Goal: Task Accomplishment & Management: Manage account settings

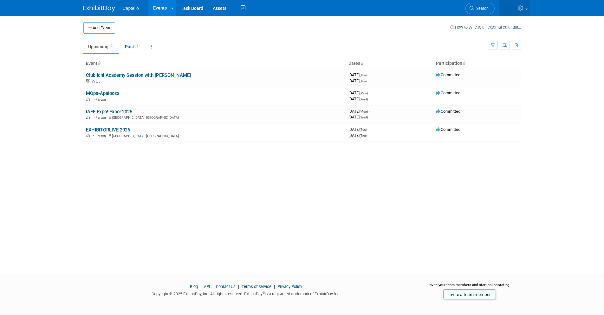
click at [518, 8] on icon at bounding box center [521, 8] width 7 height 6
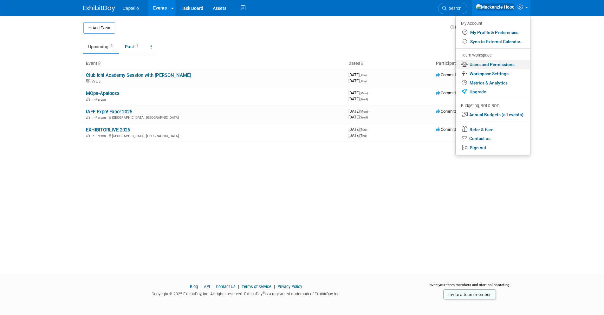
click at [477, 66] on link "Users and Permissions" at bounding box center [493, 64] width 75 height 9
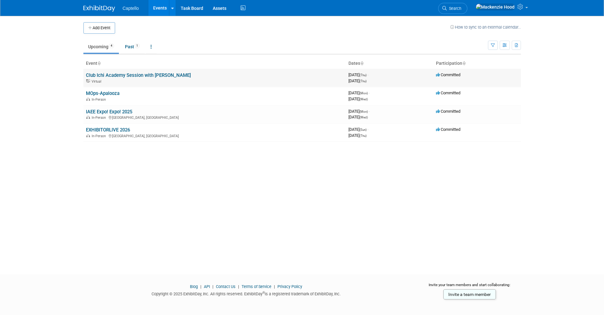
click at [169, 74] on link "Club Ichi Academy Session with [PERSON_NAME]" at bounding box center [138, 75] width 105 height 6
click at [104, 25] on button "Add Event" at bounding box center [99, 27] width 32 height 11
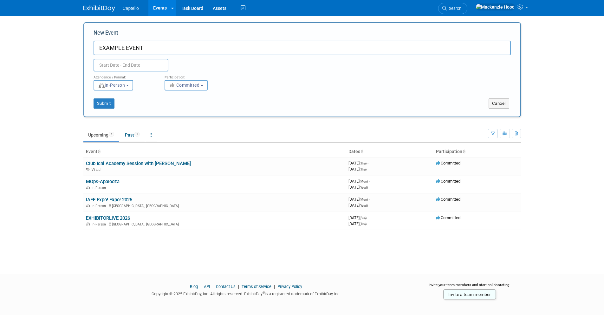
type input "EXAMPLE EVENT"
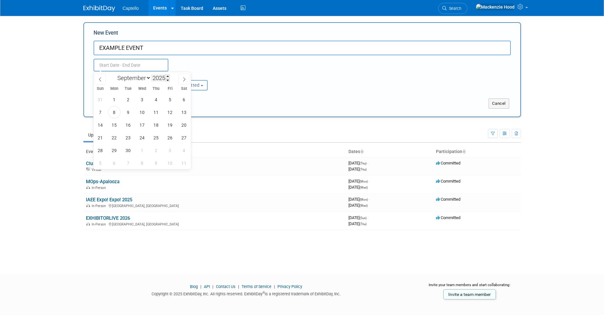
click at [153, 68] on input "text" at bounding box center [131, 65] width 75 height 13
click at [126, 109] on span "9" at bounding box center [128, 112] width 12 height 12
click at [171, 112] on span "12" at bounding box center [170, 112] width 12 height 12
type input "Sep 9, 2025 to Sep 12, 2025"
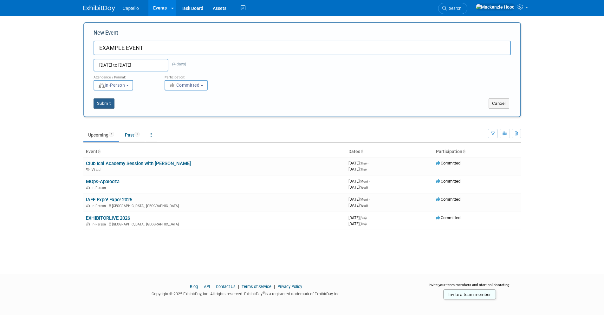
click at [104, 101] on button "Submit" at bounding box center [104, 103] width 21 height 10
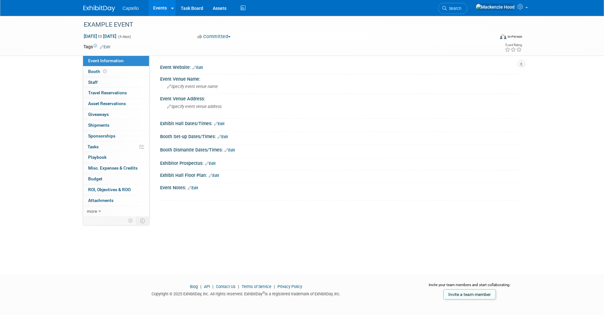
click at [198, 68] on link "Edit" at bounding box center [198, 67] width 10 height 4
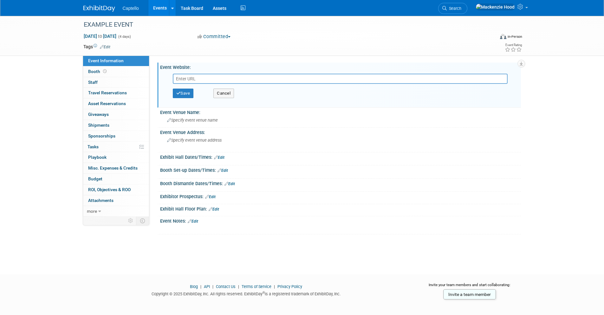
paste input "https://www.myexpoexpo.com/?__hstc=186417398.26e5d3df10ec6c20b73b9107555938b0.1…"
type input "https://www.myexpoexpo.com/?__hstc=186417398.26e5d3df10ec6c20b73b9107555938b0.1…"
click at [189, 93] on button "Save" at bounding box center [183, 93] width 21 height 10
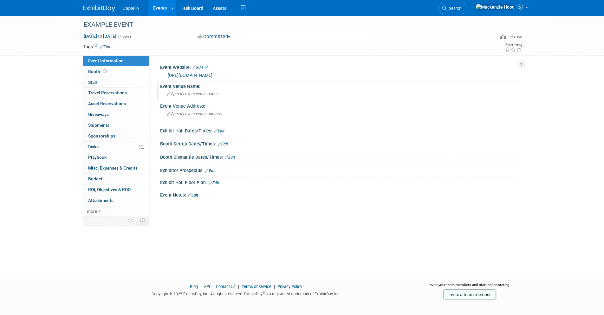
click at [209, 96] on span "Specify event venue name" at bounding box center [192, 93] width 51 height 5
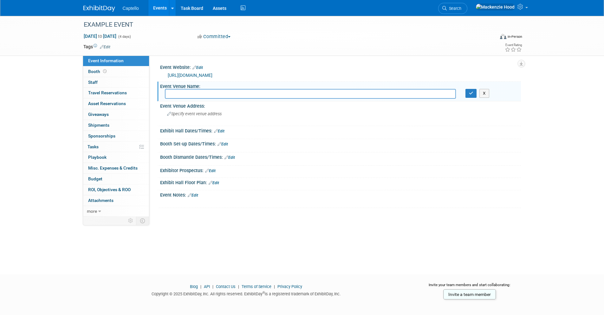
paste input "[PERSON_NAME][GEOGRAPHIC_DATA]"
type input "George R. Brown Convention Center"
click at [470, 95] on icon "button" at bounding box center [471, 93] width 4 height 4
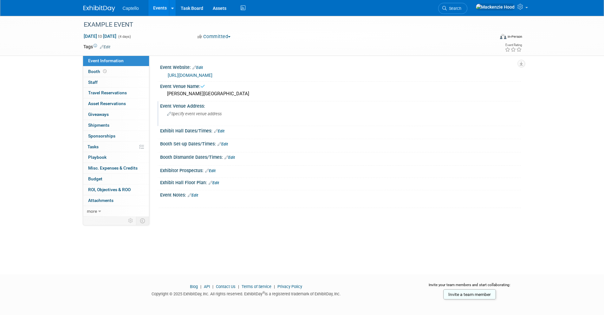
click at [342, 109] on div "Event Venue Address:" at bounding box center [340, 105] width 361 height 8
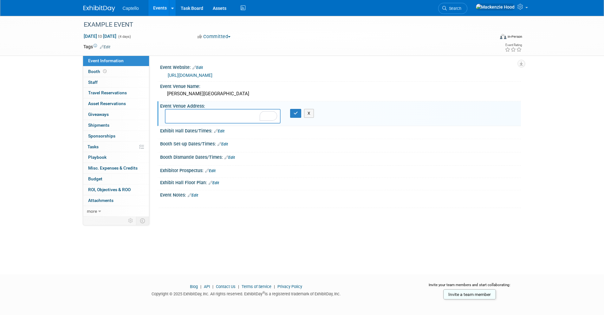
paste textarea "[STREET_ADDRESS]"
type textarea "[STREET_ADDRESS]"
click at [298, 118] on button "button" at bounding box center [295, 113] width 11 height 9
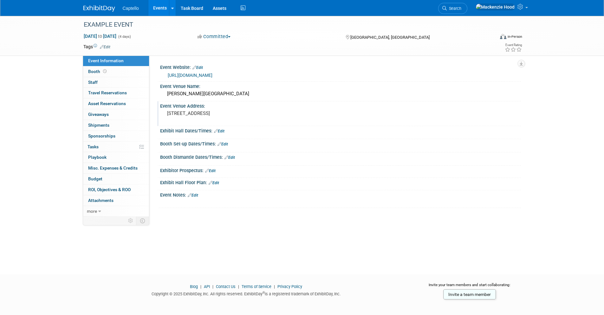
click at [223, 146] on link "Edit" at bounding box center [223, 144] width 10 height 4
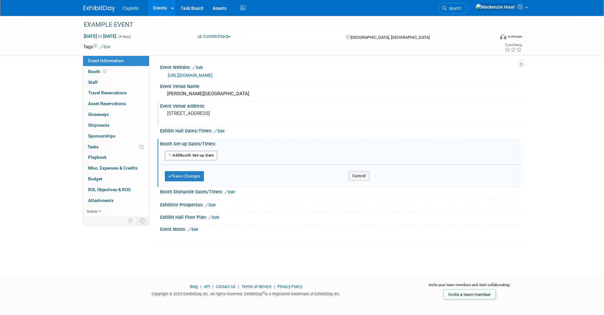
click at [189, 160] on button "Add Another Booth Set-up Date" at bounding box center [191, 156] width 53 height 10
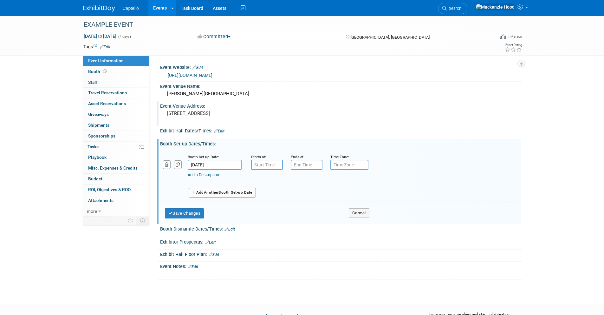
type input "7:00 AM"
click at [266, 168] on input "7:00 AM" at bounding box center [267, 165] width 32 height 10
type input "7:00 PM"
drag, startPoint x: 312, startPoint y: 173, endPoint x: 311, endPoint y: 187, distance: 14.3
click at [312, 170] on input "7:00 PM" at bounding box center [307, 165] width 32 height 10
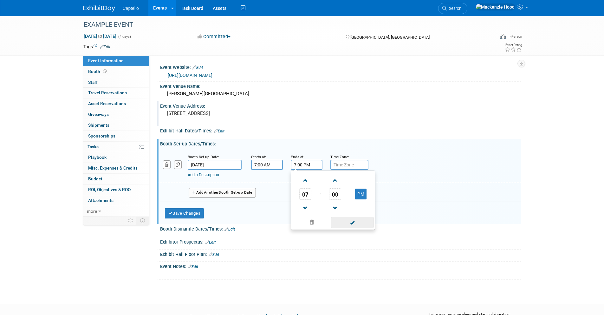
click at [352, 228] on span at bounding box center [352, 222] width 43 height 11
click at [187, 218] on button "Save Changes" at bounding box center [184, 213] width 39 height 10
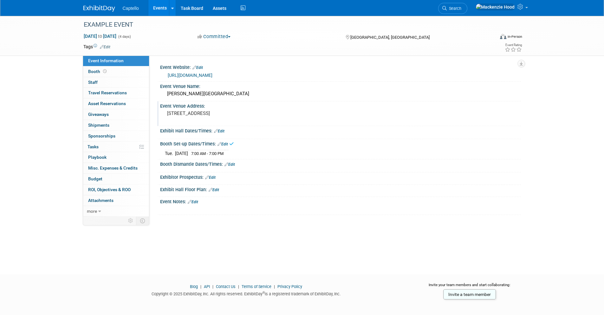
click at [228, 146] on link "Edit" at bounding box center [223, 144] width 10 height 4
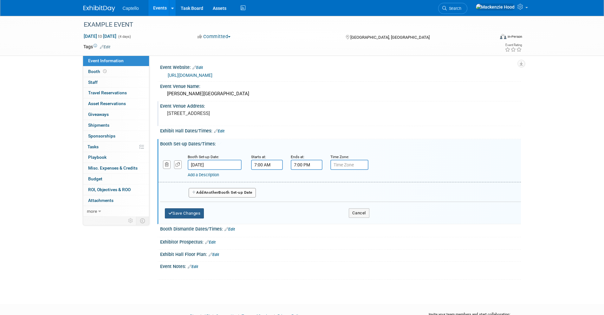
click at [189, 218] on button "Save Changes" at bounding box center [184, 213] width 39 height 10
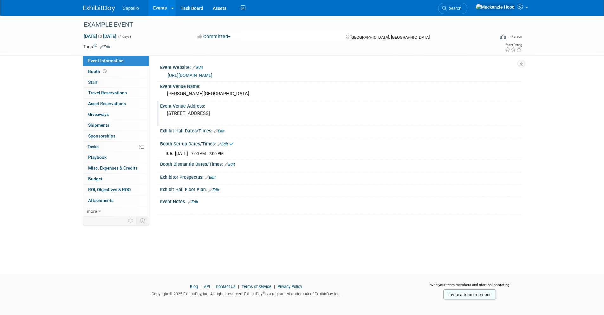
click at [225, 146] on link "Edit" at bounding box center [223, 144] width 10 height 4
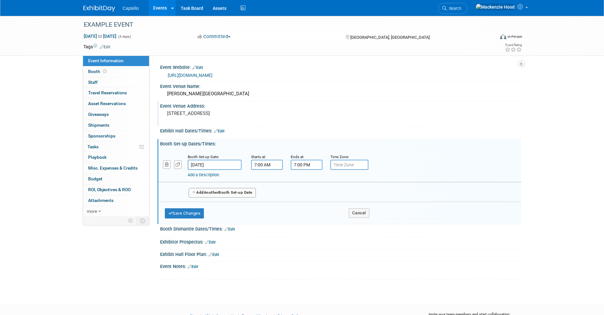
click at [201, 197] on button "Add Another Booth Set-up Date" at bounding box center [222, 193] width 67 height 10
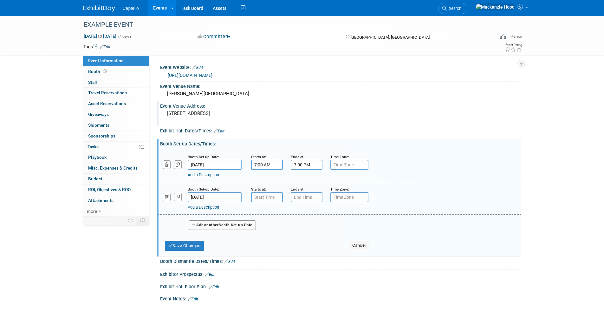
type input "7:00 AM"
click at [272, 200] on input "7:00 AM" at bounding box center [267, 197] width 32 height 10
click at [303, 260] on span at bounding box center [312, 254] width 43 height 11
type input "7:00 PM"
click at [303, 202] on input "7:00 PM" at bounding box center [307, 197] width 32 height 10
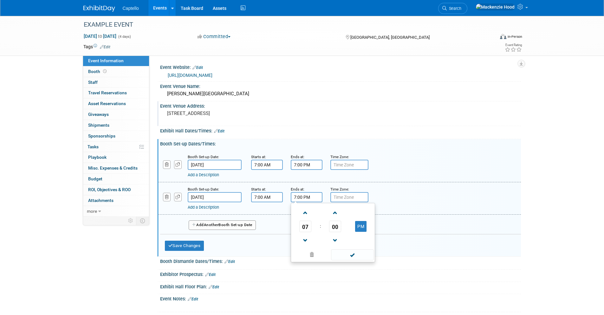
click at [353, 265] on div "Booth Dismantle Dates/Times: Edit" at bounding box center [340, 260] width 361 height 8
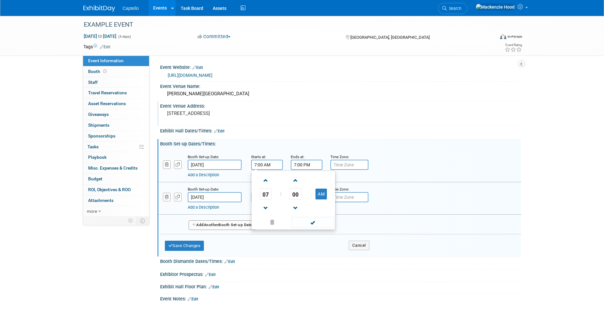
click at [258, 170] on input "7:00 AM" at bounding box center [267, 165] width 32 height 10
click at [264, 186] on span at bounding box center [265, 180] width 11 height 11
click at [268, 213] on span at bounding box center [265, 207] width 11 height 11
type input "8:00 AM"
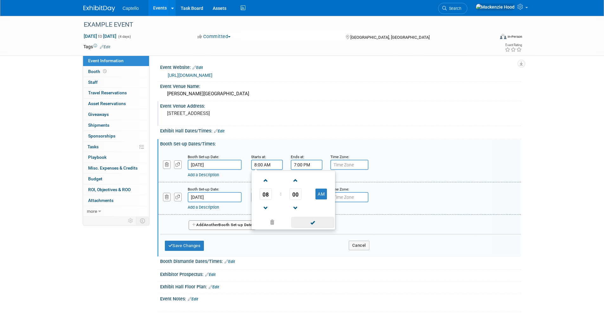
click at [303, 226] on span at bounding box center [312, 222] width 43 height 11
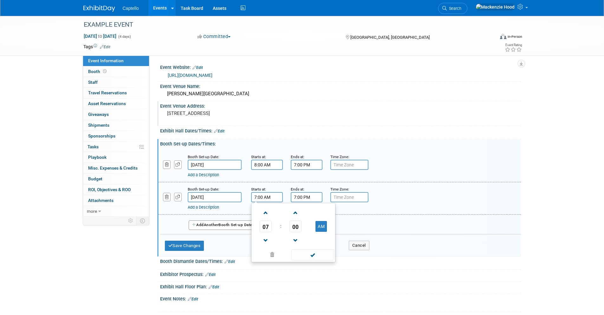
click at [266, 202] on input "7:00 AM" at bounding box center [267, 197] width 32 height 10
click at [266, 215] on span at bounding box center [265, 212] width 11 height 11
type input "8:00 AM"
click at [324, 260] on span at bounding box center [312, 254] width 43 height 11
click at [192, 251] on button "Save Changes" at bounding box center [184, 245] width 39 height 10
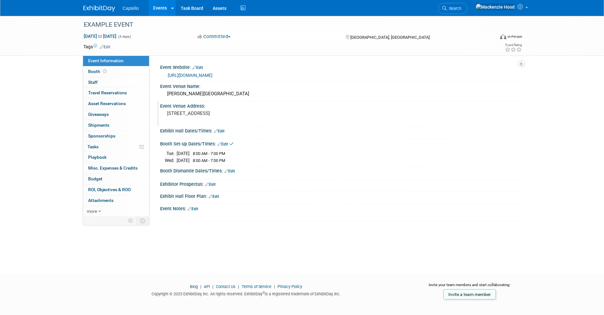
click at [233, 173] on link "Edit" at bounding box center [230, 171] width 10 height 4
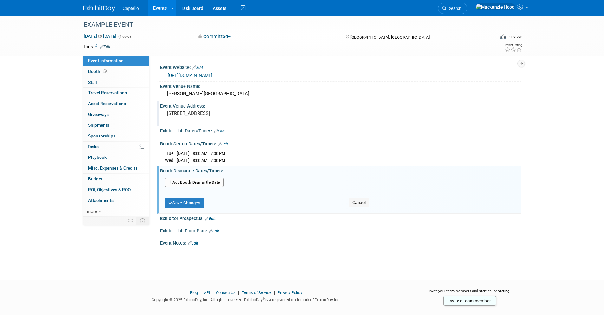
click at [208, 186] on button "Add Another Booth Dismantle Date" at bounding box center [194, 183] width 59 height 10
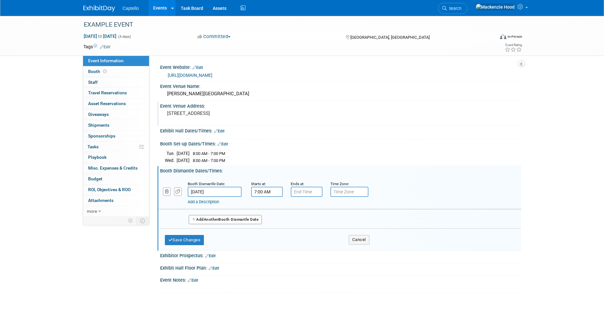
click at [267, 197] on input "7:00 AM" at bounding box center [267, 192] width 32 height 10
click at [265, 240] on span at bounding box center [265, 234] width 11 height 11
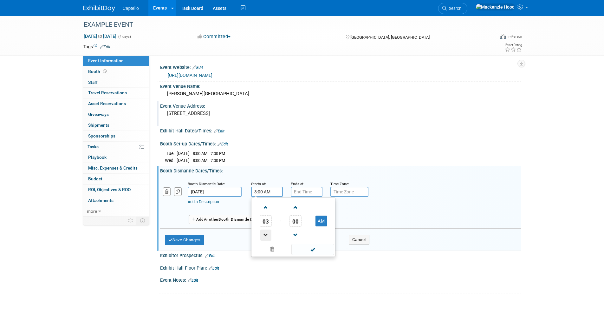
click at [265, 240] on span at bounding box center [265, 234] width 11 height 11
click at [267, 213] on span at bounding box center [265, 207] width 11 height 11
click at [309, 226] on td "AM" at bounding box center [321, 220] width 25 height 11
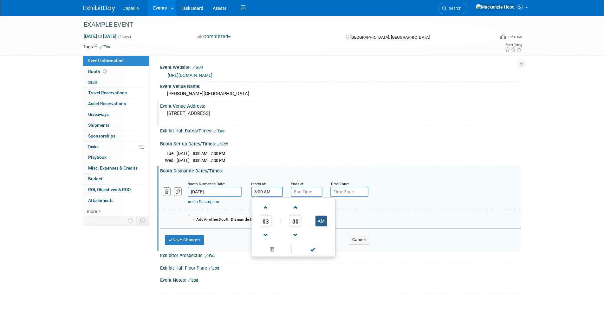
click at [316, 226] on button "AM" at bounding box center [321, 220] width 11 height 11
type input "3:00 PM"
click at [316, 255] on span at bounding box center [312, 249] width 43 height 11
click at [305, 197] on input "7:00 PM" at bounding box center [307, 192] width 32 height 10
click at [307, 213] on span at bounding box center [305, 207] width 11 height 11
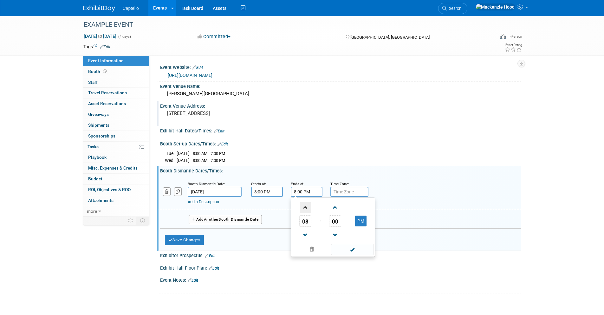
click at [307, 213] on span at bounding box center [305, 207] width 11 height 11
click at [303, 240] on span at bounding box center [305, 234] width 11 height 11
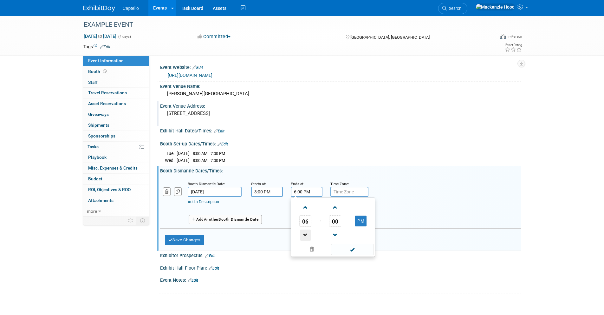
type input "5:00 PM"
click at [360, 255] on span at bounding box center [352, 249] width 43 height 11
click at [183, 245] on button "Save Changes" at bounding box center [184, 240] width 39 height 10
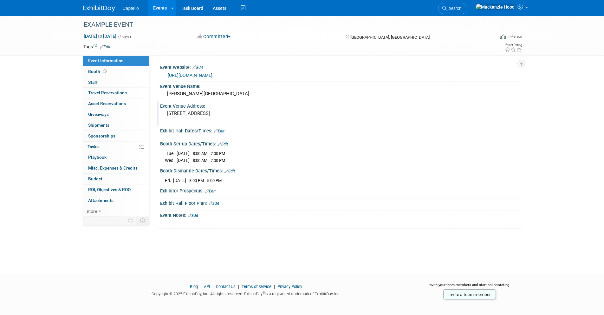
click at [222, 133] on link "Edit" at bounding box center [219, 131] width 10 height 4
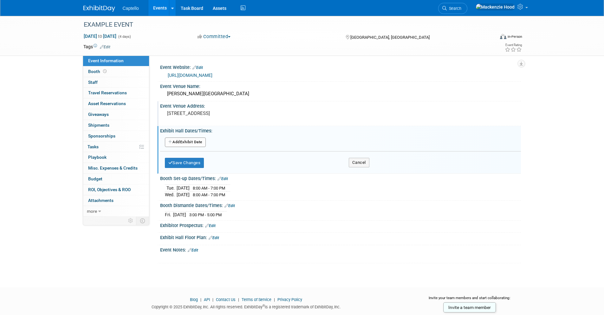
click at [202, 147] on button "Add Another Exhibit Date" at bounding box center [185, 142] width 41 height 10
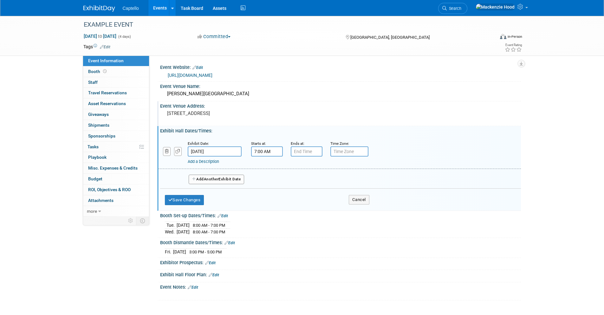
click at [262, 156] on input "7:00 AM" at bounding box center [267, 151] width 32 height 10
click at [266, 172] on span at bounding box center [265, 166] width 11 height 11
type input "10:00 AM"
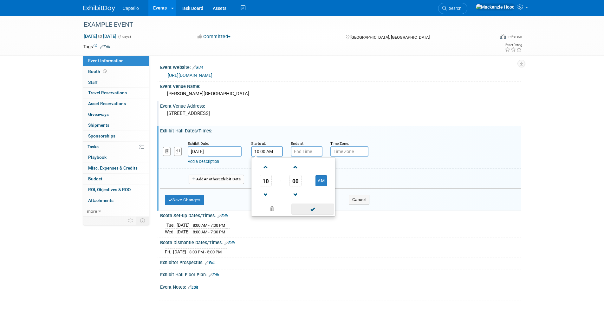
click at [300, 214] on span at bounding box center [312, 208] width 43 height 11
click at [302, 153] on input "7:00 PM" at bounding box center [307, 151] width 32 height 10
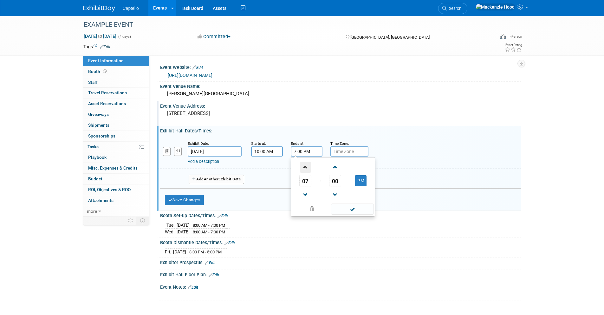
click at [304, 171] on span at bounding box center [305, 166] width 11 height 11
click at [305, 186] on span "10" at bounding box center [305, 180] width 12 height 11
click at [359, 174] on td "03" at bounding box center [363, 167] width 20 height 17
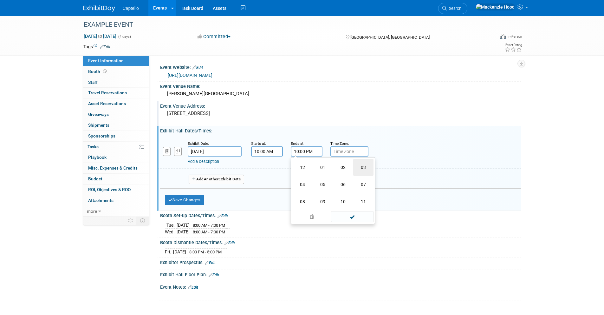
type input "3:00 PM"
click at [347, 214] on span at bounding box center [352, 208] width 43 height 11
click at [200, 184] on button "Add Another Exhibit Date" at bounding box center [217, 179] width 56 height 10
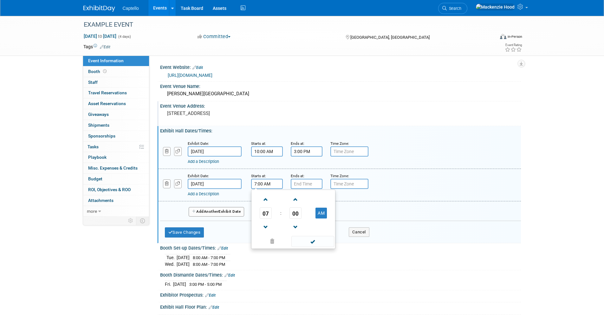
click at [278, 189] on input "7:00 AM" at bounding box center [267, 184] width 32 height 10
click at [268, 219] on span "07" at bounding box center [266, 212] width 12 height 11
click at [277, 225] on td "05" at bounding box center [283, 216] width 20 height 17
type input "5:00 AM"
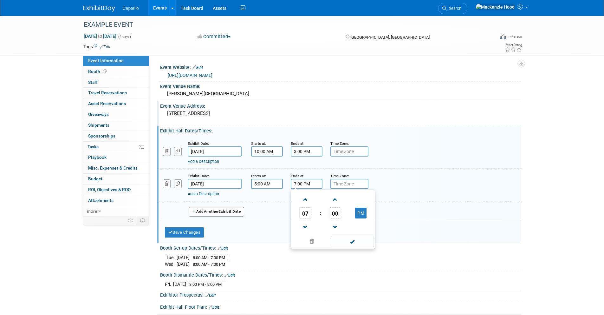
click at [308, 189] on input "7:00 PM" at bounding box center [307, 184] width 32 height 10
click at [310, 219] on span "07" at bounding box center [305, 212] width 12 height 11
click at [344, 222] on td "06" at bounding box center [343, 216] width 20 height 17
type input "6:00 PM"
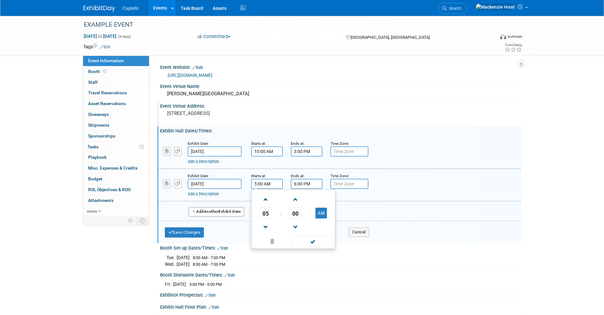
click at [257, 189] on input "5:00 AM" at bounding box center [267, 184] width 32 height 10
click at [266, 205] on span at bounding box center [265, 199] width 11 height 11
type input "8:00 AM"
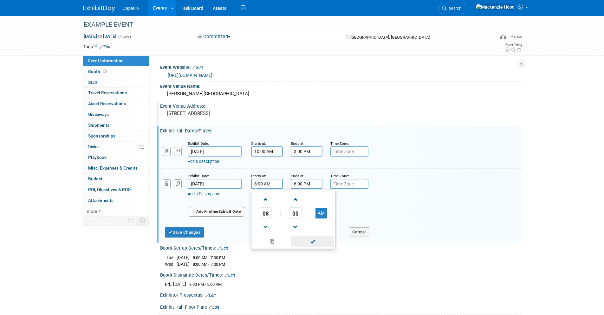
click at [310, 246] on span at bounding box center [312, 241] width 43 height 11
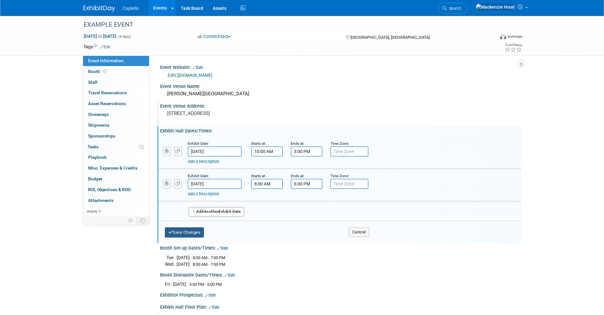
click at [198, 237] on button "Save Changes" at bounding box center [184, 232] width 39 height 10
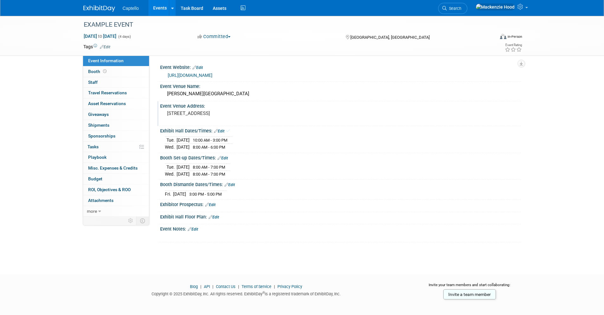
click at [214, 207] on link "Edit" at bounding box center [210, 204] width 10 height 4
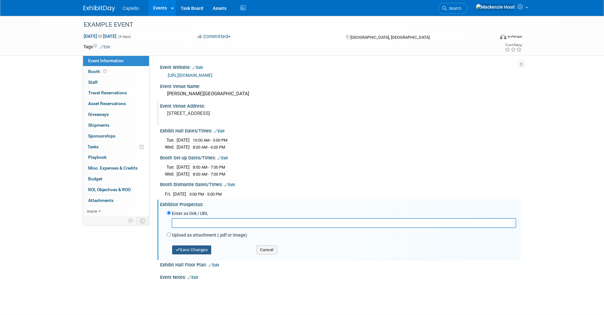
paste input "[URL][DOMAIN_NAME]"
type input "[URL][DOMAIN_NAME]"
click at [187, 257] on div "Save Changes Cancel" at bounding box center [342, 248] width 350 height 18
click at [187, 254] on button "Save Changes" at bounding box center [191, 249] width 39 height 9
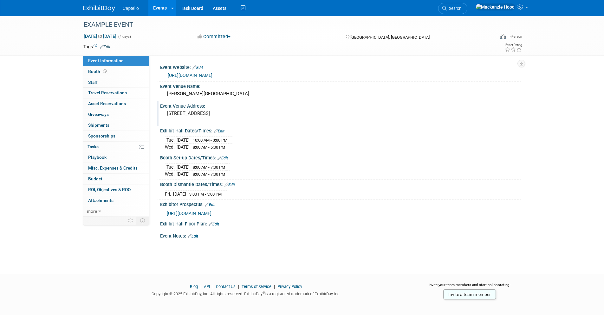
click at [213, 226] on link "Edit" at bounding box center [214, 224] width 10 height 4
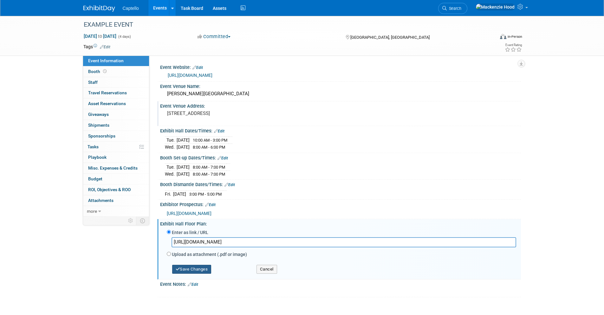
type input "[URL][DOMAIN_NAME]"
click at [191, 273] on button "Save Changes" at bounding box center [191, 269] width 39 height 9
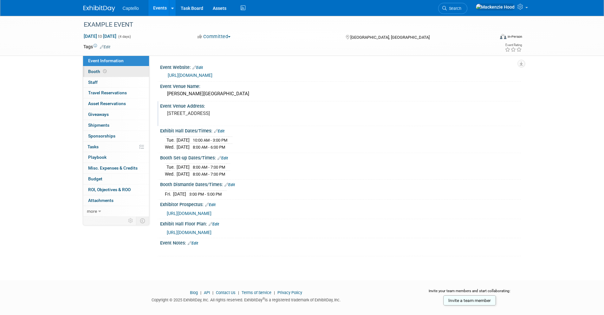
click at [104, 70] on icon at bounding box center [104, 70] width 3 height 3
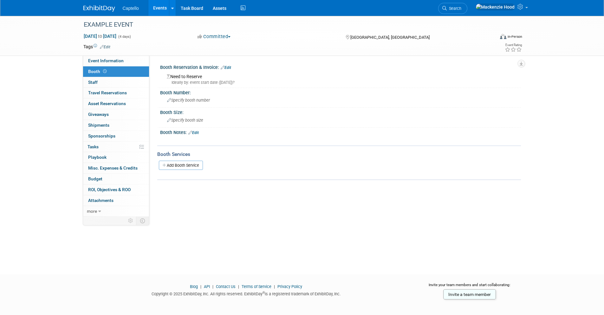
click at [229, 68] on link "Edit" at bounding box center [226, 67] width 10 height 4
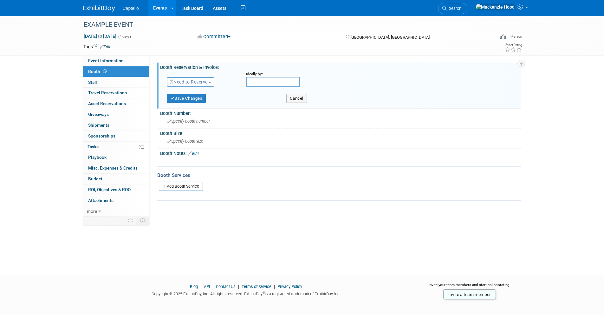
click at [194, 81] on span "Need to Reserve" at bounding box center [189, 81] width 38 height 5
click at [191, 101] on link "Reserved" at bounding box center [201, 101] width 68 height 9
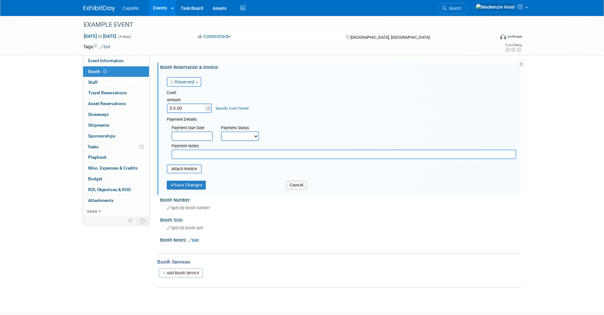
click at [196, 108] on input "$ 0.00" at bounding box center [187, 108] width 40 height 10
type input "$ 10,000.00"
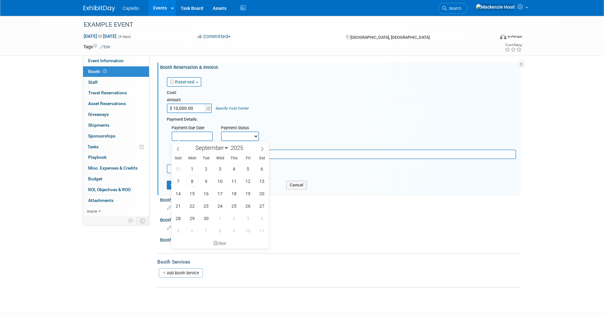
click at [190, 135] on input "text" at bounding box center [192, 136] width 41 height 10
click at [298, 121] on div "Payment Details:" at bounding box center [342, 119] width 350 height 8
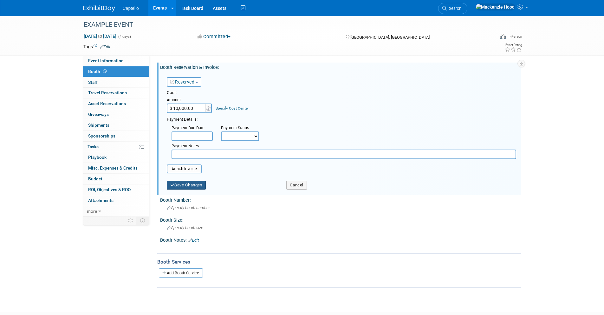
click at [202, 186] on button "Save Changes" at bounding box center [186, 184] width 39 height 9
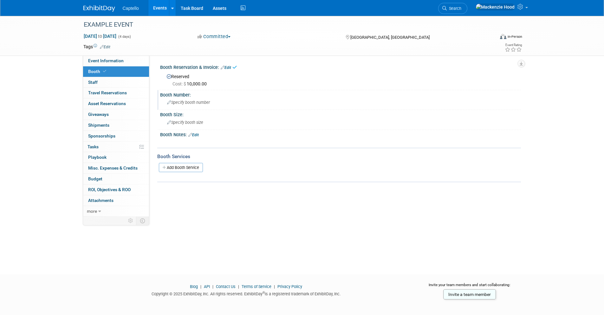
click at [198, 100] on span "Specify booth number" at bounding box center [188, 102] width 43 height 5
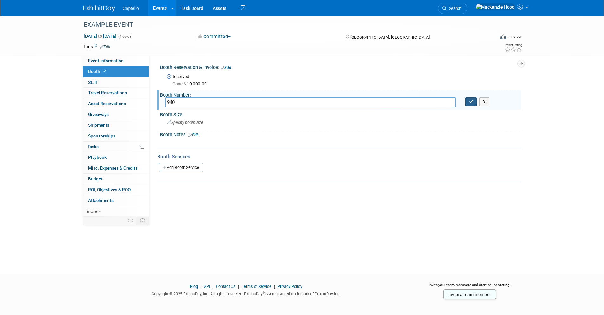
type input "940"
click at [470, 103] on icon "button" at bounding box center [471, 102] width 4 height 4
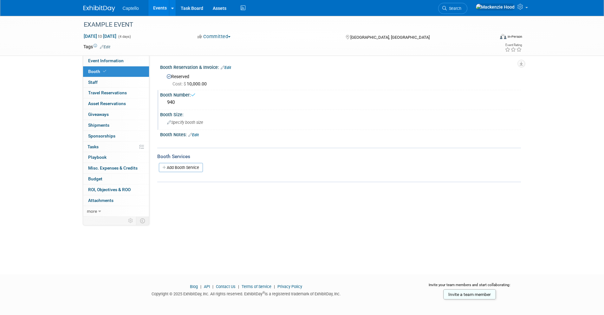
click at [284, 119] on div "Specify booth size" at bounding box center [340, 122] width 351 height 10
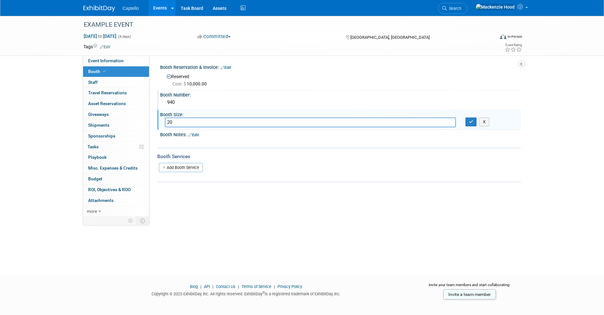
type input "2"
type input "10x20"
click at [470, 120] on icon "button" at bounding box center [471, 122] width 4 height 4
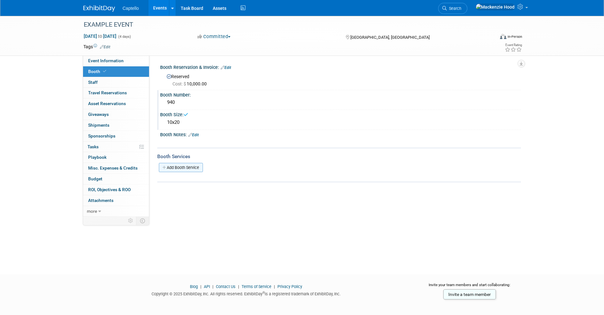
click at [195, 167] on link "Add Booth Service" at bounding box center [181, 167] width 44 height 9
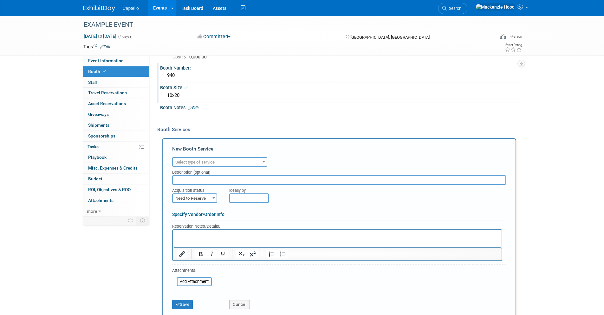
scroll to position [60, 0]
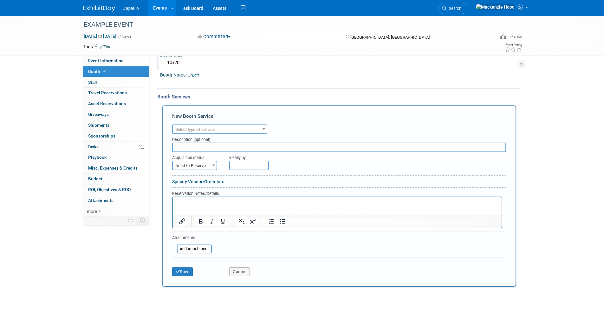
click at [222, 120] on div "New Booth Service" at bounding box center [339, 118] width 334 height 10
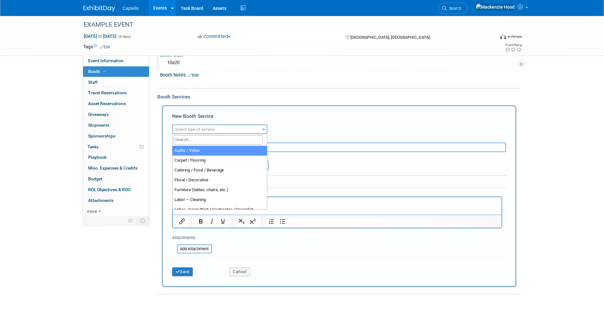
click at [225, 128] on span "Select type of service" at bounding box center [220, 129] width 94 height 9
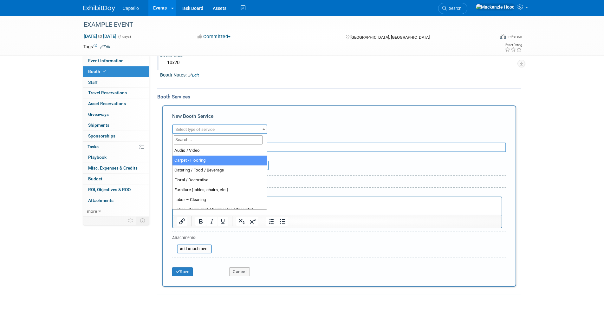
select select "4"
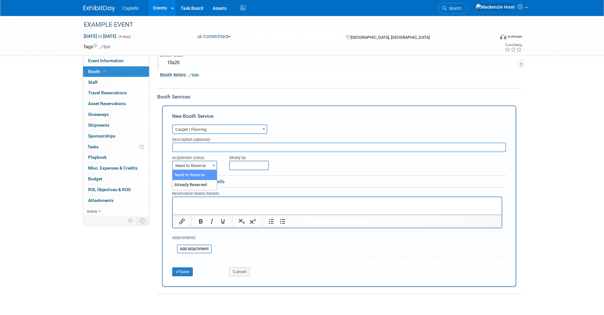
click at [211, 165] on span at bounding box center [214, 165] width 6 height 8
select select "2"
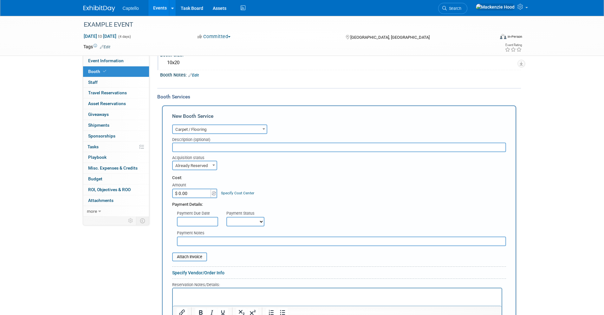
click at [200, 193] on input "$ 0.00" at bounding box center [192, 193] width 40 height 10
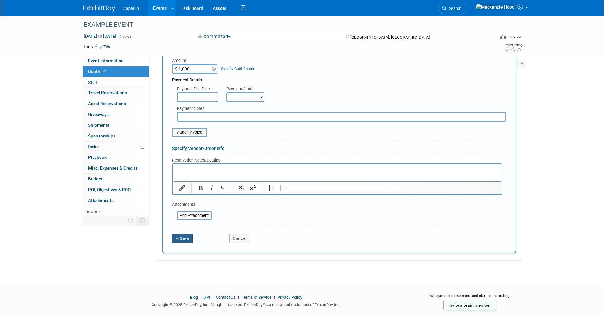
type input "$ 1,000.00"
click at [191, 240] on button "Save" at bounding box center [182, 238] width 21 height 9
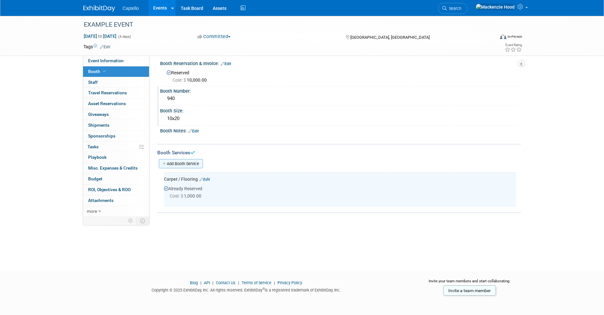
click at [171, 162] on link "Add Booth Service" at bounding box center [181, 163] width 44 height 9
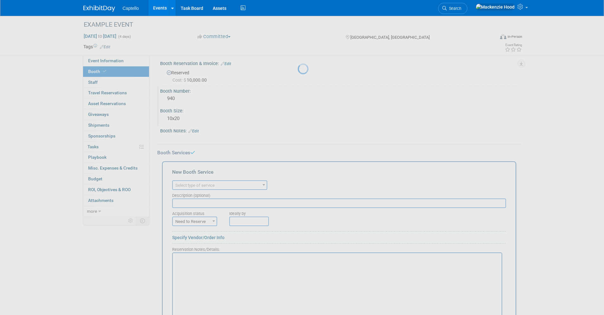
scroll to position [0, 0]
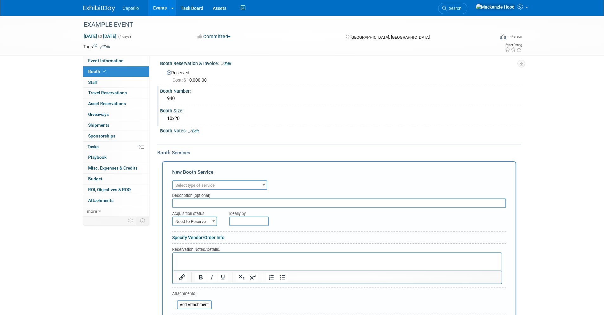
click at [205, 188] on span "Select type of service" at bounding box center [220, 185] width 94 height 9
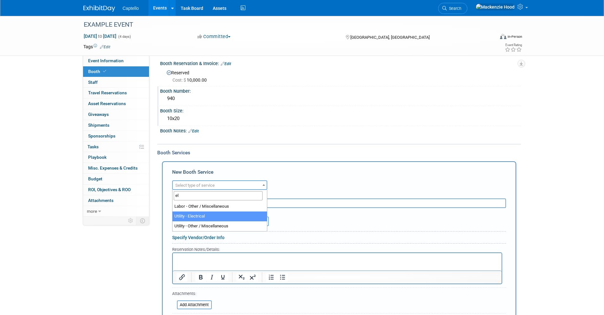
type input "el"
select select "8"
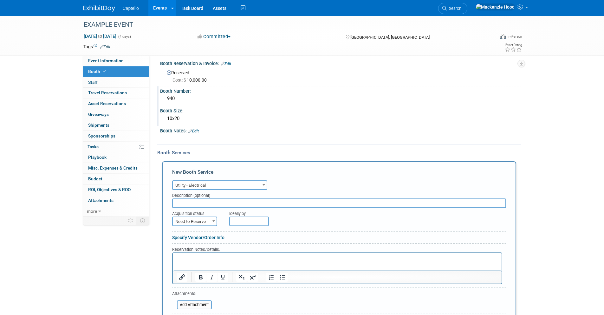
click at [201, 221] on span "Need to Reserve" at bounding box center [195, 221] width 44 height 9
select select "2"
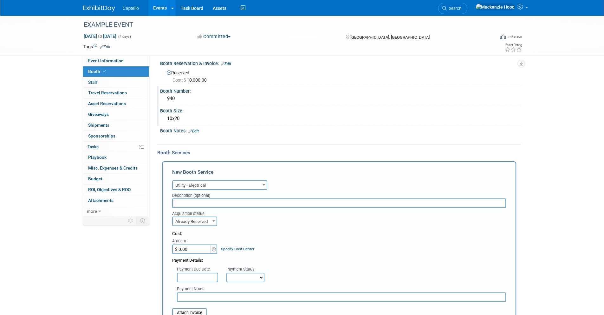
click at [200, 249] on input "$ 0.00" at bounding box center [192, 249] width 40 height 10
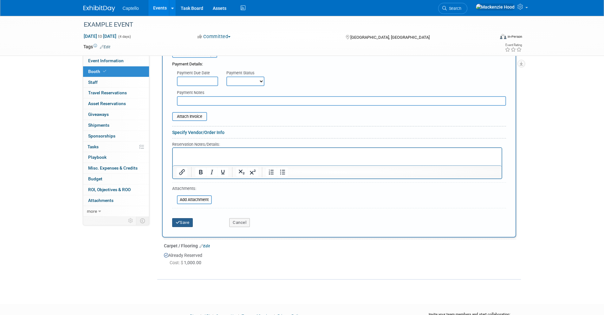
type input "$ 500.00"
click at [182, 219] on button "Save" at bounding box center [182, 222] width 21 height 9
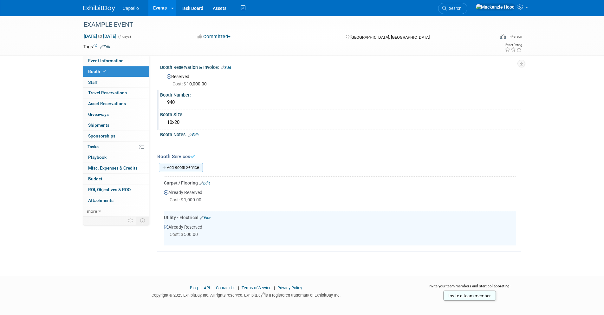
click at [167, 168] on link "Add Booth Service" at bounding box center [181, 167] width 44 height 9
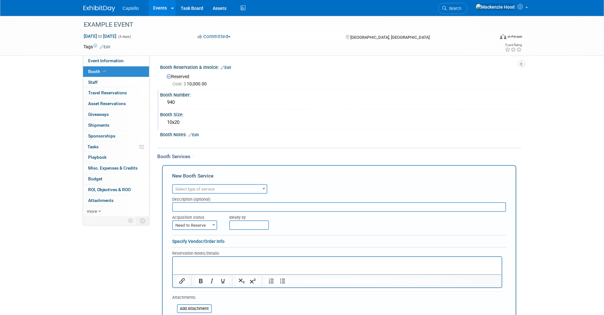
click at [199, 192] on span "Select type of service" at bounding box center [220, 189] width 94 height 9
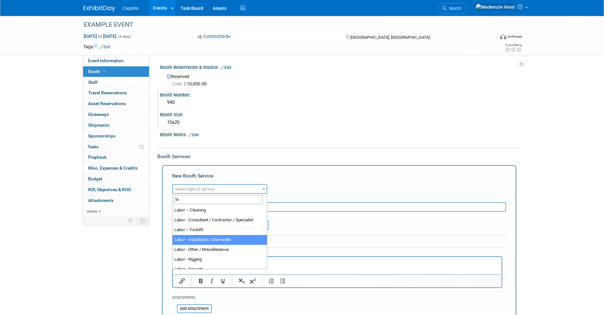
type input "la"
select select "11"
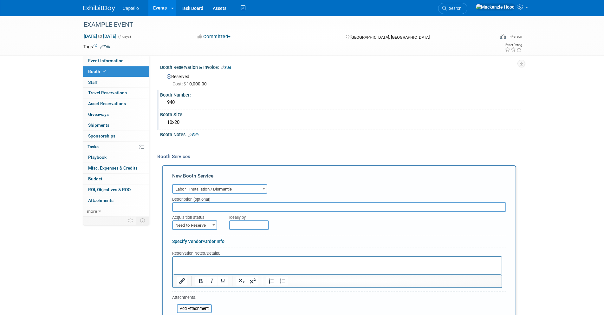
scroll to position [28, 0]
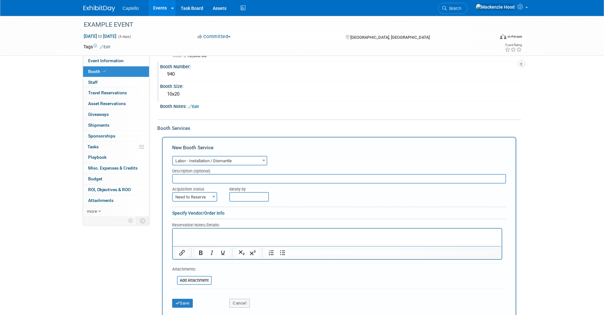
click at [198, 237] on html at bounding box center [337, 232] width 329 height 9
click at [178, 233] on p "Arriving at 9am" at bounding box center [337, 234] width 322 height 6
click at [218, 233] on p "9/10 - Arriving at 9am" at bounding box center [337, 234] width 322 height 6
click at [200, 250] on icon "Bold" at bounding box center [201, 253] width 8 height 8
click at [221, 239] on p "9/12 - Arriving at 3pm ﻿" at bounding box center [337, 240] width 322 height 6
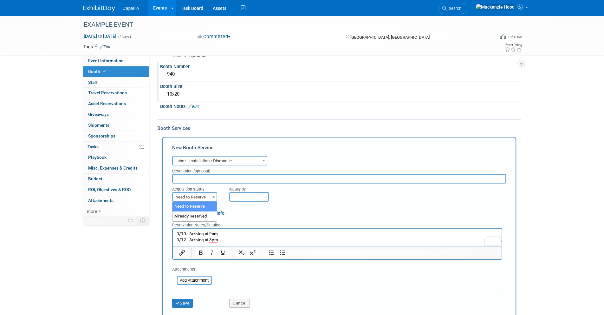
click at [194, 200] on span "Need to Reserve" at bounding box center [195, 197] width 44 height 9
select select "2"
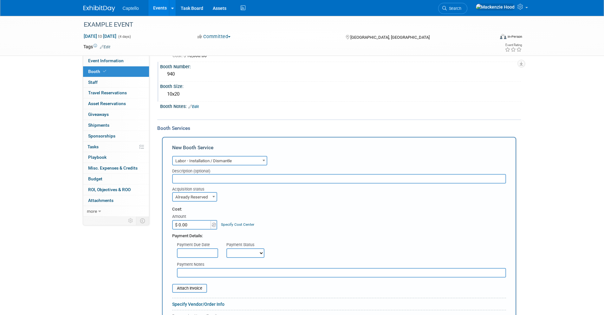
click at [194, 224] on input "$ 0.00" at bounding box center [192, 225] width 40 height 10
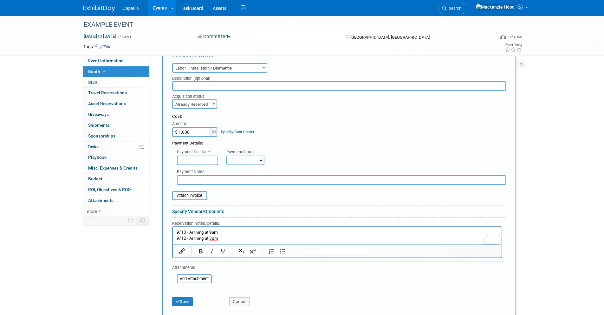
type input "$ 1,000.00"
click at [228, 239] on p "9/12 - Arriving at 3pm" at bounding box center [337, 238] width 322 height 6
click at [182, 301] on button "Save" at bounding box center [182, 301] width 21 height 9
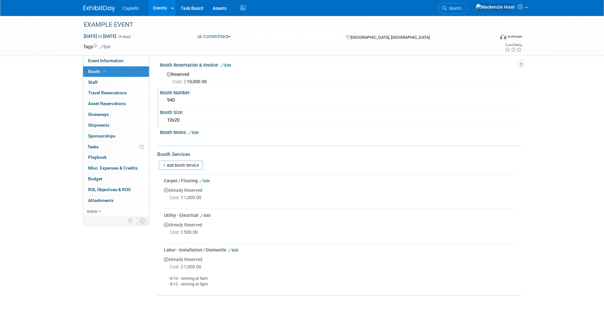
scroll to position [0, 0]
click at [199, 135] on link "Edit" at bounding box center [193, 135] width 10 height 4
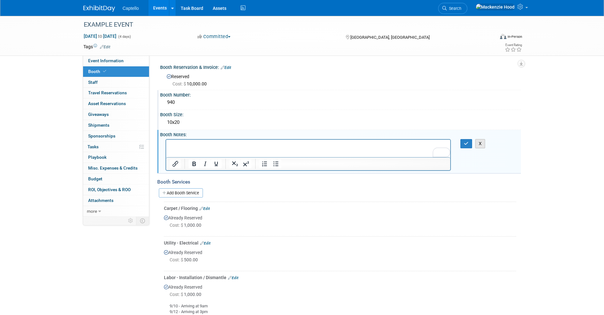
click at [481, 142] on button "X" at bounding box center [480, 143] width 10 height 9
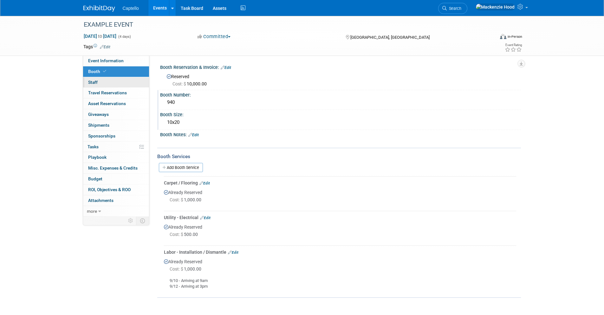
click at [119, 85] on link "0 Staff 0" at bounding box center [116, 82] width 66 height 10
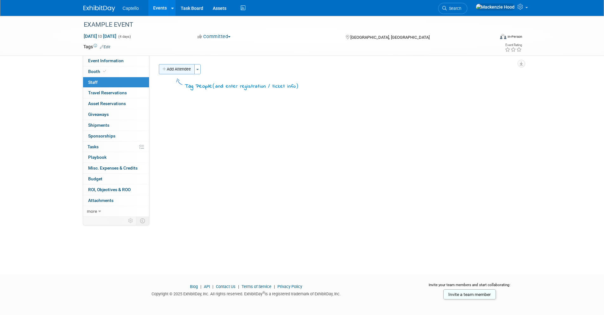
click at [186, 72] on button "Add Attendee" at bounding box center [177, 69] width 36 height 10
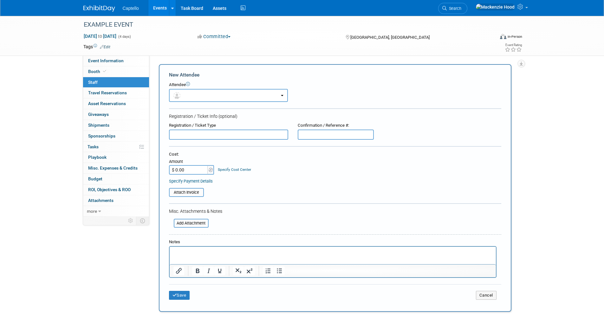
click at [193, 88] on div "Attendee <img src="https://www.exhibitday.com/Images/Unassigned-User-Icon.png" …" at bounding box center [335, 92] width 332 height 20
click at [197, 95] on button "button" at bounding box center [228, 95] width 119 height 13
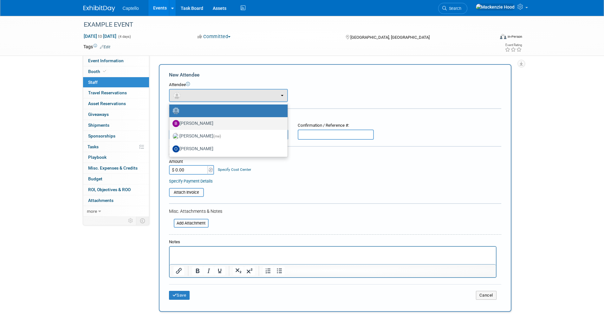
click at [199, 128] on label "[PERSON_NAME]" at bounding box center [227, 123] width 109 height 10
click at [170, 125] on input "[PERSON_NAME]" at bounding box center [168, 123] width 4 height 4
select select "ade1ab76-85dd-4e84-8c45-1162ccac492e"
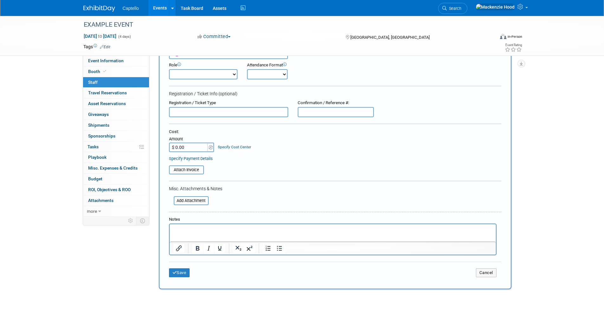
scroll to position [45, 0]
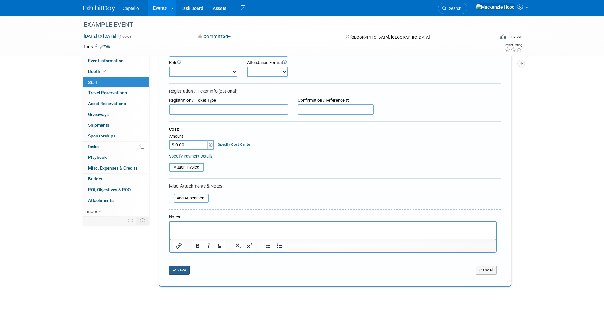
click at [184, 270] on button "Save" at bounding box center [179, 269] width 21 height 9
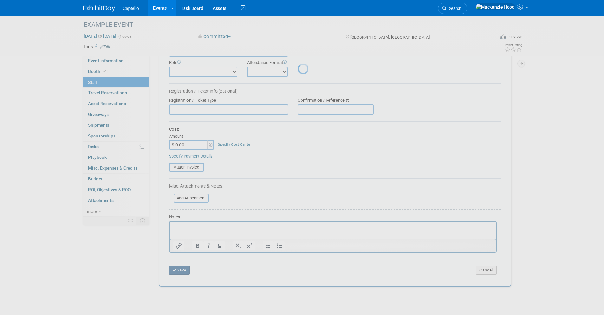
scroll to position [4, 0]
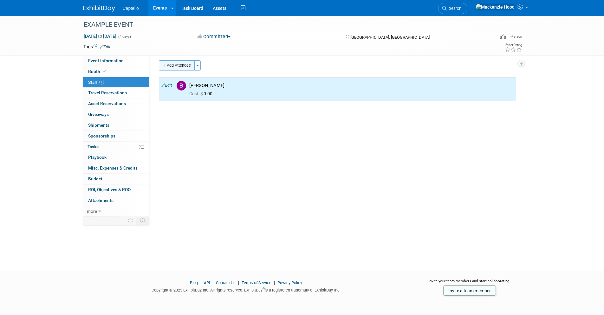
click at [189, 65] on button "Add Attendee" at bounding box center [177, 65] width 36 height 10
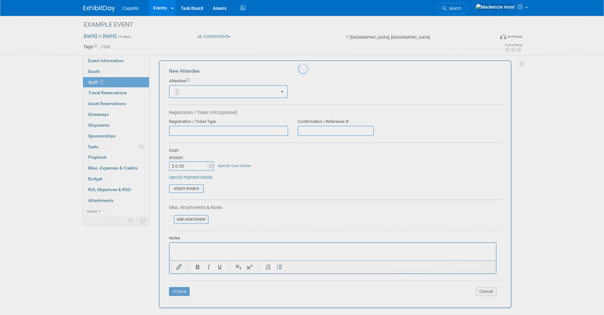
scroll to position [0, 0]
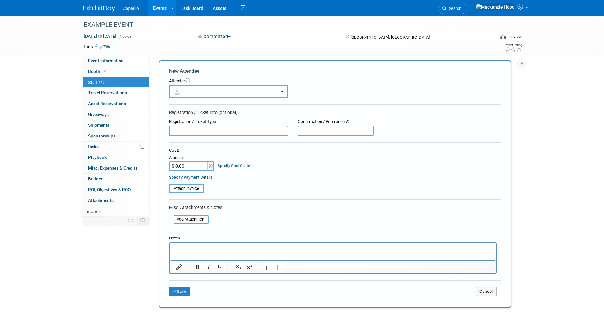
click at [192, 97] on button "button" at bounding box center [228, 91] width 119 height 13
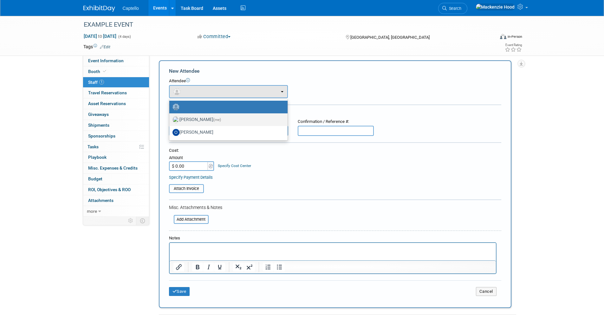
click at [199, 116] on label "Mackenzie Hood (me)" at bounding box center [227, 120] width 109 height 10
click at [170, 117] on input "Mackenzie Hood (me)" at bounding box center [168, 119] width 4 height 4
select select "09504ed2-55fe-4fab-ae44-643f087ac216"
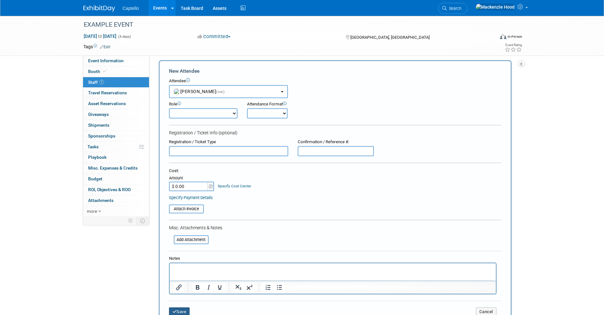
click at [186, 312] on button "Save" at bounding box center [179, 311] width 21 height 9
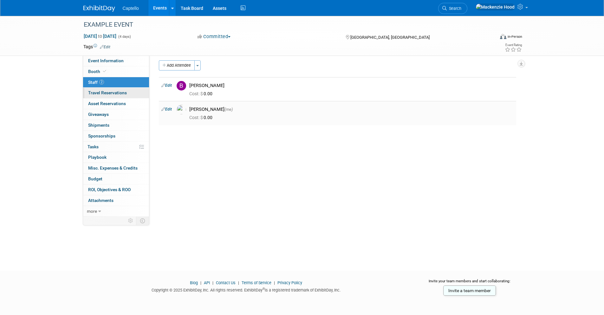
click at [118, 93] on span "Travel Reservations 0" at bounding box center [107, 92] width 39 height 5
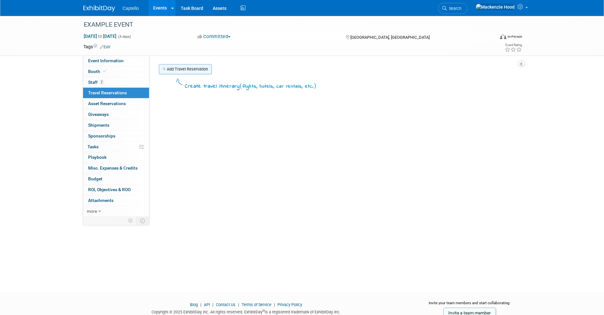
click at [169, 70] on link "Add Travel Reservation" at bounding box center [185, 69] width 53 height 10
select select "8"
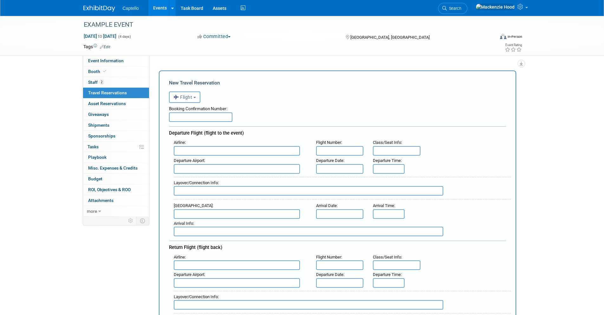
click at [185, 119] on input "text" at bounding box center [200, 117] width 63 height 10
type input "2"
type input "12345678"
click at [179, 151] on input "text" at bounding box center [237, 151] width 126 height 10
click at [206, 161] on span "Southwest Airlines (SWA)" at bounding box center [240, 161] width 132 height 10
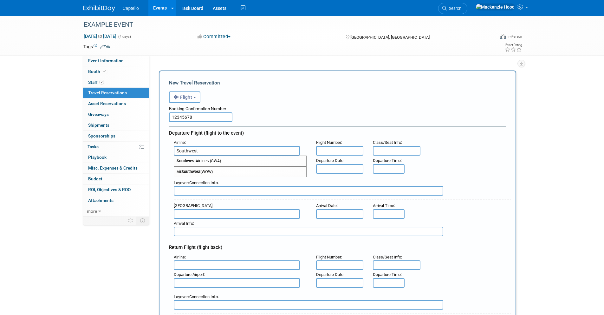
type input "Southwest Airlines (SWA)"
click at [333, 149] on input "text" at bounding box center [340, 151] width 48 height 10
type input "12345"
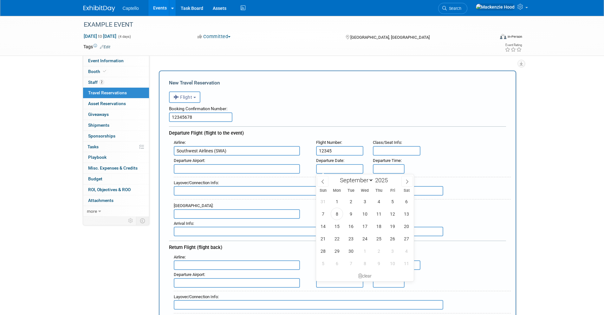
click at [346, 168] on input "text" at bounding box center [340, 169] width 48 height 10
click at [350, 211] on span "9" at bounding box center [351, 213] width 12 height 12
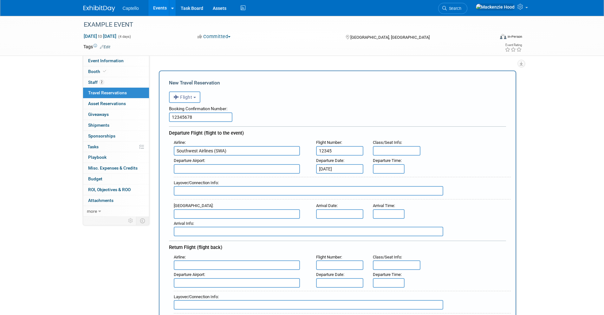
click at [351, 169] on input "[DATE]" at bounding box center [340, 169] width 48 height 10
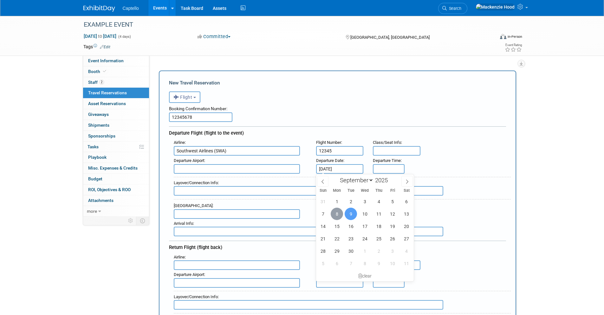
click at [337, 209] on span "8" at bounding box center [337, 213] width 12 height 12
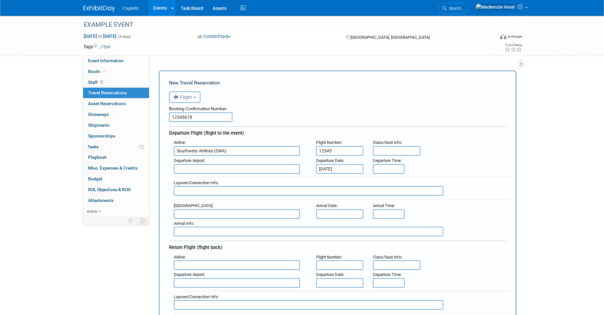
click at [350, 171] on input "Sep 8, 2025" at bounding box center [340, 169] width 48 height 10
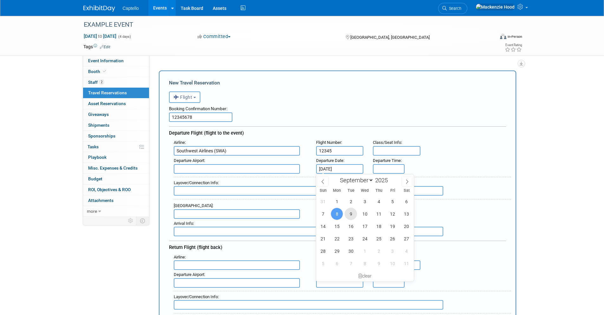
click at [350, 211] on span "9" at bounding box center [351, 213] width 12 height 12
type input "[DATE]"
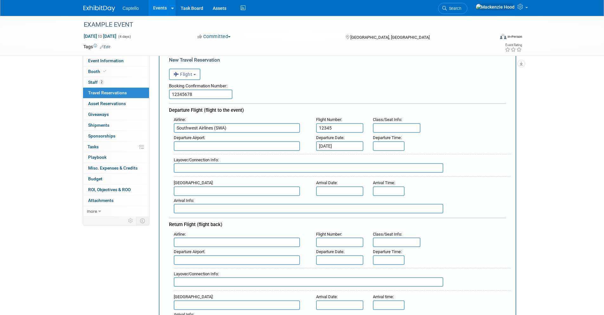
scroll to position [23, 0]
click at [337, 191] on input "text" at bounding box center [340, 191] width 48 height 10
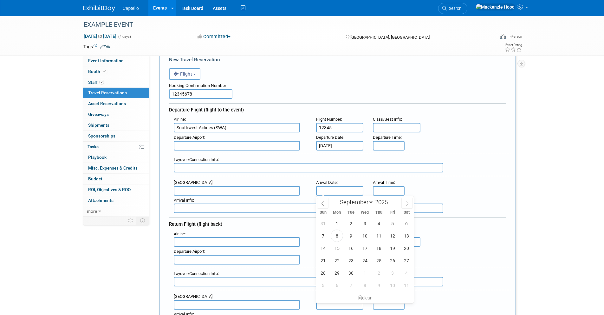
click at [350, 144] on input "[DATE]" at bounding box center [340, 146] width 48 height 10
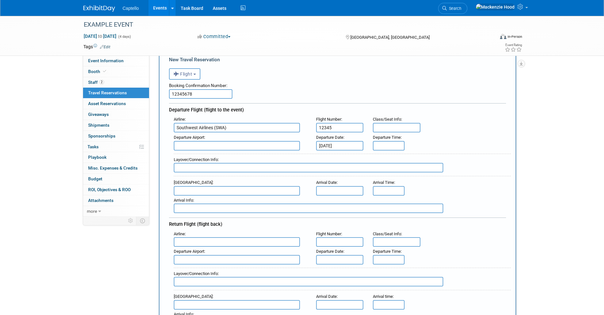
drag, startPoint x: 488, startPoint y: 133, endPoint x: 478, endPoint y: 139, distance: 11.5
click at [488, 134] on div "Departure Airport : Departure Date : Sep 9, 2025 Departure Time :" at bounding box center [340, 142] width 342 height 18
click at [338, 190] on input "text" at bounding box center [340, 191] width 48 height 10
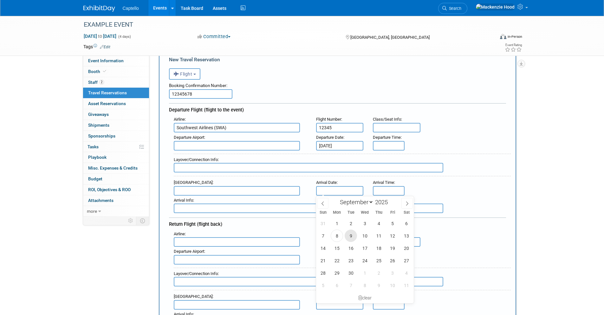
click at [348, 235] on span "9" at bounding box center [351, 235] width 12 height 12
type input "[DATE]"
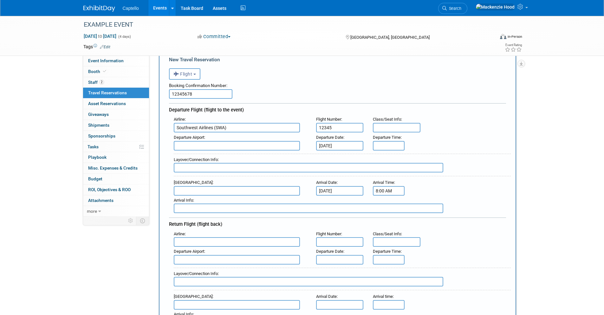
click at [382, 192] on input "8:00 AM" at bounding box center [389, 191] width 32 height 10
click at [385, 202] on span at bounding box center [387, 205] width 11 height 11
click at [391, 232] on span at bounding box center [387, 233] width 11 height 11
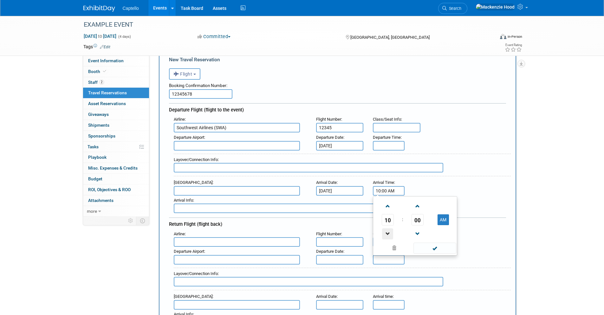
click at [391, 232] on span at bounding box center [387, 233] width 11 height 11
click at [390, 202] on span at bounding box center [387, 205] width 11 height 11
type input "10:00 AM"
click at [432, 243] on span at bounding box center [435, 247] width 43 height 11
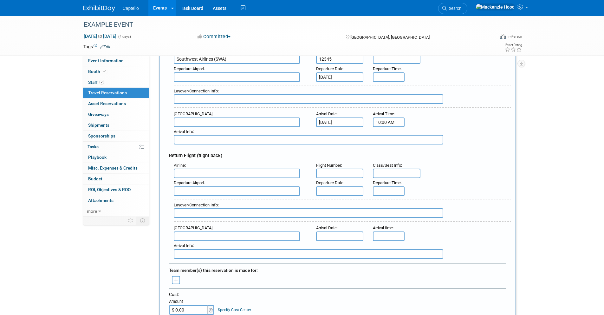
scroll to position [98, 0]
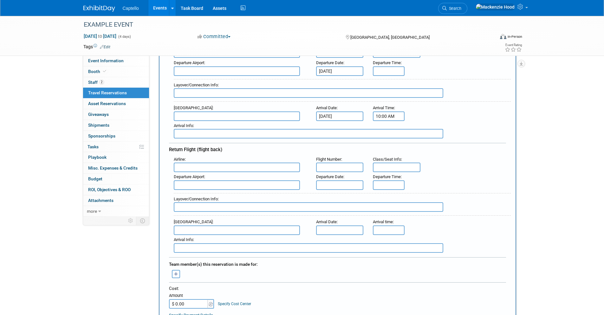
click at [337, 184] on input "text" at bounding box center [340, 185] width 48 height 10
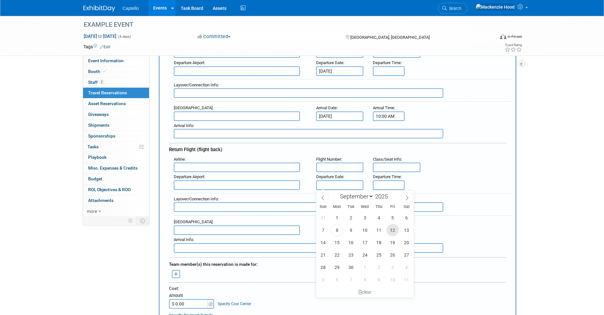
click at [392, 228] on span "12" at bounding box center [393, 230] width 12 height 12
type input "[DATE]"
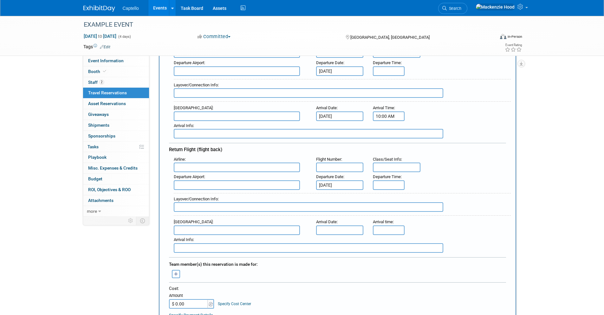
type input "5:00 PM"
click at [390, 185] on input "5:00 PM" at bounding box center [389, 185] width 32 height 10
click at [429, 246] on span at bounding box center [435, 242] width 43 height 11
click at [237, 169] on input "text" at bounding box center [237, 167] width 126 height 10
type input "S"
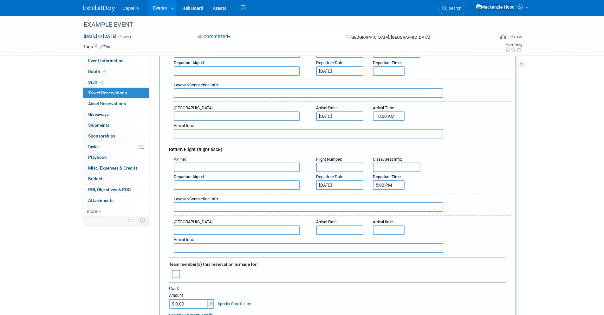
scroll to position [163, 0]
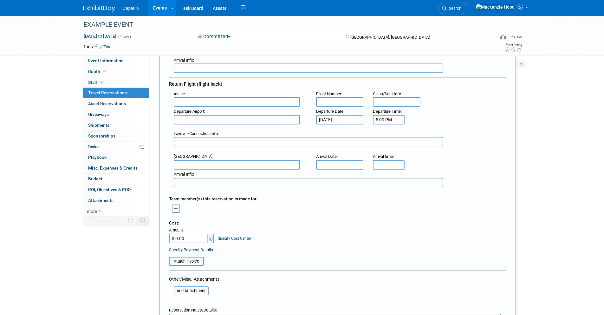
click at [175, 210] on icon "button" at bounding box center [176, 208] width 4 height 4
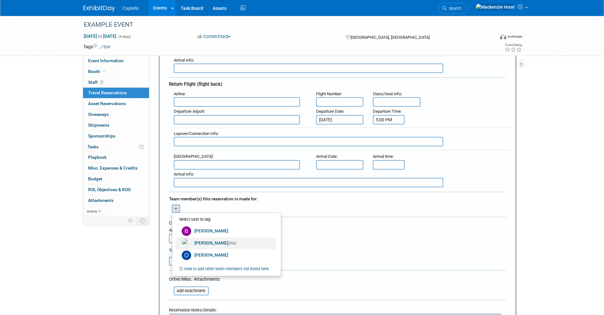
click at [222, 242] on link "Mackenzie Hood (me)" at bounding box center [225, 243] width 101 height 12
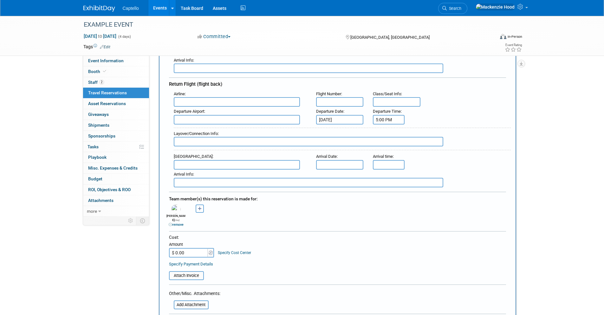
scroll to position [223, 0]
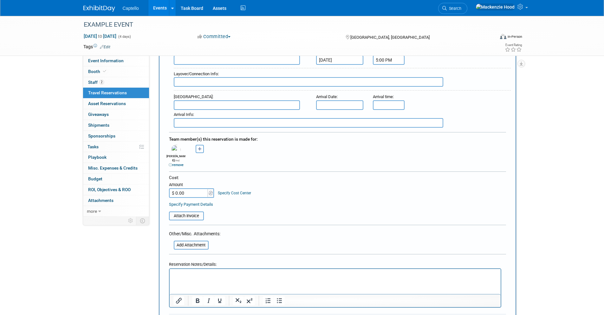
click at [192, 188] on input "$ 0.00" at bounding box center [189, 193] width 40 height 10
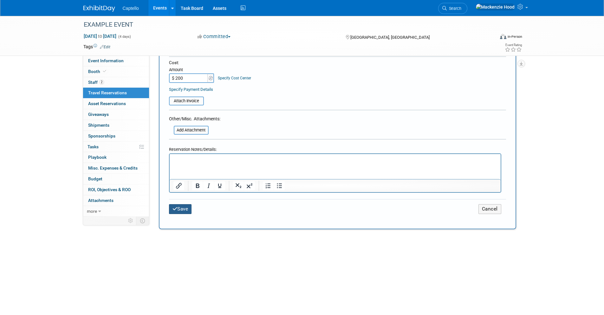
type input "$ 200.00"
click at [188, 204] on button "Save" at bounding box center [180, 209] width 23 height 10
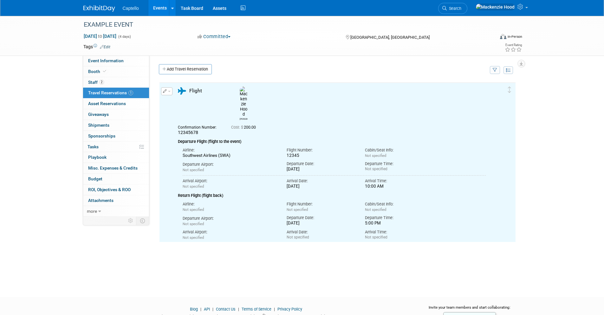
scroll to position [0, 0]
click at [167, 66] on link "Add Travel Reservation" at bounding box center [185, 69] width 53 height 10
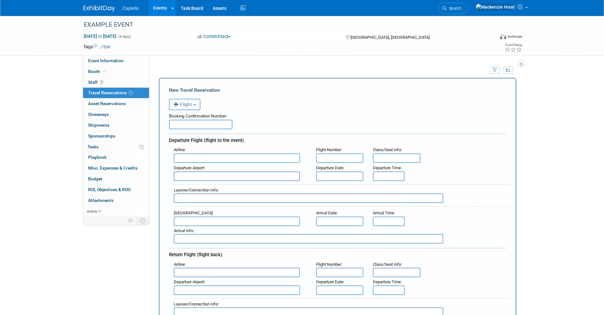
click at [180, 102] on span "Flight" at bounding box center [183, 104] width 19 height 5
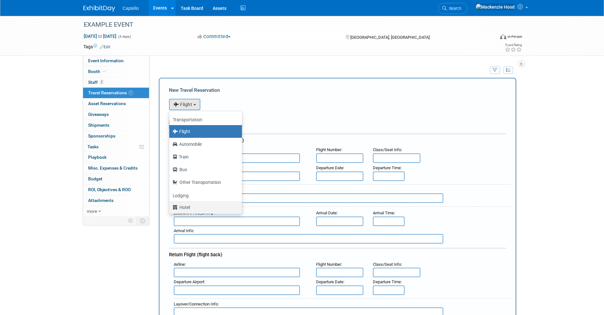
click at [192, 205] on label "Hotel" at bounding box center [204, 207] width 63 height 10
click at [170, 205] on input "Hotel" at bounding box center [168, 206] width 4 height 4
select select "6"
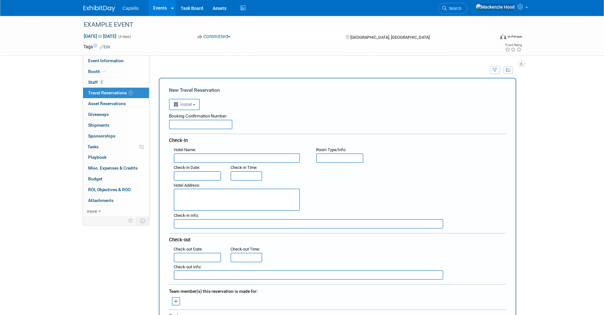
click at [199, 120] on input "text" at bounding box center [200, 125] width 63 height 10
type input "12345678"
click at [198, 153] on div "Hotel Name :" at bounding box center [240, 149] width 133 height 7
click at [197, 160] on input "text" at bounding box center [237, 158] width 126 height 10
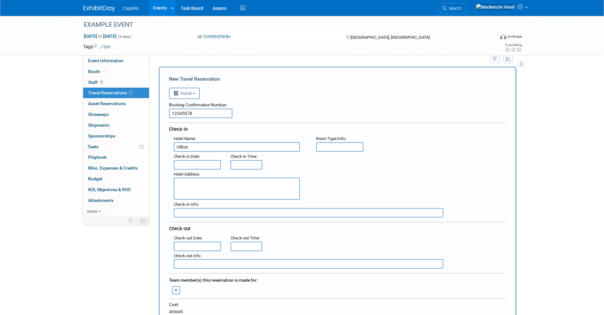
scroll to position [12, 0]
type input "Hilton"
click at [190, 159] on input "text" at bounding box center [198, 164] width 48 height 10
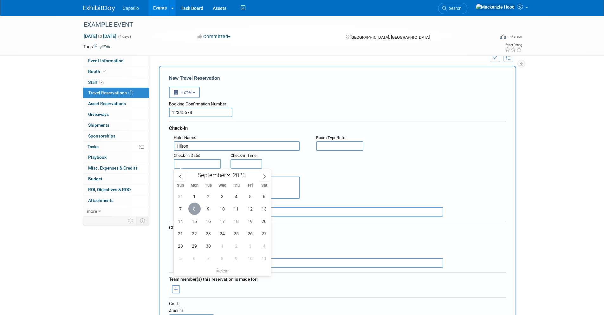
click at [194, 204] on span "8" at bounding box center [194, 208] width 12 height 12
type input "Sep 8, 2025"
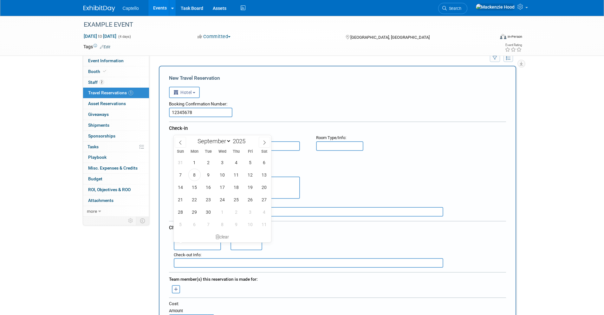
click at [186, 248] on input "text" at bounding box center [198, 245] width 48 height 10
click at [236, 175] on span "11" at bounding box center [236, 174] width 12 height 12
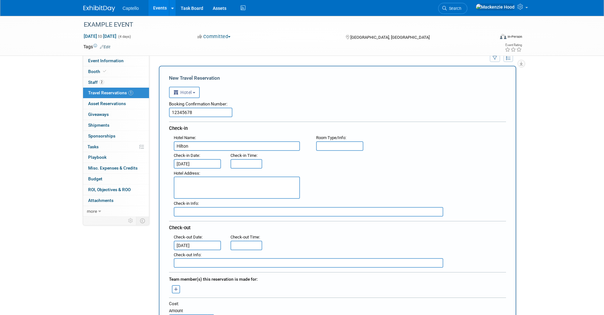
click at [201, 246] on input "Sep 11, 2025" at bounding box center [198, 245] width 48 height 10
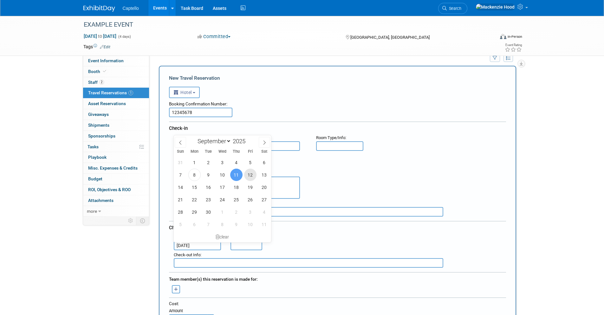
click at [250, 176] on span "12" at bounding box center [250, 174] width 12 height 12
type input "[DATE]"
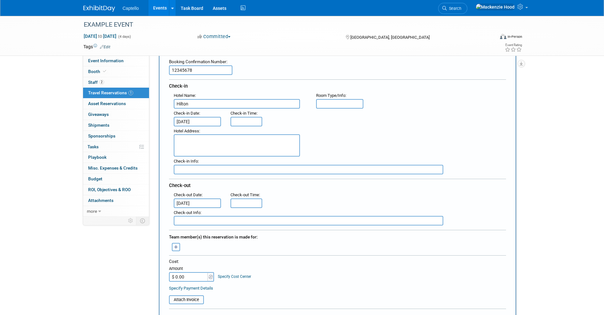
scroll to position [144, 0]
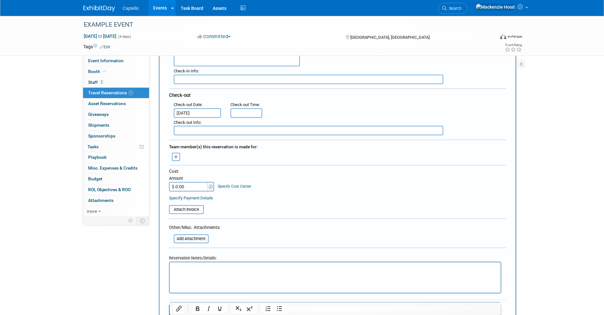
click at [177, 158] on icon "button" at bounding box center [176, 157] width 4 height 4
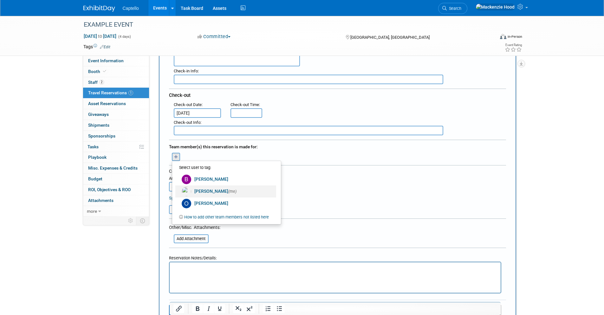
click at [207, 189] on link "Mackenzie Hood (me)" at bounding box center [225, 191] width 101 height 12
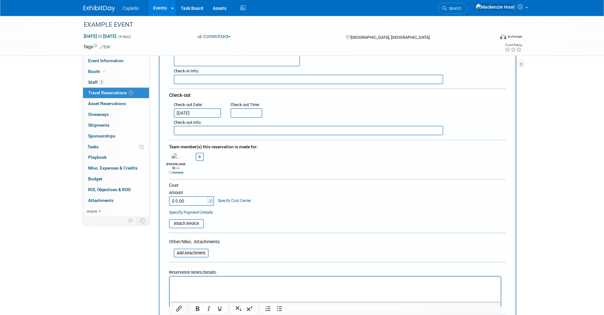
click at [197, 196] on input "$ 0.00" at bounding box center [189, 201] width 40 height 10
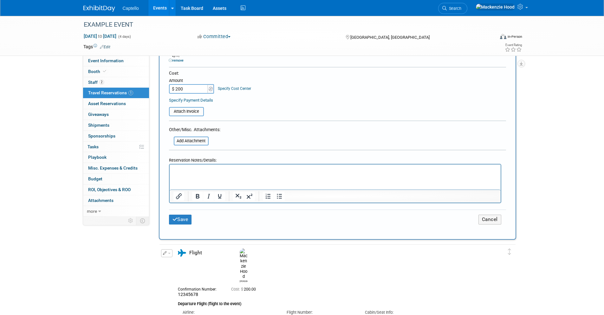
scroll to position [271, 0]
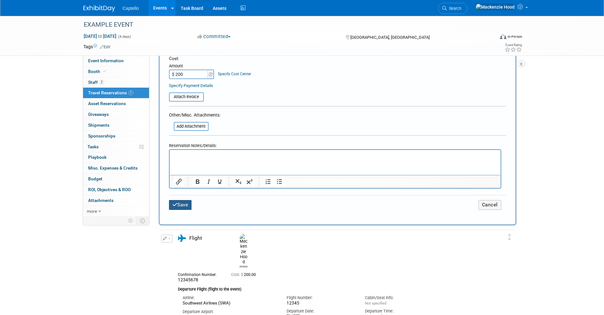
type input "$ 200.00"
click at [186, 200] on button "Save" at bounding box center [180, 205] width 23 height 10
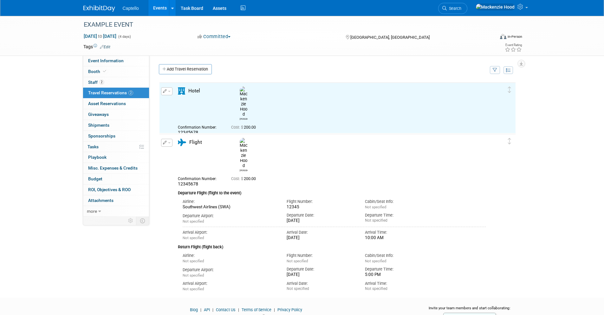
scroll to position [0, 0]
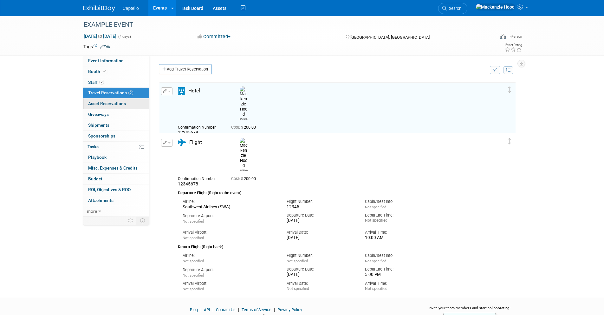
click at [116, 104] on span "Asset Reservations 0" at bounding box center [107, 103] width 38 height 5
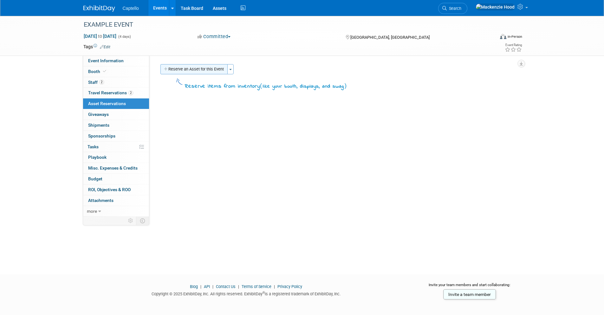
click at [189, 65] on button "Reserve an Asset for this Event" at bounding box center [193, 69] width 67 height 10
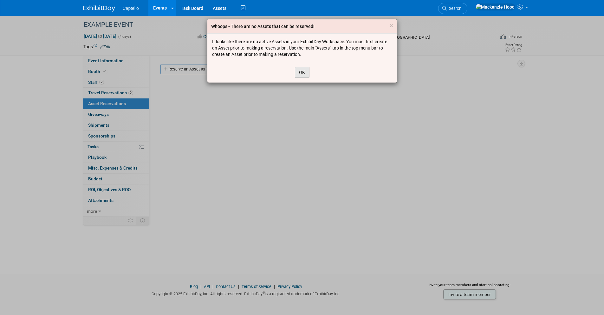
click at [306, 73] on button "OK" at bounding box center [302, 72] width 15 height 11
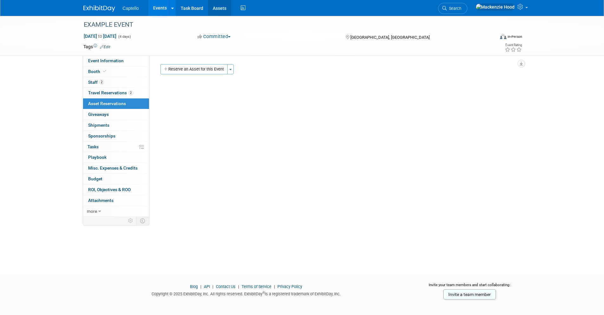
click at [226, 6] on link "Assets" at bounding box center [219, 8] width 23 height 16
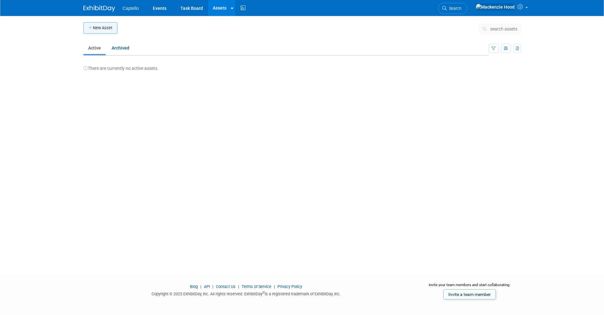
click at [107, 28] on button "New Asset" at bounding box center [100, 27] width 34 height 11
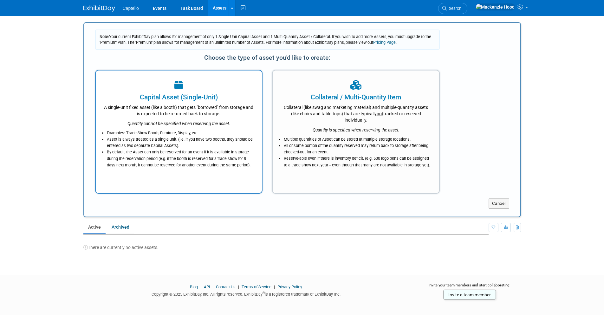
click at [193, 121] on icon "Quantity cannot be specified when reserving the asset." at bounding box center [179, 123] width 103 height 5
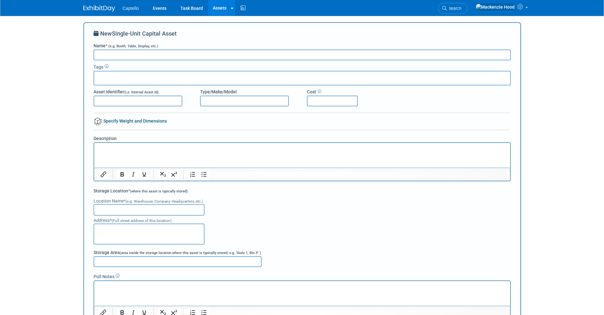
paste input "Deluxe Pop Up Banner (HubSpot INBOUND 2024)"
type input "Deluxe Pop Up Banner (HubSpot INBOUND 2024)"
click at [124, 75] on input "text" at bounding box center [122, 77] width 51 height 6
type input "HubSpot"
click at [154, 99] on input "Asset Identifier (i.e. Internal Asset Id)" at bounding box center [138, 100] width 89 height 11
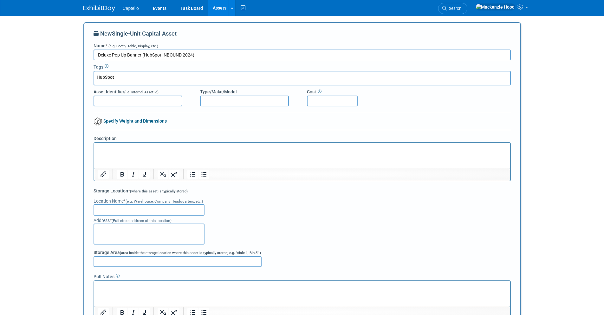
click at [459, 106] on div "Asset Identifier (i.e. Internal Asset Id) Type/Make/Model Cost" at bounding box center [302, 95] width 427 height 21
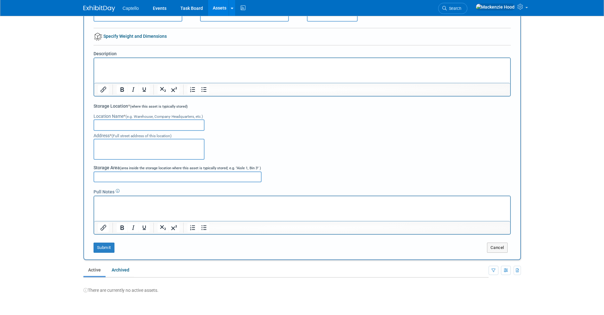
scroll to position [88, 0]
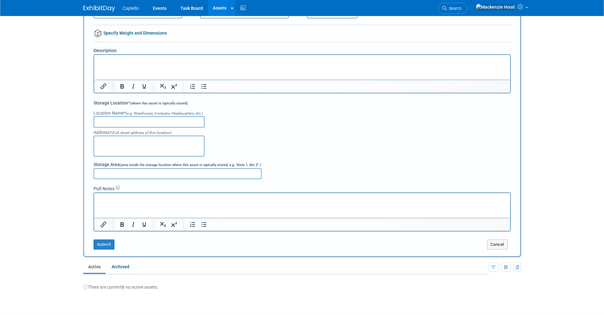
click at [132, 120] on input "text" at bounding box center [149, 121] width 111 height 11
type input "Ryans Storage"
click at [300, 129] on div "Address * (Full street address of this location)" at bounding box center [302, 132] width 417 height 6
click at [122, 147] on textarea at bounding box center [149, 145] width 111 height 21
type textarea "123 Storage Rd"
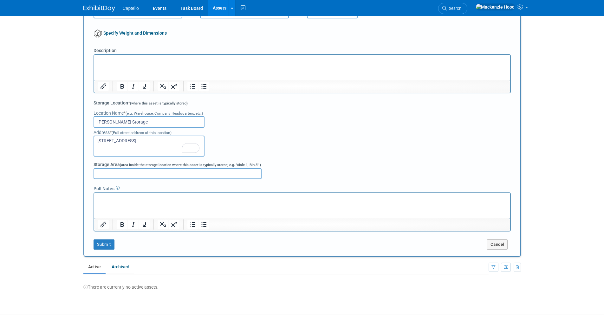
click at [287, 153] on div "Address * (Full street address of this location) 123 Storage Rd" at bounding box center [302, 142] width 417 height 29
drag, startPoint x: 128, startPoint y: 141, endPoint x: 69, endPoint y: 141, distance: 59.0
click at [69, 141] on body "Captello Events Task Board Assets New Asset Bulk Upload Assets Storage Location…" at bounding box center [302, 69] width 604 height 315
type textarea "1"
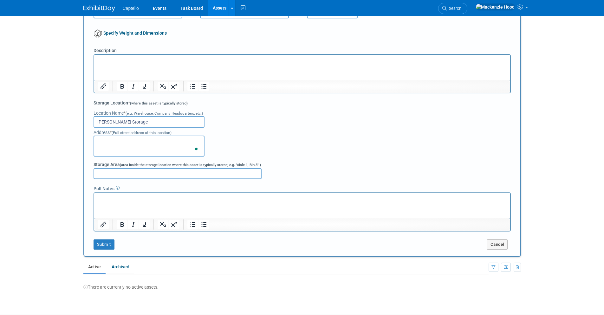
type textarea "a"
type textarea "p"
type textarea "123 Storage Rd"
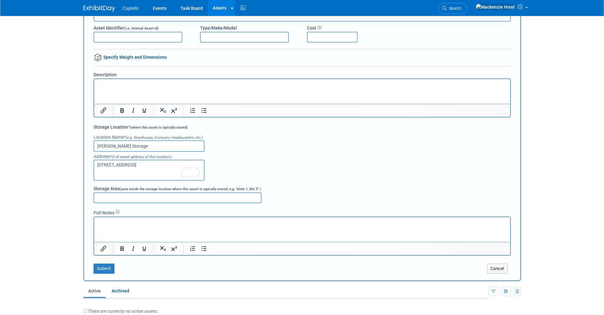
scroll to position [132, 0]
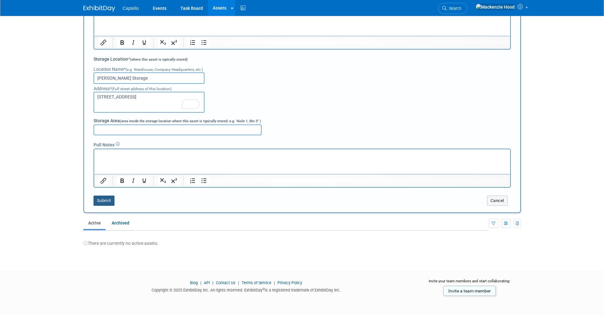
click at [110, 198] on button "Submit" at bounding box center [104, 200] width 21 height 10
type input "HubSpot"
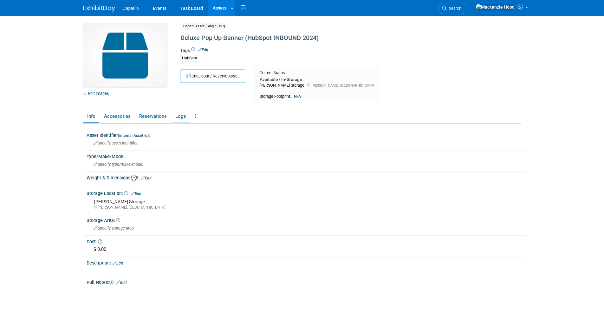
click at [179, 118] on link "Logs" at bounding box center [181, 116] width 18 height 11
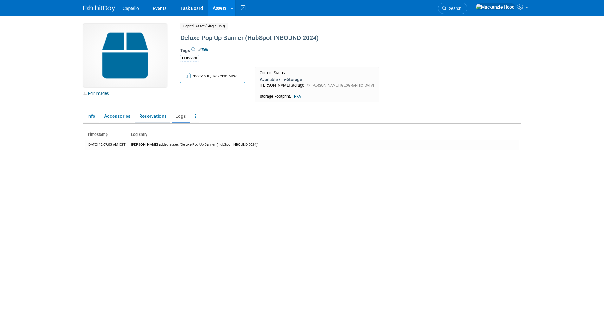
click at [161, 118] on link "Reservations" at bounding box center [152, 116] width 35 height 11
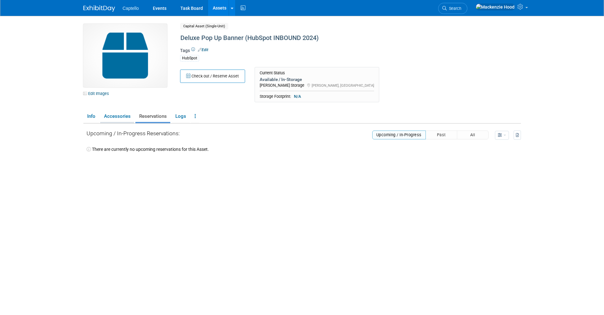
click at [126, 117] on link "Accessories" at bounding box center [117, 116] width 34 height 11
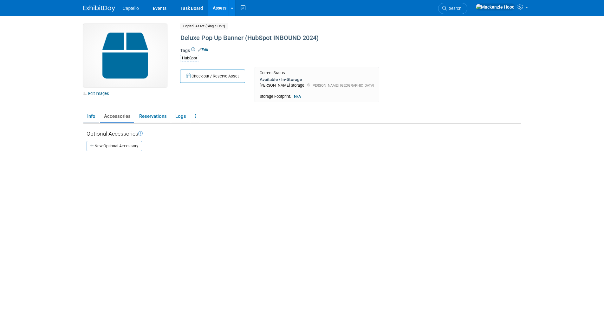
click at [88, 117] on link "Info" at bounding box center [91, 116] width 16 height 11
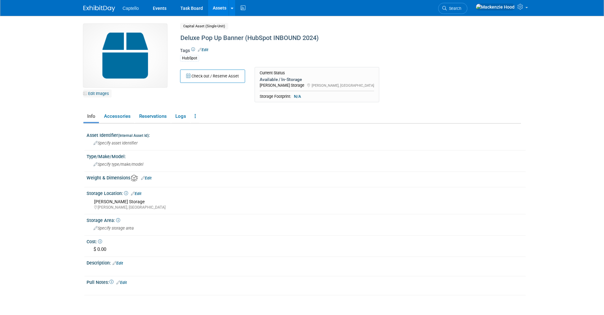
click at [93, 93] on link "Edit Images" at bounding box center [97, 93] width 28 height 8
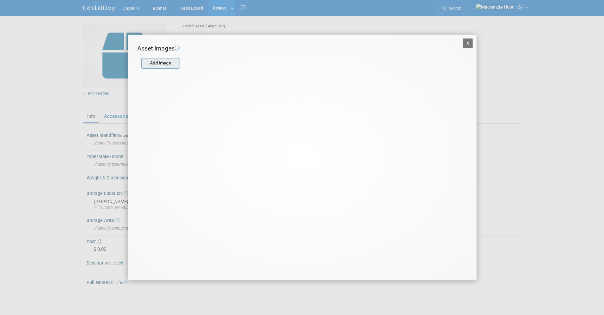
click at [150, 62] on input "file" at bounding box center [140, 63] width 75 height 10
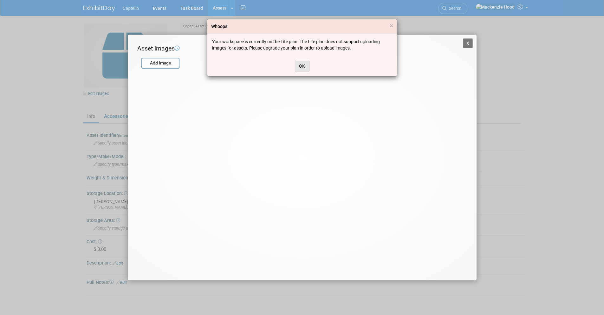
click at [305, 62] on button "OK" at bounding box center [302, 66] width 15 height 11
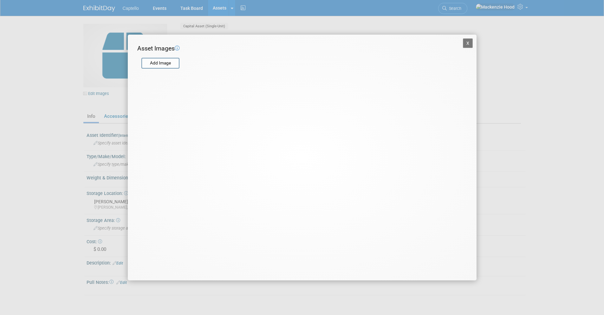
click at [465, 43] on button "X" at bounding box center [468, 43] width 10 height 10
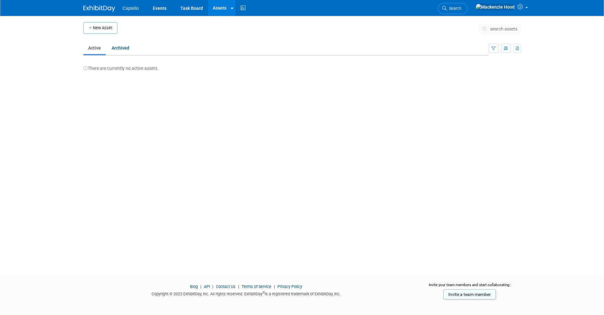
scroll to position [4, 0]
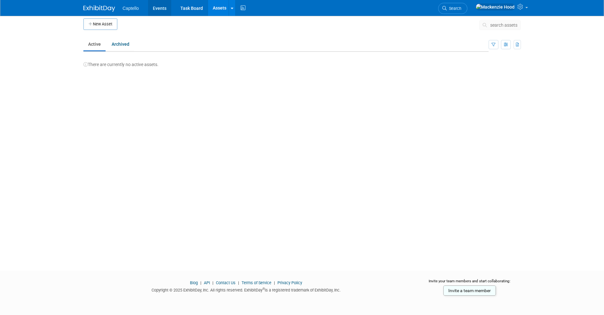
click at [163, 6] on link "Events" at bounding box center [159, 8] width 23 height 16
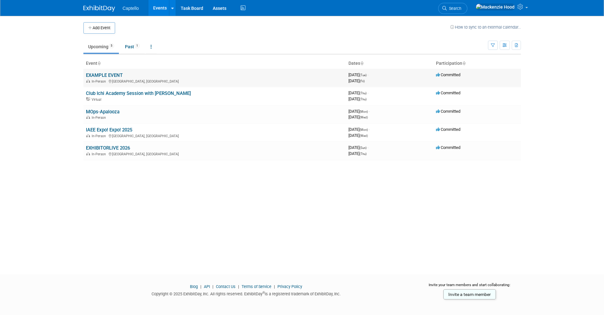
click at [112, 73] on link "EXAMPLE EVENT" at bounding box center [104, 75] width 37 height 6
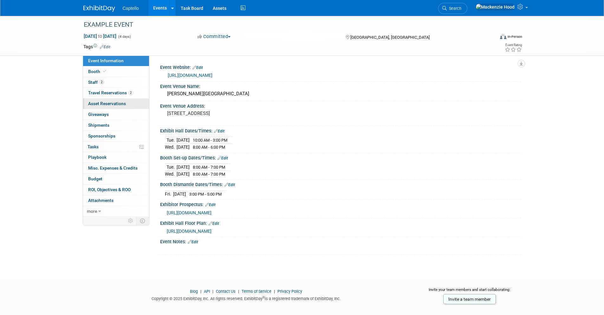
click at [115, 105] on span "Asset Reservations 0" at bounding box center [107, 103] width 38 height 5
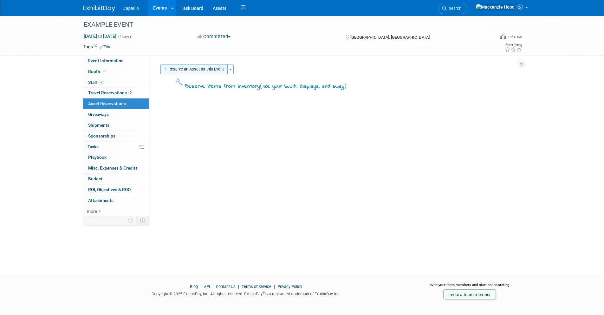
click at [176, 68] on button "Reserve an Asset for this Event" at bounding box center [193, 69] width 67 height 10
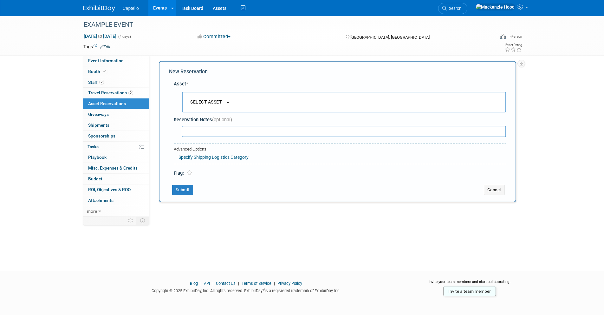
scroll to position [4, 0]
click at [226, 103] on span "-- SELECT ASSET --" at bounding box center [206, 101] width 39 height 5
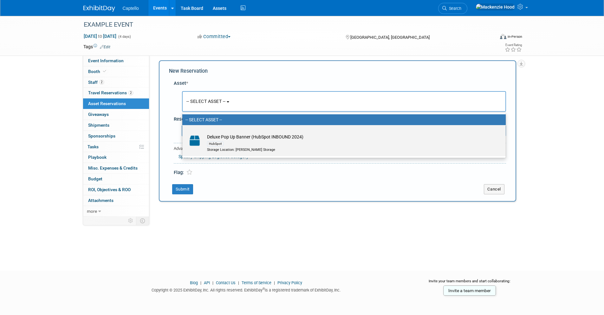
click at [233, 138] on td "Deluxe Pop Up Banner (HubSpot INBOUND 2024) HubSpot Storage Location: Ryans Sto…" at bounding box center [348, 143] width 289 height 19
click at [183, 133] on input "Deluxe Pop Up Banner (HubSpot INBOUND 2024) HubSpot Storage Location: Ryans Sto…" at bounding box center [181, 130] width 4 height 4
select select "10729409"
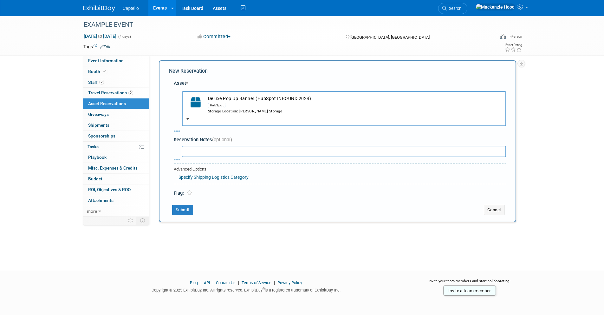
select select "8"
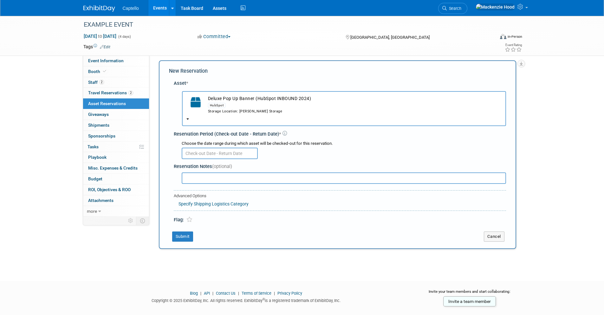
click at [238, 153] on input "text" at bounding box center [220, 152] width 76 height 11
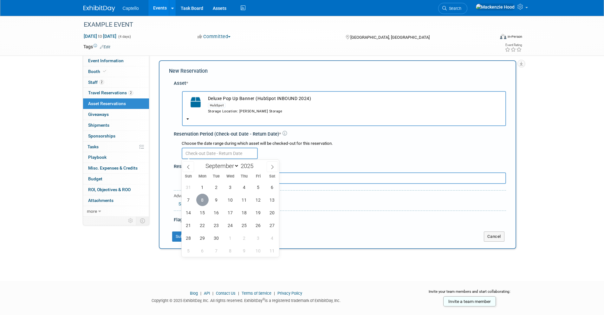
click at [201, 202] on span "8" at bounding box center [202, 199] width 12 height 12
click at [213, 200] on span "9" at bounding box center [216, 199] width 12 height 12
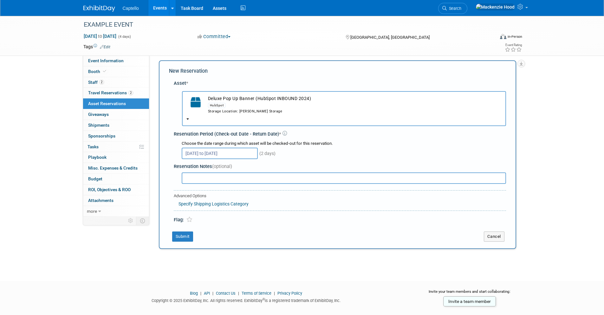
click at [207, 154] on input "Sep 8, 2025 to Sep 9, 2025" at bounding box center [220, 152] width 76 height 11
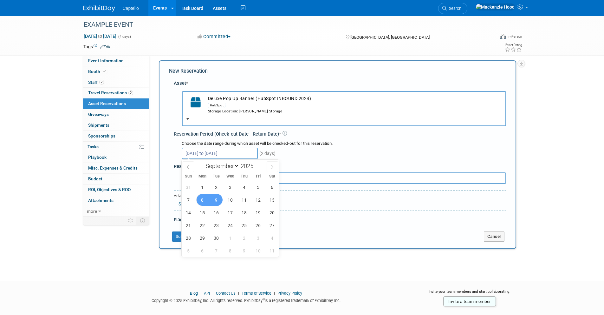
click at [218, 201] on span "9" at bounding box center [216, 199] width 12 height 12
click at [254, 201] on span "12" at bounding box center [258, 199] width 12 height 12
type input "[DATE] to [DATE]"
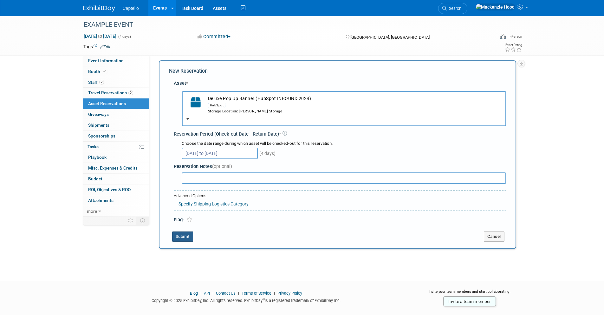
click at [182, 234] on button "Submit" at bounding box center [182, 236] width 21 height 10
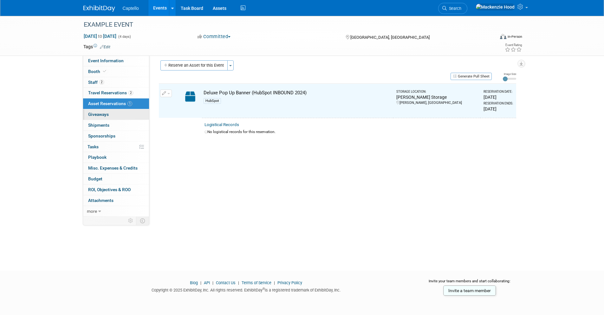
click at [109, 109] on link "0 Giveaways 0" at bounding box center [116, 114] width 66 height 10
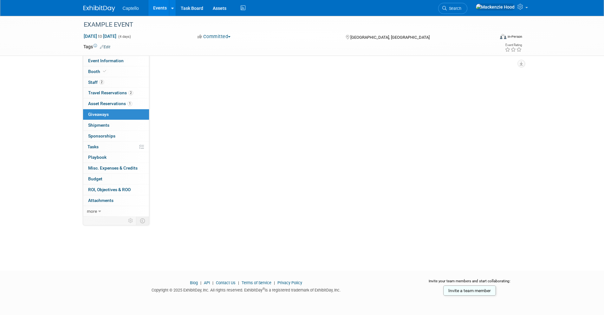
scroll to position [0, 0]
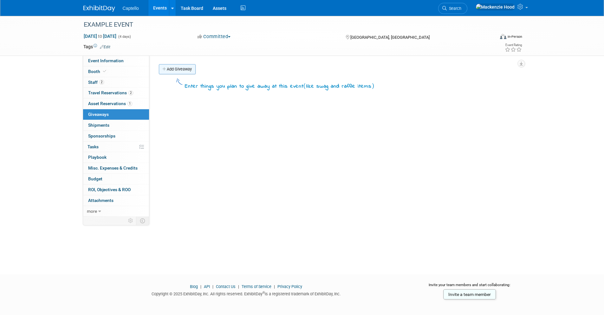
click at [172, 70] on link "Add Giveaway" at bounding box center [177, 69] width 37 height 10
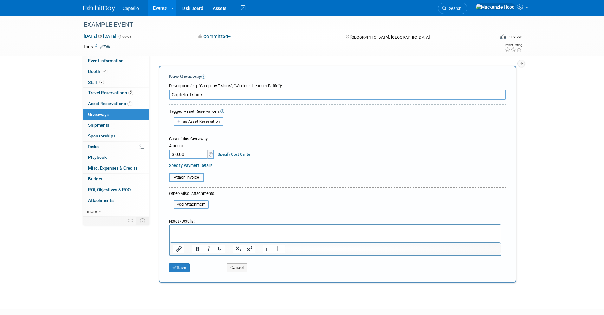
type input "Captello T-shirts"
click at [247, 116] on div "Deluxe Pop Up Banner (HubSpot INBOUND 2024) Asset Cost: $ 0.00" at bounding box center [337, 116] width 337 height 3
click at [194, 154] on input "$ 0.00" at bounding box center [189, 154] width 40 height 10
click at [201, 123] on span "Tag Asset Reservation" at bounding box center [200, 121] width 39 height 4
select select
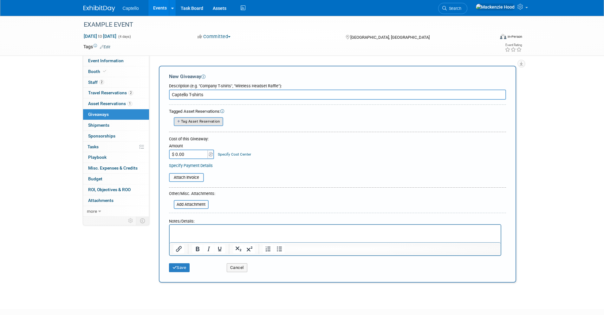
select select
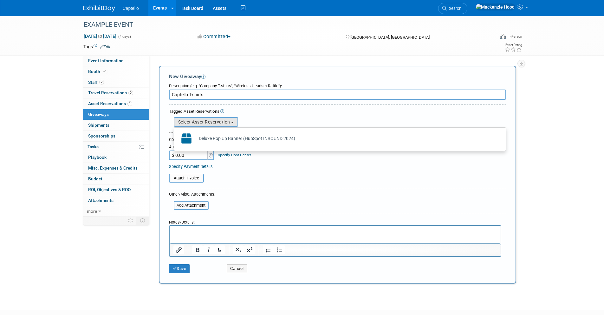
click at [287, 101] on form "Description (e.g. "Company T-shirts", "Wireless Headset Raffle"): Captello T-sh…" at bounding box center [337, 178] width 337 height 196
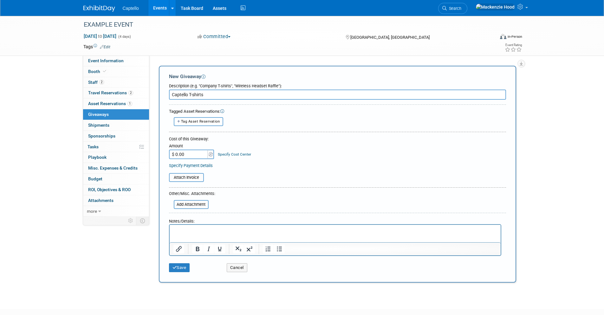
click at [191, 150] on input "$ 0.00" at bounding box center [189, 154] width 40 height 10
type input "$ 50.00"
click at [241, 136] on div "Cost of this Giveaway:" at bounding box center [337, 139] width 337 height 6
click at [180, 270] on button "Save" at bounding box center [179, 267] width 21 height 9
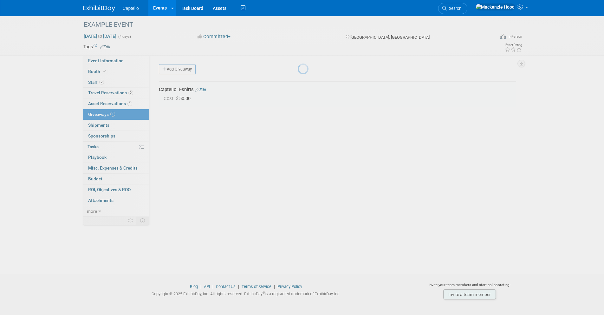
scroll to position [4, 0]
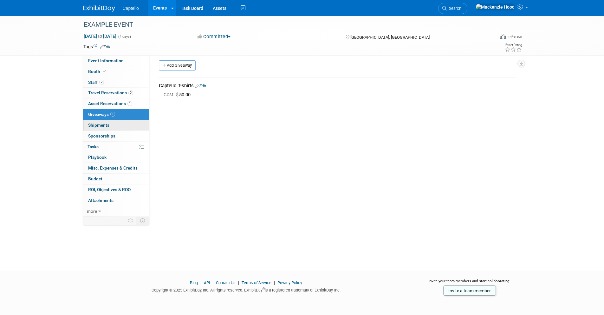
click at [131, 124] on link "0 Shipments 0" at bounding box center [116, 125] width 66 height 10
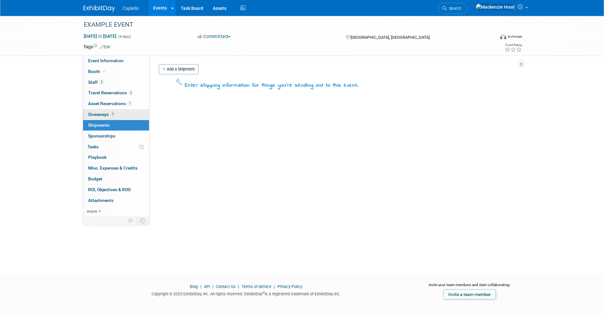
click at [129, 114] on link "1 Giveaways 1" at bounding box center [116, 114] width 66 height 10
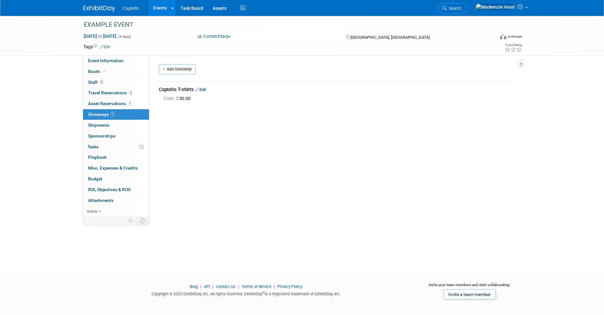
click at [206, 90] on link "Edit" at bounding box center [200, 89] width 11 height 5
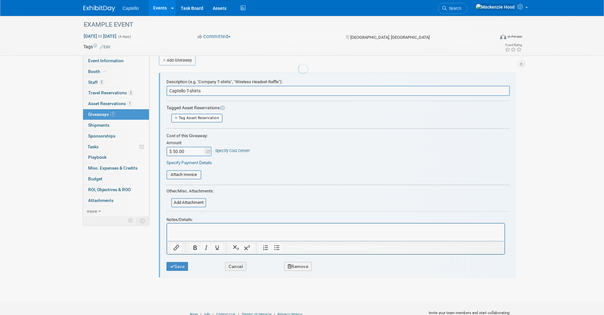
scroll to position [10, 0]
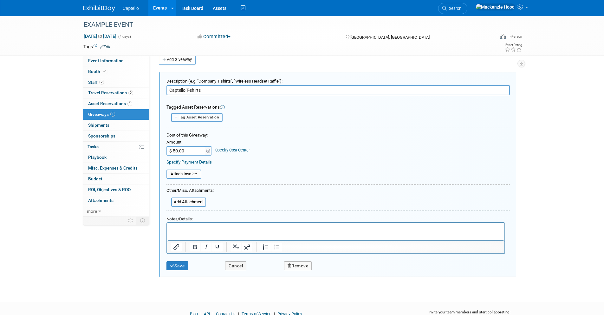
click at [200, 118] on span "Tag Asset Reservation" at bounding box center [199, 117] width 41 height 4
select select
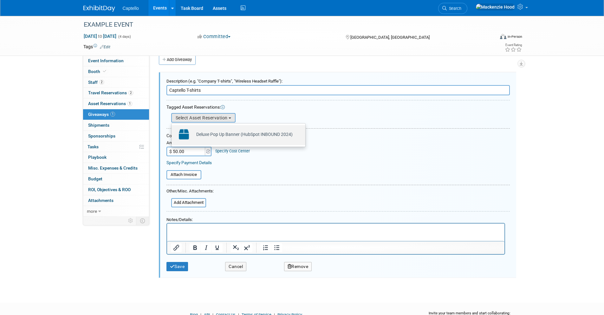
click at [203, 128] on td "Deluxe Pop Up Banner (HubSpot INBOUND 2024) Already tagged in this giveaway" at bounding box center [243, 134] width 100 height 14
click at [173, 128] on input "Deluxe Pop Up Banner (HubSpot INBOUND 2024) Already tagged in this giveaway" at bounding box center [170, 130] width 4 height 4
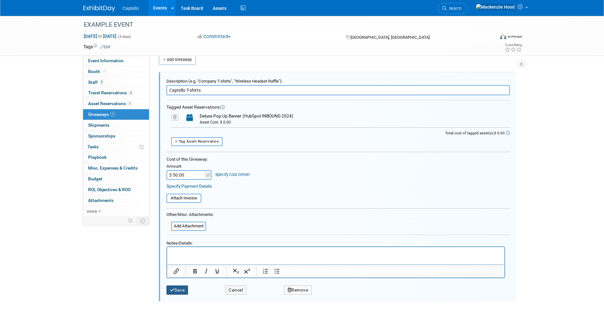
click at [177, 288] on button "Save" at bounding box center [178, 289] width 22 height 9
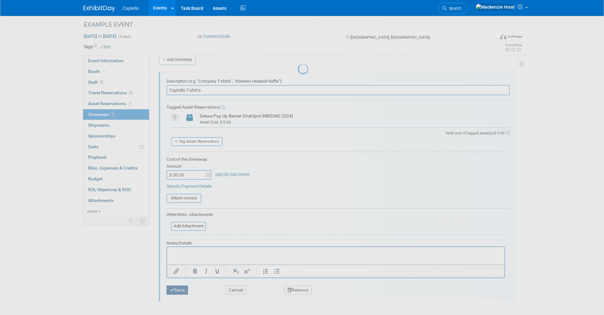
scroll to position [4, 0]
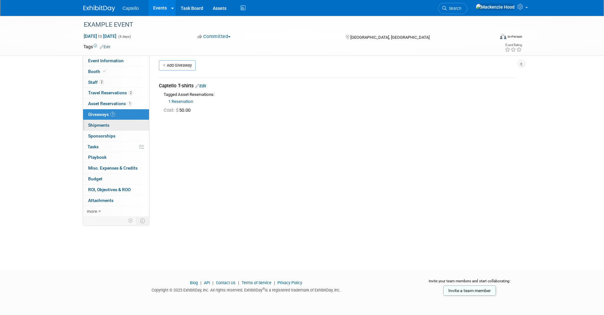
click at [129, 123] on link "0 Shipments 0" at bounding box center [116, 125] width 66 height 10
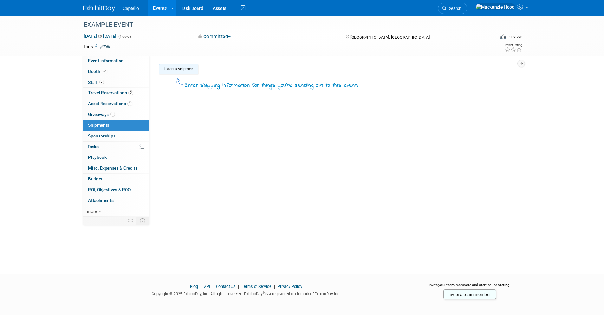
click at [173, 69] on link "Add a Shipment" at bounding box center [179, 69] width 40 height 10
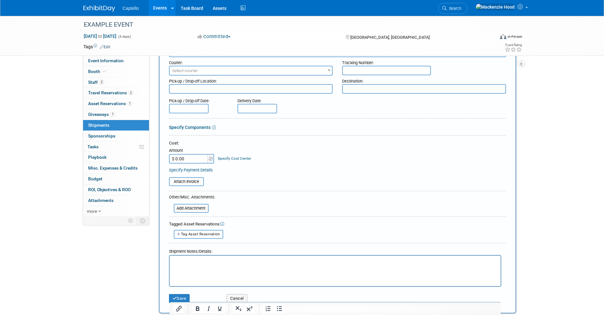
scroll to position [111, 0]
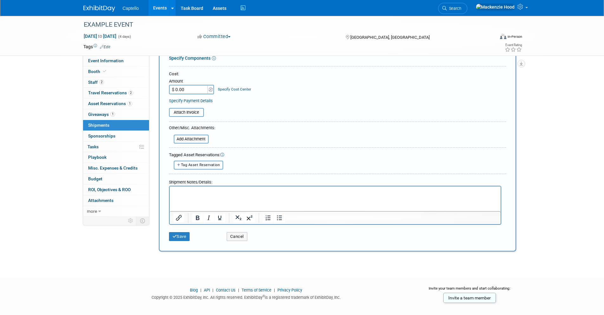
click at [202, 165] on span "Tag Asset Reservation" at bounding box center [200, 165] width 39 height 4
select select
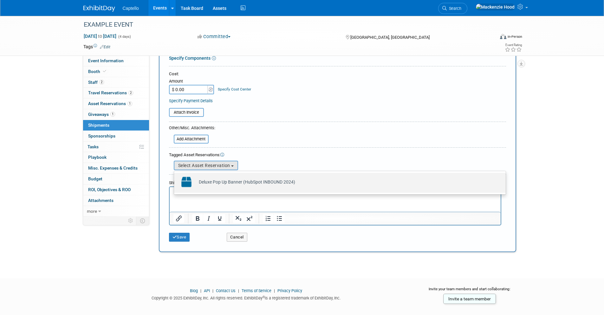
click at [217, 182] on td "Deluxe Pop Up Banner (HubSpot INBOUND 2024) Already tagged in this shipment" at bounding box center [345, 182] width 298 height 14
click at [175, 180] on input "Deluxe Pop Up Banner (HubSpot INBOUND 2024) Already tagged in this shipment" at bounding box center [173, 178] width 4 height 4
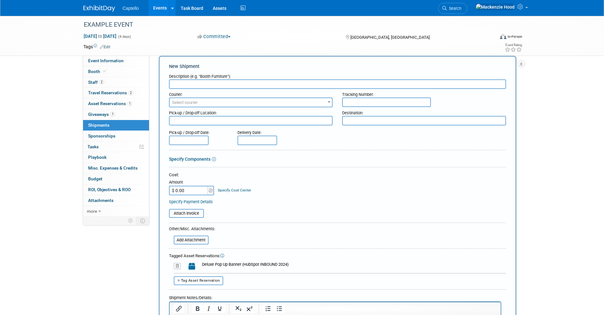
scroll to position [0, 0]
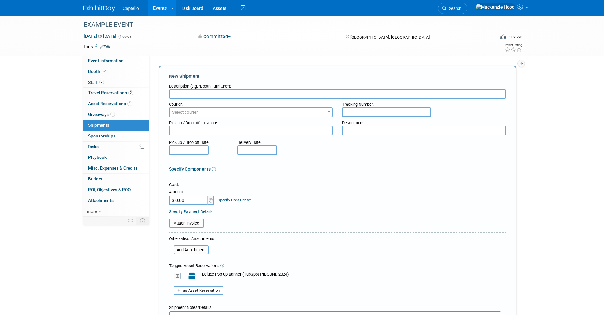
click at [195, 92] on input "text" at bounding box center [337, 94] width 337 height 10
paste input "Deluxe Pop Up Banner (HubSpot INBOUND 2024)"
type input "Deluxe Pop Up Banner (HubSpot INBOUND 2024)"
click at [228, 113] on span "Select courier" at bounding box center [251, 112] width 163 height 9
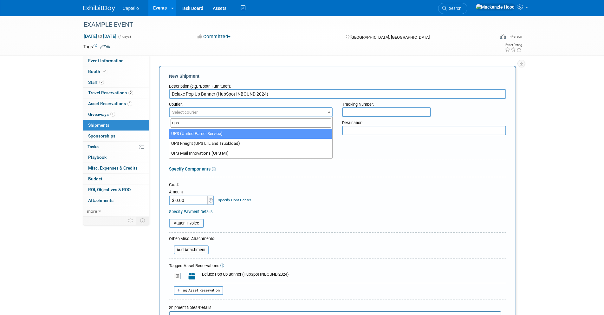
type input "ups"
select select "508"
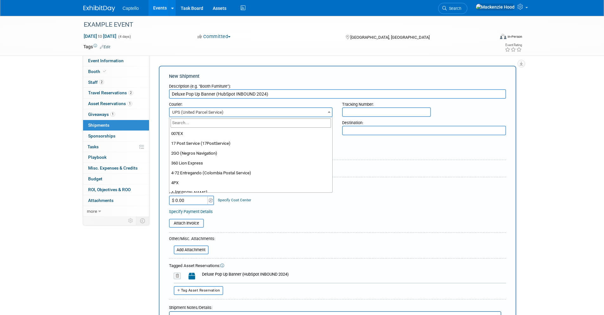
click at [226, 113] on span "UPS (United Parcel Service)" at bounding box center [251, 112] width 163 height 9
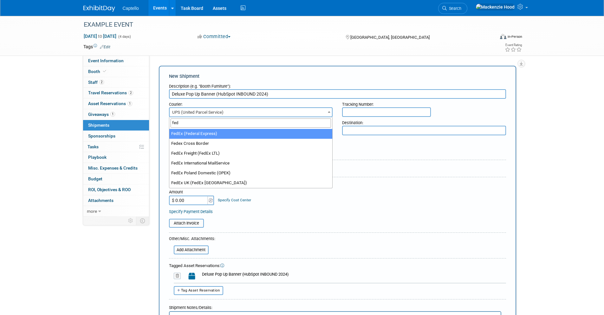
type input "fed"
select select "206"
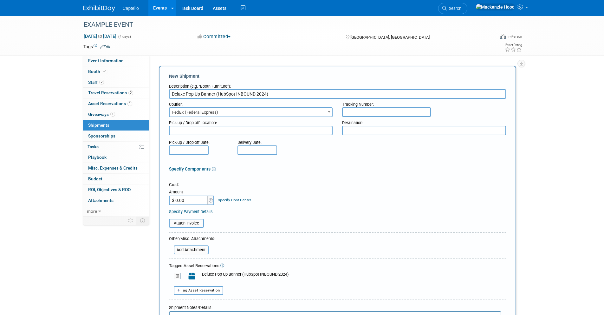
click at [219, 130] on textarea at bounding box center [251, 131] width 164 height 10
click at [374, 132] on textarea at bounding box center [424, 131] width 164 height 10
click at [356, 112] on input "text" at bounding box center [386, 112] width 89 height 10
type input "12345678"
click at [352, 131] on textarea at bounding box center [424, 131] width 164 height 10
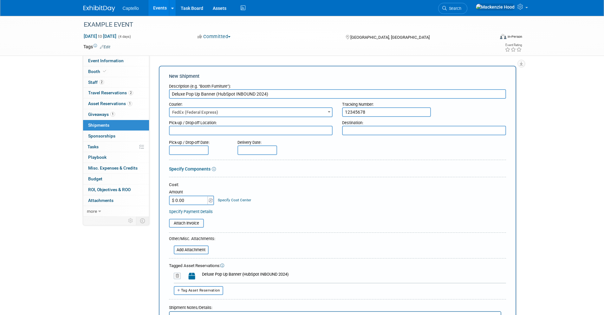
click at [233, 131] on textarea at bounding box center [251, 131] width 164 height 10
type textarea "UPS - Texas"
click at [349, 129] on textarea at bounding box center [424, 131] width 164 height 10
type textarea "UPS - [GEOGRAPHIC_DATA]"
click at [210, 129] on textarea "UPS - Texas" at bounding box center [251, 131] width 164 height 10
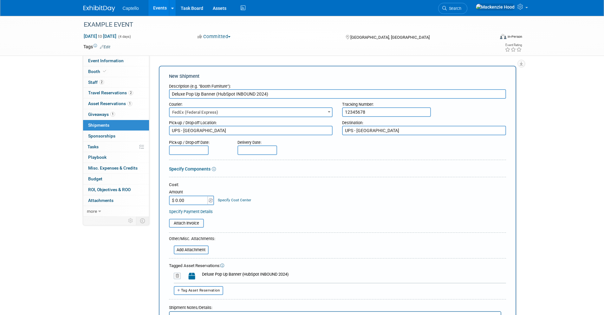
type textarea "UPS - [GEOGRAPHIC_DATA]"
click at [313, 147] on div "Delivery Date:" at bounding box center [276, 146] width 87 height 18
click at [199, 155] on form "Description (e.g. "Booth Furniture"): Deluxe Pop Up Banner (HubSpot INBOUND 202…" at bounding box center [337, 225] width 337 height 289
click at [198, 153] on input "text" at bounding box center [189, 150] width 40 height 10
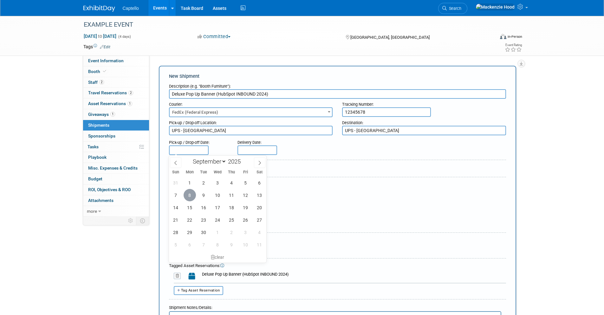
click at [189, 194] on span "8" at bounding box center [190, 195] width 12 height 12
type input "Sep 8, 2025"
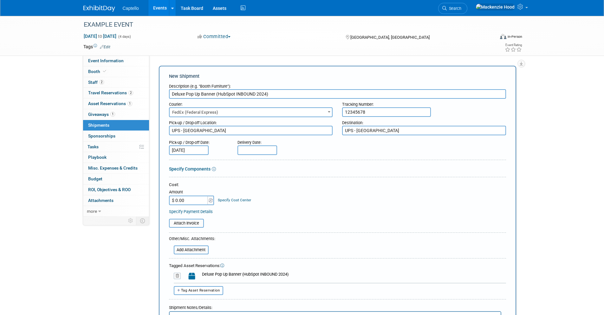
click at [245, 148] on input "text" at bounding box center [258, 150] width 40 height 10
click at [267, 195] on span "9" at bounding box center [272, 195] width 12 height 12
type input "[DATE]"
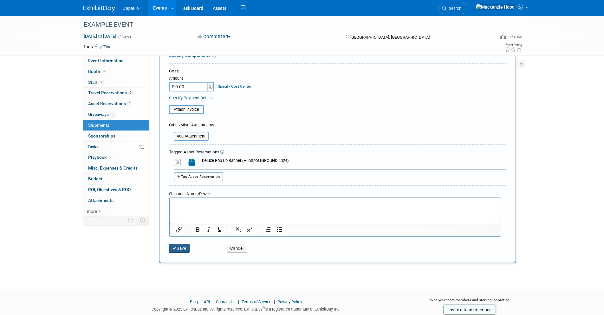
click at [183, 251] on button "Save" at bounding box center [179, 248] width 21 height 9
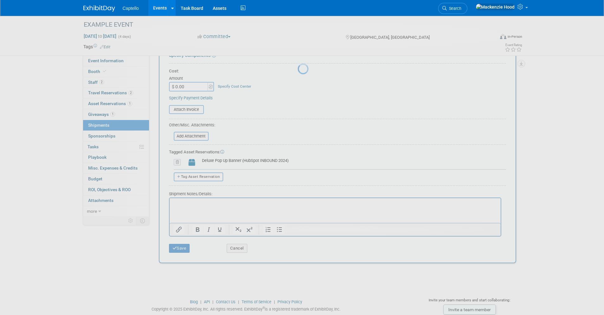
scroll to position [4, 0]
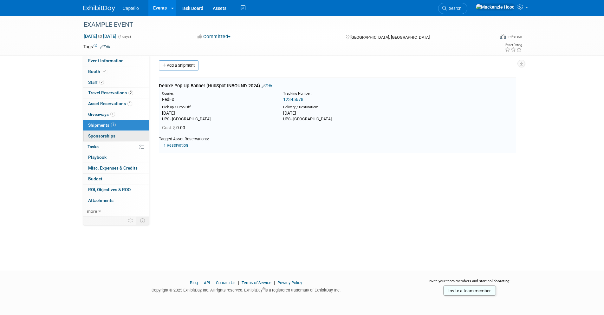
click at [120, 134] on link "0 Sponsorships 0" at bounding box center [116, 136] width 66 height 10
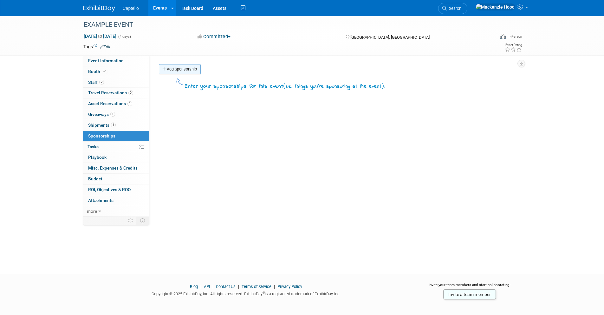
click at [170, 68] on link "Add Sponsorship" at bounding box center [180, 69] width 42 height 10
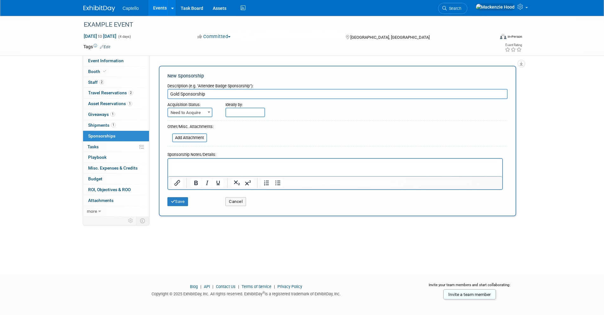
type input "Gold Sponsorship"
click at [195, 113] on span "Need to Acquire" at bounding box center [190, 112] width 44 height 9
select select "2"
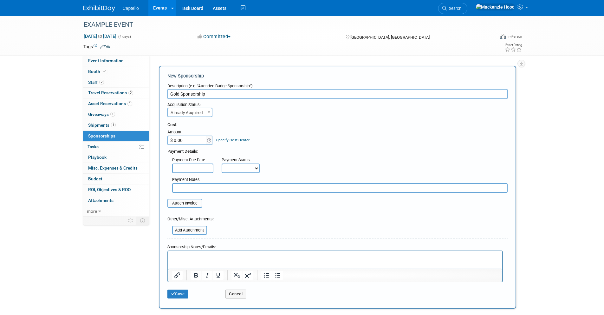
click at [197, 142] on input "$ 0.00" at bounding box center [187, 140] width 40 height 10
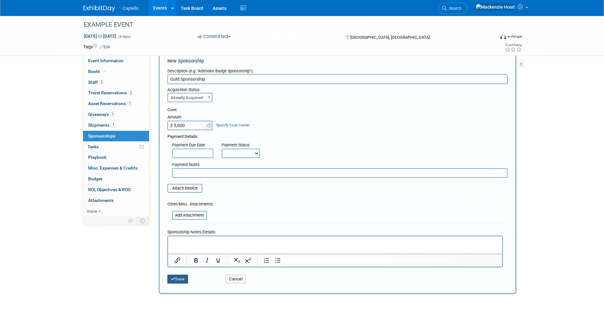
type input "$ 5,000.00"
click at [182, 276] on button "Save" at bounding box center [177, 278] width 21 height 9
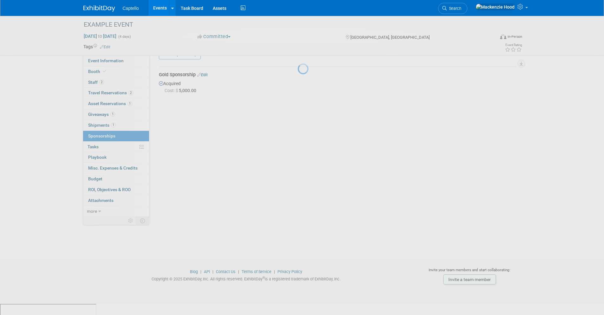
scroll to position [4, 0]
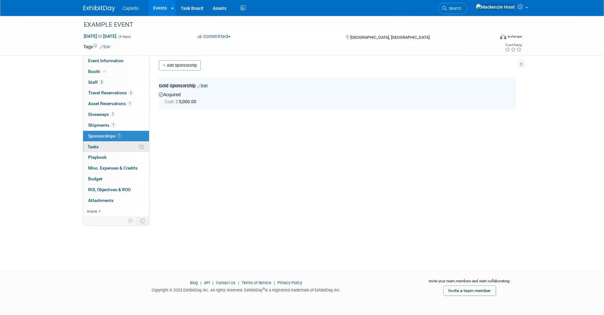
click at [102, 145] on link "0% Tasks 0%" at bounding box center [116, 146] width 66 height 10
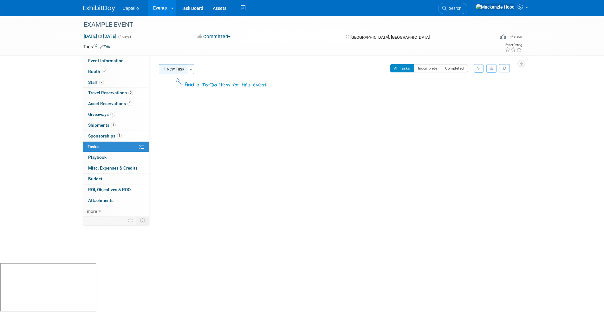
click at [167, 69] on button "New Task" at bounding box center [173, 69] width 29 height 10
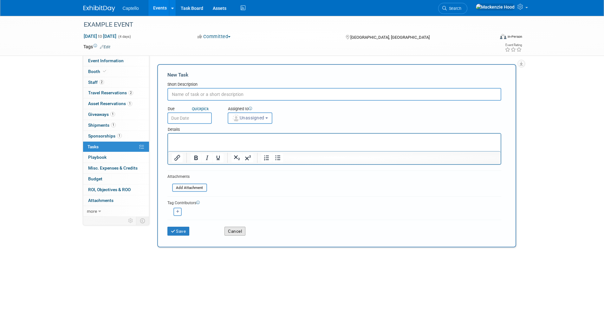
click at [232, 231] on button "Cancel" at bounding box center [235, 230] width 21 height 9
click at [232, 231] on div "EXAMPLE EVENT Sep 9, 2025 to Sep 12, 2025 (4 days) Sep 9, 2025 to Sep 12, 2025 …" at bounding box center [302, 170] width 604 height 308
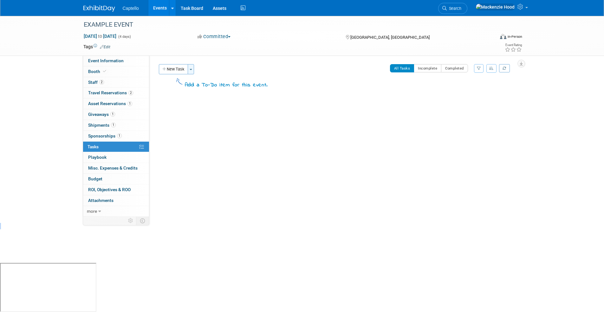
click at [191, 66] on button "Toggle Dropdown" at bounding box center [191, 69] width 6 height 10
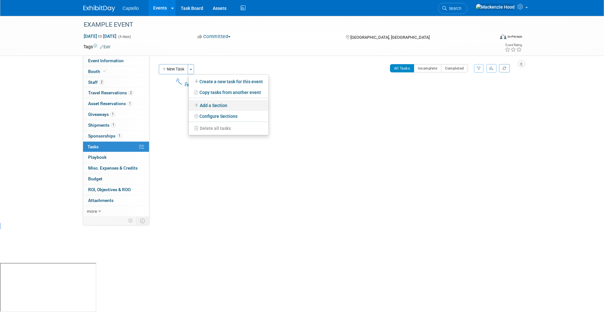
click at [204, 102] on link "Add a Section" at bounding box center [229, 105] width 80 height 11
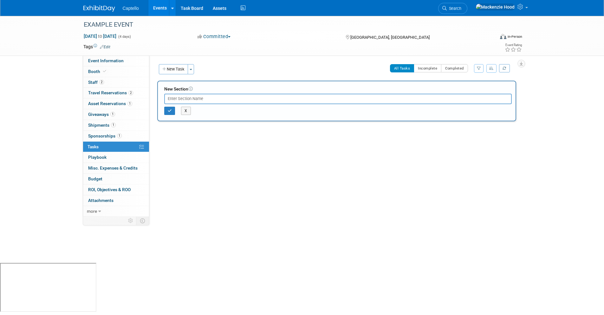
click at [207, 99] on input "text" at bounding box center [338, 99] width 348 height 10
type input "Event Preparations"
click at [171, 109] on icon "button" at bounding box center [170, 111] width 4 height 4
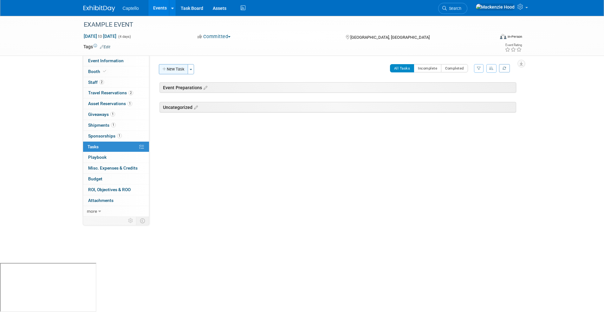
click at [181, 72] on button "New Task" at bounding box center [173, 69] width 29 height 10
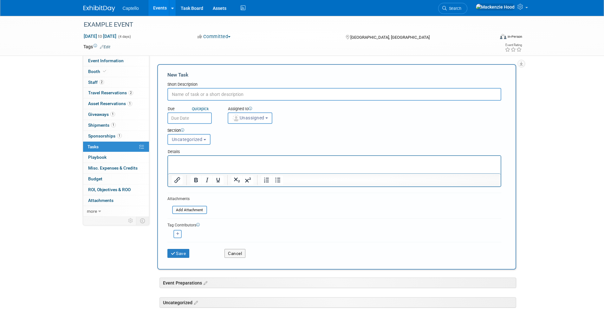
click at [304, 90] on input "text" at bounding box center [334, 94] width 334 height 13
paste input "Register to Present / Speaking Opportunities"
type input "Register to Present / Speaking Opportunities"
click at [174, 255] on button "Save" at bounding box center [178, 253] width 22 height 9
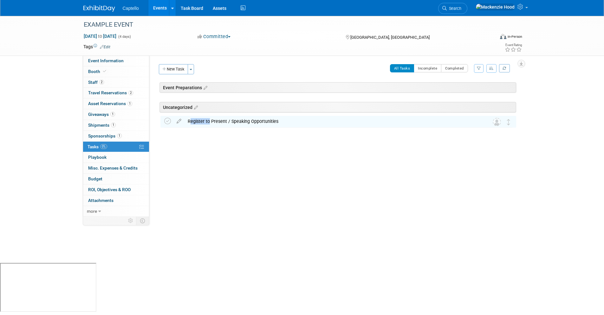
drag, startPoint x: 207, startPoint y: 122, endPoint x: 206, endPoint y: 96, distance: 25.7
click at [206, 96] on div "EXAMPLE EVENT Houston, TX Sep 9, 2025 to Sep 12, 2025 (Going) Uncategorized Reg…" at bounding box center [336, 112] width 359 height 32
click at [294, 115] on div "Uncategorized" at bounding box center [336, 105] width 359 height 19
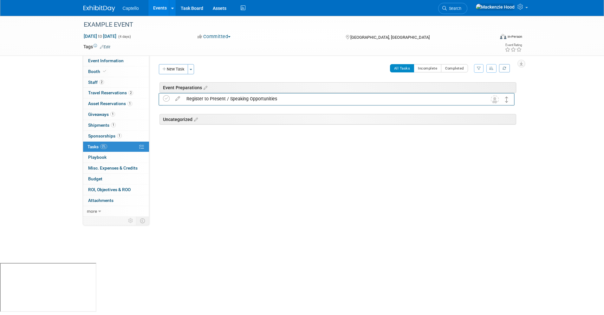
drag, startPoint x: 508, startPoint y: 119, endPoint x: 507, endPoint y: 95, distance: 24.1
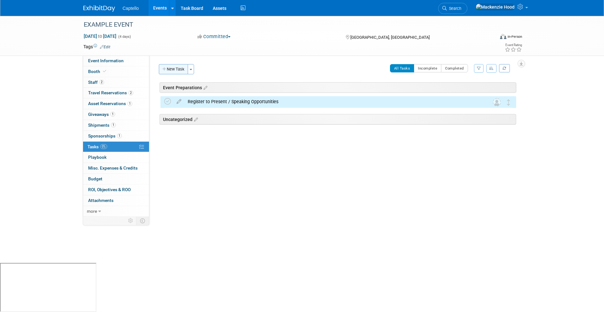
click at [162, 66] on button "New Task" at bounding box center [173, 69] width 29 height 10
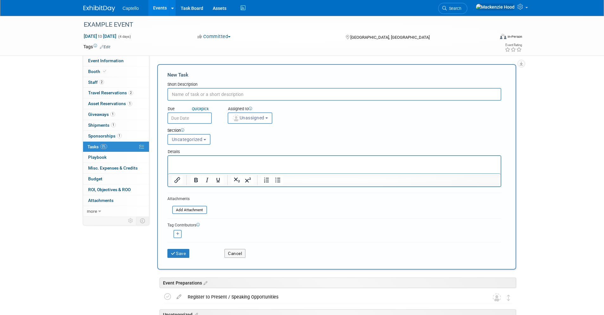
paste input "Contract Approval & Signatures"
type input "Contract Approval & Signatures"
click at [192, 139] on span "Uncategorized" at bounding box center [187, 139] width 31 height 5
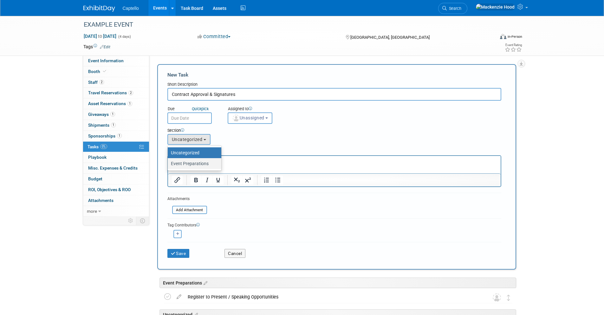
click at [199, 166] on label "Event Preparations" at bounding box center [193, 163] width 44 height 8
click at [169, 166] on input "Event Preparations" at bounding box center [167, 163] width 4 height 4
select select "11274497"
click at [180, 249] on button "Save" at bounding box center [178, 253] width 22 height 9
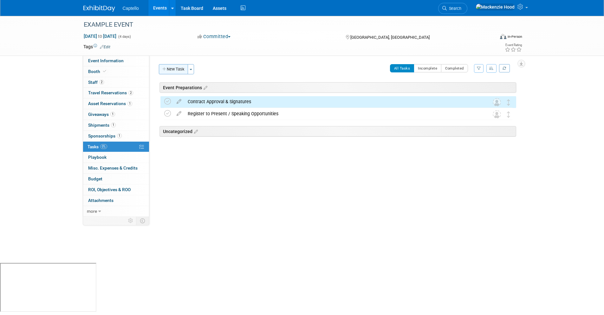
click at [170, 72] on button "New Task" at bounding box center [173, 69] width 29 height 10
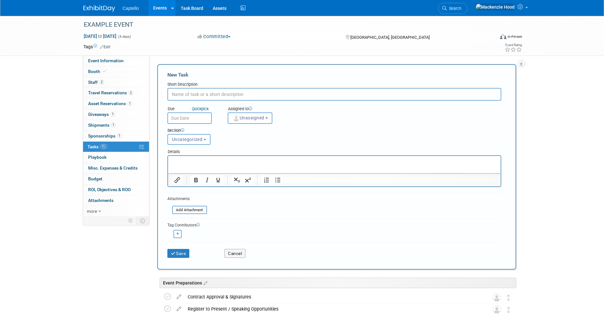
paste input "Get Registered Attendee List From Event Organizer"
type input "Get Registered Attendee List From Event Organizer"
click at [185, 139] on span "Uncategorized" at bounding box center [187, 139] width 31 height 5
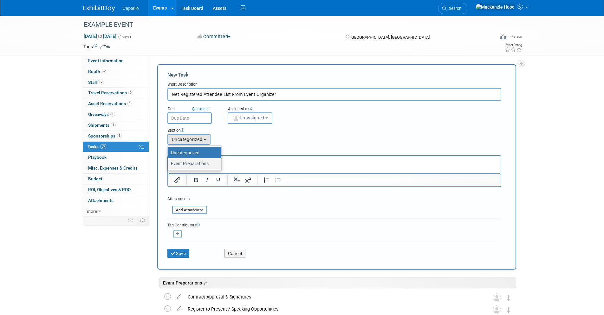
click at [191, 165] on label "Event Preparations" at bounding box center [193, 163] width 44 height 8
click at [169, 165] on input "Event Preparations" at bounding box center [167, 163] width 4 height 4
select select "11274497"
click at [181, 258] on div "Save Cancel" at bounding box center [334, 252] width 334 height 20
click at [181, 256] on button "Save" at bounding box center [178, 253] width 22 height 9
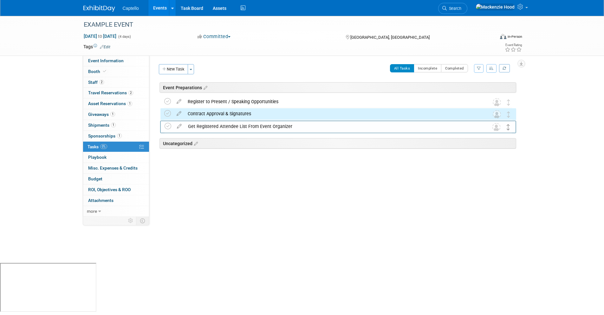
drag, startPoint x: 508, startPoint y: 106, endPoint x: 508, endPoint y: 127, distance: 20.6
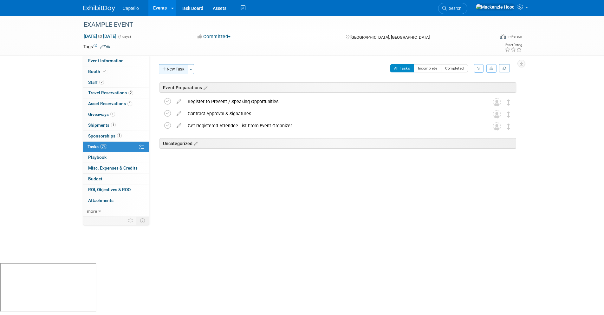
click at [171, 68] on button "New Task" at bounding box center [173, 69] width 29 height 10
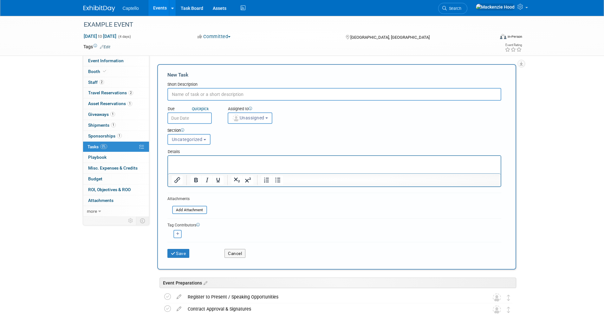
paste input "Pre-Show Testing: TEST EVERYTHING!"
type input "Pre-Show Testing: TEST EVERYTHING!"
drag, startPoint x: 199, startPoint y: 142, endPoint x: 213, endPoint y: 169, distance: 30.1
click at [199, 142] on button "Uncategorized" at bounding box center [188, 139] width 43 height 11
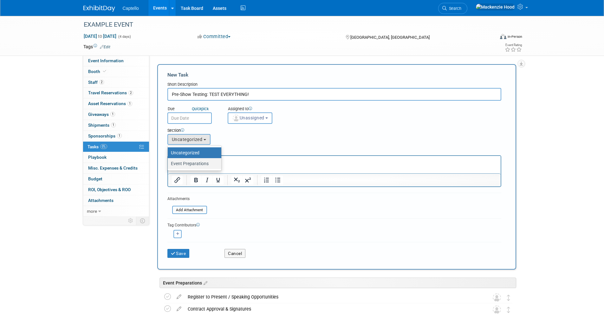
click at [200, 164] on label "Event Preparations" at bounding box center [193, 163] width 44 height 8
click at [169, 164] on input "Event Preparations" at bounding box center [167, 163] width 4 height 4
select select "11274497"
click at [177, 256] on button "Save" at bounding box center [178, 253] width 22 height 9
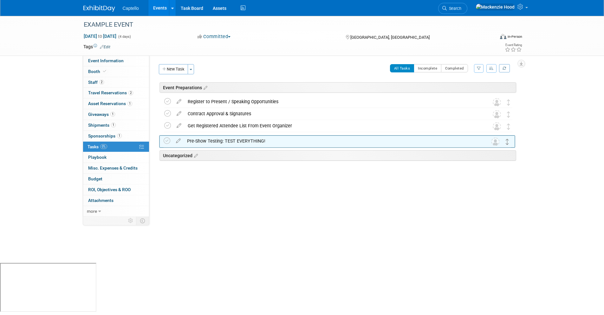
drag, startPoint x: 508, startPoint y: 109, endPoint x: 508, endPoint y: 143, distance: 33.6
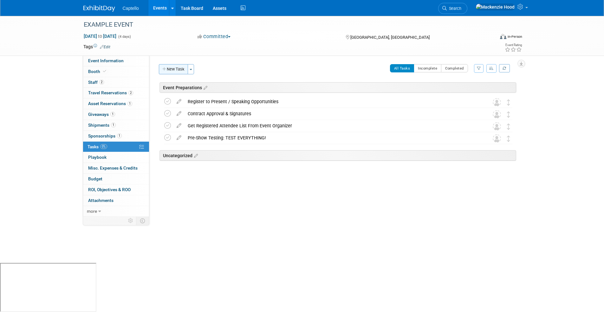
click at [186, 69] on button "New Task" at bounding box center [173, 69] width 29 height 10
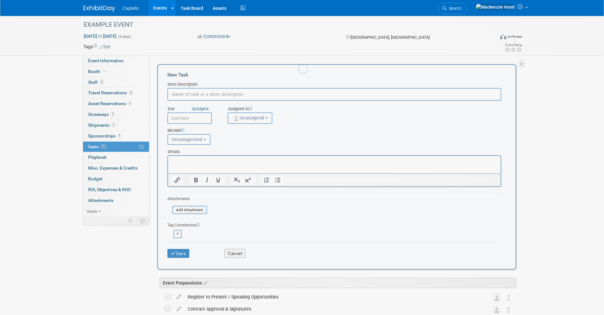
paste input "Update Event Form Instructions"
type input "Update Event Form Instructions"
click at [200, 141] on span "Uncategorized" at bounding box center [187, 139] width 31 height 5
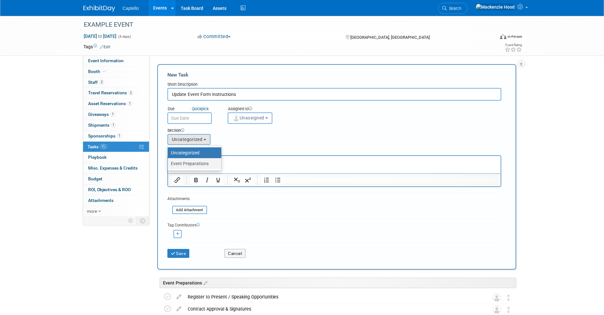
click at [201, 165] on label "Event Preparations" at bounding box center [193, 163] width 44 height 8
click at [169, 165] on input "Event Preparations" at bounding box center [167, 163] width 4 height 4
select select "11274497"
click at [178, 251] on button "Save" at bounding box center [178, 253] width 22 height 9
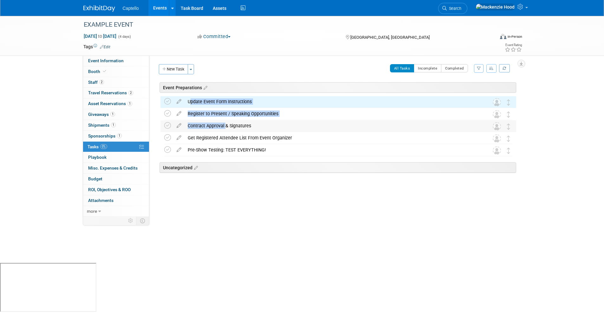
drag, startPoint x: 222, startPoint y: 98, endPoint x: 224, endPoint y: 126, distance: 28.0
click at [224, 126] on div "EXAMPLE EVENT Houston, TX Sep 9, 2025 to Sep 12, 2025 (Going) Update Event Form…" at bounding box center [336, 136] width 359 height 80
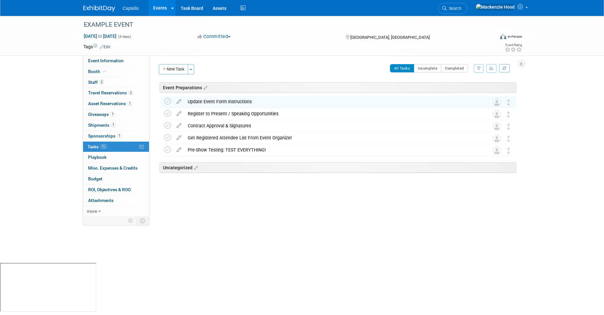
click at [551, 103] on div "EXAMPLE EVENT Sep 9, 2025 to Sep 12, 2025 (4 days) Sep 9, 2025 to Sep 12, 2025 …" at bounding box center [302, 139] width 604 height 247
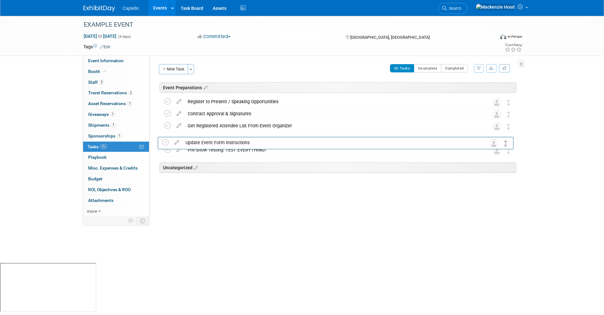
drag, startPoint x: 508, startPoint y: 101, endPoint x: 506, endPoint y: 141, distance: 41.0
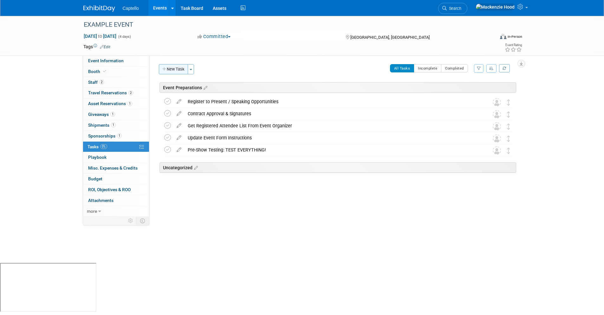
click at [163, 69] on icon "button" at bounding box center [164, 69] width 4 height 4
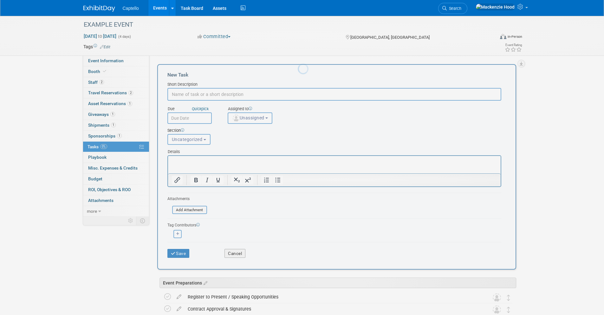
paste input "Add all important information to App / Event Instructions"
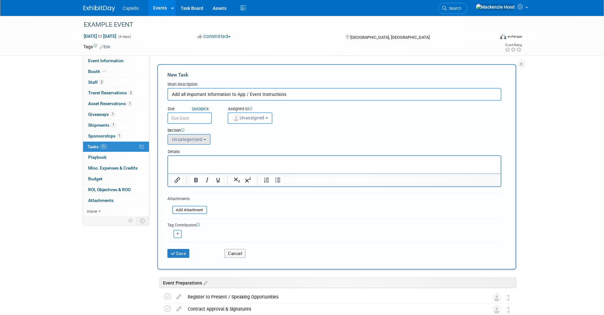
type input "Add all important information to App / Event Instructions"
click at [198, 138] on span "Uncategorized" at bounding box center [187, 139] width 31 height 5
click at [202, 164] on label "Event Preparations" at bounding box center [193, 163] width 44 height 8
click at [169, 164] on input "Event Preparations" at bounding box center [167, 163] width 4 height 4
select select "11274497"
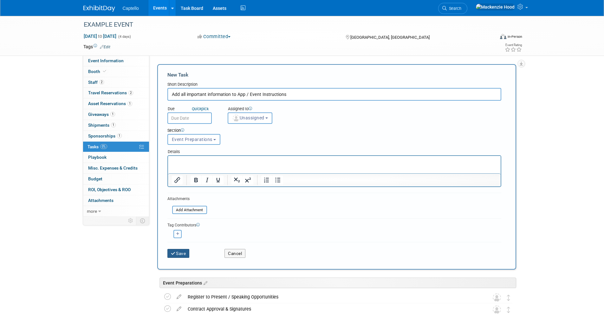
click at [177, 248] on div "Save" at bounding box center [191, 251] width 57 height 13
click at [182, 251] on button "Save" at bounding box center [178, 253] width 22 height 9
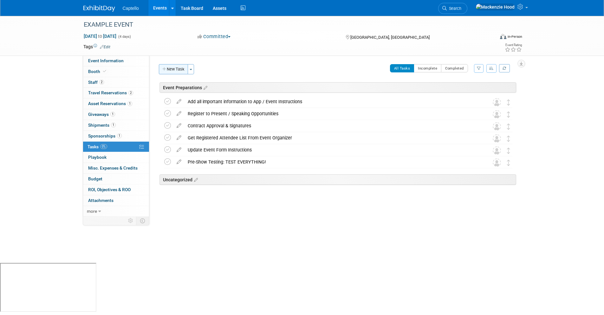
click at [180, 69] on button "New Task" at bounding box center [173, 69] width 29 height 10
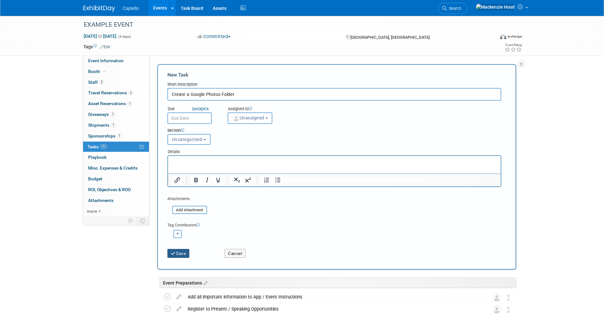
type input "Create a Google Photos Folder"
click at [180, 251] on button "Save" at bounding box center [178, 253] width 22 height 9
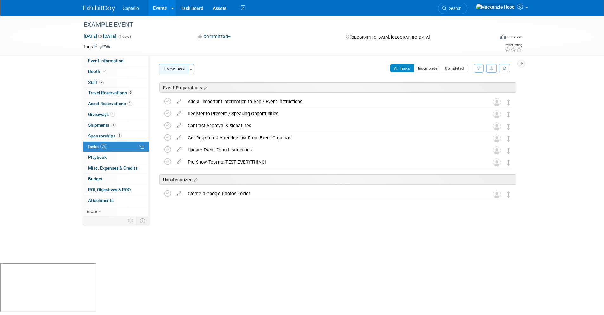
click at [175, 69] on button "New Task" at bounding box center [173, 69] width 29 height 10
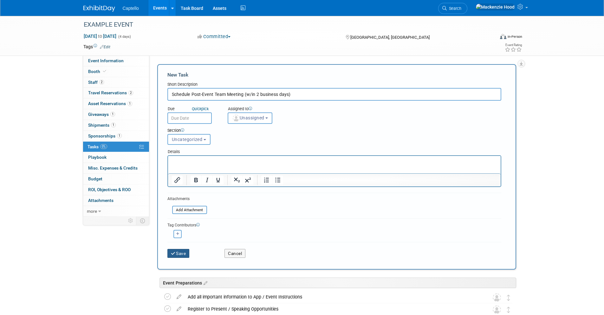
type input "Schedule Post-Event Team Meeting (w/in 2 business days)"
click at [180, 252] on button "Save" at bounding box center [178, 253] width 22 height 9
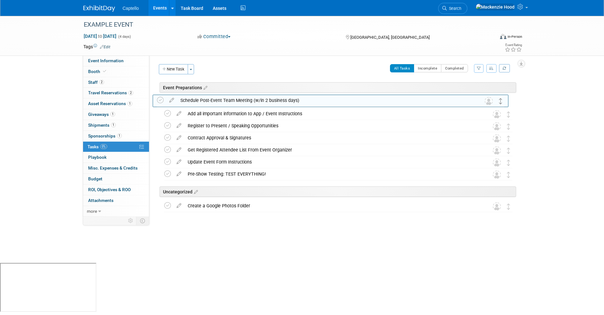
drag, startPoint x: 508, startPoint y: 194, endPoint x: 501, endPoint y: 101, distance: 93.9
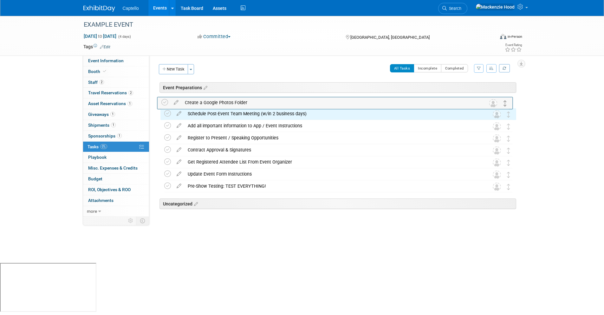
drag, startPoint x: 508, startPoint y: 206, endPoint x: 504, endPoint y: 103, distance: 103.1
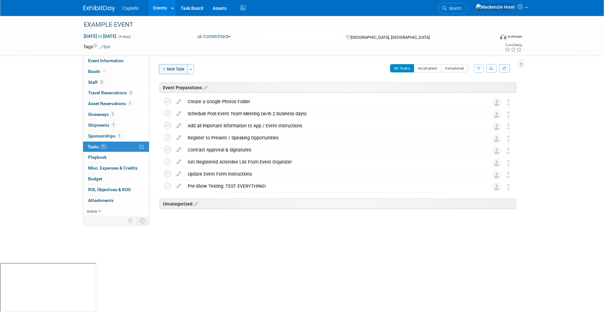
click at [175, 71] on button "New Task" at bounding box center [173, 69] width 29 height 10
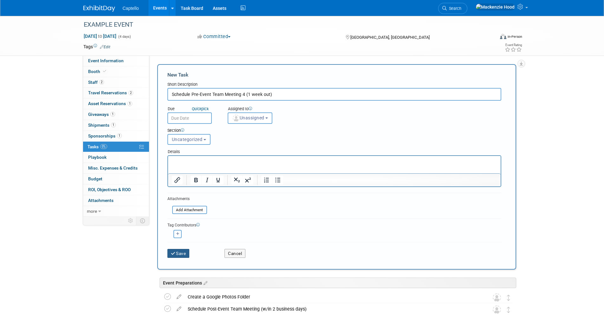
type input "Schedule Pre-Event Team Meeting 4 (1 week out)"
click at [182, 252] on button "Save" at bounding box center [178, 253] width 22 height 9
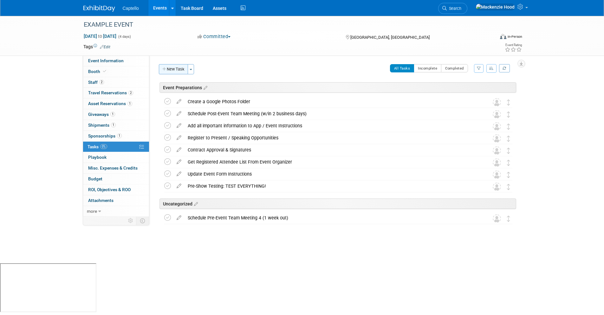
click at [162, 69] on icon "button" at bounding box center [164, 69] width 4 height 4
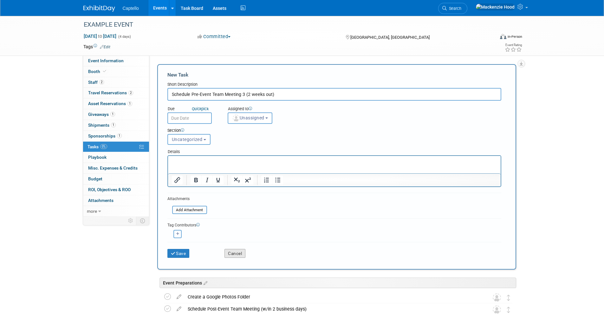
type input "Schedule Pre-Event Team Meeting 3 (2 weeks out)"
click at [226, 251] on button "Cancel" at bounding box center [235, 253] width 21 height 9
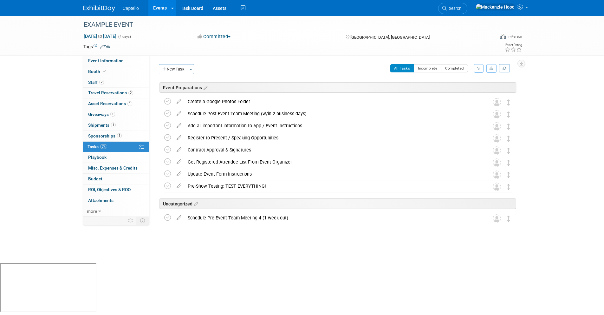
drag, startPoint x: 307, startPoint y: 216, endPoint x: 311, endPoint y: 216, distance: 3.5
click at [307, 216] on div "Schedule Pre-Event Team Meeting 4 (1 week out)" at bounding box center [333, 217] width 296 height 11
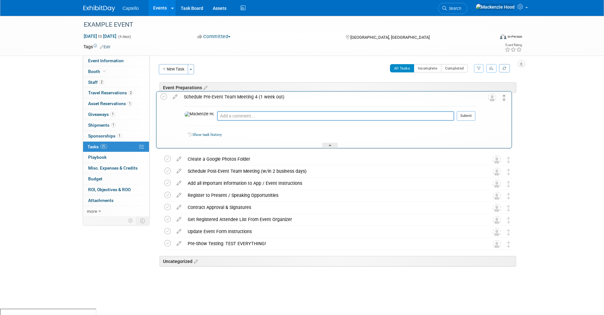
drag, startPoint x: 508, startPoint y: 216, endPoint x: 504, endPoint y: 95, distance: 120.9
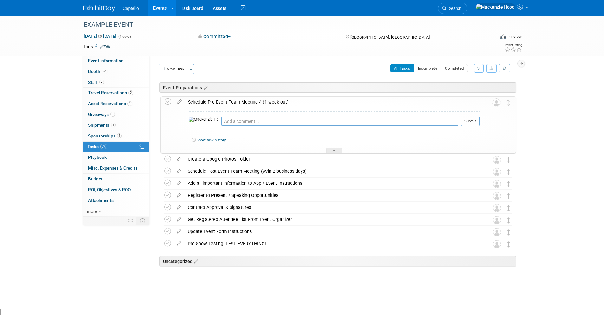
click at [415, 101] on div "Schedule Pre-Event Team Meeting 4 (1 week out)" at bounding box center [332, 101] width 295 height 11
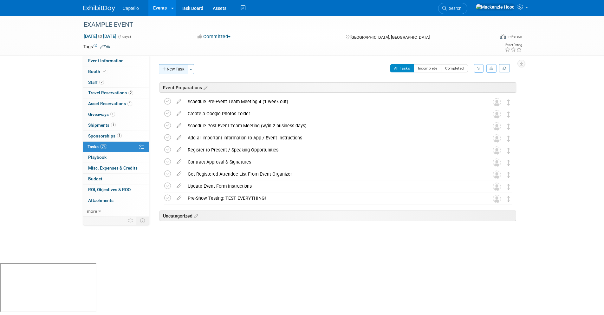
click at [165, 67] on icon "button" at bounding box center [164, 69] width 4 height 4
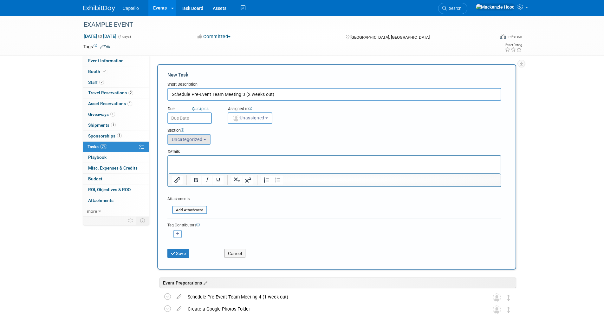
type input "Schedule Pre-Event Team Meeting 3 (2 weeks out)"
click at [202, 141] on button "Uncategorized" at bounding box center [188, 139] width 43 height 11
drag, startPoint x: 210, startPoint y: 165, endPoint x: 202, endPoint y: 181, distance: 18.0
click at [210, 165] on label "Event Preparations" at bounding box center [193, 163] width 44 height 8
click at [169, 165] on input "Event Preparations" at bounding box center [167, 163] width 4 height 4
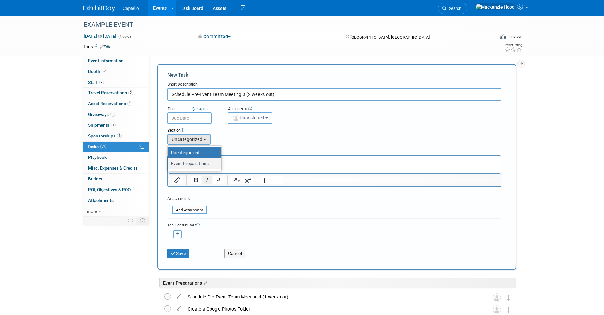
select select "11274497"
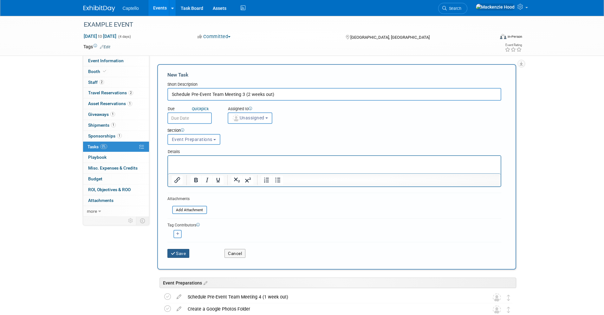
click at [182, 251] on button "Save" at bounding box center [178, 253] width 22 height 9
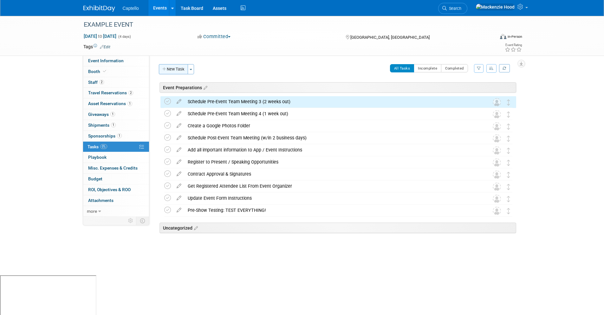
click at [172, 72] on button "New Task" at bounding box center [173, 69] width 29 height 10
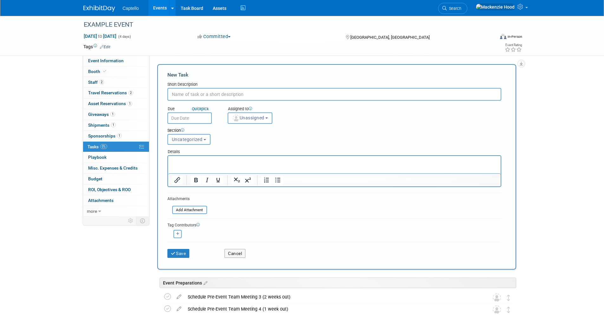
paste input "Schedule Pre-Event Team Meeting 2 (3 weeks out)"
type input "Schedule Pre-Event Team Meeting 2 (3 weeks out)"
drag, startPoint x: 186, startPoint y: 251, endPoint x: 198, endPoint y: 249, distance: 12.2
click at [186, 251] on button "Save" at bounding box center [178, 253] width 22 height 9
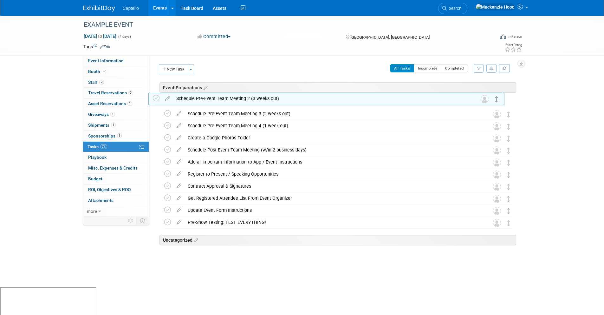
drag, startPoint x: 509, startPoint y: 241, endPoint x: 498, endPoint y: 98, distance: 144.1
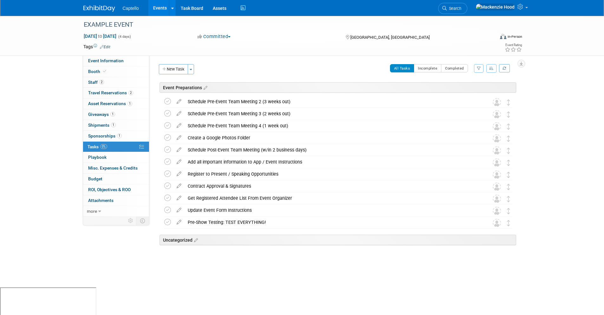
click at [164, 69] on icon "button" at bounding box center [164, 69] width 4 height 4
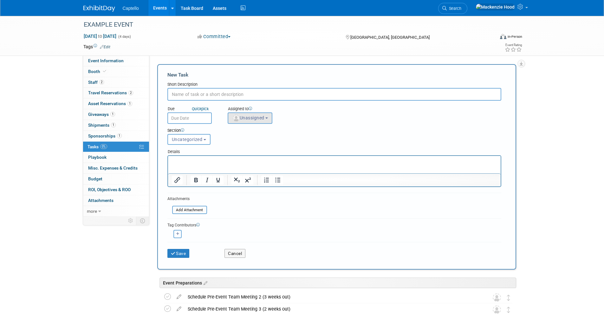
paste input "Schedule Pre-Event Team Meeting 1 (4 weeks out)"
type input "Schedule Pre-Event Team Meeting 1 (4 weeks out)"
click at [180, 253] on button "Save" at bounding box center [178, 253] width 22 height 9
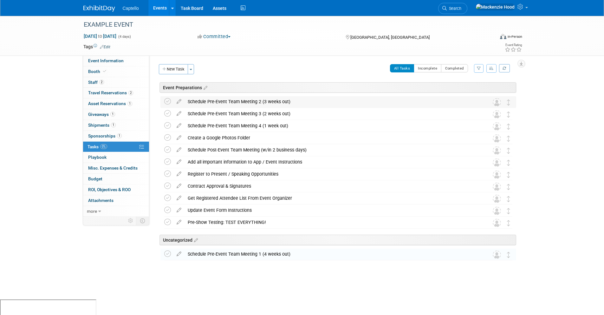
drag, startPoint x: 507, startPoint y: 255, endPoint x: 484, endPoint y: 105, distance: 152.0
click at [484, 105] on div "EXAMPLE EVENT Houston, TX Sep 9, 2025 to Sep 12, 2025 (Going) Schedule Pre-Even…" at bounding box center [336, 178] width 359 height 165
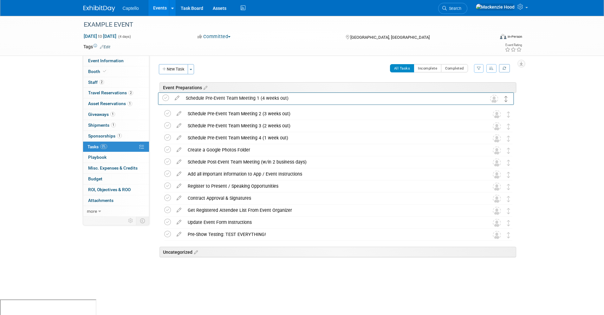
drag, startPoint x: 509, startPoint y: 256, endPoint x: 507, endPoint y: 100, distance: 156.4
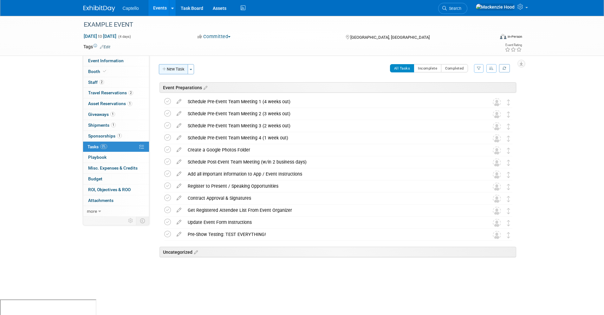
click at [180, 69] on button "New Task" at bounding box center [173, 69] width 29 height 10
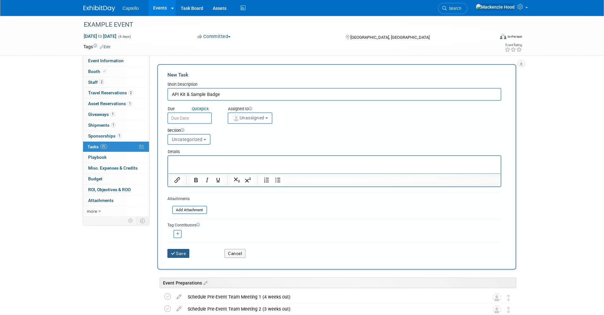
type input "API Kit & Sample Badge"
click at [187, 256] on button "Save" at bounding box center [178, 253] width 22 height 9
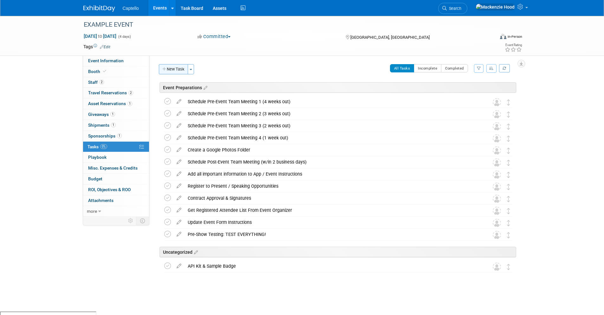
click at [180, 69] on button "New Task" at bounding box center [173, 69] width 29 height 10
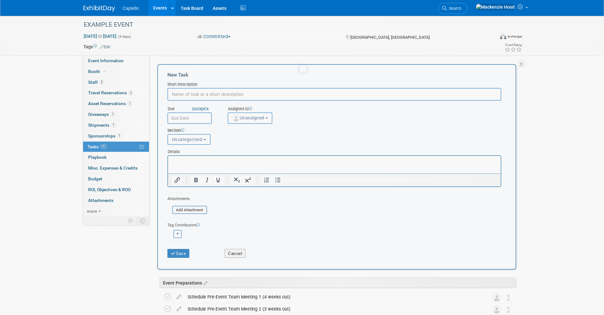
paste input "Create Spin to Win Activation"
type input "Create Spin to Win Activation"
click at [179, 252] on button "Save" at bounding box center [178, 253] width 22 height 9
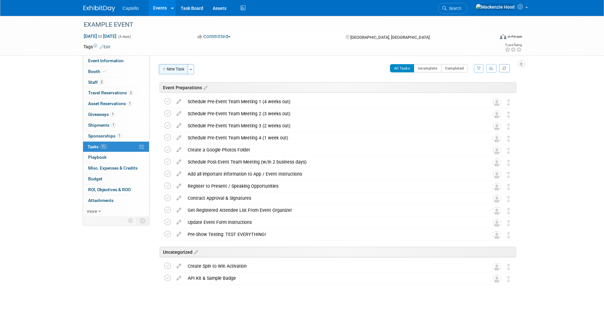
click at [179, 70] on button "New Task" at bounding box center [173, 69] width 29 height 10
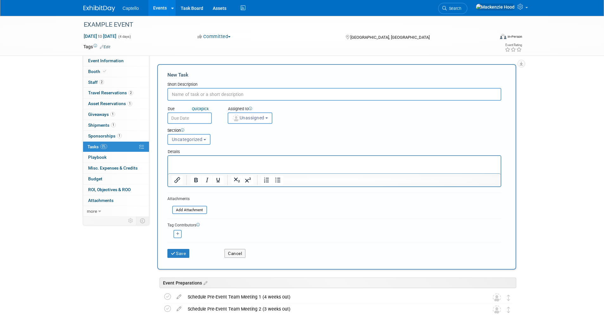
paste input "Order T-Shirts For Swag Giveaway"
type input "Order T-Shirts For Swag Giveaway"
click at [184, 250] on button "Save" at bounding box center [178, 253] width 22 height 9
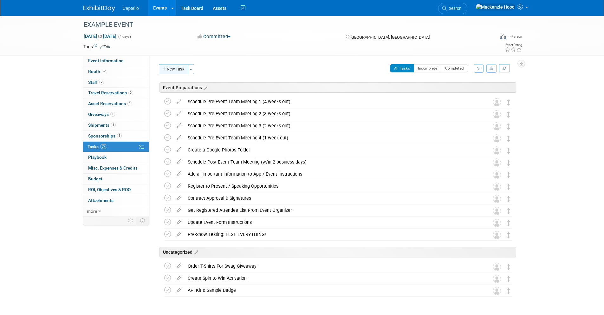
click at [183, 69] on button "New Task" at bounding box center [173, 69] width 29 height 10
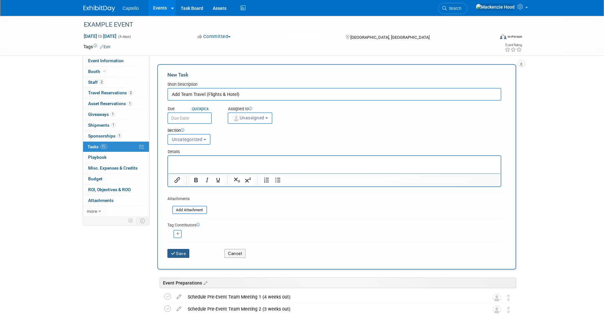
type input "Add Team Travel (Flights & Hotel)"
click at [179, 253] on button "Save" at bounding box center [178, 253] width 22 height 9
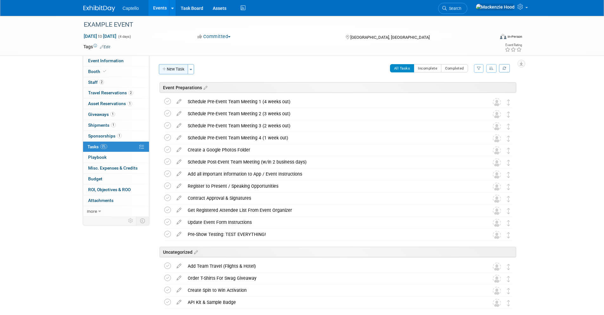
click at [181, 68] on button "New Task" at bounding box center [173, 69] width 29 height 10
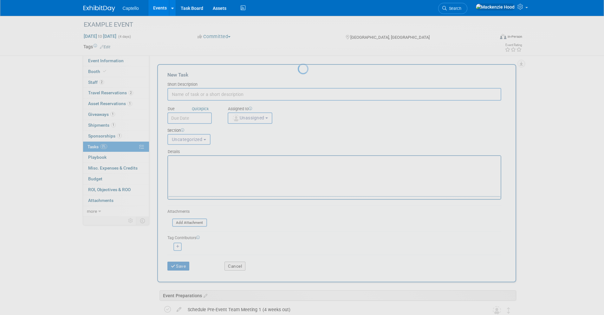
paste input "Screen Saver & Kitchen Sink Capture Form for ULC app on Cloud Touch device"
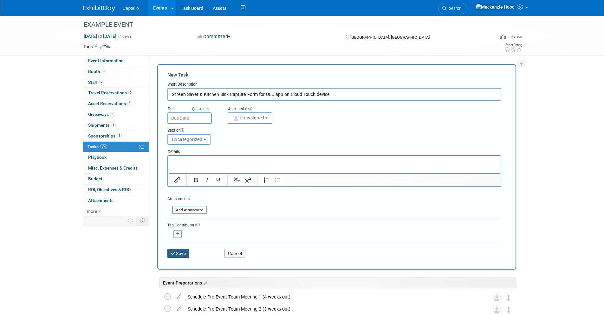
type input "Screen Saver & Kitchen Sink Capture Form for ULC app on Cloud Touch device"
click at [180, 251] on button "Save" at bounding box center [178, 253] width 22 height 9
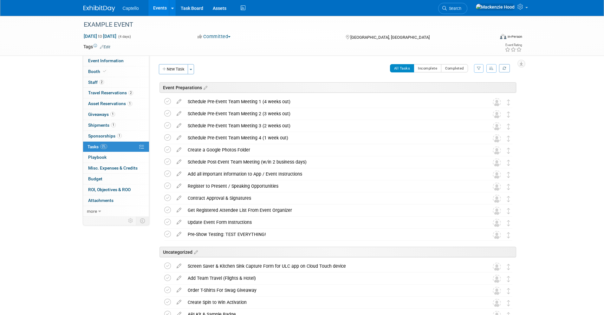
scroll to position [28, 0]
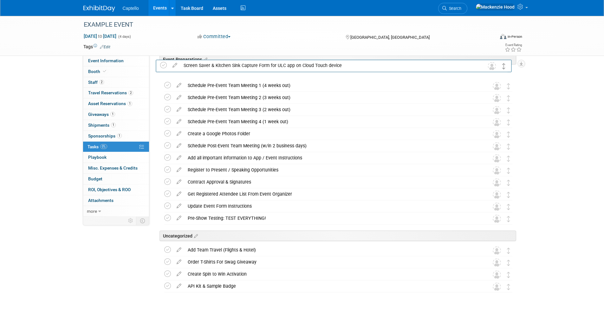
drag, startPoint x: 507, startPoint y: 239, endPoint x: 503, endPoint y: 70, distance: 168.8
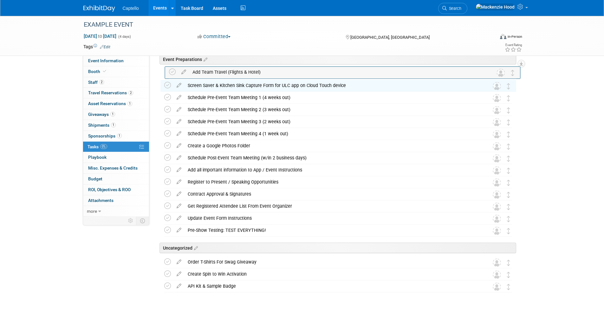
drag, startPoint x: 511, startPoint y: 249, endPoint x: 515, endPoint y: 71, distance: 178.0
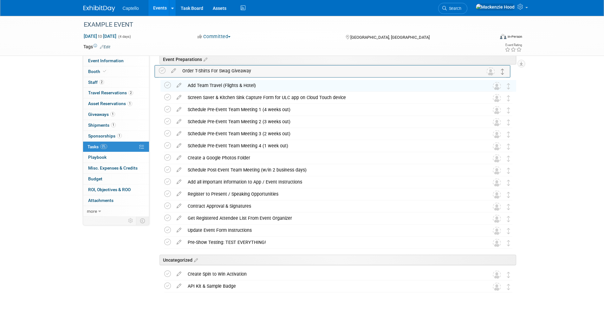
drag, startPoint x: 507, startPoint y: 260, endPoint x: 501, endPoint y: 72, distance: 188.2
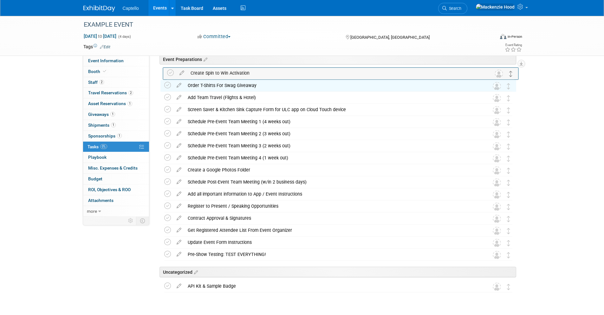
drag, startPoint x: 509, startPoint y: 274, endPoint x: 511, endPoint y: 74, distance: 200.8
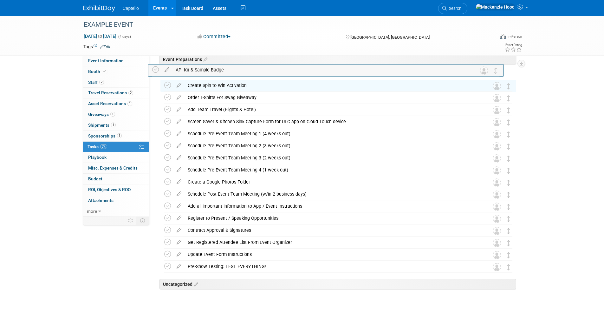
drag, startPoint x: 510, startPoint y: 282, endPoint x: 497, endPoint y: 65, distance: 217.3
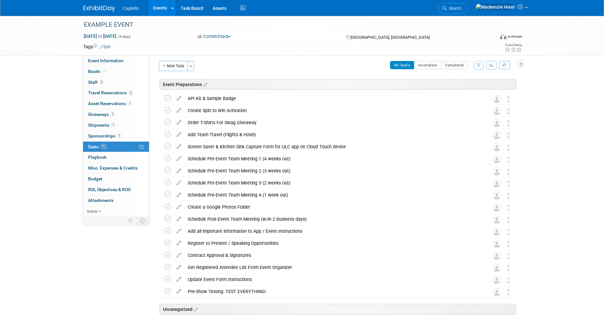
scroll to position [0, 0]
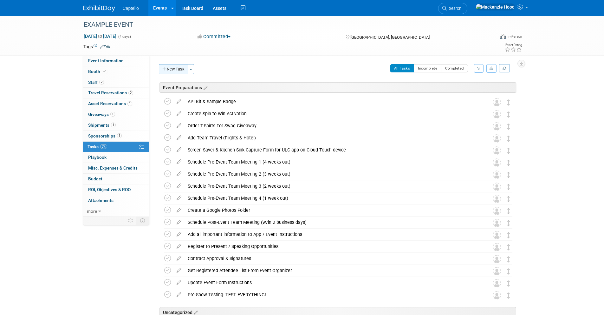
click at [176, 72] on button "New Task" at bounding box center [173, 69] width 29 height 10
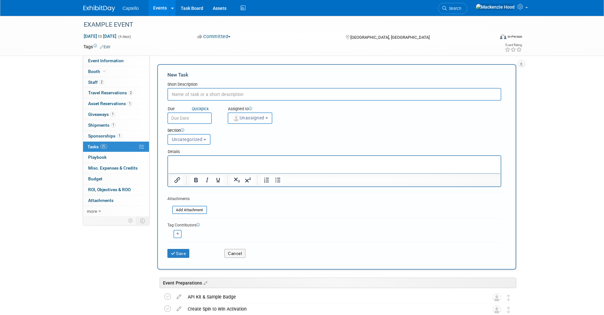
paste input "Register Booth Staff"
type input "Register Booth Staff"
click at [190, 139] on span "Uncategorized" at bounding box center [187, 139] width 31 height 5
click at [196, 156] on label "Uncategorized" at bounding box center [193, 152] width 44 height 8
click at [169, 155] on input "Uncategorized" at bounding box center [167, 153] width 4 height 4
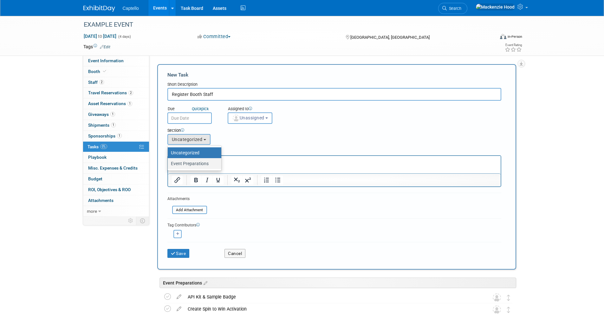
click at [198, 164] on label "Event Preparations" at bounding box center [193, 163] width 44 height 8
click at [169, 164] on input "Event Preparations" at bounding box center [167, 163] width 4 height 4
select select "11274497"
click at [179, 254] on button "Save" at bounding box center [178, 253] width 22 height 9
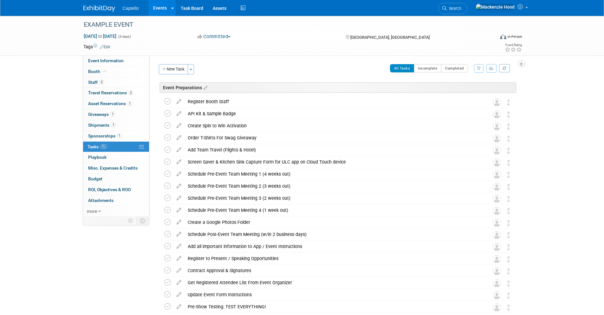
click at [166, 67] on icon "button" at bounding box center [164, 69] width 4 height 4
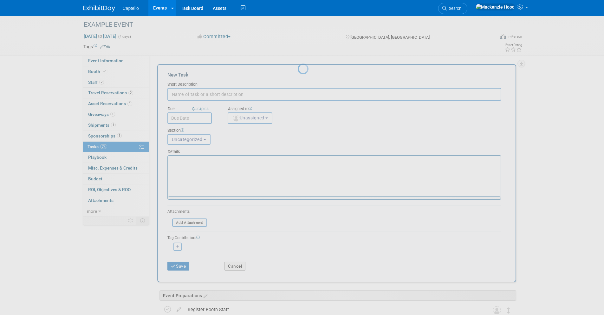
paste input "Create Group Travel in [GEOGRAPHIC_DATA]"
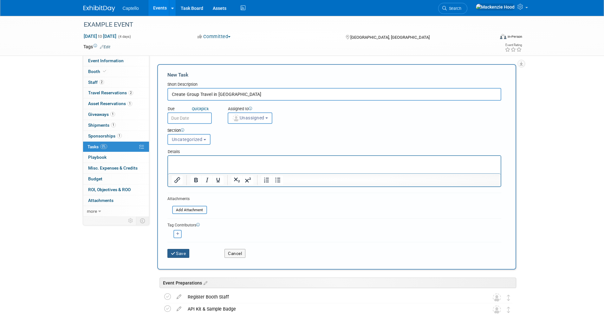
type input "Create Group Travel in [GEOGRAPHIC_DATA]"
click at [178, 251] on button "Save" at bounding box center [178, 253] width 22 height 9
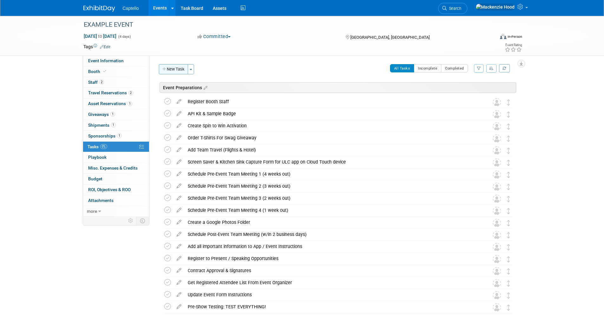
click at [166, 69] on icon "button" at bounding box center [164, 69] width 4 height 4
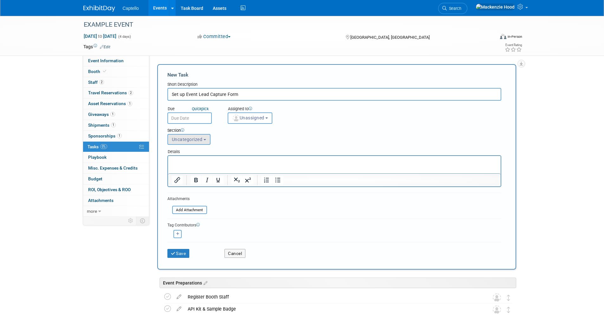
type input "Set up Event Lead Capture Form"
click at [193, 139] on span "Uncategorized" at bounding box center [187, 139] width 31 height 5
click at [197, 164] on label "Event Preparations" at bounding box center [193, 163] width 44 height 8
click at [169, 164] on input "Event Preparations" at bounding box center [167, 163] width 4 height 4
select select "11274497"
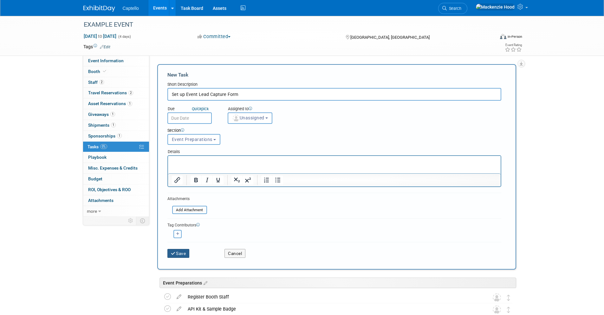
click at [180, 255] on button "Save" at bounding box center [178, 253] width 22 height 9
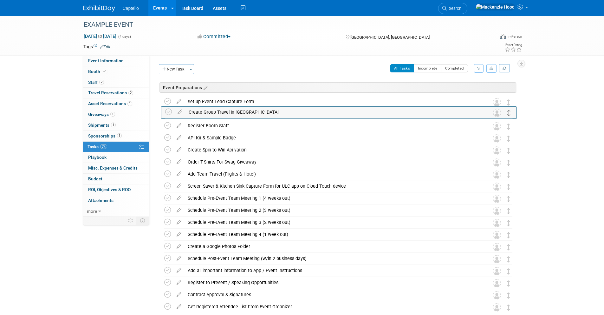
drag, startPoint x: 507, startPoint y: 268, endPoint x: 507, endPoint y: 110, distance: 157.6
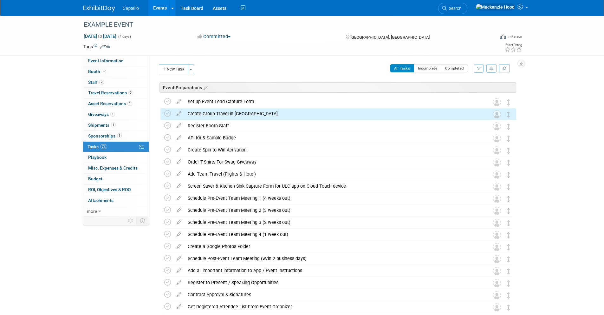
click at [357, 54] on div "EXAMPLE EVENT Sep 9, 2025 to Sep 12, 2025 (4 days) Sep 9, 2025 to Sep 12, 2025 …" at bounding box center [302, 36] width 447 height 40
click at [167, 67] on button "New Task" at bounding box center [173, 69] width 29 height 10
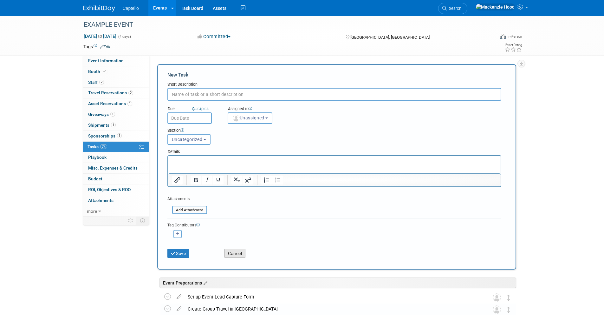
click at [226, 250] on button "Cancel" at bounding box center [235, 253] width 21 height 9
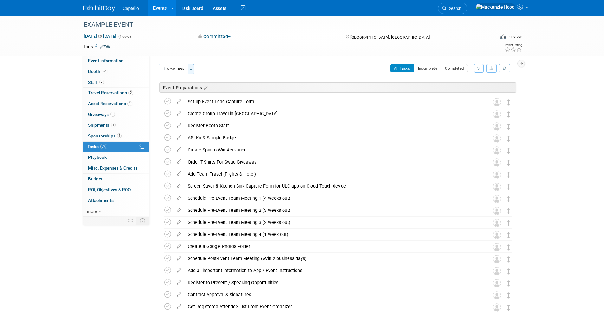
click at [193, 67] on button "Toggle Dropdown" at bounding box center [191, 69] width 6 height 10
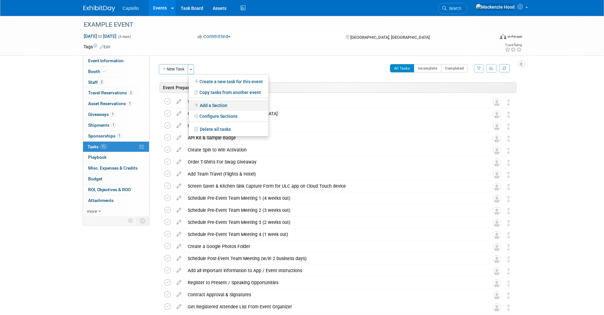
click at [208, 100] on link "Add a Section" at bounding box center [229, 105] width 80 height 11
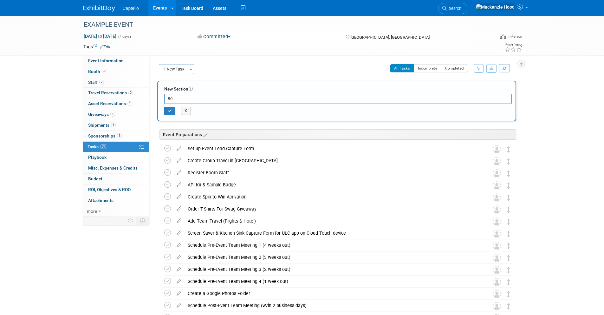
type input "B"
type input "Booth"
click at [167, 108] on button "button" at bounding box center [169, 111] width 11 height 8
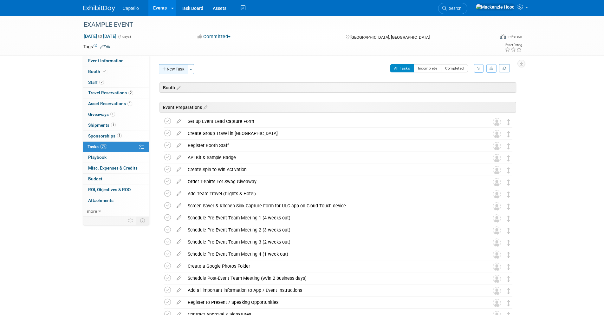
click at [185, 69] on button "New Task" at bounding box center [173, 69] width 29 height 10
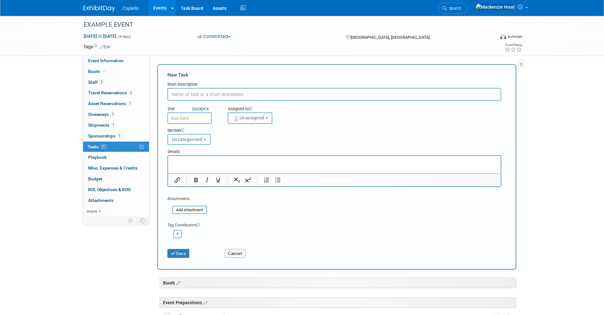
paste input "Ship Booth to Show"
type input "Ship Booth to Show"
click at [195, 138] on span "Uncategorized" at bounding box center [187, 139] width 31 height 5
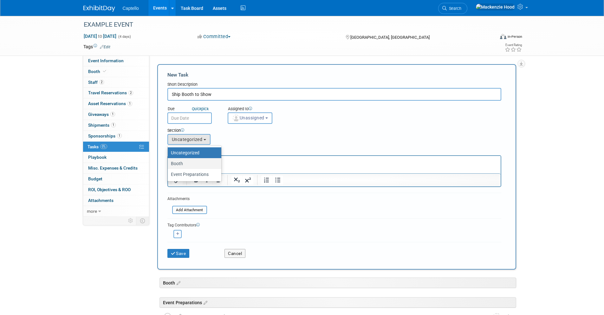
click at [195, 163] on label "Booth" at bounding box center [193, 163] width 44 height 8
click at [169, 163] on input "Booth" at bounding box center [167, 163] width 4 height 4
select select "11274504"
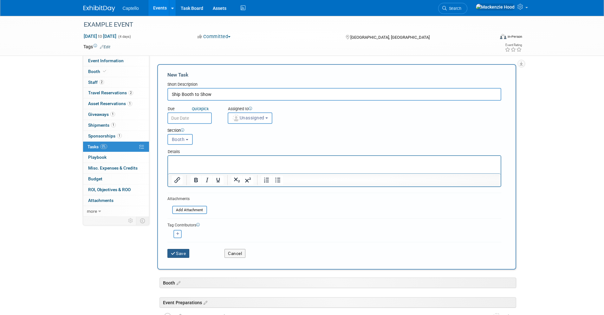
click at [182, 255] on button "Save" at bounding box center [178, 253] width 22 height 9
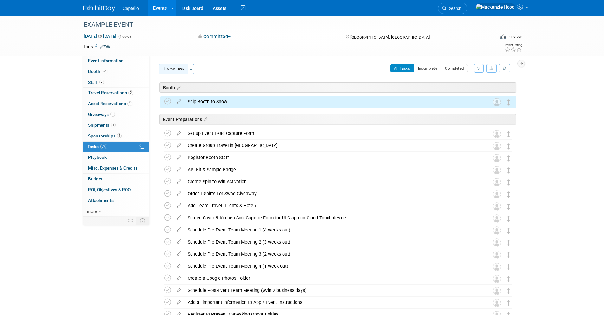
click at [177, 69] on button "New Task" at bounding box center [173, 69] width 29 height 10
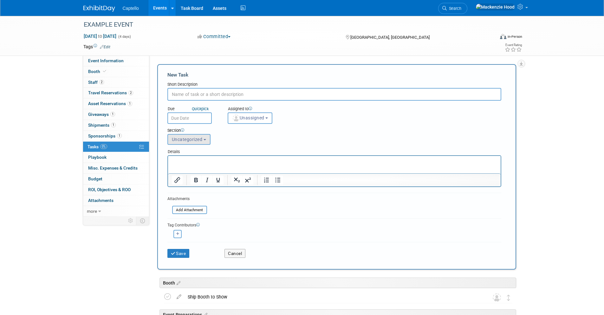
paste input "Bring the 5G Router for Hardwire Connectivity"
type input "Bring the 5G Router for Hardwire Connectivity"
click at [201, 139] on span "Uncategorized" at bounding box center [187, 139] width 31 height 5
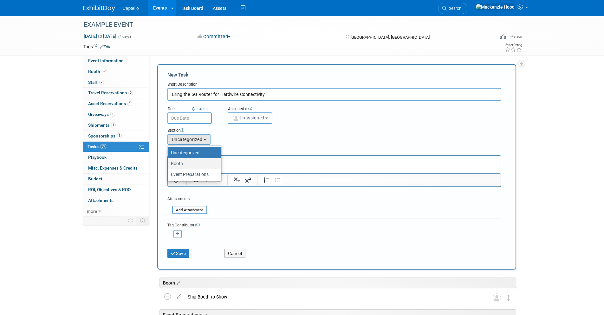
click at [203, 166] on label "Booth" at bounding box center [193, 163] width 44 height 8
click at [169, 166] on input "Booth" at bounding box center [167, 163] width 4 height 4
select select "11274504"
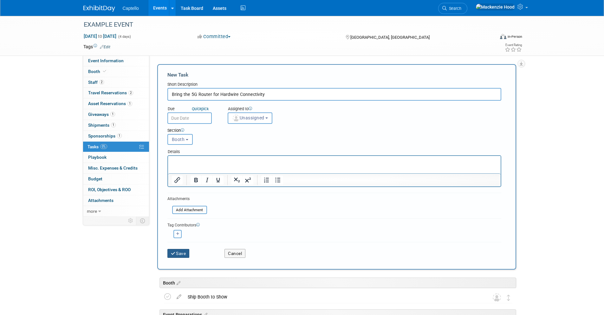
click at [180, 253] on button "Save" at bounding box center [178, 253] width 22 height 9
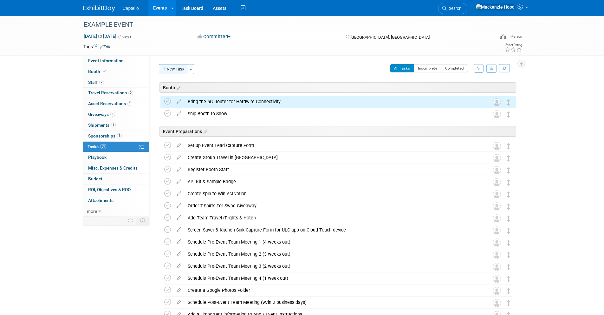
click at [180, 69] on button "New Task" at bounding box center [173, 69] width 29 height 10
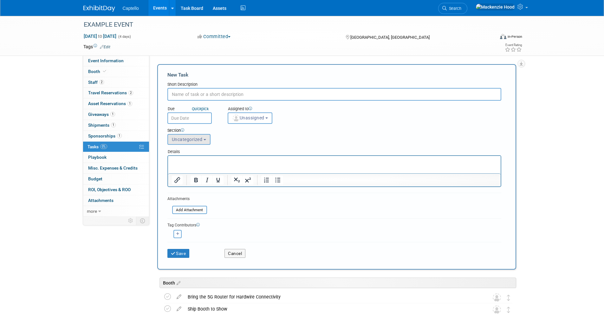
paste input "Captiv8 Slide Deck, Event Management, & Exhibitor Portal - Tabs on Laptop"
type input "Captiv8 Slide Deck, Event Management, & Exhibitor Portal - Tabs on Laptop"
click at [187, 139] on span "Uncategorized" at bounding box center [187, 139] width 31 height 5
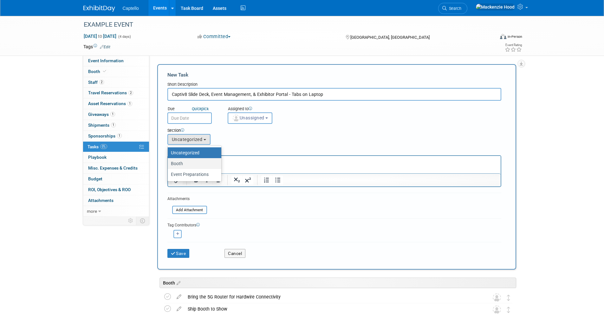
drag, startPoint x: 191, startPoint y: 161, endPoint x: 23, endPoint y: 11, distance: 226.2
click at [191, 161] on label "Booth" at bounding box center [193, 163] width 44 height 8
click at [169, 161] on input "Booth" at bounding box center [167, 163] width 4 height 4
select select "11274504"
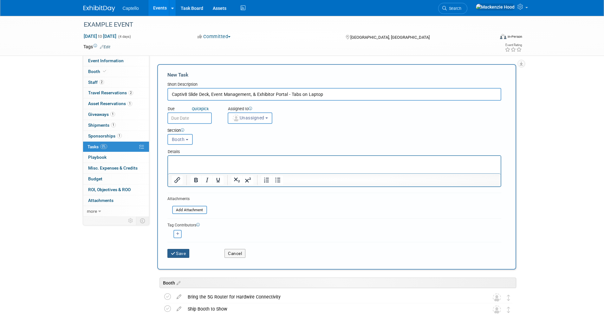
click at [184, 252] on button "Save" at bounding box center [178, 253] width 22 height 9
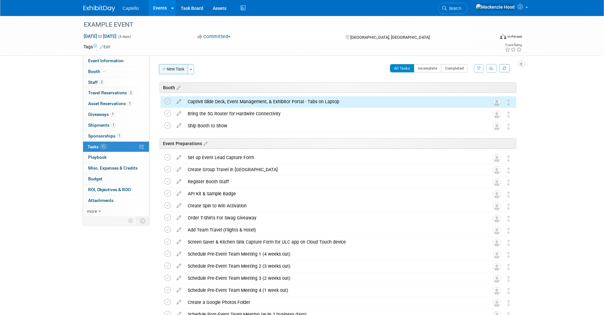
click at [177, 70] on button "New Task" at bounding box center [173, 69] width 29 height 10
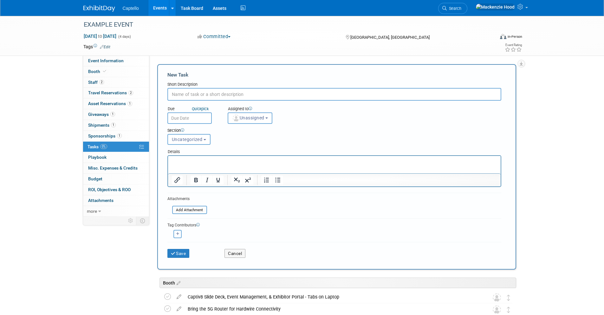
paste input "Ship iPad and iPad Stand"
type input "Ship iPad and iPad Stand"
click at [200, 141] on span "Uncategorized" at bounding box center [187, 139] width 31 height 5
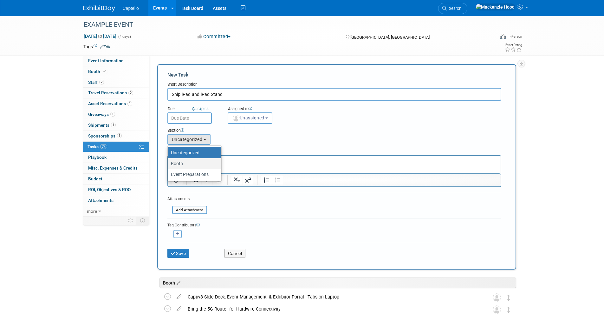
drag, startPoint x: 200, startPoint y: 164, endPoint x: 32, endPoint y: 10, distance: 228.8
click at [200, 164] on label "Booth" at bounding box center [193, 163] width 44 height 8
click at [169, 164] on input "Booth" at bounding box center [167, 163] width 4 height 4
select select "11274504"
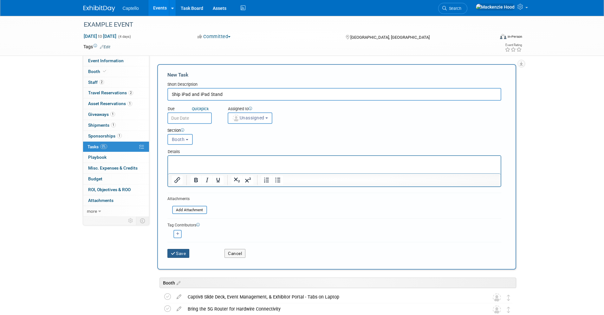
click at [182, 250] on button "Save" at bounding box center [178, 253] width 22 height 9
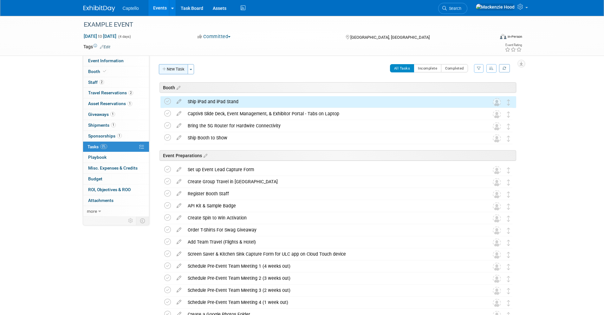
click at [181, 70] on button "New Task" at bounding box center [173, 69] width 29 height 10
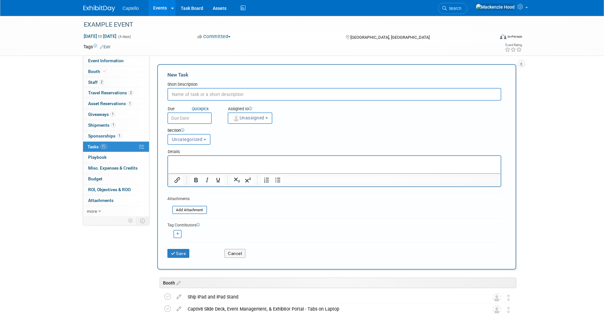
paste input "Order Carpet for Booth"
type input "Order Carpet for Booth"
click at [193, 147] on div "Details" at bounding box center [334, 150] width 334 height 9
click at [192, 139] on span "Uncategorized" at bounding box center [187, 139] width 31 height 5
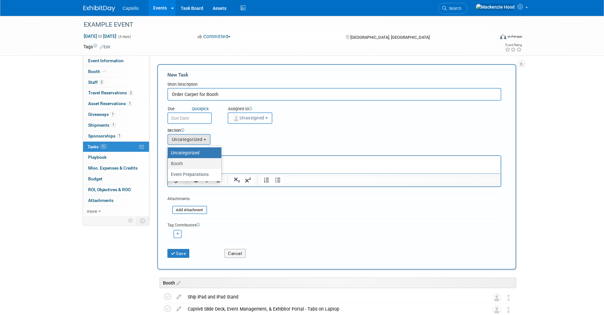
click at [195, 161] on label "Booth" at bounding box center [193, 163] width 44 height 8
click at [169, 161] on input "Booth" at bounding box center [167, 163] width 4 height 4
select select "11274504"
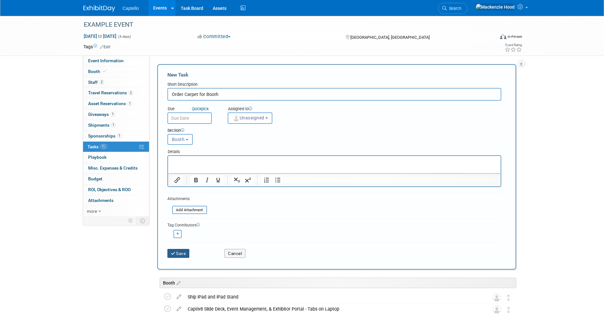
click at [185, 253] on button "Save" at bounding box center [178, 253] width 22 height 9
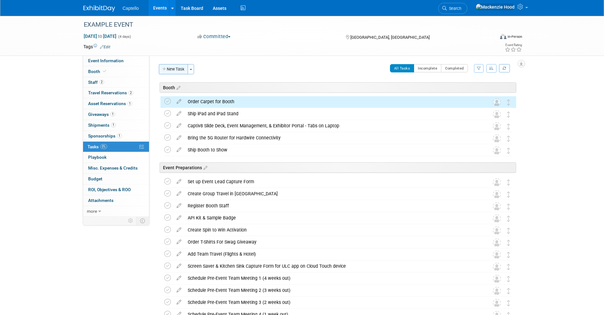
click at [179, 72] on button "New Task" at bounding box center [173, 69] width 29 height 10
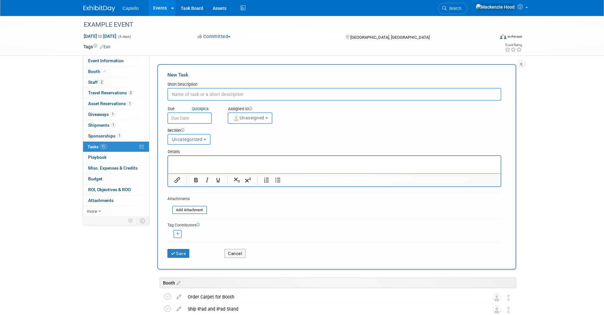
paste input "Purchase Booth Electrical"
type input "Purchase Booth Electrical"
click at [193, 135] on button "Uncategorized" at bounding box center [188, 139] width 43 height 11
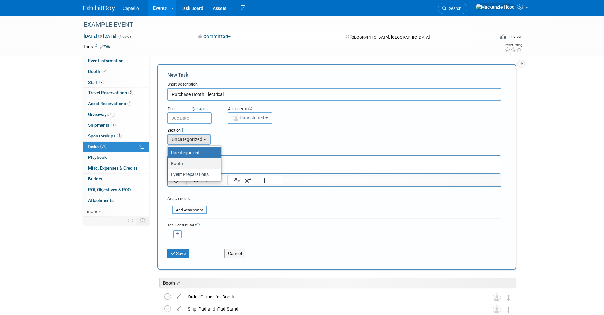
click at [203, 165] on label "Booth" at bounding box center [193, 163] width 44 height 8
click at [169, 165] on input "Booth" at bounding box center [167, 163] width 4 height 4
select select "11274504"
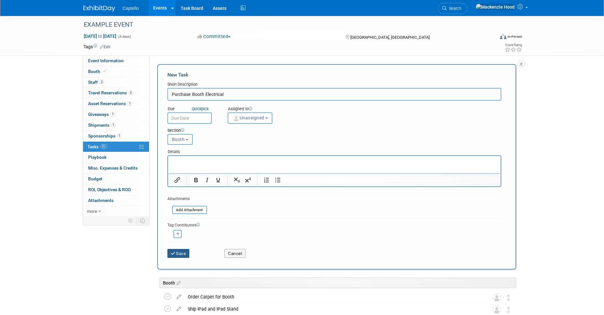
click at [181, 254] on button "Save" at bounding box center [178, 253] width 22 height 9
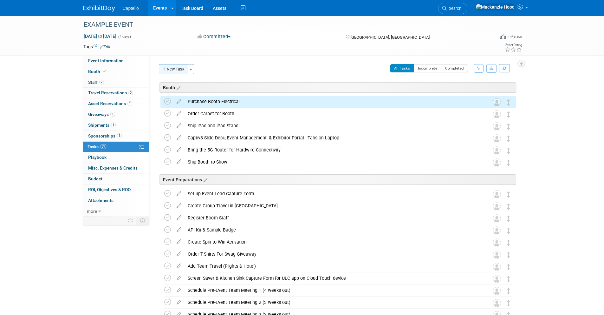
click at [181, 68] on button "New Task" at bounding box center [173, 69] width 29 height 10
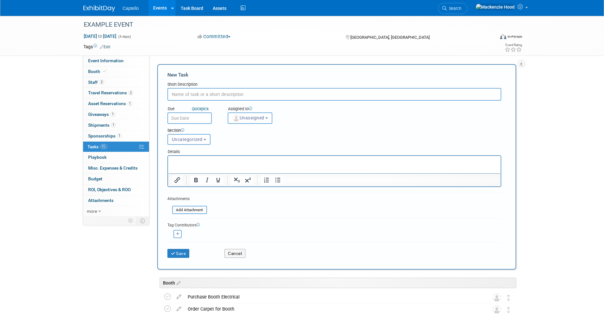
paste input "Purchase Tables & Chairs for Booth Activation"
type input "Purchase Tables & Chairs for Booth Activation"
click at [200, 134] on button "Uncategorized" at bounding box center [188, 139] width 43 height 11
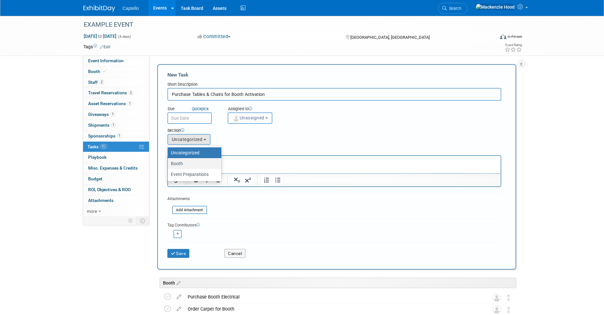
click at [206, 163] on label "Booth" at bounding box center [193, 163] width 44 height 8
click at [169, 163] on input "Booth" at bounding box center [167, 163] width 4 height 4
select select "11274504"
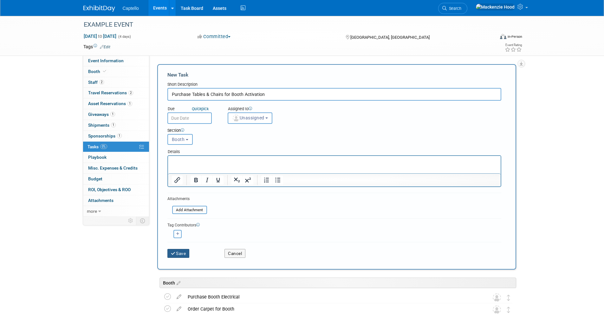
click at [179, 254] on button "Save" at bounding box center [178, 253] width 22 height 9
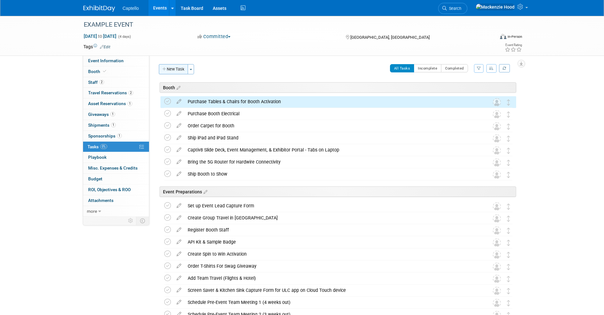
click at [171, 74] on button "New Task" at bounding box center [173, 69] width 29 height 10
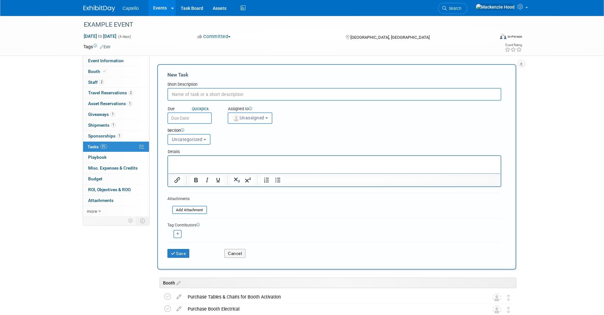
paste input "Reserve Booth Activation - Digital Caricatures"
type input "Reserve Booth Activation - Digital Caricatures"
click at [195, 137] on span "Uncategorized" at bounding box center [187, 139] width 31 height 5
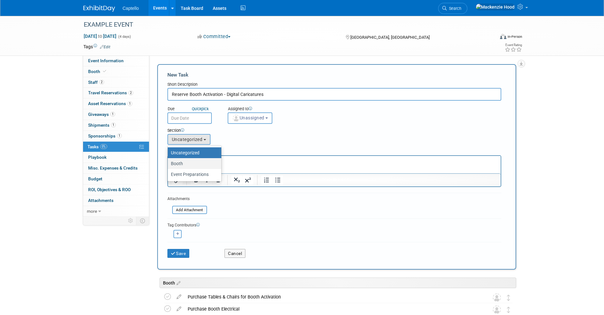
drag, startPoint x: 198, startPoint y: 163, endPoint x: 29, endPoint y: 14, distance: 225.2
click at [198, 163] on label "Booth" at bounding box center [193, 163] width 44 height 8
click at [169, 163] on input "Booth" at bounding box center [167, 163] width 4 height 4
select select "11274504"
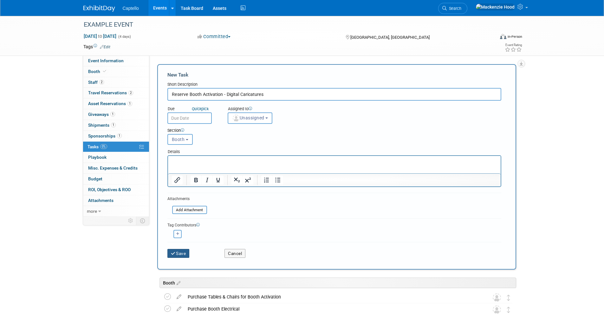
click at [187, 252] on button "Save" at bounding box center [178, 253] width 22 height 9
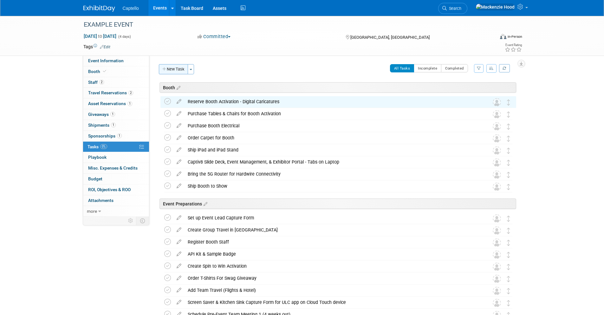
click at [167, 68] on button "New Task" at bounding box center [173, 69] width 29 height 10
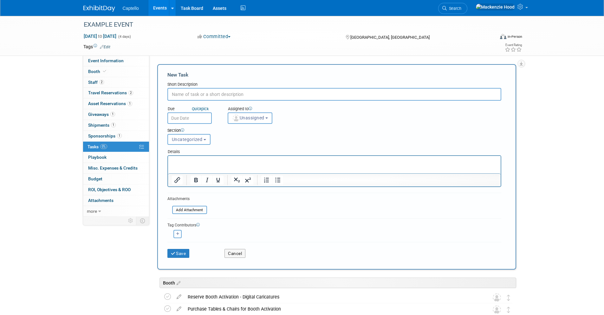
paste input "Reserve Booth Activation - Digital Caricatures"
type input "Reserve Booth Activation - Digital Caricatures"
click at [191, 132] on div "Section" at bounding box center [319, 131] width 305 height 6
click at [198, 144] on button "Uncategorized" at bounding box center [188, 139] width 43 height 11
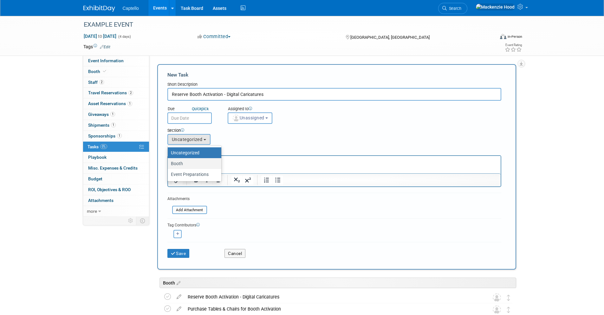
click at [195, 163] on label "Booth" at bounding box center [193, 163] width 44 height 8
click at [169, 163] on input "Booth" at bounding box center [167, 163] width 4 height 4
select select "11274504"
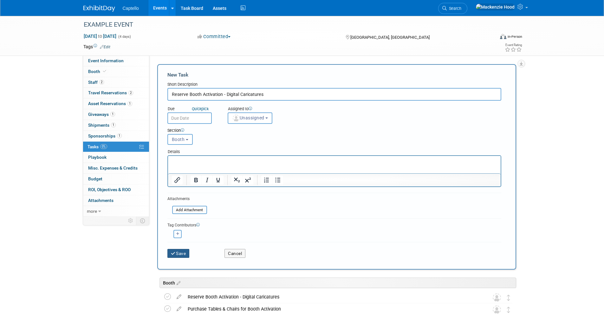
click at [183, 253] on button "Save" at bounding box center [178, 253] width 22 height 9
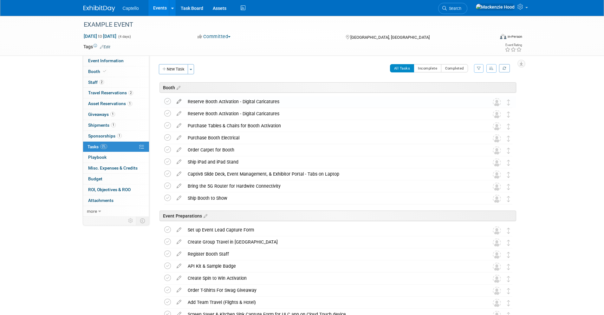
click at [179, 101] on icon at bounding box center [179, 100] width 11 height 8
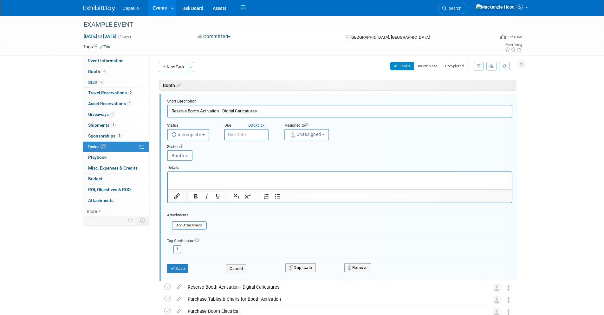
scroll to position [3, 0]
click at [367, 268] on button "Remove" at bounding box center [357, 266] width 27 height 9
click at [392, 273] on link "Yes" at bounding box center [393, 271] width 18 height 10
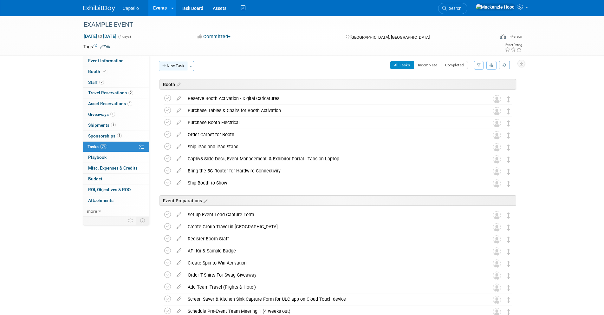
click at [173, 68] on button "New Task" at bounding box center [173, 66] width 29 height 10
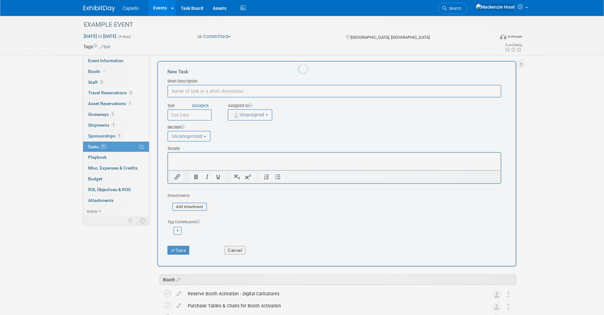
scroll to position [0, 0]
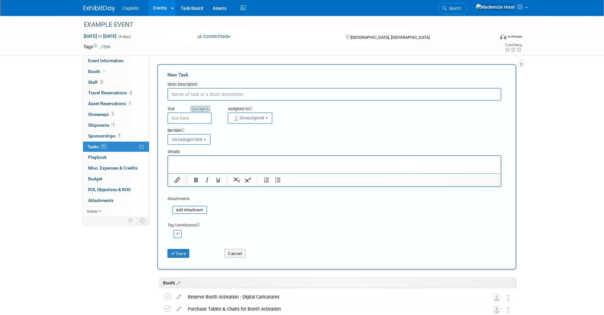
paste input "Team Water & Snacks, Candy & Beverages"
type input "Team Water & Snacks, Candy & Beverages"
click at [193, 140] on span "Uncategorized" at bounding box center [187, 139] width 31 height 5
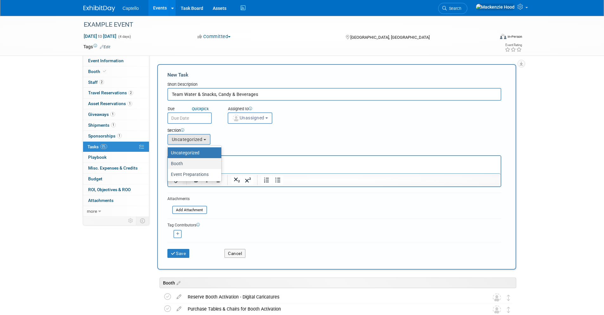
click at [194, 161] on label "Booth" at bounding box center [193, 163] width 44 height 8
click at [169, 161] on input "Booth" at bounding box center [167, 163] width 4 height 4
select select "11274504"
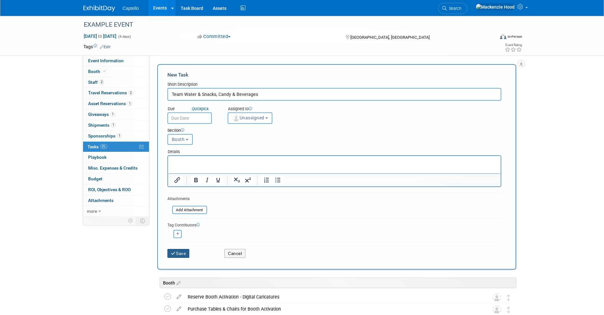
click at [179, 255] on button "Save" at bounding box center [178, 253] width 22 height 9
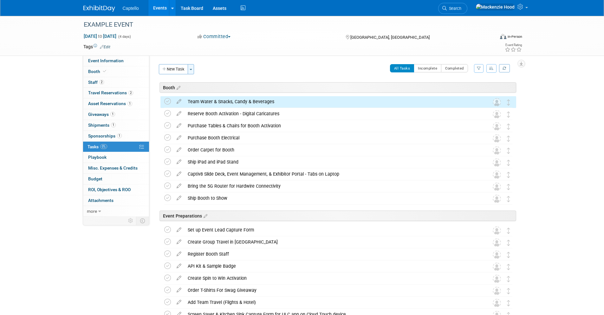
click at [194, 69] on button "Toggle Dropdown" at bounding box center [191, 69] width 6 height 10
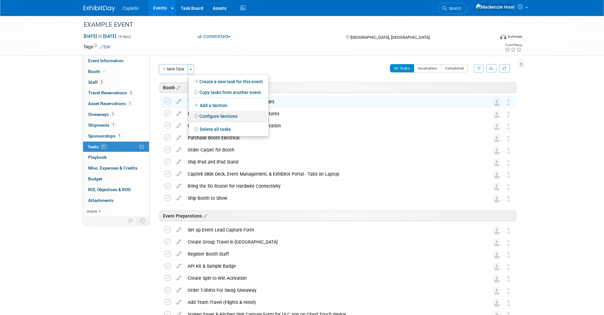
click at [224, 116] on link "Configure Sections" at bounding box center [229, 116] width 80 height 11
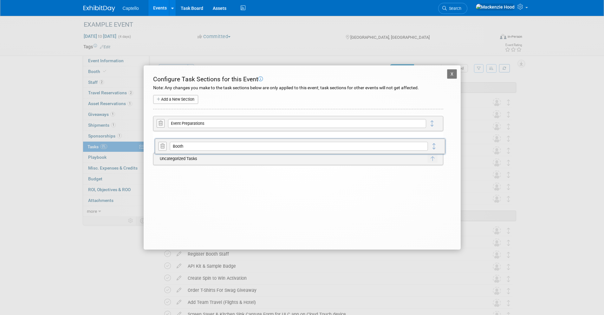
drag, startPoint x: 434, startPoint y: 124, endPoint x: 436, endPoint y: 148, distance: 24.8
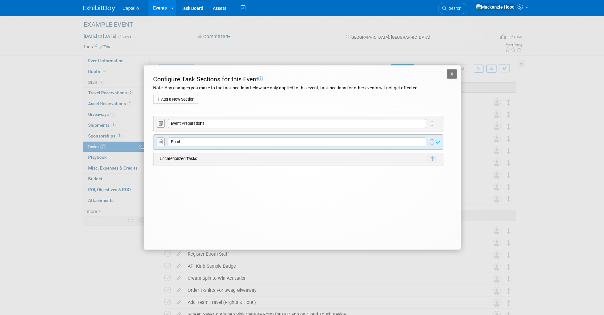
click at [452, 77] on button "X" at bounding box center [452, 74] width 10 height 10
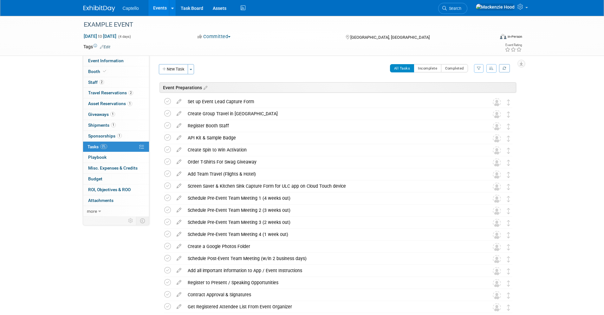
click at [186, 62] on div "Event Website: Edit https://www.myexpoexpo.com/?__hstc=186417398.26e5d3df10ec6c…" at bounding box center [335, 136] width 372 height 161
click at [181, 70] on button "New Task" at bounding box center [173, 69] width 29 height 10
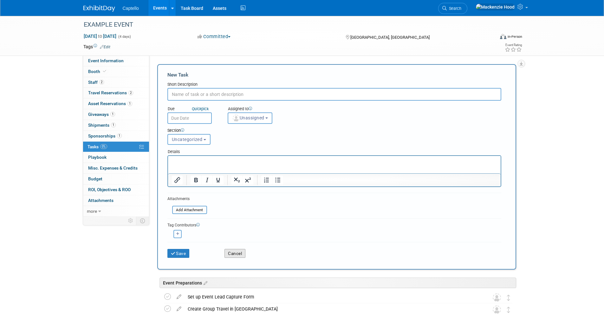
click at [235, 250] on button "Cancel" at bounding box center [235, 253] width 21 height 9
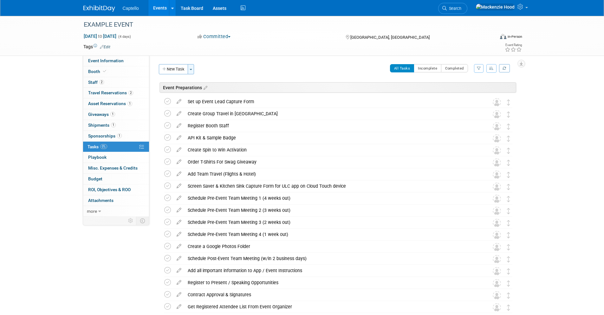
click at [193, 66] on button "Toggle Dropdown" at bounding box center [191, 69] width 6 height 10
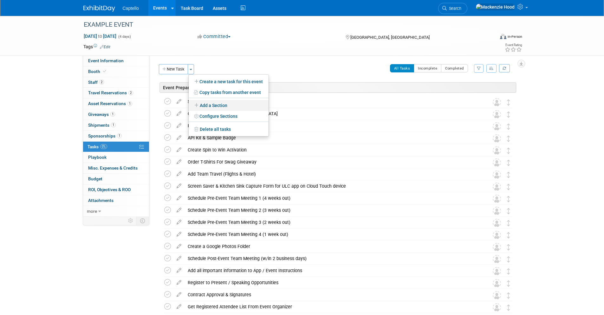
click at [246, 110] on link "Add a Section" at bounding box center [229, 105] width 80 height 11
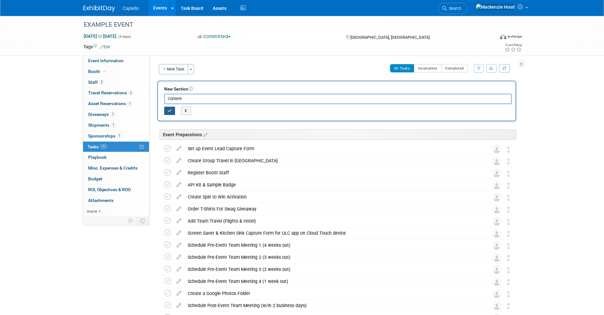
type input "Content"
click at [171, 109] on icon "button" at bounding box center [170, 111] width 4 height 4
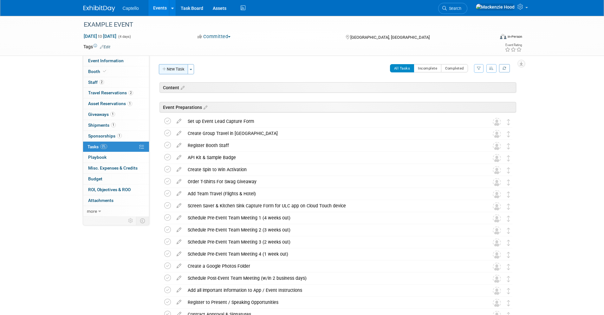
click at [171, 67] on button "New Task" at bounding box center [173, 69] width 29 height 10
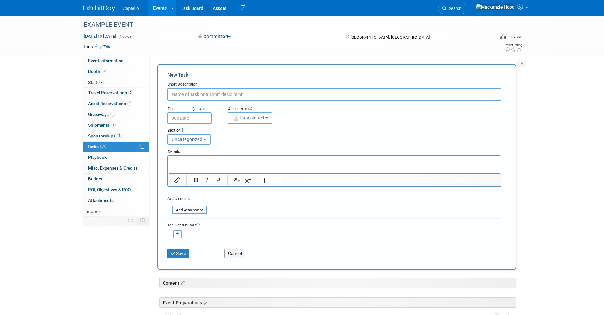
paste input "Schedule and Record Interviews / Testimonials / Knowledge Leadership / Use Case…"
type input "Schedule and Record Interviews / Testimonials / Knowledge Leadership / Use Case…"
click at [196, 144] on button "Uncategorized" at bounding box center [188, 139] width 43 height 11
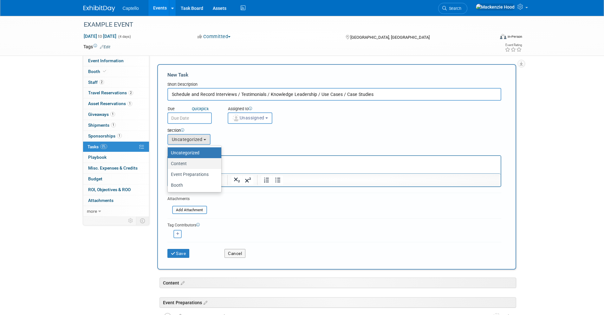
click at [192, 164] on label "Content" at bounding box center [193, 163] width 44 height 8
click at [169, 164] on input "Content" at bounding box center [167, 163] width 4 height 4
select select "11274505"
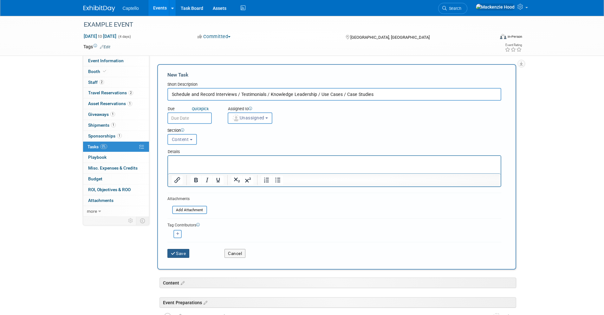
click at [184, 256] on button "Save" at bounding box center [178, 253] width 22 height 9
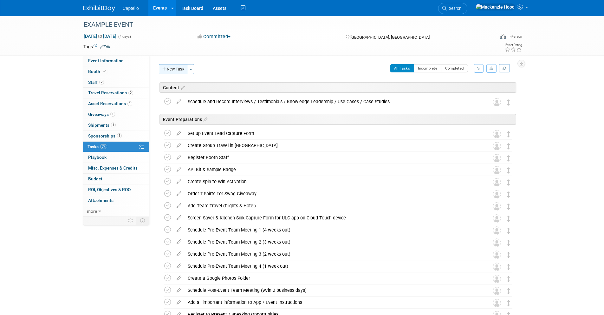
click at [181, 68] on button "New Task" at bounding box center [173, 69] width 29 height 10
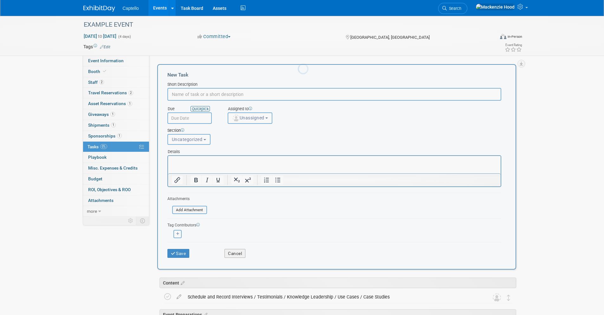
paste input "Post-Show Social Media Post"
type input "Post-Show Social Media Post"
click at [191, 143] on button "Uncategorized" at bounding box center [188, 139] width 43 height 11
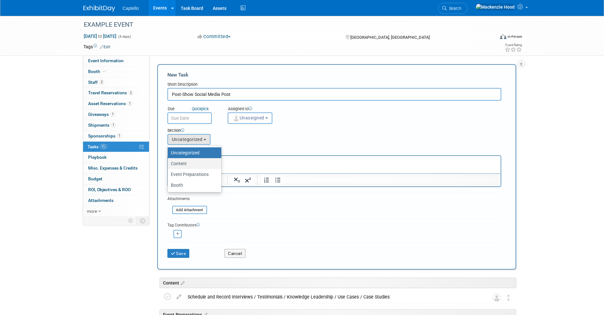
click at [195, 166] on label "Content" at bounding box center [193, 163] width 44 height 8
click at [169, 166] on input "Content" at bounding box center [167, 163] width 4 height 4
select select "11274505"
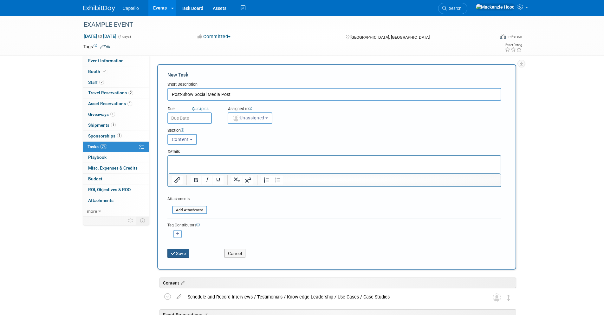
click at [181, 250] on button "Save" at bounding box center [178, 253] width 22 height 9
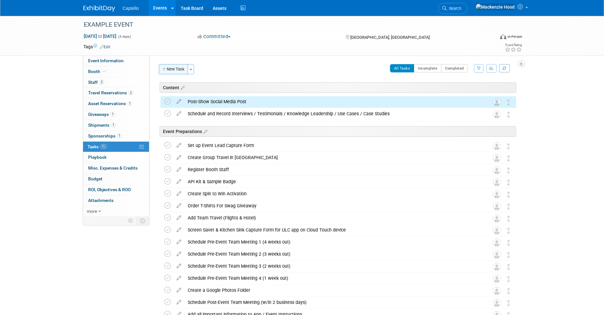
click at [176, 72] on button "New Task" at bounding box center [173, 69] width 29 height 10
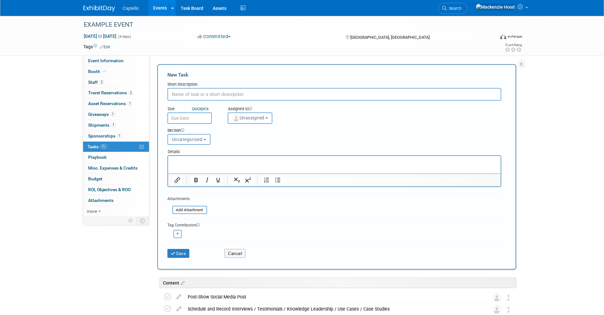
paste input "Social Media Post Day of Event"
type input "Social Media Post Day of Event"
click at [195, 141] on span "Uncategorized" at bounding box center [187, 139] width 31 height 5
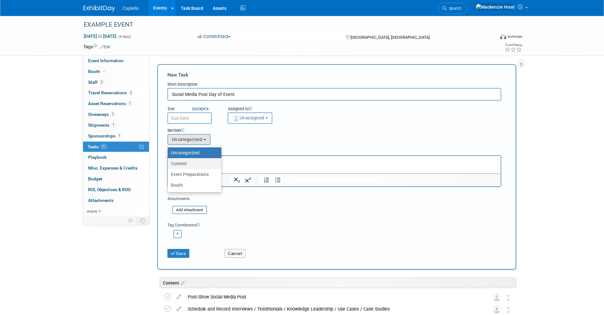
click at [196, 159] on label "Content" at bounding box center [193, 163] width 44 height 8
click at [169, 161] on input "Content" at bounding box center [167, 163] width 4 height 4
select select "11274505"
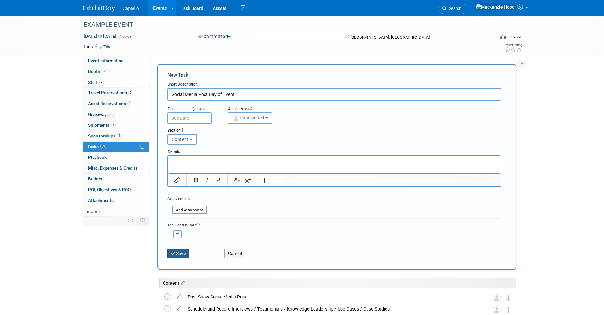
click at [182, 255] on button "Save" at bounding box center [178, 253] width 22 height 9
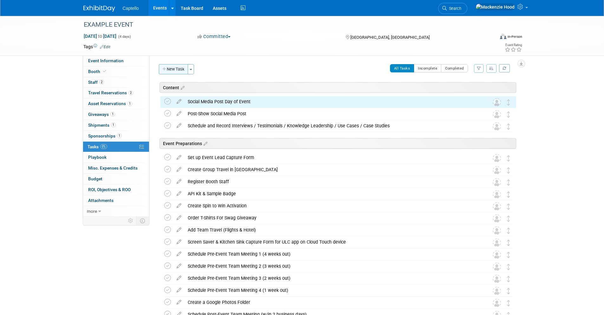
click at [174, 69] on button "New Task" at bounding box center [173, 69] width 29 height 10
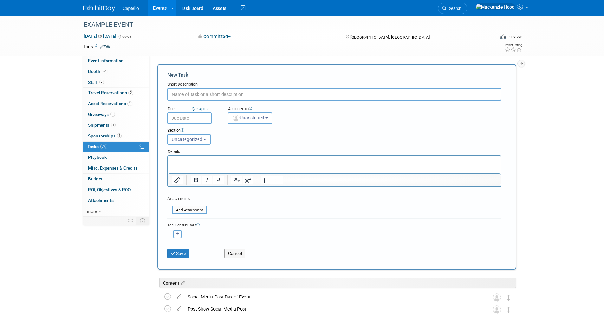
paste input "Pre-Show Social Media Post #3"
type input "Pre-Show Social Media Post #3"
click at [197, 122] on body "Captello Events Add Event Bulk Upload Events Shareable Event Boards Recently Vi…" at bounding box center [302, 157] width 604 height 315
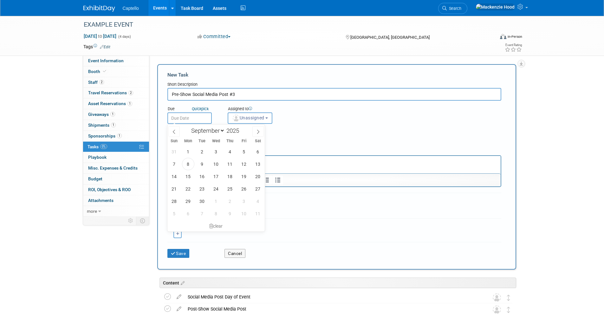
drag, startPoint x: 197, startPoint y: 120, endPoint x: 201, endPoint y: 122, distance: 4.3
click at [197, 119] on input "text" at bounding box center [189, 117] width 44 height 11
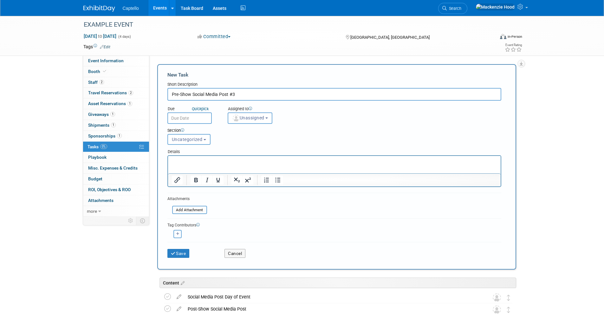
click at [406, 155] on div at bounding box center [334, 171] width 334 height 32
click at [196, 142] on button "Uncategorized" at bounding box center [188, 139] width 43 height 11
click at [199, 169] on link "Event Preparations" at bounding box center [195, 174] width 54 height 11
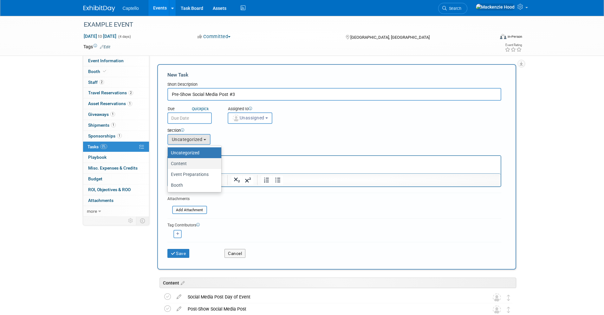
click at [191, 163] on label "Content" at bounding box center [193, 163] width 44 height 8
click at [169, 163] on input "Content" at bounding box center [167, 163] width 4 height 4
select select "11274505"
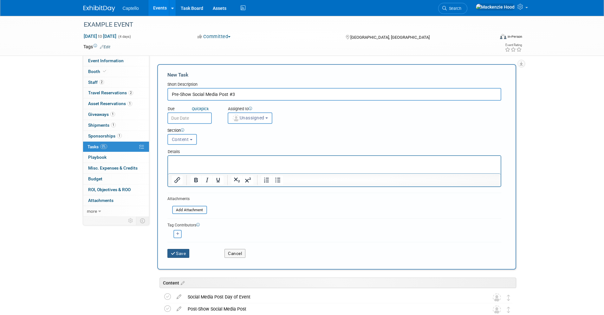
click at [181, 254] on button "Save" at bounding box center [178, 253] width 22 height 9
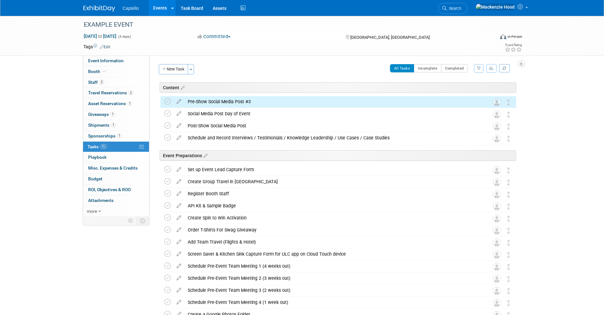
drag, startPoint x: 177, startPoint y: 69, endPoint x: 183, endPoint y: 70, distance: 6.7
click at [177, 69] on button "New Task" at bounding box center [173, 69] width 29 height 10
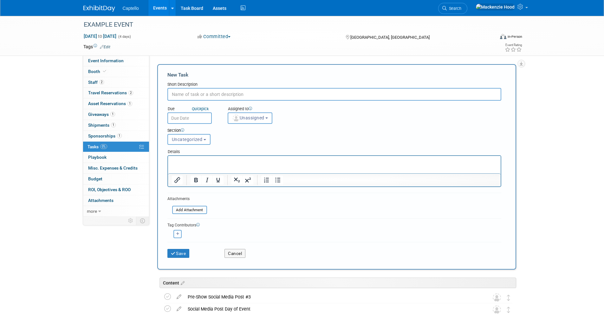
paste input "Pre-Show Social Media Post #2"
type input "Pre-Show Social Media Post #2"
click at [191, 139] on span "Uncategorized" at bounding box center [187, 139] width 31 height 5
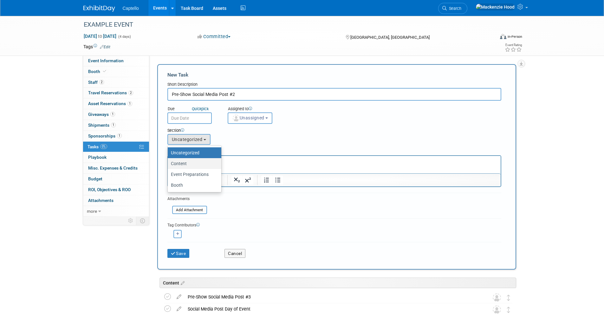
click at [196, 163] on label "Content" at bounding box center [193, 163] width 44 height 8
click at [169, 163] on input "Content" at bounding box center [167, 163] width 4 height 4
select select "11274505"
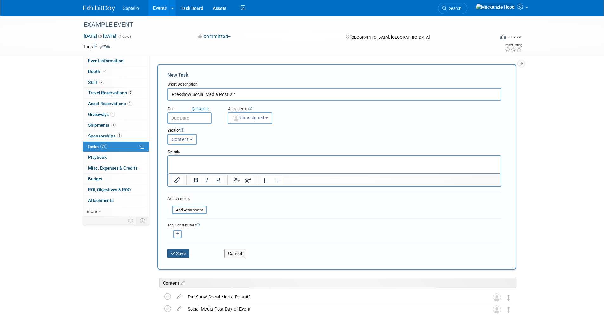
click at [181, 252] on button "Save" at bounding box center [178, 253] width 22 height 9
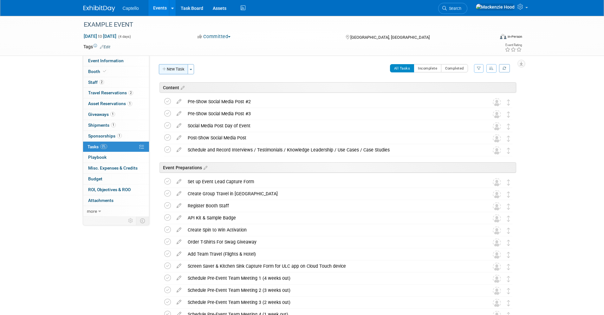
click at [182, 67] on button "New Task" at bounding box center [173, 69] width 29 height 10
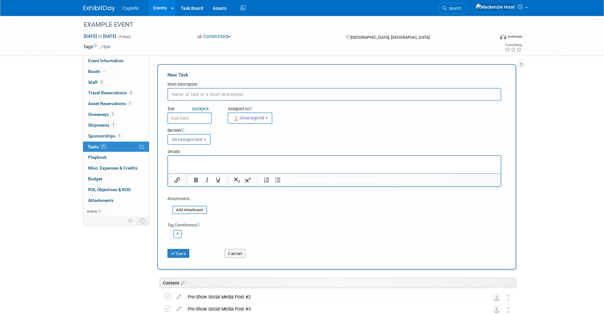
paste input "Pre-Show Social Media Post #1"
type input "Pre-Show Social Media Post #1"
click at [174, 258] on div "Save Cancel" at bounding box center [334, 252] width 334 height 20
click at [189, 142] on button "Uncategorized" at bounding box center [188, 139] width 43 height 11
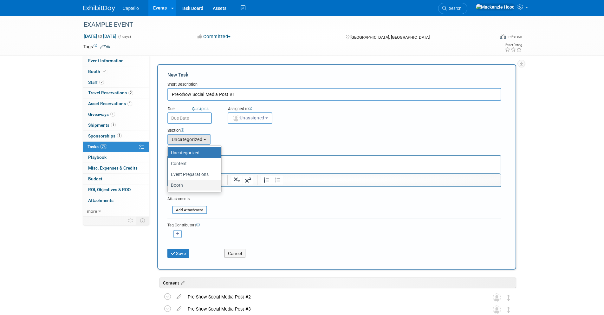
click at [189, 187] on label "Booth" at bounding box center [193, 185] width 44 height 8
click at [169, 187] on input "Booth" at bounding box center [167, 185] width 4 height 4
select select "11274504"
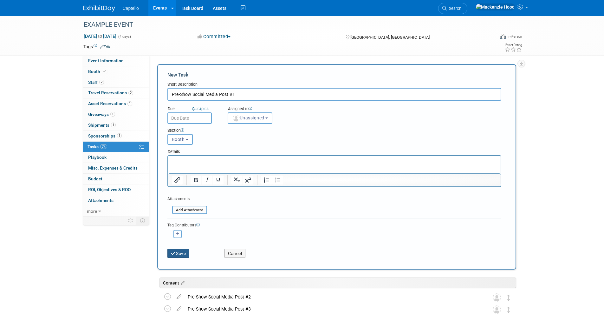
click at [188, 251] on button "Save" at bounding box center [178, 253] width 22 height 9
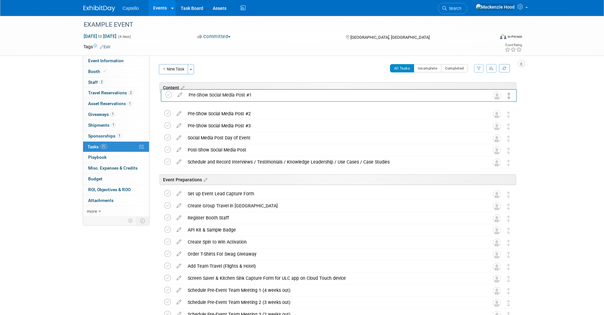
drag, startPoint x: 508, startPoint y: 141, endPoint x: 508, endPoint y: 97, distance: 44.7
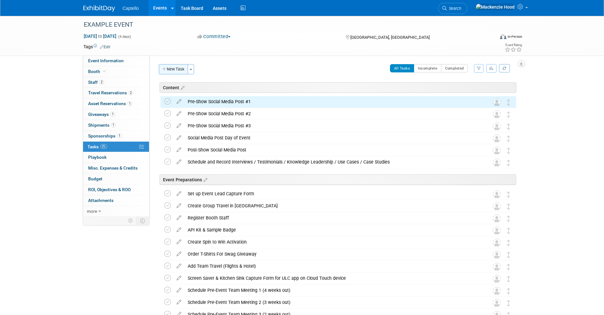
click at [179, 70] on button "New Task" at bounding box center [173, 69] width 29 height 10
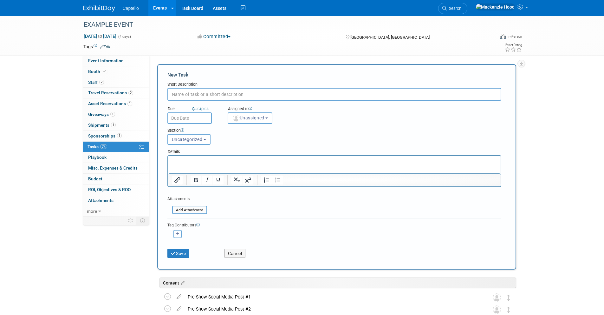
paste input "Create Social Media Posts for Sales Team"
type input "Create Social Media Posts for Sales Team"
click at [208, 142] on button "Uncategorized" at bounding box center [188, 139] width 43 height 11
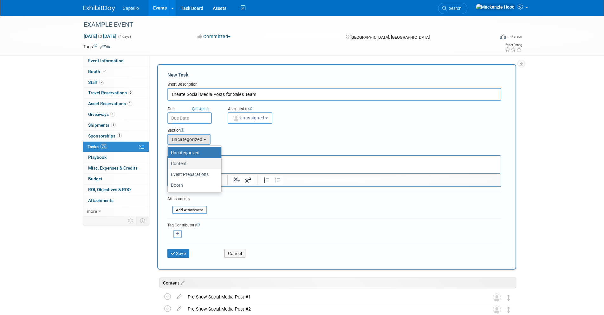
click at [195, 167] on label "Content" at bounding box center [193, 163] width 44 height 8
click at [169, 166] on input "Content" at bounding box center [167, 163] width 4 height 4
select select "11274505"
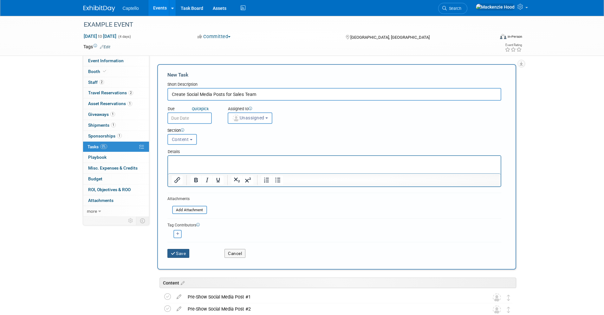
click at [184, 251] on button "Save" at bounding box center [178, 253] width 22 height 9
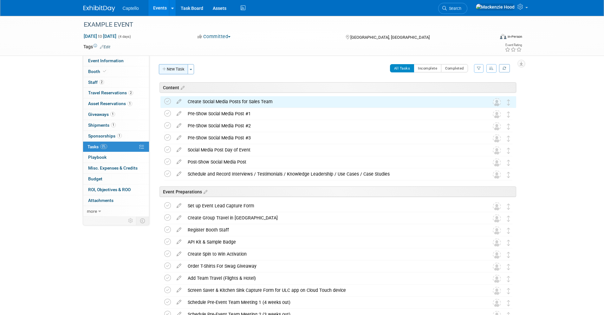
click at [171, 71] on button "New Task" at bounding box center [173, 69] width 29 height 10
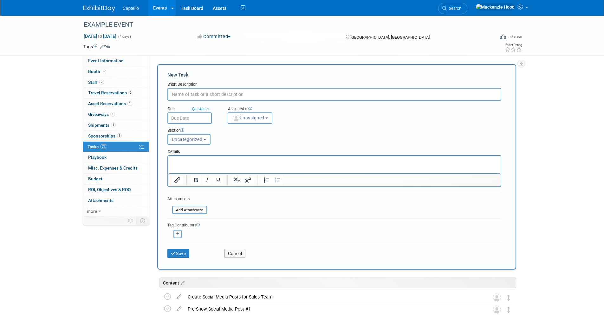
paste input "Social Media Post for Speaking"
type input "Social Media Post for Speaking"
click at [208, 137] on button "Uncategorized" at bounding box center [188, 139] width 43 height 11
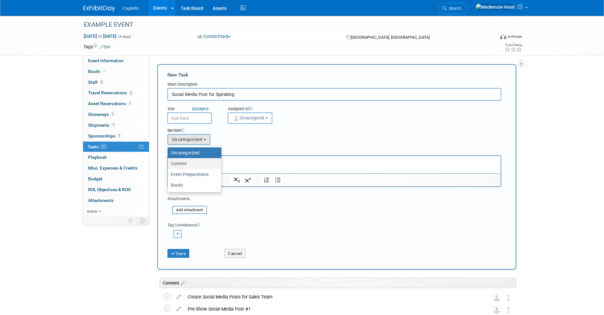
drag, startPoint x: 208, startPoint y: 161, endPoint x: 33, endPoint y: 15, distance: 228.1
click at [208, 161] on label "Content" at bounding box center [193, 163] width 44 height 8
click at [169, 161] on input "Content" at bounding box center [167, 163] width 4 height 4
select select "11274505"
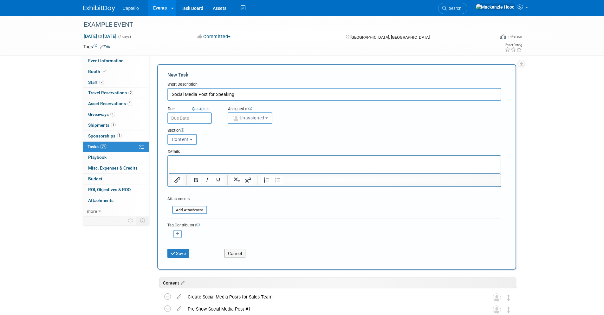
click at [188, 248] on div "Save" at bounding box center [191, 251] width 57 height 13
click at [187, 251] on button "Save" at bounding box center [178, 253] width 22 height 9
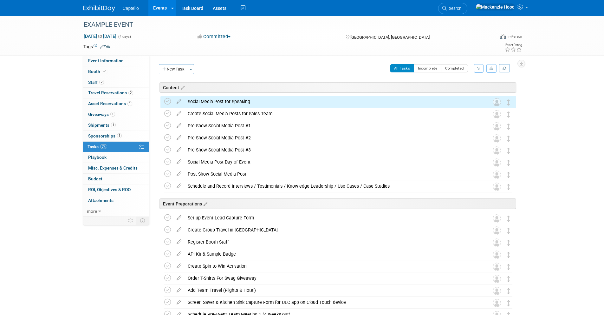
drag, startPoint x: 179, startPoint y: 69, endPoint x: 266, endPoint y: 85, distance: 88.6
click at [179, 69] on button "New Task" at bounding box center [173, 69] width 29 height 10
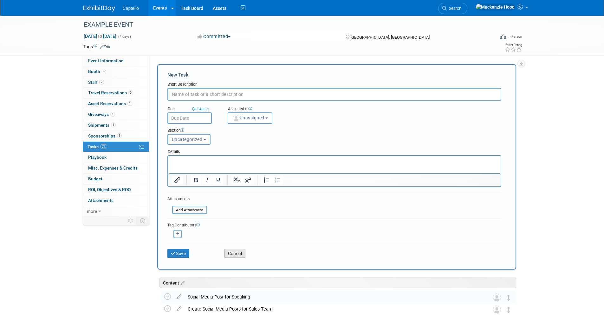
click at [236, 253] on button "Cancel" at bounding box center [235, 253] width 21 height 9
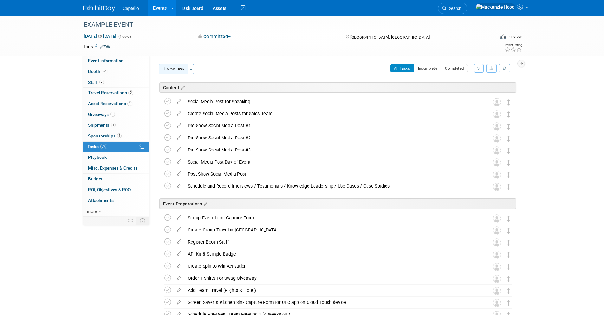
click at [178, 68] on button "New Task" at bounding box center [173, 69] width 29 height 10
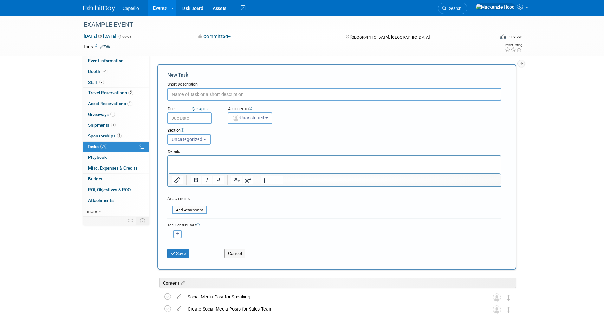
paste input "Event Marketing Automation"
type input "Event Marketing Automation"
click at [199, 139] on span "Uncategorized" at bounding box center [187, 139] width 31 height 5
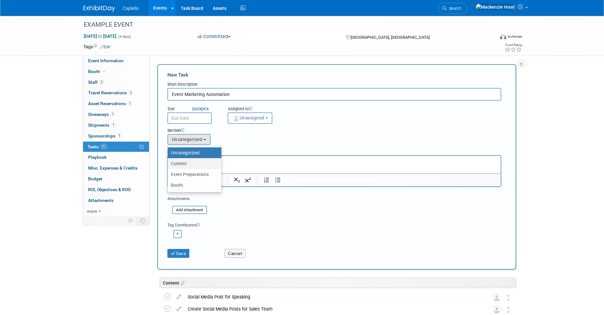
click at [199, 167] on label "Content" at bounding box center [193, 163] width 44 height 8
click at [169, 166] on input "Content" at bounding box center [167, 163] width 4 height 4
select select "11274505"
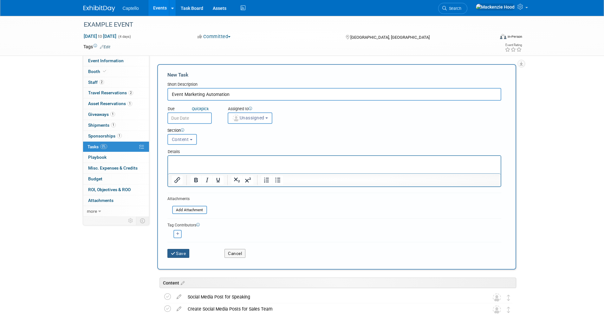
click at [183, 252] on button "Save" at bounding box center [178, 253] width 22 height 9
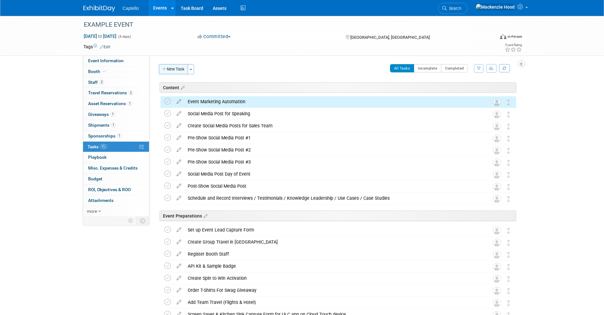
click at [175, 64] on button "New Task" at bounding box center [173, 69] width 29 height 10
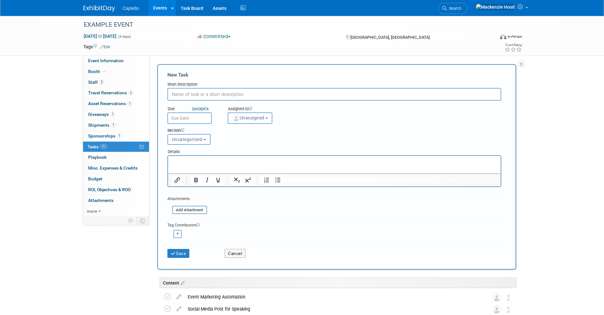
paste input "Marketing Automation (New Leads, Morphique Participants)"
type input "Marketing Automation (New Leads, Morphique Participants)"
click at [198, 137] on span "Uncategorized" at bounding box center [187, 139] width 31 height 5
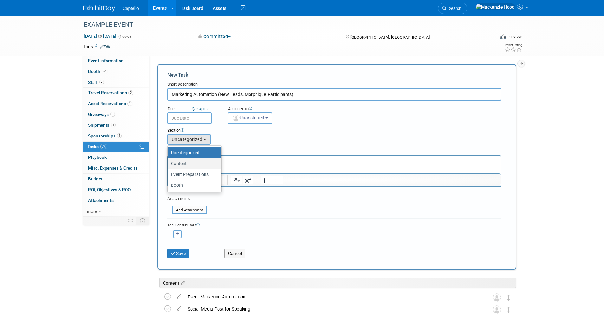
click at [203, 168] on link "Content" at bounding box center [195, 163] width 54 height 11
click at [202, 165] on label "Content" at bounding box center [193, 163] width 44 height 8
click at [169, 165] on input "Content" at bounding box center [167, 163] width 4 height 4
select select "11274505"
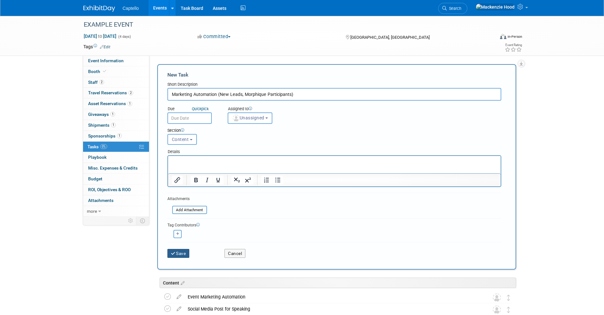
click at [180, 256] on button "Save" at bounding box center [178, 253] width 22 height 9
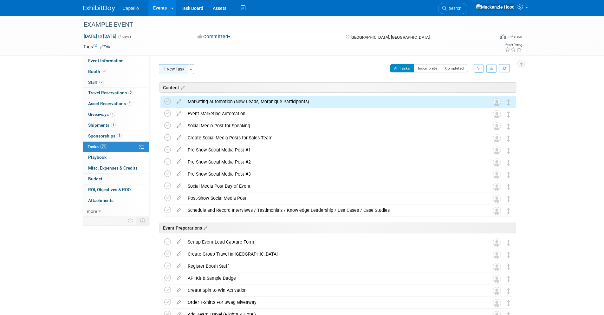
click at [173, 72] on button "New Task" at bounding box center [173, 69] width 29 height 10
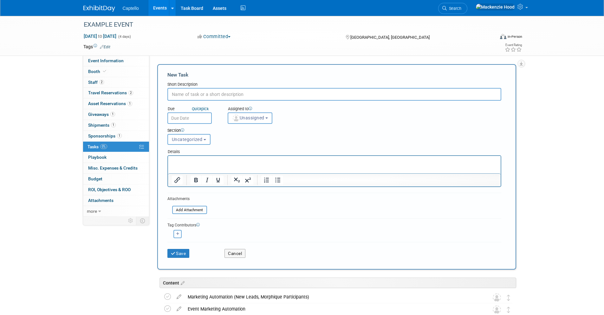
paste input "Pre-Show Email Promo #2"
type input "Pre-Show Email Promo #2"
click at [204, 138] on button "Uncategorized" at bounding box center [188, 139] width 43 height 11
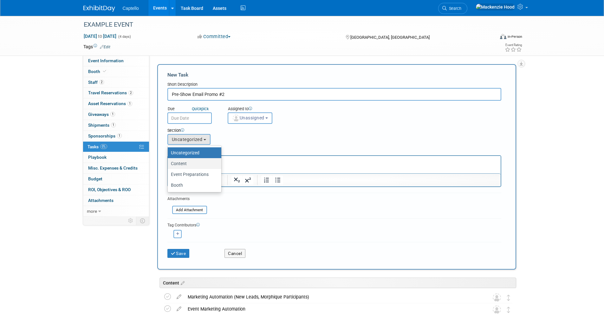
click at [199, 165] on label "Content" at bounding box center [193, 163] width 44 height 8
click at [169, 165] on input "Content" at bounding box center [167, 163] width 4 height 4
select select "11274505"
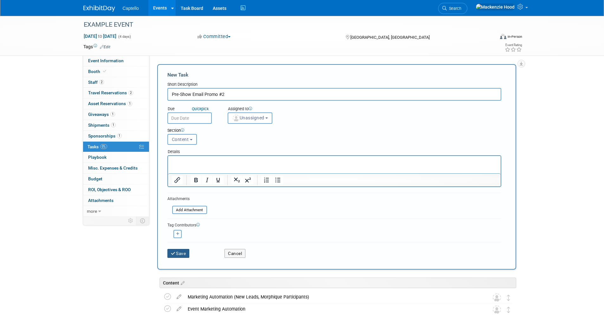
click at [180, 254] on button "Save" at bounding box center [178, 253] width 22 height 9
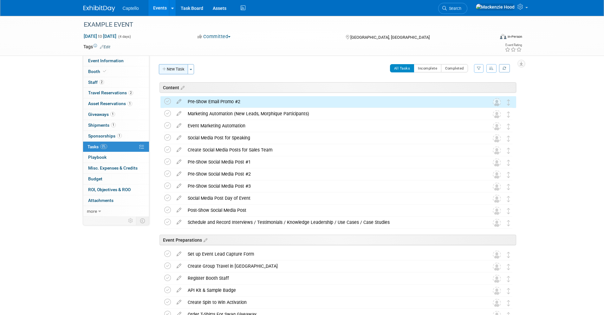
click at [174, 70] on button "New Task" at bounding box center [173, 69] width 29 height 10
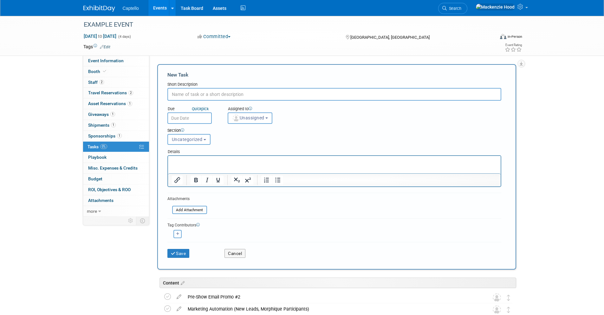
paste input "Pre-Show Email Promo #1"
type input "Pre-Show Email Promo #1"
click at [188, 141] on span "Uncategorized" at bounding box center [187, 139] width 31 height 5
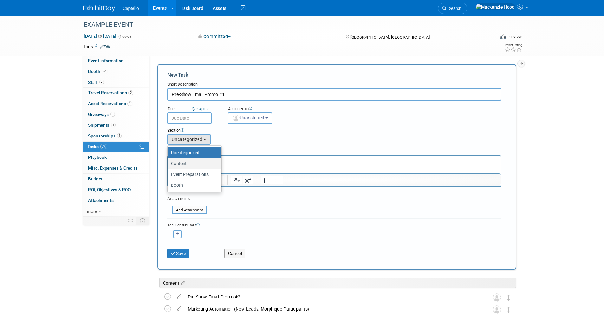
click at [193, 166] on label "Content" at bounding box center [193, 163] width 44 height 8
click at [169, 166] on input "Content" at bounding box center [167, 163] width 4 height 4
select select "11274505"
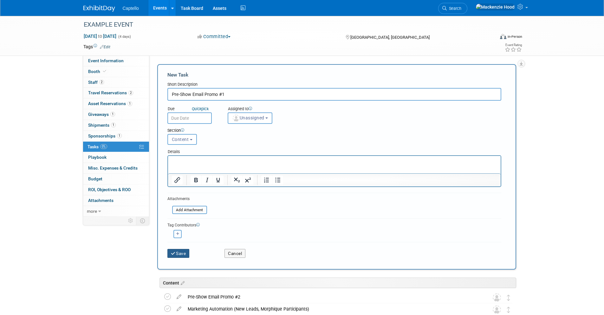
click at [178, 254] on button "Save" at bounding box center [178, 253] width 22 height 9
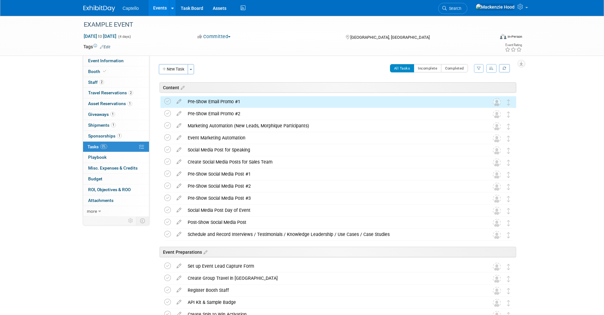
click at [179, 74] on div "New Task Toggle Dropdown Create a new task for this event Copy tasks from anoth…" at bounding box center [177, 71] width 40 height 15
click at [179, 71] on button "New Task" at bounding box center [173, 69] width 29 height 10
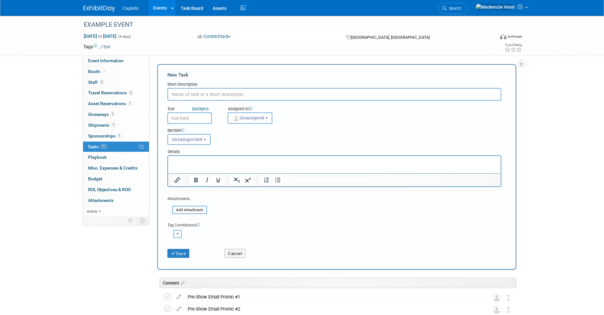
paste input "Post-Show Follow Up Email"
type input "Post-Show Follow Up Email"
click at [184, 143] on button "Uncategorized" at bounding box center [188, 139] width 43 height 11
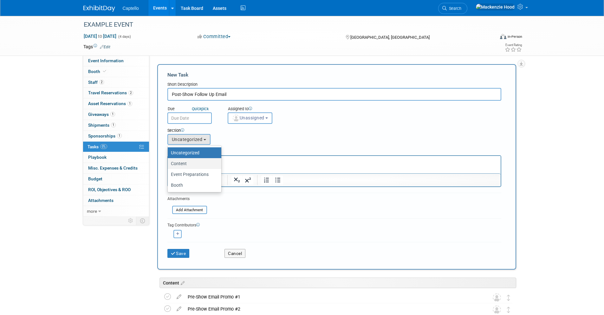
click at [191, 162] on label "Content" at bounding box center [193, 163] width 44 height 8
click at [169, 162] on input "Content" at bounding box center [167, 163] width 4 height 4
select select "11274505"
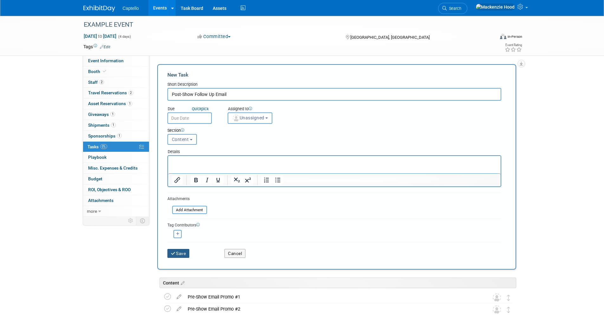
click at [180, 257] on button "Save" at bounding box center [178, 253] width 22 height 9
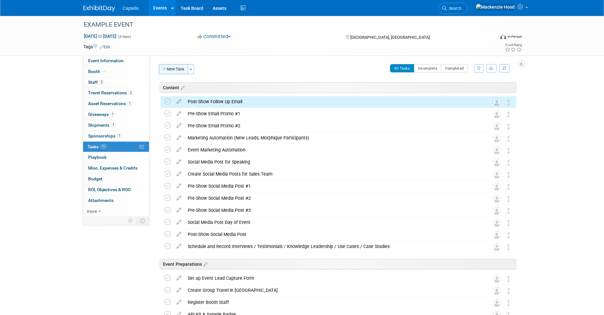
click at [172, 70] on button "New Task" at bounding box center [173, 69] width 29 height 10
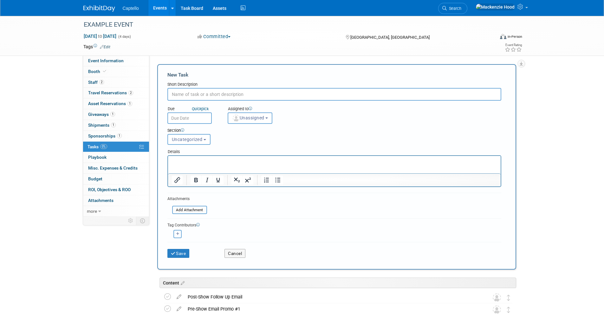
paste input "Documentation + Fulfillment Actions"
type input "Documentation + Fulfillment Actions"
click at [199, 138] on span "Uncategorized" at bounding box center [187, 139] width 31 height 5
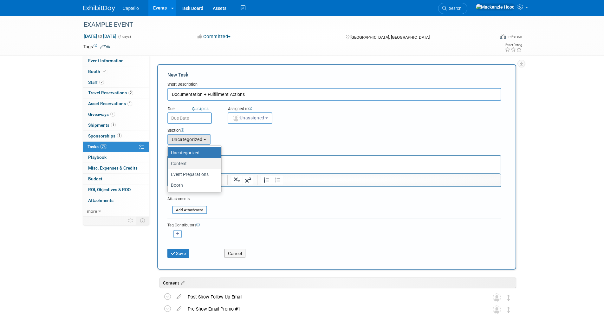
click at [199, 167] on label "Content" at bounding box center [193, 163] width 44 height 8
click at [169, 166] on input "Content" at bounding box center [167, 163] width 4 height 4
select select "11274505"
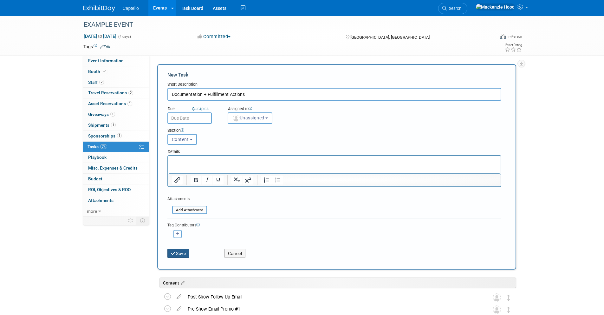
click at [176, 257] on button "Save" at bounding box center [178, 253] width 22 height 9
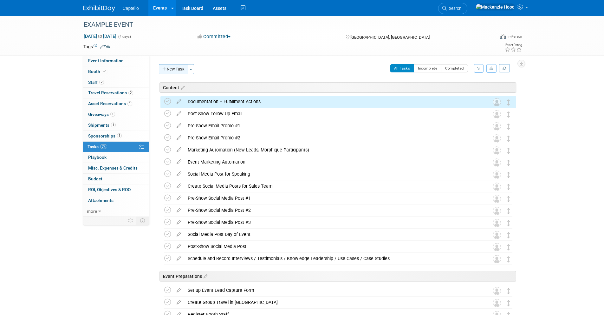
click at [167, 68] on button "New Task" at bounding box center [173, 69] width 29 height 10
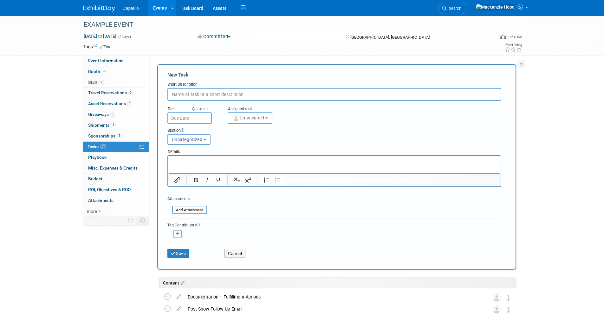
paste input "Documentation Follow Up Email Design & Setup"
type input "Documentation Follow Up Email Design & Setup"
click at [188, 149] on div "Details" at bounding box center [334, 150] width 334 height 9
click at [191, 137] on span "Uncategorized" at bounding box center [187, 139] width 31 height 5
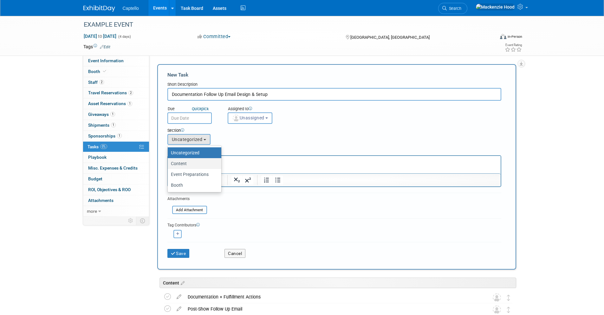
click at [197, 167] on label "Content" at bounding box center [193, 163] width 44 height 8
click at [169, 166] on input "Content" at bounding box center [167, 163] width 4 height 4
select select "11274505"
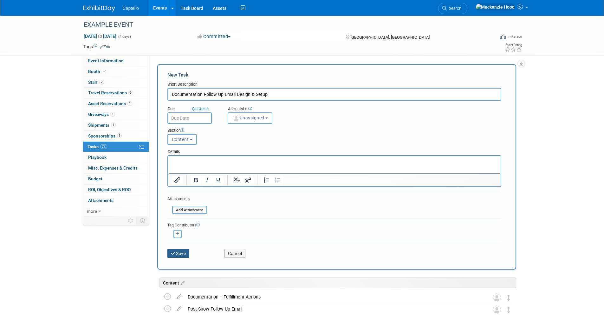
click at [181, 251] on button "Save" at bounding box center [178, 253] width 22 height 9
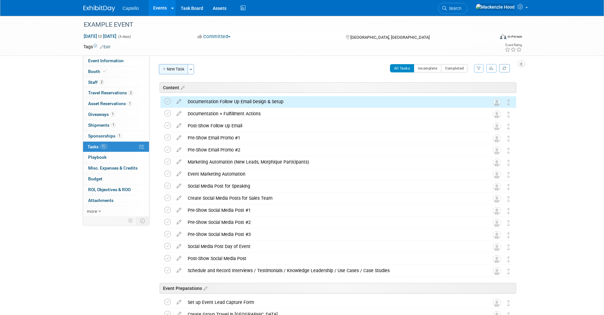
click at [174, 68] on button "New Task" at bounding box center [173, 69] width 29 height 10
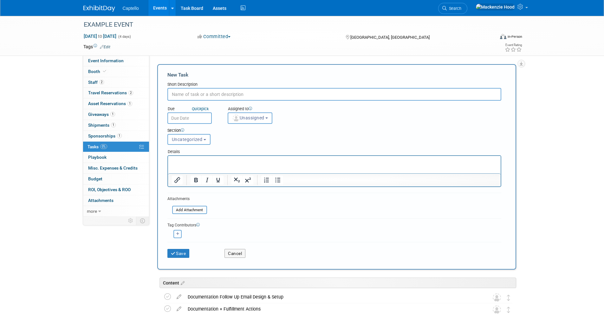
paste input "Documentation Follow Up Email Design & Setup"
type input "Documentation Follow Up Email Design & Setup"
click at [199, 140] on span "Uncategorized" at bounding box center [187, 139] width 31 height 5
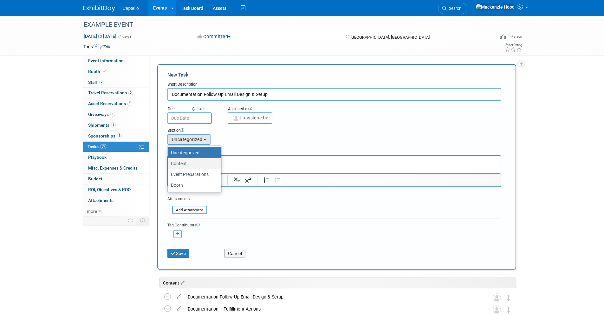
click at [201, 167] on label "Content" at bounding box center [193, 163] width 44 height 8
click at [169, 166] on input "Content" at bounding box center [167, 163] width 4 height 4
select select "11274505"
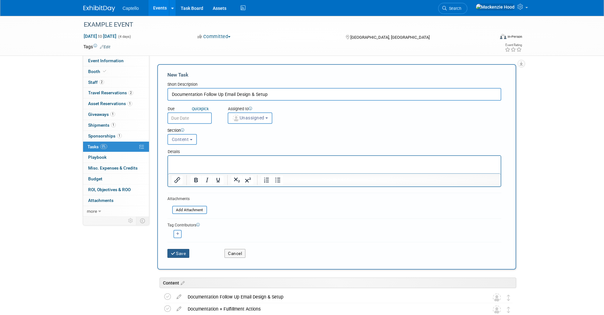
click at [180, 252] on button "Save" at bounding box center [178, 253] width 22 height 9
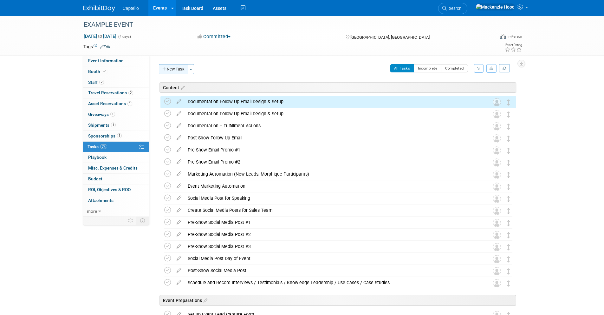
click at [167, 66] on button "New Task" at bounding box center [173, 69] width 29 height 10
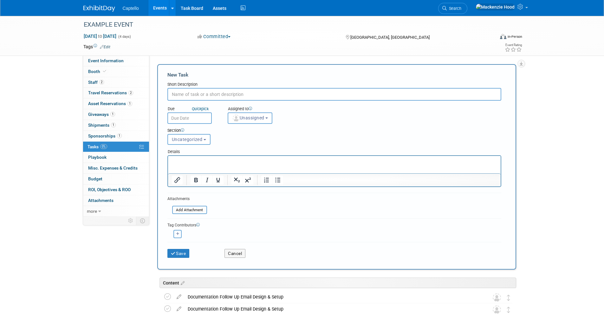
paste input "Request Graphics Assets From Organizer"
type input "Request Graphics Assets From Organizer"
click at [187, 139] on span "Uncategorized" at bounding box center [187, 139] width 31 height 5
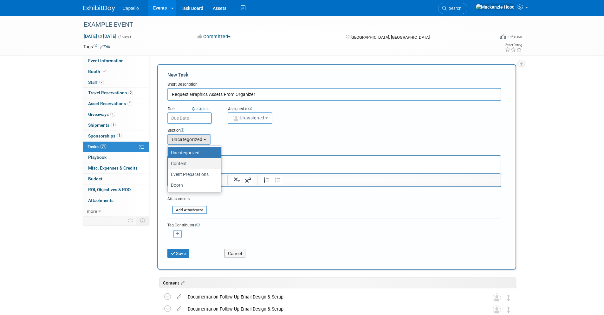
drag, startPoint x: 194, startPoint y: 162, endPoint x: 24, endPoint y: 11, distance: 227.2
click at [194, 162] on label "Content" at bounding box center [193, 163] width 44 height 8
click at [169, 162] on input "Content" at bounding box center [167, 163] width 4 height 4
select select "11274505"
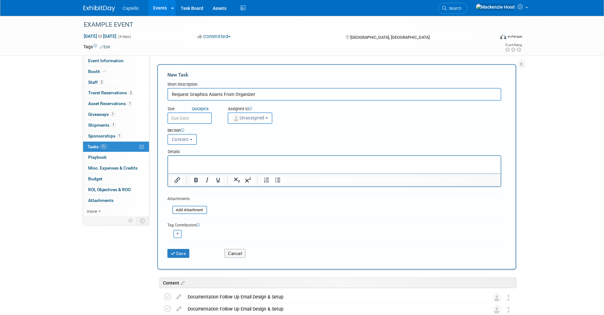
click at [164, 240] on div "New Task Short Description Request Graphics Assets From Organizer Due Quick pic…" at bounding box center [336, 166] width 359 height 205
click at [182, 253] on button "Save" at bounding box center [178, 253] width 22 height 9
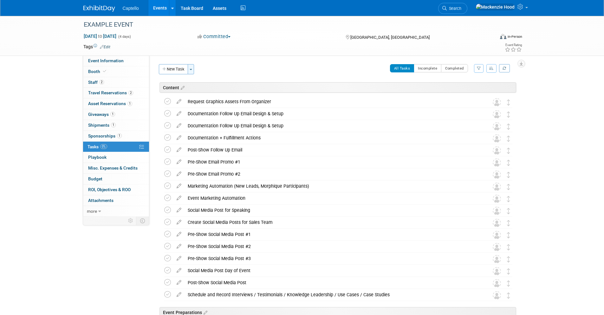
click at [191, 71] on button "Toggle Dropdown" at bounding box center [191, 69] width 6 height 10
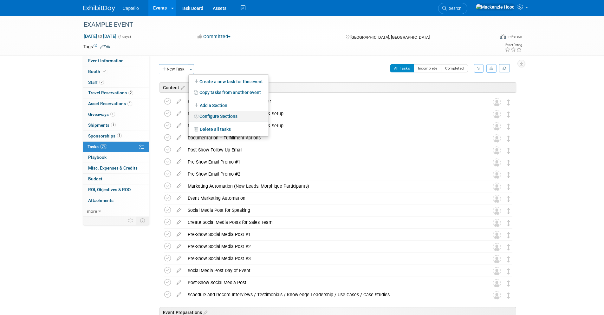
click at [226, 115] on link "Configure Sections" at bounding box center [229, 116] width 80 height 11
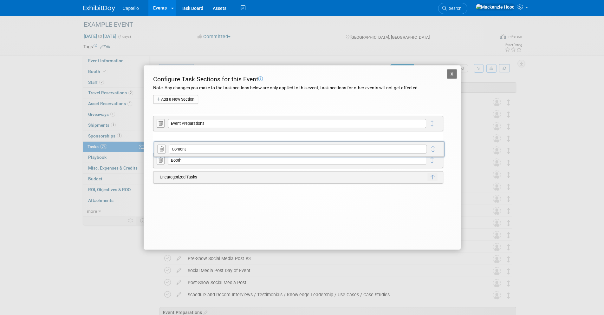
drag, startPoint x: 431, startPoint y: 124, endPoint x: 431, endPoint y: 150, distance: 25.7
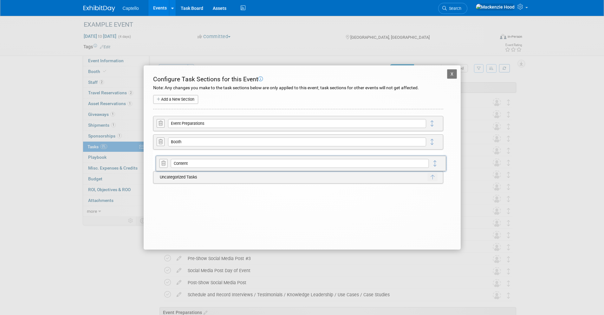
drag, startPoint x: 434, startPoint y: 143, endPoint x: 436, endPoint y: 163, distance: 20.8
click at [451, 73] on button "X" at bounding box center [452, 74] width 10 height 10
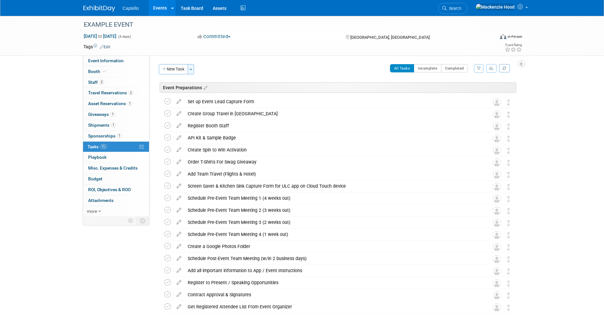
click at [194, 68] on button "Toggle Dropdown" at bounding box center [191, 69] width 6 height 10
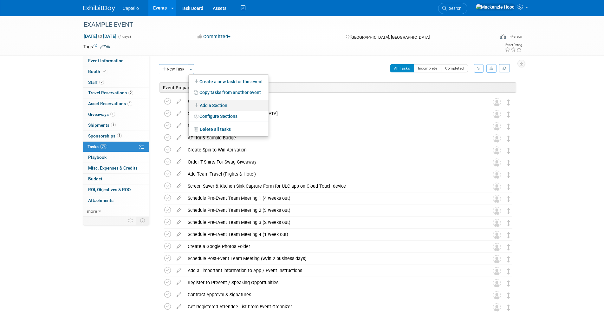
click at [204, 104] on link "Add a Section" at bounding box center [229, 105] width 80 height 11
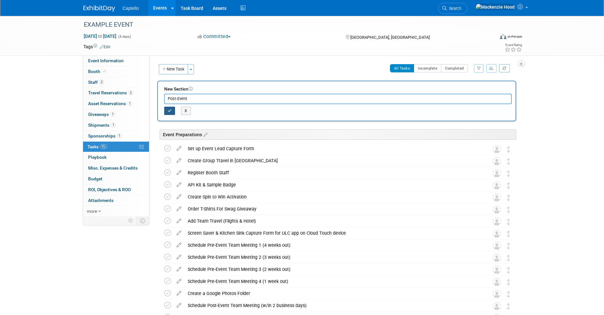
click at [173, 111] on button "button" at bounding box center [169, 111] width 11 height 8
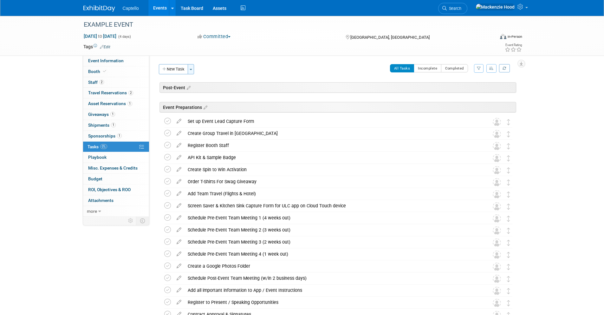
click at [190, 71] on button "Toggle Dropdown" at bounding box center [191, 69] width 6 height 10
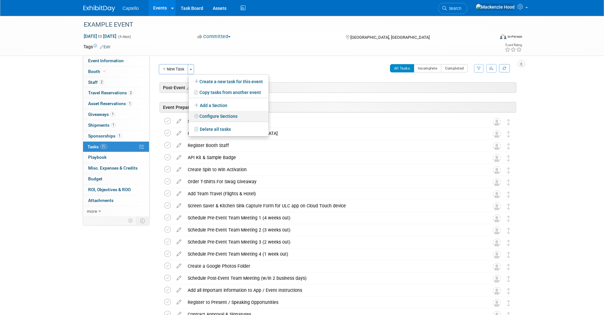
click at [205, 118] on link "Configure Sections" at bounding box center [229, 116] width 80 height 11
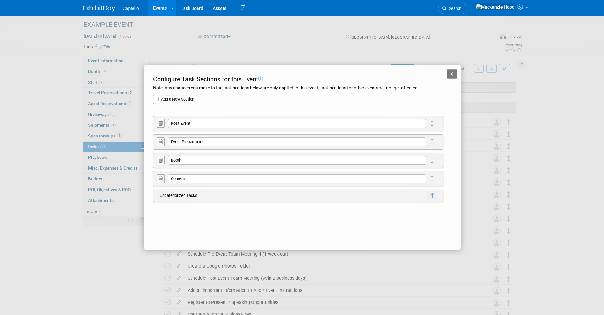
click at [160, 122] on icon at bounding box center [161, 123] width 4 height 5
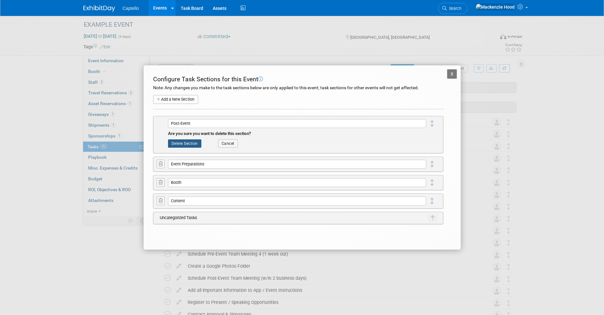
click at [183, 142] on button "Delete Section" at bounding box center [184, 143] width 33 height 8
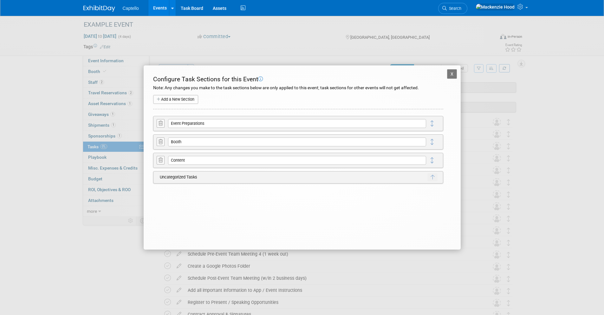
click at [159, 100] on icon at bounding box center [159, 99] width 4 height 4
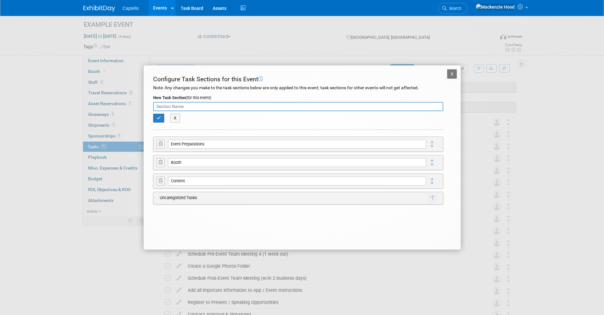
click at [456, 71] on button "X" at bounding box center [452, 74] width 10 height 10
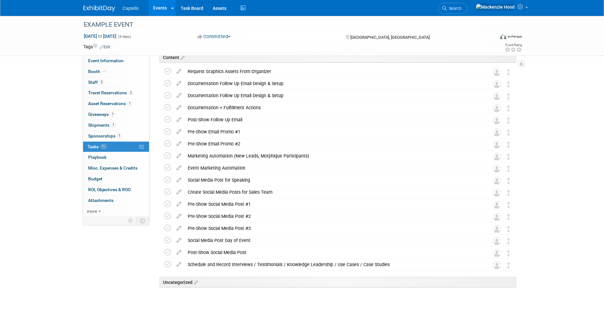
scroll to position [434, 0]
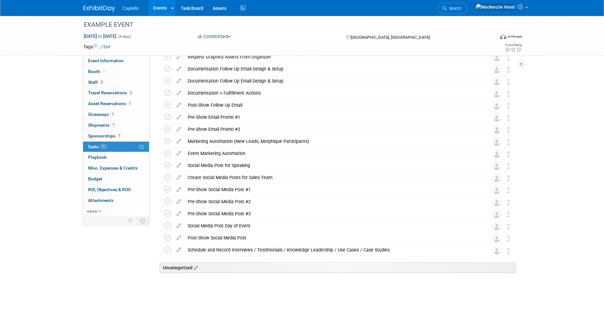
click at [197, 267] on icon at bounding box center [195, 268] width 5 height 6
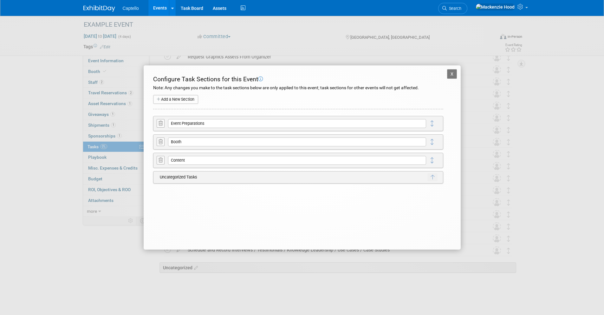
click at [199, 173] on td "Uncategorized Tasks" at bounding box center [292, 177] width 271 height 9
click at [449, 75] on button "X" at bounding box center [452, 74] width 10 height 10
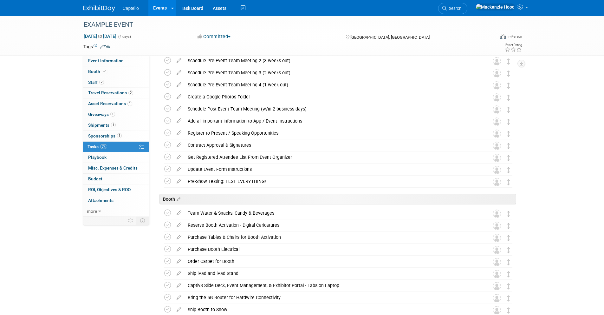
scroll to position [0, 0]
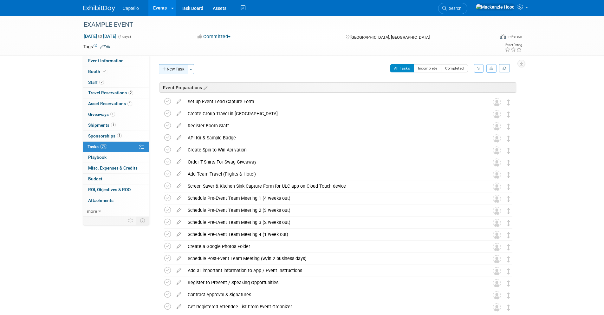
click at [187, 67] on button "New Task" at bounding box center [173, 69] width 29 height 10
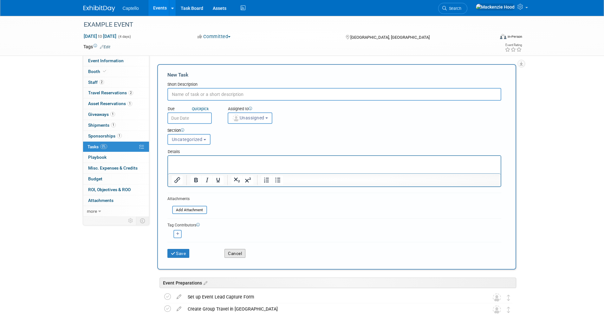
click at [244, 253] on button "Cancel" at bounding box center [235, 253] width 21 height 9
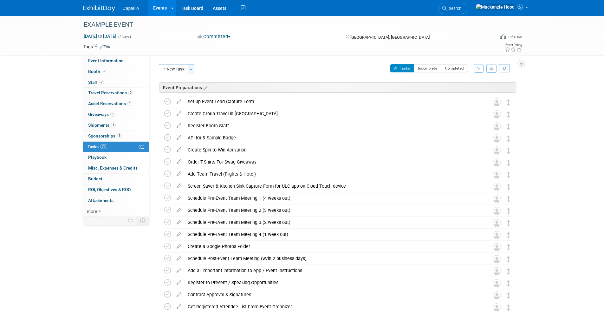
click at [193, 67] on button "Toggle Dropdown" at bounding box center [191, 69] width 6 height 10
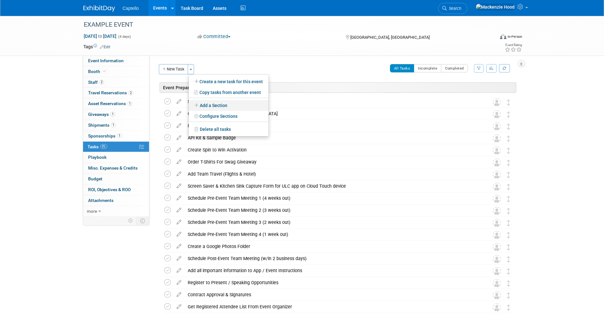
click at [202, 104] on link "Add a Section" at bounding box center [229, 105] width 80 height 11
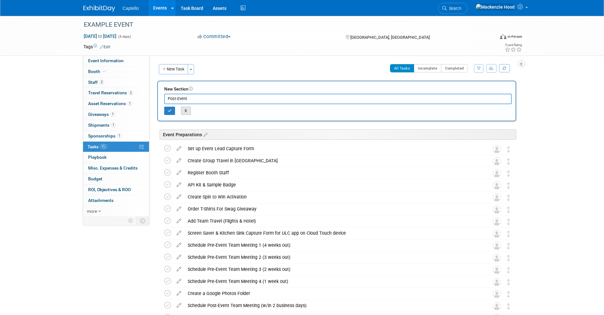
click at [187, 111] on button "X" at bounding box center [186, 111] width 10 height 8
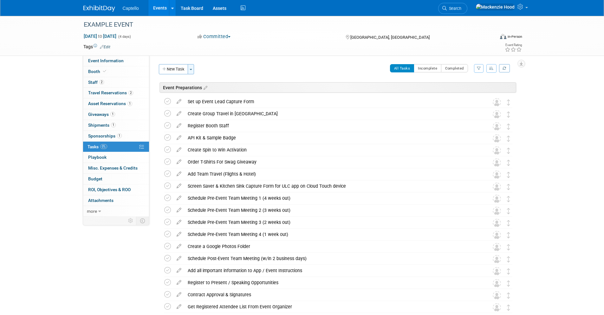
click at [194, 67] on button "Toggle Dropdown" at bounding box center [191, 69] width 6 height 10
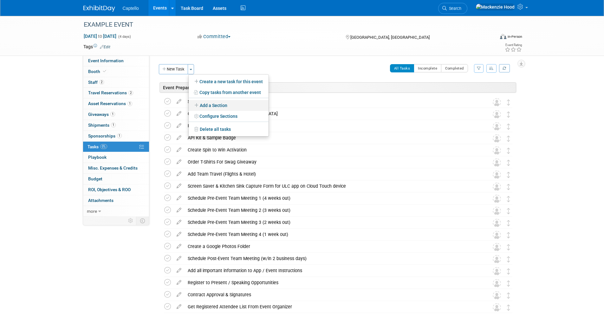
click at [201, 105] on link "Add a Section" at bounding box center [229, 105] width 80 height 11
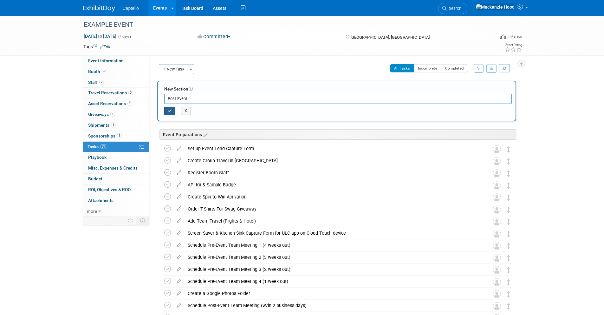
type input "Post-Event"
click at [173, 111] on button "button" at bounding box center [169, 111] width 11 height 8
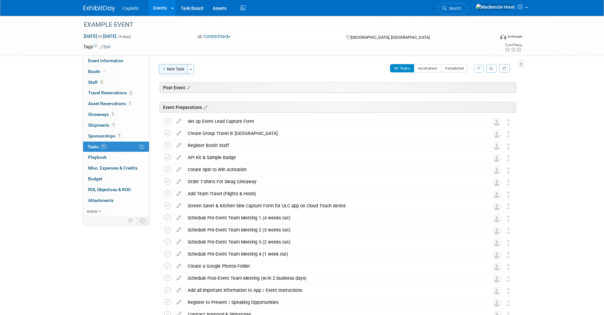
click at [179, 67] on button "New Task" at bounding box center [173, 69] width 29 height 10
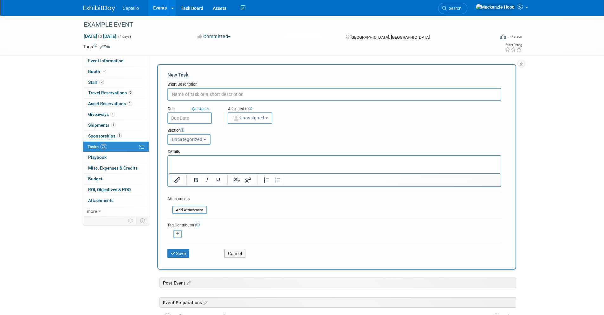
paste input "Update Event Inventory with location of new items, etc"
type input "Update Event Inventory with location of new items, etc"
click at [199, 164] on p "Rich Text Area. Press ALT-0 for help." at bounding box center [334, 161] width 325 height 6
click at [186, 252] on button "Save" at bounding box center [178, 253] width 22 height 9
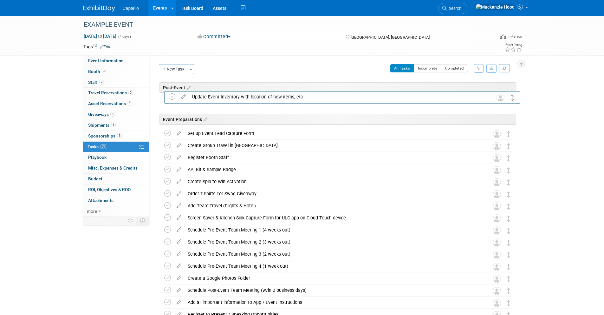
drag, startPoint x: 507, startPoint y: 270, endPoint x: 510, endPoint y: 98, distance: 172.6
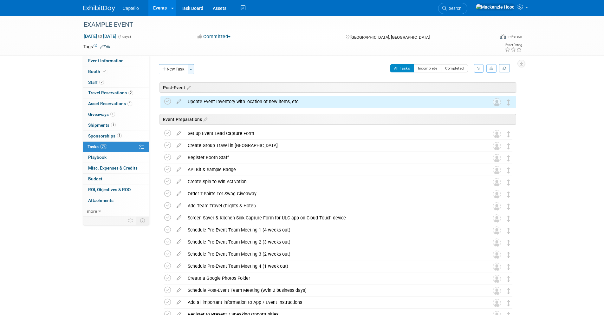
click at [194, 69] on button "Toggle Dropdown" at bounding box center [191, 69] width 6 height 10
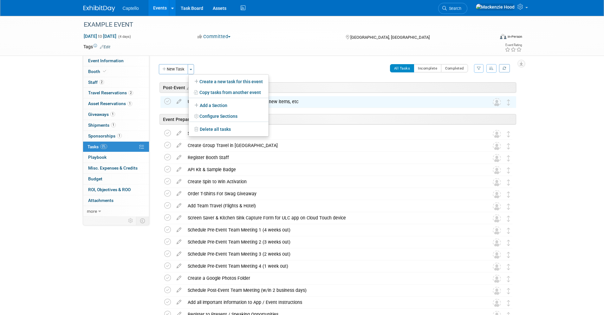
click at [249, 54] on div "EXAMPLE EVENT Sep 9, 2025 to Sep 12, 2025 (4 days) Sep 9, 2025 to Sep 12, 2025 …" at bounding box center [302, 36] width 447 height 40
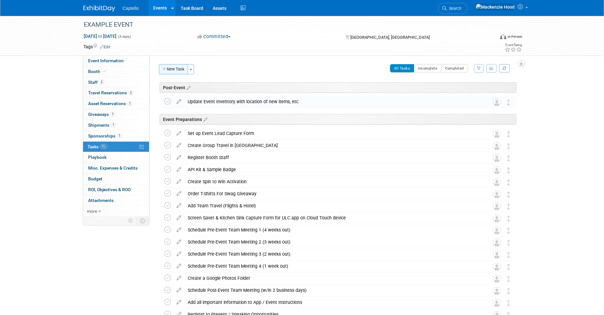
click at [179, 68] on button "New Task" at bounding box center [173, 69] width 29 height 10
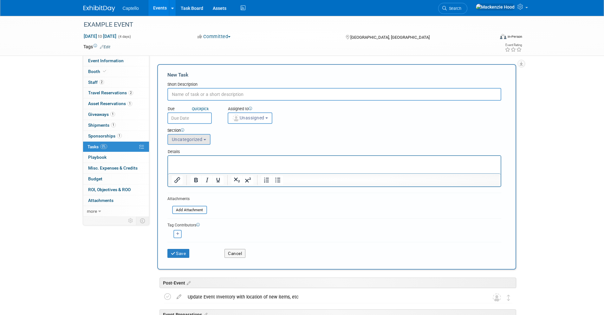
paste input "Update Equipment List"
type input "Update Equipment List"
click at [200, 138] on span "Uncategorized" at bounding box center [187, 139] width 31 height 5
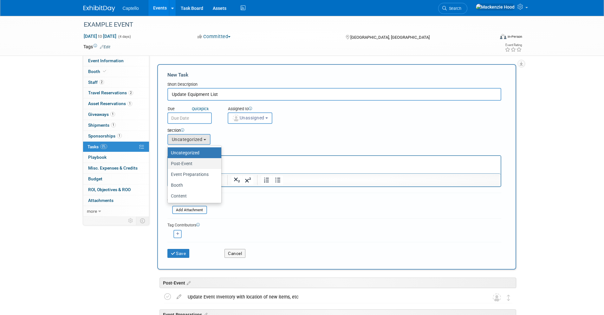
click at [194, 164] on label "Post-Event" at bounding box center [193, 163] width 44 height 8
click at [169, 164] on input "Post-Event" at bounding box center [167, 163] width 4 height 4
select select "11274512"
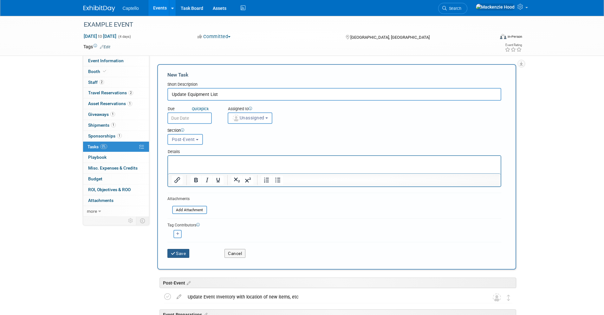
click at [182, 253] on button "Save" at bounding box center [178, 253] width 22 height 9
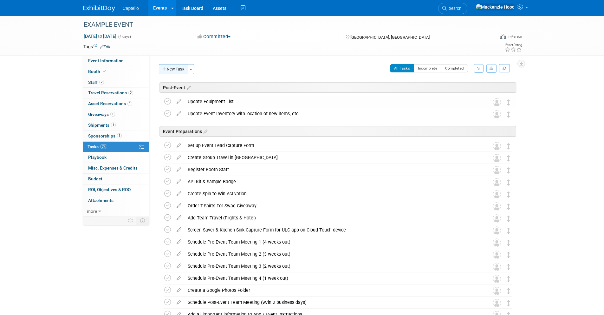
click at [163, 67] on icon "button" at bounding box center [164, 69] width 4 height 4
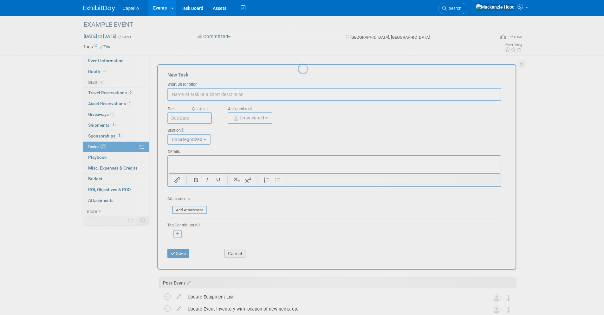
paste input "Bill of Lading"
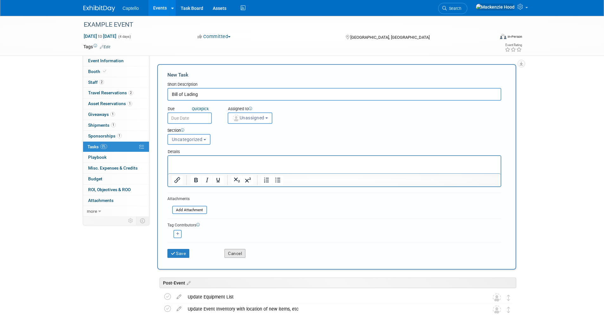
type input "Bill of Lading"
click at [241, 253] on button "Cancel" at bounding box center [235, 253] width 21 height 9
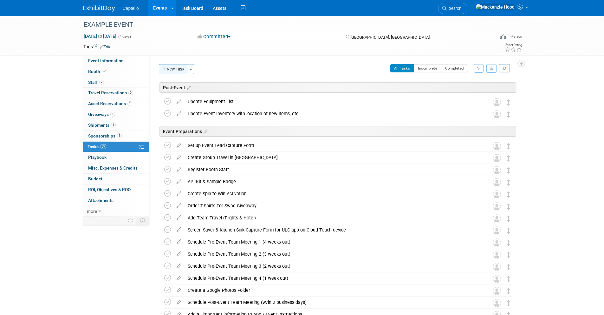
click at [181, 71] on button "New Task" at bounding box center [173, 69] width 29 height 10
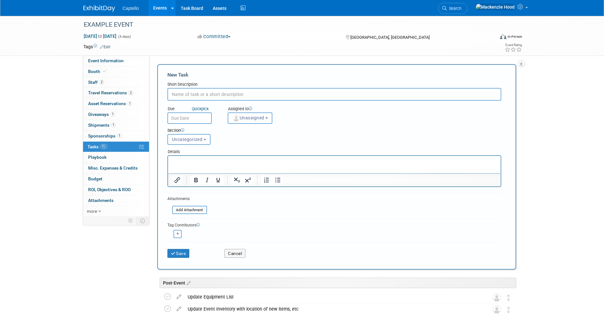
paste input "Bill of Lading"
type input "Bill of Lading"
click at [203, 135] on button "Uncategorized" at bounding box center [188, 139] width 43 height 11
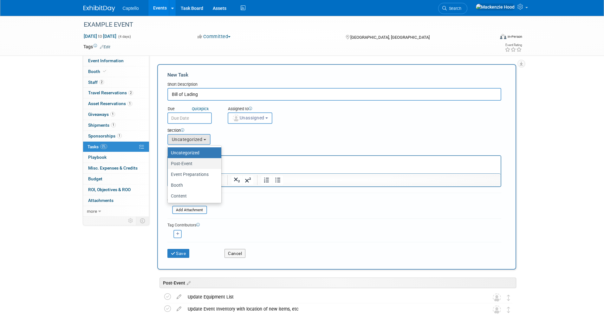
click at [201, 160] on label "Post-Event" at bounding box center [193, 163] width 44 height 8
click at [169, 161] on input "Post-Event" at bounding box center [167, 163] width 4 height 4
select select "11274512"
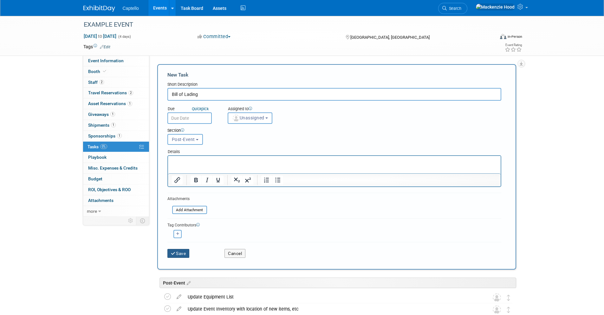
click at [184, 251] on button "Save" at bounding box center [178, 253] width 22 height 9
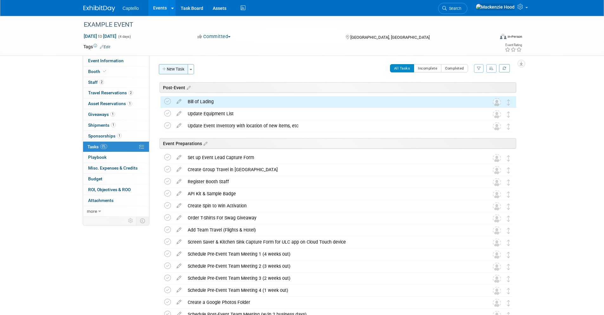
click at [179, 69] on button "New Task" at bounding box center [173, 69] width 29 height 10
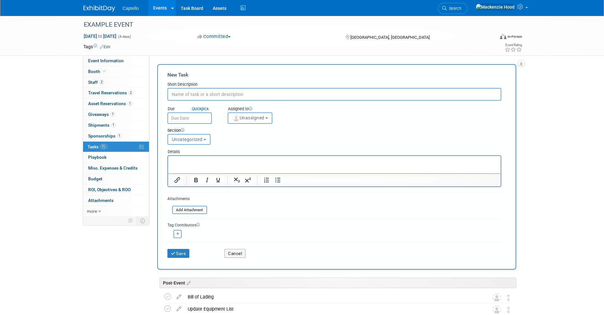
paste input "Material Handling"
type input "Material Handling"
click at [194, 144] on button "Uncategorized" at bounding box center [188, 139] width 43 height 11
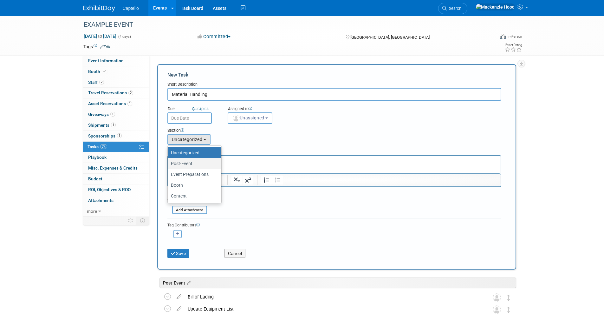
click at [197, 161] on label "Post-Event" at bounding box center [193, 163] width 44 height 8
click at [169, 161] on input "Post-Event" at bounding box center [167, 163] width 4 height 4
select select "11274512"
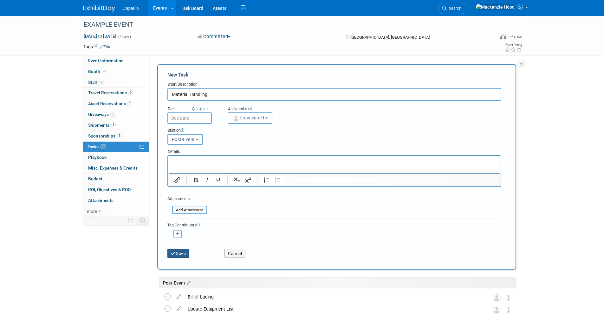
click at [180, 255] on button "Save" at bounding box center [178, 253] width 22 height 9
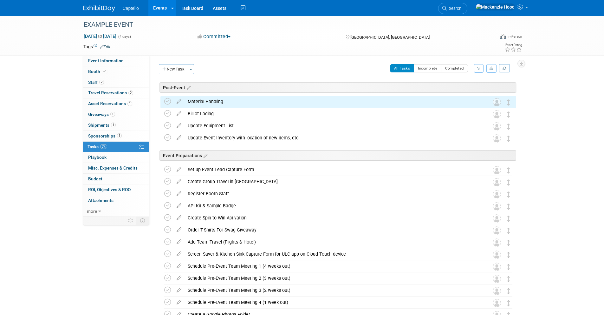
click at [176, 64] on button "New Task" at bounding box center [173, 69] width 29 height 10
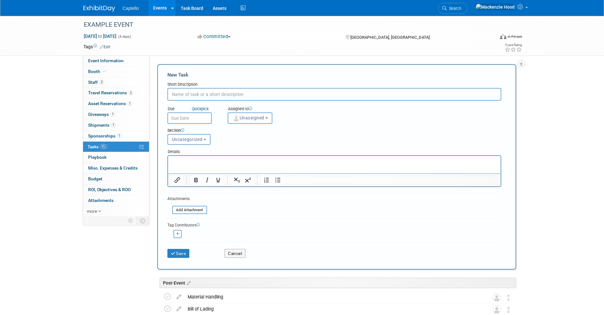
paste input "Post-Show: Send Event Metrics to Show Organizer"
type input "Post-Show: Send Event Metrics to Show Organizer"
click at [196, 135] on button "Uncategorized" at bounding box center [188, 139] width 43 height 11
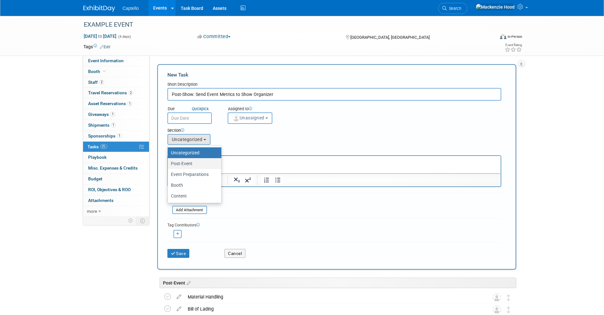
click at [195, 160] on label "Post-Event" at bounding box center [193, 163] width 44 height 8
click at [169, 161] on input "Post-Event" at bounding box center [167, 163] width 4 height 4
select select "11274512"
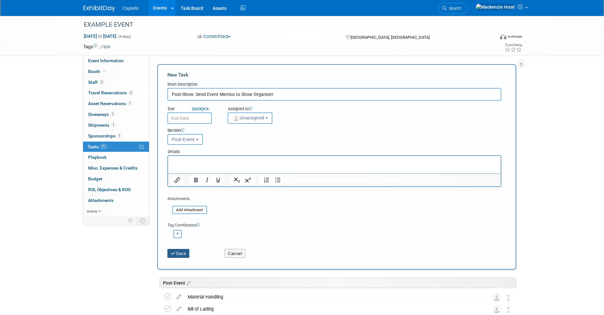
click at [174, 252] on icon "submit" at bounding box center [173, 253] width 5 height 4
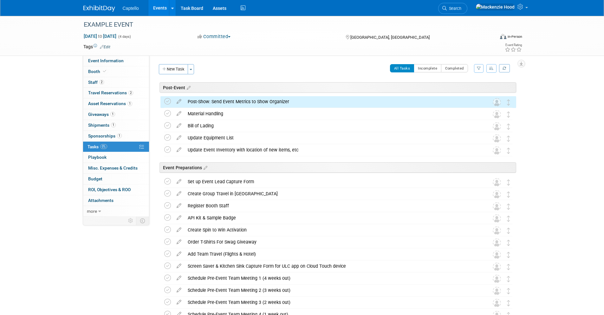
click at [178, 66] on button "New Task" at bounding box center [173, 69] width 29 height 10
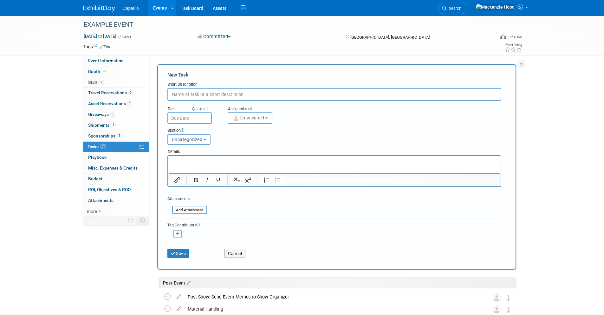
paste input "Post-Show: Total all Event Expenses and Add to Campaign Costs for ROI Calculati…"
type input "Post-Show: Total all Event Expenses and Add to Campaign Costs for ROI Calculati…"
click at [195, 138] on span "Uncategorized" at bounding box center [187, 139] width 31 height 5
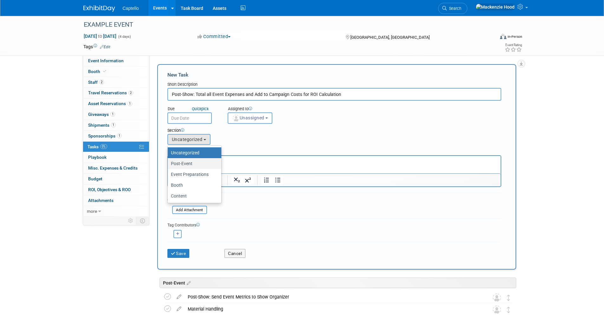
click at [198, 163] on label "Post-Event" at bounding box center [193, 163] width 44 height 8
click at [169, 163] on input "Post-Event" at bounding box center [167, 163] width 4 height 4
select select "11274512"
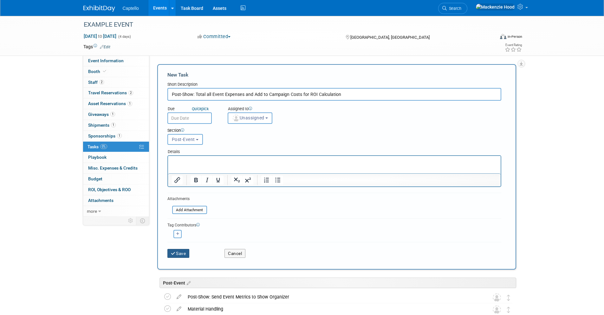
click at [178, 256] on button "Save" at bounding box center [178, 253] width 22 height 9
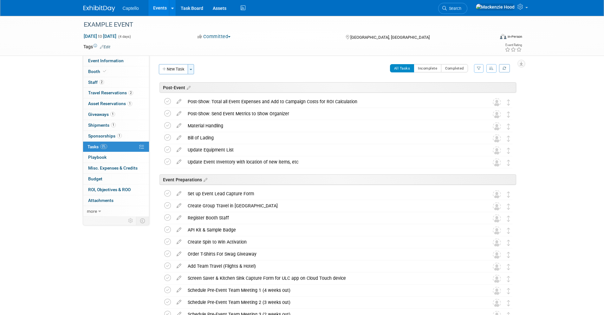
click at [190, 71] on button "Toggle Dropdown" at bounding box center [191, 69] width 6 height 10
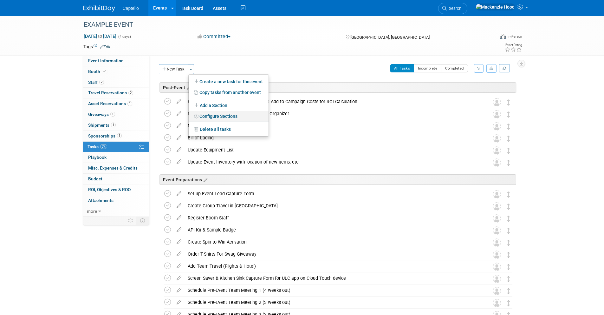
click at [220, 114] on link "Configure Sections" at bounding box center [229, 116] width 80 height 11
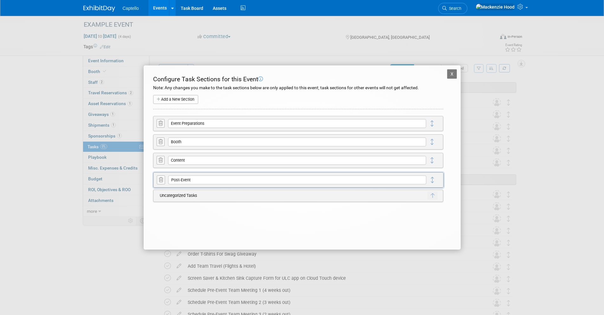
drag, startPoint x: 430, startPoint y: 145, endPoint x: 430, endPoint y: 180, distance: 34.9
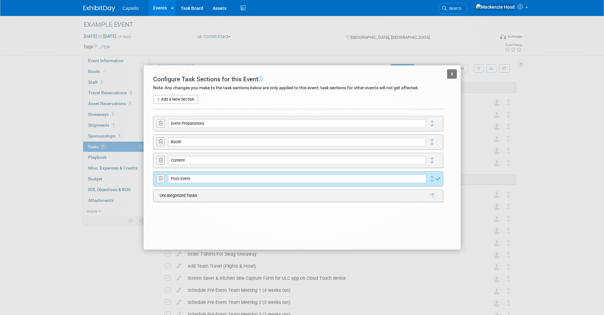
click at [454, 72] on button "X" at bounding box center [452, 74] width 10 height 10
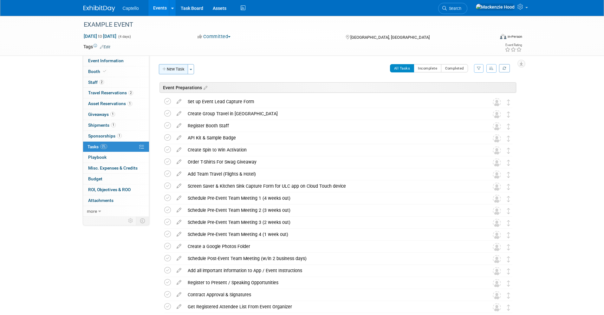
click at [167, 68] on button "New Task" at bounding box center [173, 69] width 29 height 10
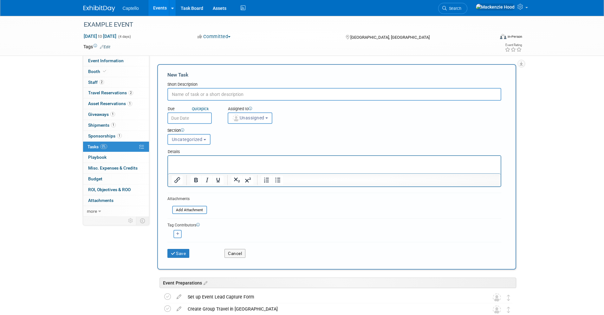
paste input "Always add a meeting agenda item to go over every lead capture form for each ev…"
type input "Always add a meeting agenda item to go over every lead capture form for each ev…"
click at [182, 253] on button "Save" at bounding box center [178, 253] width 22 height 9
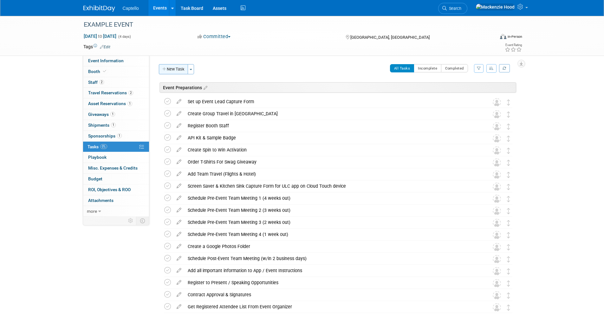
click at [171, 66] on button "New Task" at bounding box center [173, 69] width 29 height 10
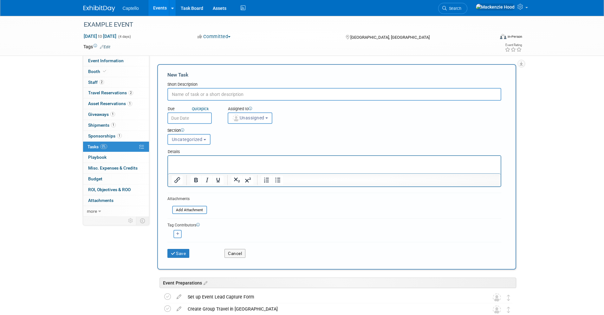
paste input "Have an evergreen activation ready for shows"
type input "Have an evergreen activation ready for shows"
click at [185, 254] on button "Save" at bounding box center [178, 253] width 22 height 9
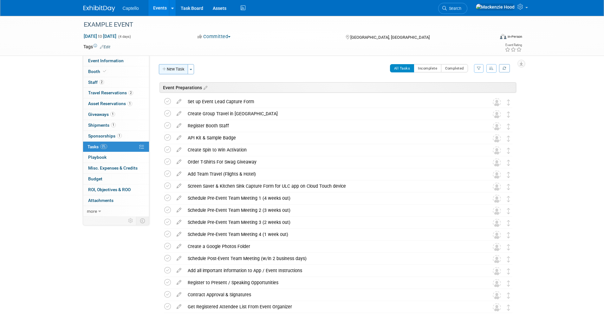
click at [172, 67] on button "New Task" at bounding box center [173, 69] width 29 height 10
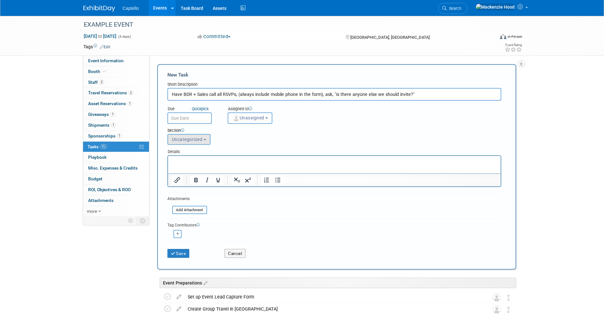
type input "Have BDR + Sales call all RSVPs, (always include mobile phone in the form), ask…"
click at [194, 141] on span "Uncategorized" at bounding box center [187, 139] width 31 height 5
click at [290, 141] on div "Section Uncategorized Event Preparations Booth Content Post-Event Uncategorized…" at bounding box center [320, 135] width 315 height 22
click at [183, 249] on button "Save" at bounding box center [178, 253] width 22 height 9
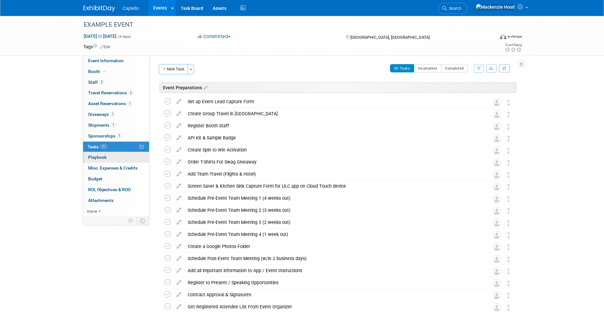
click at [109, 156] on link "0 Playbook 0" at bounding box center [116, 157] width 66 height 10
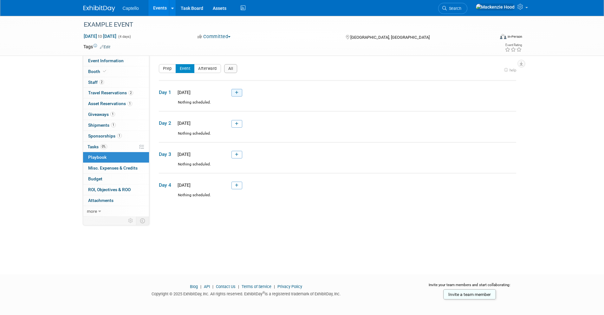
click at [239, 91] on link at bounding box center [237, 93] width 11 height 8
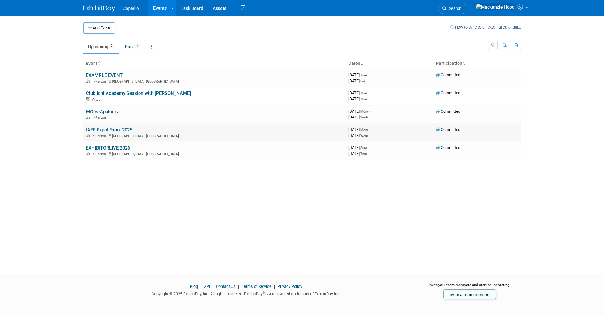
click at [100, 130] on link "IAEE Expo! Expo! 2025" at bounding box center [109, 130] width 46 height 6
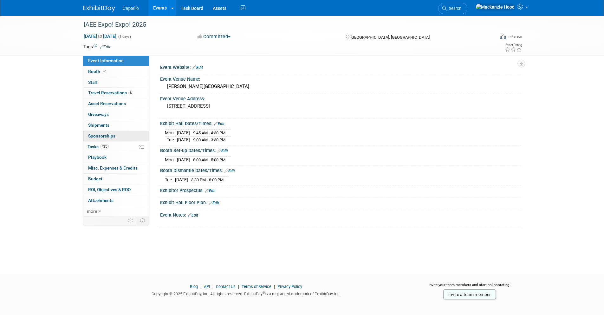
click at [114, 131] on link "0 Sponsorships 0" at bounding box center [116, 136] width 66 height 10
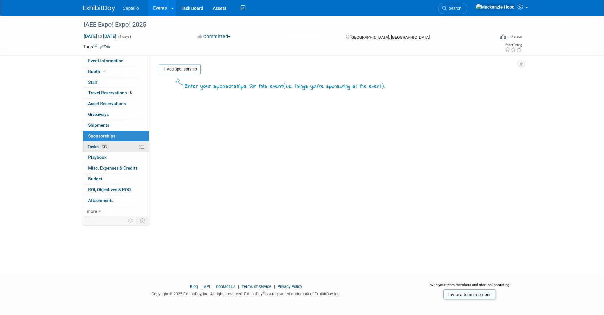
click at [116, 145] on link "42% Tasks 42%" at bounding box center [116, 146] width 66 height 10
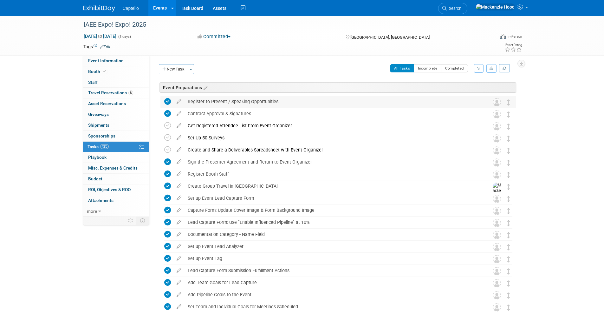
drag, startPoint x: 262, startPoint y: 101, endPoint x: 194, endPoint y: 100, distance: 67.9
click at [188, 102] on div "Register to Present / Speaking Opportunities" at bounding box center [333, 101] width 296 height 11
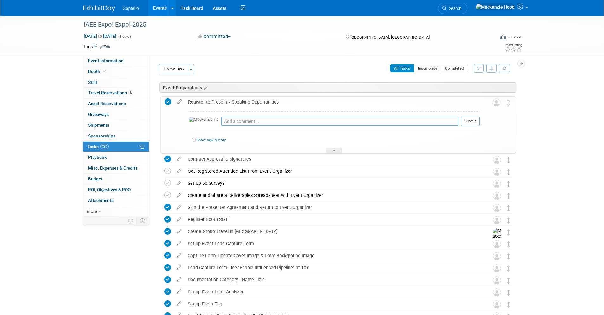
copy div "Register to Present / Speaking Opportunities"
click at [259, 68] on div "All Tasks Incomplete Completed Filter by Assignee -- Select Assignee -- All una…" at bounding box center [357, 70] width 319 height 13
click at [299, 98] on div "Register to Present / Speaking Opportunities" at bounding box center [332, 101] width 295 height 11
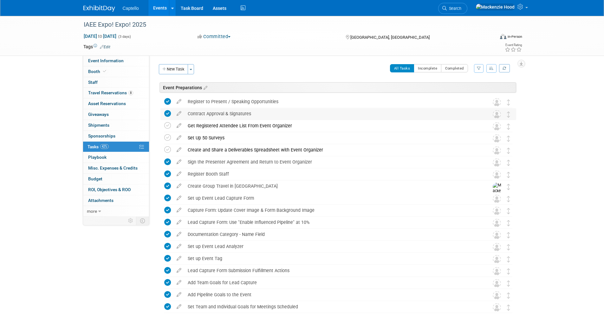
drag, startPoint x: 259, startPoint y: 112, endPoint x: 188, endPoint y: 114, distance: 71.4
click at [188, 114] on div "Contract Approval & Signatures" at bounding box center [333, 113] width 296 height 11
copy div "Contract Approval & Signatures"
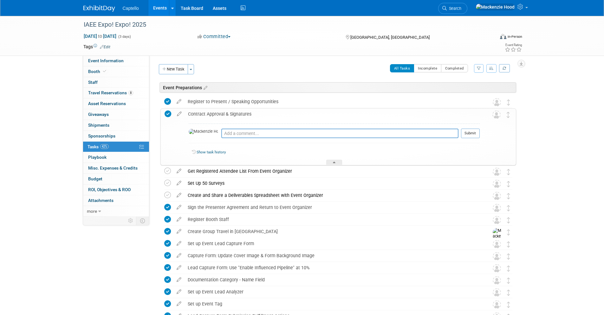
click at [273, 165] on div "Contract Approval & Signatures Pro tip: Press Ctrl-Enter to submit comment. Sub…" at bounding box center [338, 136] width 356 height 57
click at [280, 170] on div "Get Registered Attendee List From Event Organizer" at bounding box center [333, 171] width 296 height 11
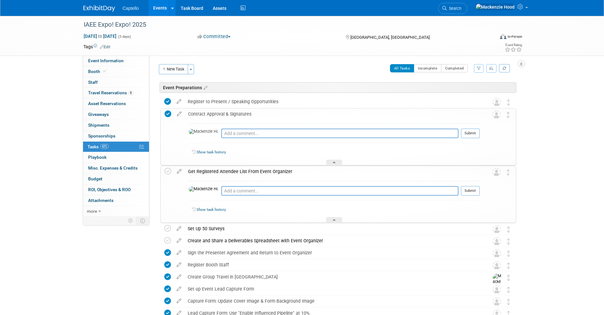
click at [292, 169] on div "Get Registered Attendee List From Event Organizer" at bounding box center [332, 171] width 295 height 11
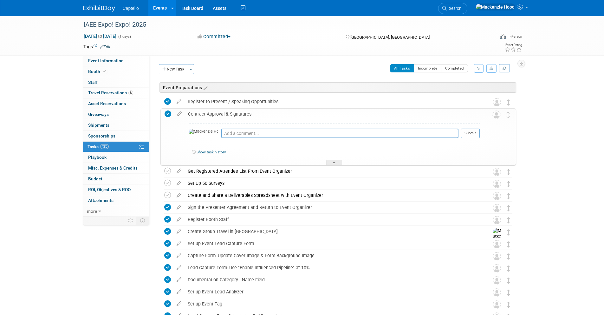
click at [256, 110] on div "Contract Approval & Signatures" at bounding box center [332, 113] width 295 height 11
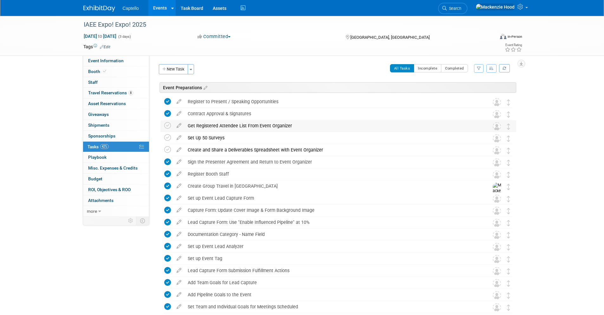
drag, startPoint x: 291, startPoint y: 125, endPoint x: 189, endPoint y: 127, distance: 101.2
click at [189, 127] on div "Get Registered Attendee List From Event Organizer" at bounding box center [333, 125] width 296 height 11
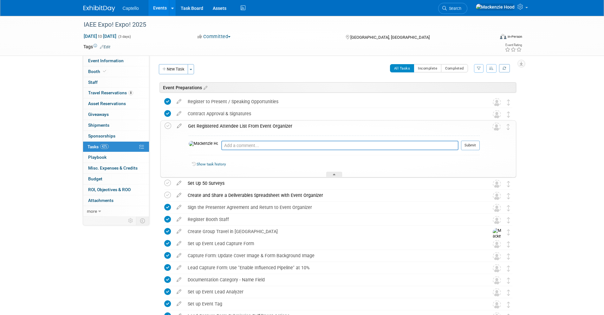
copy div "Get Registered Attendee List From Event Organizer"
click at [248, 69] on div "All Tasks Incomplete Completed Filter by Assignee -- Select Assignee -- All una…" at bounding box center [357, 70] width 319 height 13
click at [233, 115] on div "Contract Approval & Signatures" at bounding box center [333, 113] width 296 height 11
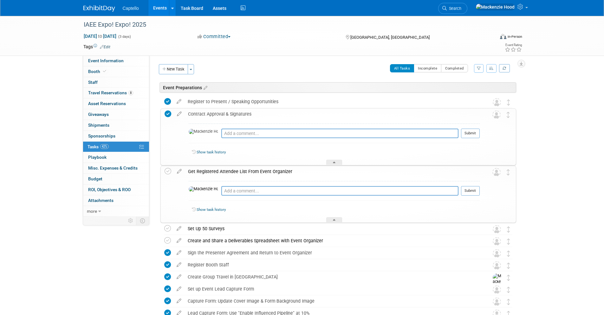
click at [251, 115] on div "Contract Approval & Signatures" at bounding box center [332, 113] width 295 height 11
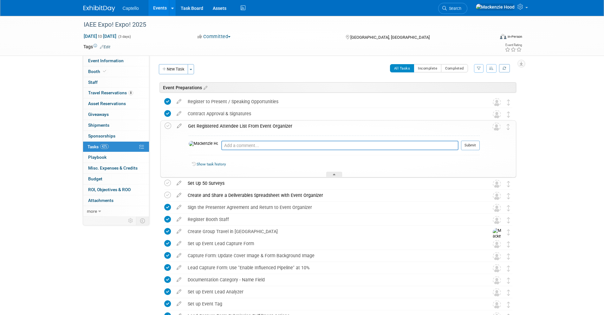
click at [216, 126] on div "Get Registered Attendee List From Event Organizer" at bounding box center [332, 126] width 295 height 11
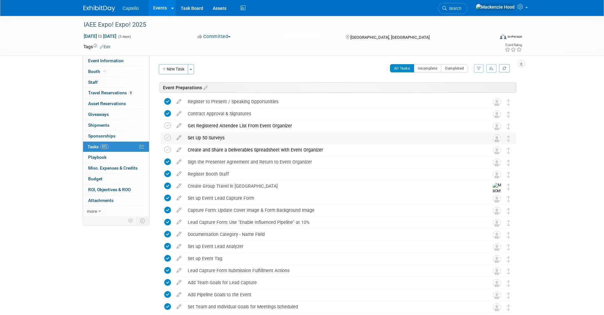
drag, startPoint x: 241, startPoint y: 139, endPoint x: 187, endPoint y: 138, distance: 53.9
click at [187, 138] on div "Set Up 50 Surveys" at bounding box center [333, 137] width 296 height 11
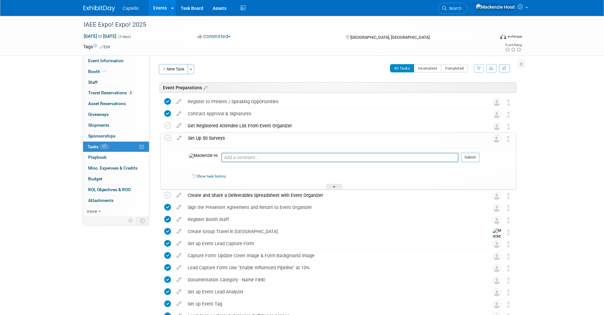
click at [263, 137] on div "Set Up 50 Surveys" at bounding box center [332, 138] width 295 height 11
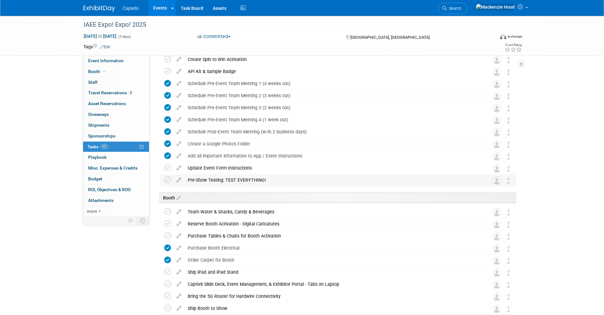
scroll to position [308, 0]
drag, startPoint x: 273, startPoint y: 180, endPoint x: 188, endPoint y: 180, distance: 84.7
click at [187, 180] on div "Pre-Show Testing: TEST EVERYTHING!" at bounding box center [333, 179] width 296 height 11
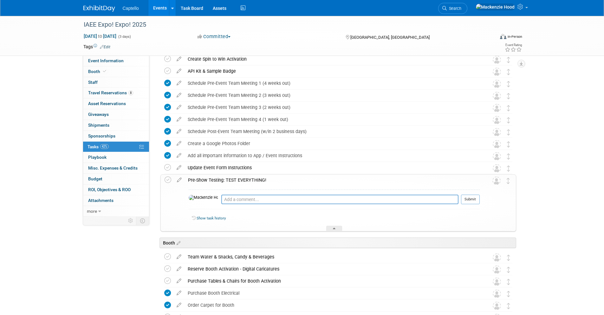
copy div "Pre-Show Testing: TEST EVERYTHING!"
click at [203, 181] on div "Pre-Show Testing: TEST EVERYTHING!" at bounding box center [332, 179] width 295 height 11
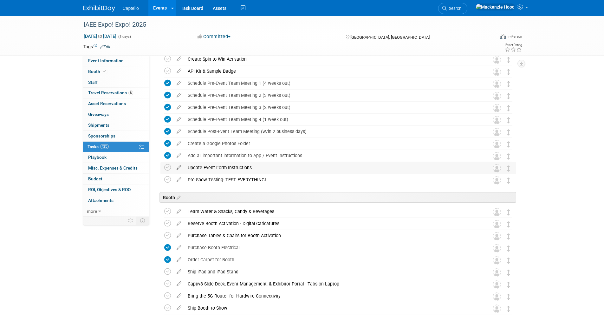
drag, startPoint x: 248, startPoint y: 166, endPoint x: 178, endPoint y: 169, distance: 70.2
click at [178, 169] on tr "Update Event Form Instructions Pro tip: Press Ctrl-Enter to submit comment. Sub…" at bounding box center [338, 167] width 348 height 11
copy div "Update Event Form Instructions"
click at [15, 122] on div "IAEE Expo! Expo! 2025 Dec 8, 2025 to Dec 10, 2025 (3 days) Dec 8, 2025 to Dec 1…" at bounding box center [302, 210] width 604 height 1005
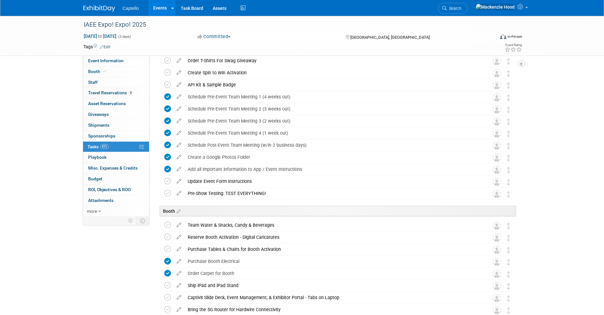
scroll to position [293, 0]
drag, startPoint x: 308, startPoint y: 170, endPoint x: 187, endPoint y: 171, distance: 120.9
click at [187, 171] on div "Add all important information to App / Event Instructions" at bounding box center [333, 170] width 296 height 11
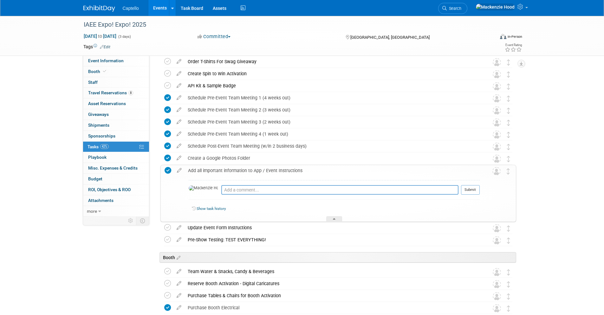
copy div "Add all important information to App / Event Instructions"
click at [244, 171] on div "Add all important information to App / Event Instructions" at bounding box center [332, 170] width 295 height 11
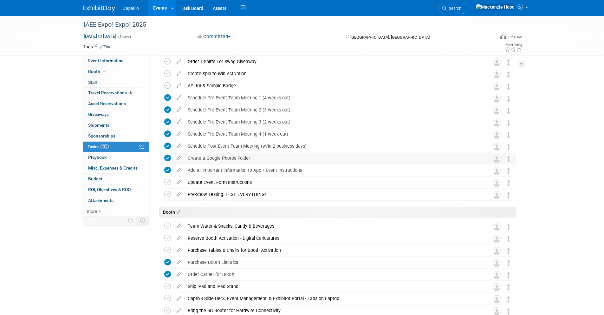
drag, startPoint x: 249, startPoint y: 156, endPoint x: 189, endPoint y: 160, distance: 60.7
click at [189, 160] on div "Create a Google Photos Folder" at bounding box center [333, 158] width 296 height 11
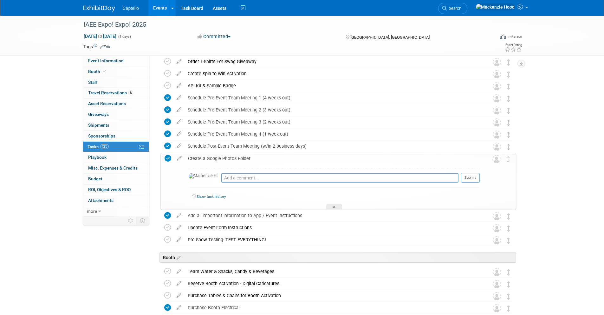
copy div "Create a Google Photos Folder"
click at [270, 152] on td "Schedule Post-Event Team Meeting (w/in 2 business days) DETAILS Objective: Gath…" at bounding box center [333, 146] width 296 height 11
drag, startPoint x: 303, startPoint y: 146, endPoint x: 213, endPoint y: 146, distance: 90.1
click at [212, 146] on div "Schedule Post-Event Team Meeting (w/in 2 business days)" at bounding box center [333, 146] width 296 height 11
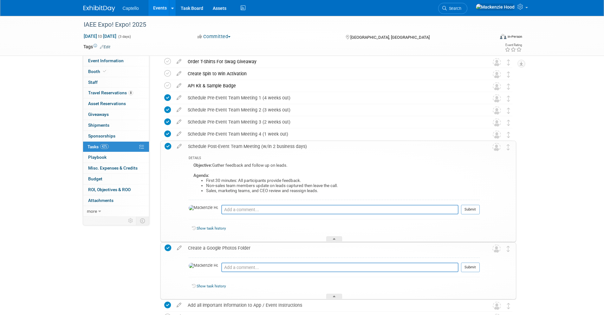
click at [321, 147] on div "Schedule Post-Event Team Meeting (w/in 2 business days)" at bounding box center [332, 146] width 295 height 11
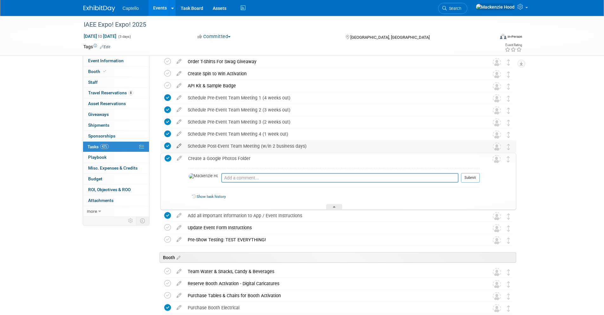
drag, startPoint x: 318, startPoint y: 146, endPoint x: 184, endPoint y: 143, distance: 134.2
click at [184, 143] on tr "Schedule Post-Event Team Meeting (w/in 2 business days) DETAILS Objective: Gath…" at bounding box center [338, 146] width 348 height 11
copy div "Schedule Post-Event Team Meeting (w/in 2 business days)"
drag, startPoint x: 291, startPoint y: 133, endPoint x: 227, endPoint y: 134, distance: 63.8
click at [172, 133] on tr "Schedule Pre-Event Team Meeting 4 (1 week out) DETAILS Objective: Set goals and…" at bounding box center [338, 133] width 348 height 11
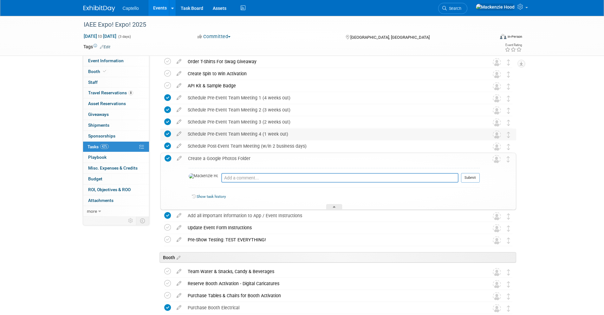
copy div "Schedule Pre-Event Team Meeting 4 (1 week out)"
click at [233, 134] on div "Schedule Pre-Event Team Meeting 4 (1 week out)" at bounding box center [333, 133] width 296 height 11
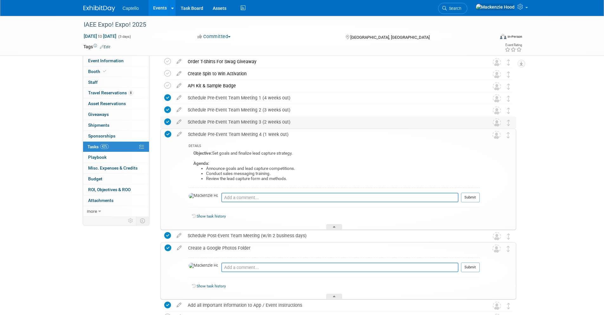
click at [281, 121] on div "Schedule Pre-Event Team Meeting 3 (2 weeks out)" at bounding box center [333, 121] width 296 height 11
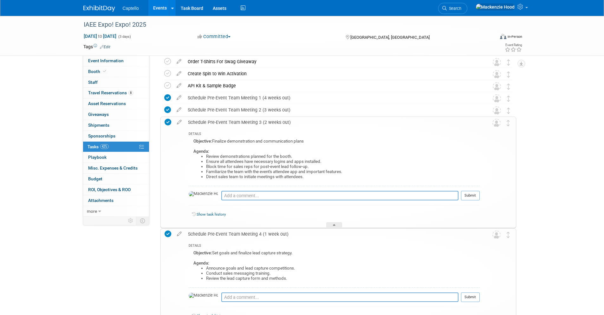
drag, startPoint x: 289, startPoint y: 123, endPoint x: 161, endPoint y: 119, distance: 127.9
click at [161, 119] on div "Schedule Pre-Event Team Meeting 3 (2 weeks out) DETAILS Objective: Finalize dem…" at bounding box center [338, 171] width 356 height 111
copy div "Schedule Pre-Event Team Meeting 3 (2 weeks out)"
click at [255, 121] on div "Schedule Pre-Event Team Meeting 3 (2 weeks out)" at bounding box center [332, 122] width 295 height 11
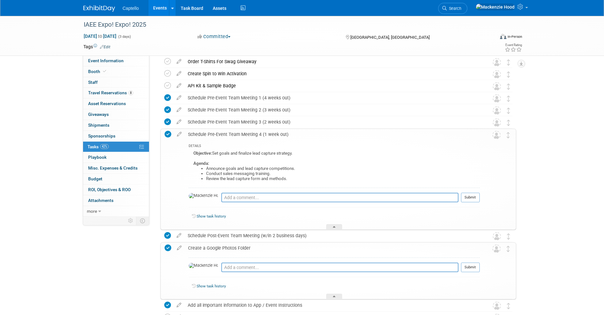
click at [229, 245] on div "Create a Google Photos Folder" at bounding box center [332, 247] width 295 height 11
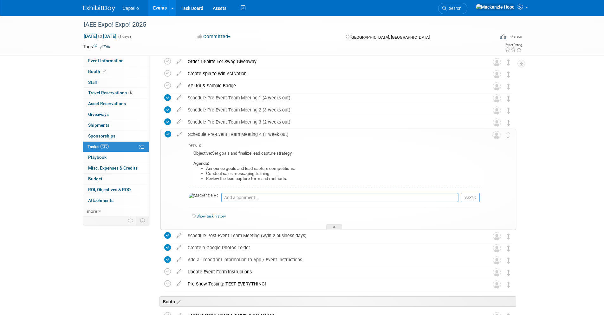
click at [231, 133] on div "Schedule Pre-Event Team Meeting 4 (1 week out)" at bounding box center [332, 134] width 295 height 11
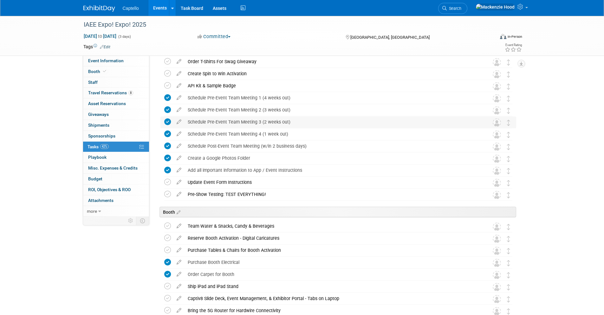
click at [291, 123] on div "Schedule Pre-Event Team Meeting 3 (2 weeks out)" at bounding box center [333, 121] width 296 height 11
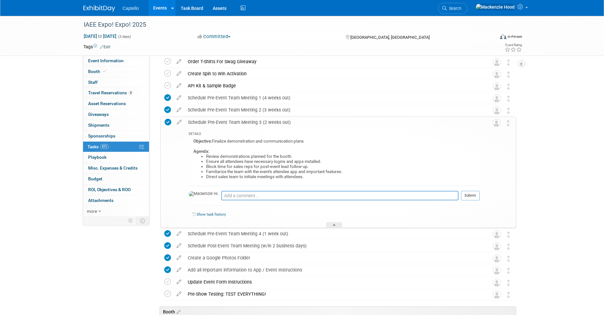
drag, startPoint x: 291, startPoint y: 120, endPoint x: 188, endPoint y: 122, distance: 103.4
click at [186, 121] on div "Schedule Pre-Event Team Meeting 3 (2 weeks out)" at bounding box center [332, 122] width 295 height 11
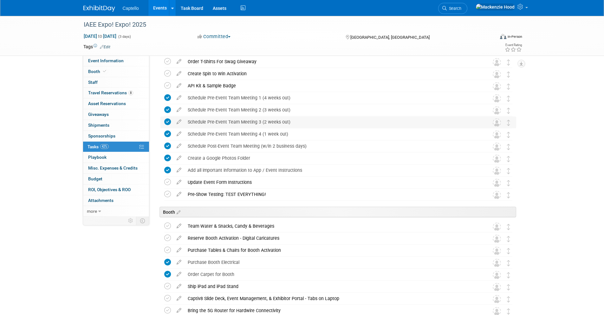
click at [212, 121] on div "Schedule Pre-Event Team Meeting 3 (2 weeks out)" at bounding box center [333, 121] width 296 height 11
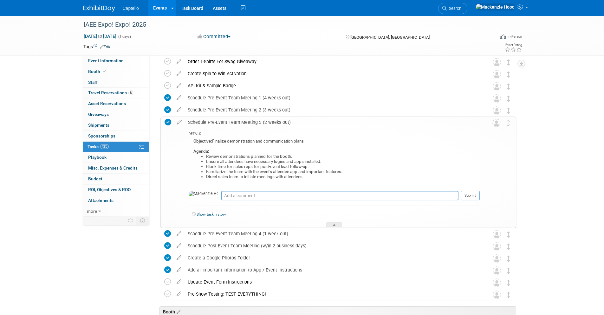
click at [206, 121] on div "Schedule Pre-Event Team Meeting 3 (2 weeks out)" at bounding box center [332, 122] width 295 height 11
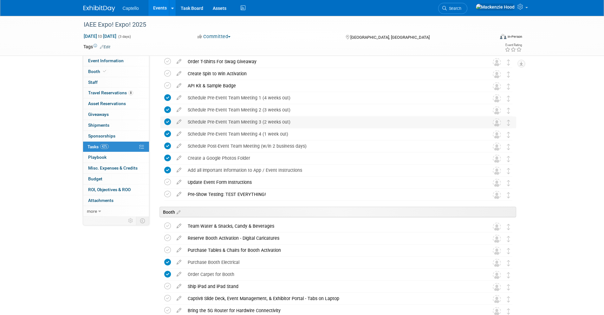
drag, startPoint x: 296, startPoint y: 122, endPoint x: 185, endPoint y: 121, distance: 111.7
click at [185, 121] on div "Schedule Pre-Event Team Meeting 3 (2 weeks out)" at bounding box center [333, 121] width 296 height 11
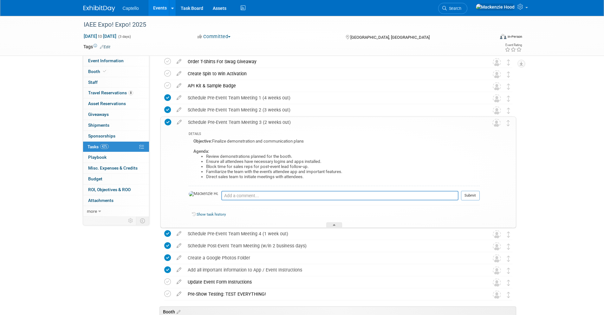
click at [217, 121] on div "Schedule Pre-Event Team Meeting 3 (2 weeks out)" at bounding box center [332, 122] width 295 height 11
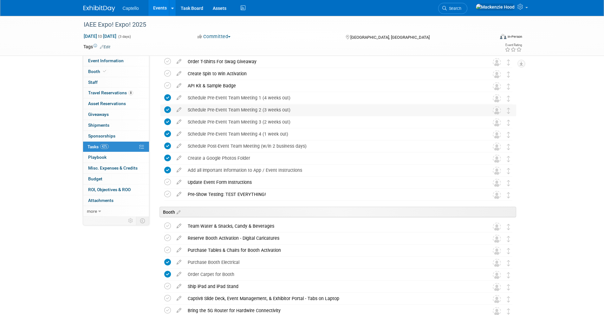
click at [285, 109] on div "Schedule Pre-Event Team Meeting 2 (3 weeks out)" at bounding box center [333, 109] width 296 height 11
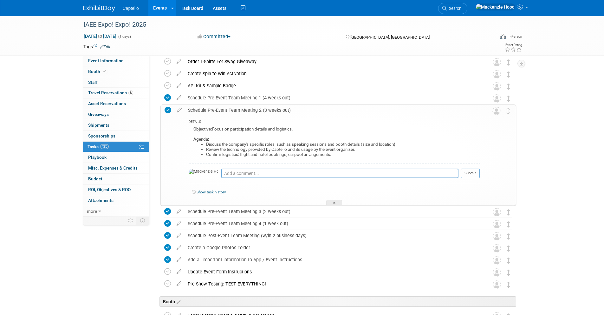
drag, startPoint x: 294, startPoint y: 109, endPoint x: 168, endPoint y: 115, distance: 126.0
click at [168, 115] on tr "Schedule Pre-Event Team Meeting 2 (3 weeks out) DETAILS Objective: Focus on par…" at bounding box center [339, 155] width 348 height 100
click at [252, 110] on div "Schedule Pre-Event Team Meeting 2 (3 weeks out)" at bounding box center [332, 110] width 295 height 11
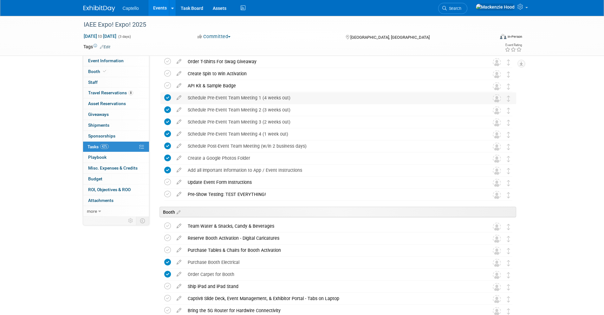
drag, startPoint x: 293, startPoint y: 96, endPoint x: 187, endPoint y: 97, distance: 105.3
click at [187, 97] on div "Schedule Pre-Event Team Meeting 1 (4 weeks out)" at bounding box center [333, 97] width 296 height 11
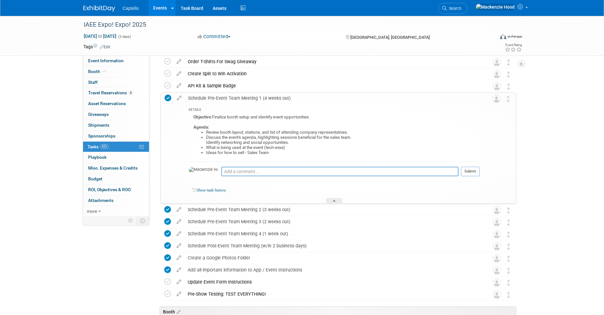
click at [191, 98] on div "Schedule Pre-Event Team Meeting 1 (4 weeks out)" at bounding box center [332, 98] width 295 height 11
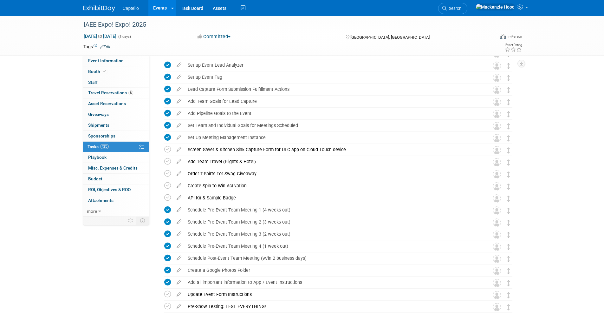
scroll to position [177, 0]
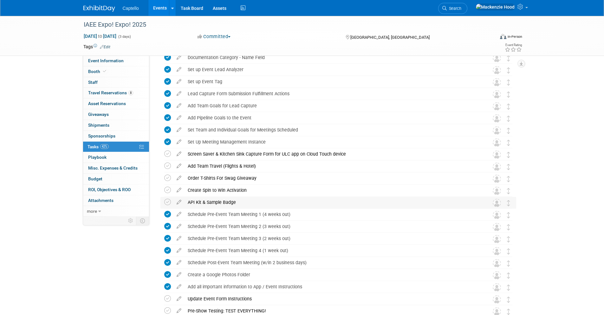
drag, startPoint x: 238, startPoint y: 203, endPoint x: 188, endPoint y: 201, distance: 50.5
click at [188, 201] on div "API Kit & Sample Badge" at bounding box center [333, 202] width 296 height 11
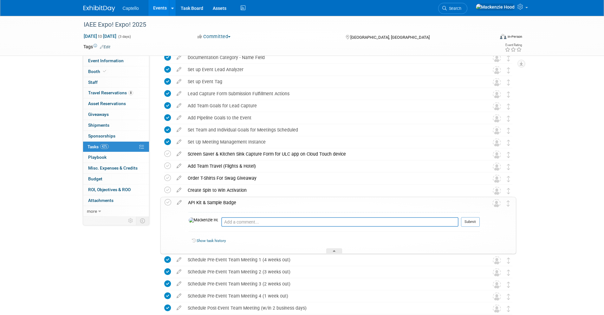
click at [239, 201] on div "API Kit & Sample Badge" at bounding box center [332, 202] width 295 height 11
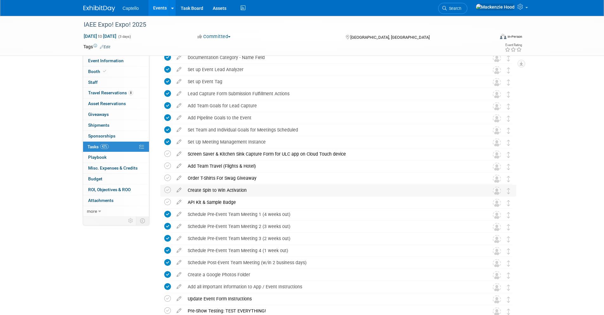
drag, startPoint x: 247, startPoint y: 189, endPoint x: 188, endPoint y: 189, distance: 59.0
click at [188, 189] on div "Create Spin to Win Activation" at bounding box center [333, 190] width 296 height 11
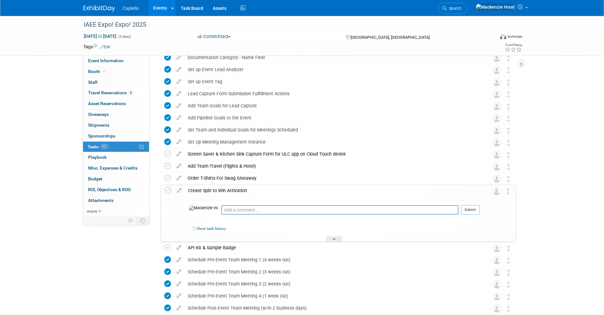
click at [203, 190] on div "Create Spin to Win Activation" at bounding box center [332, 190] width 295 height 11
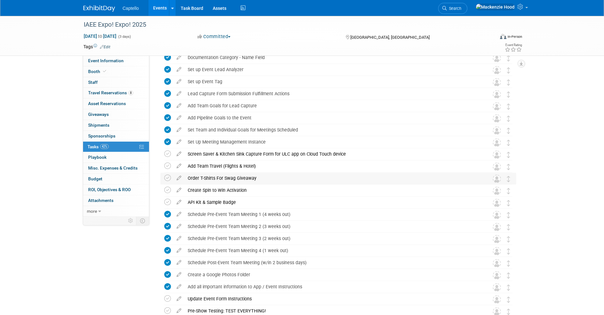
drag, startPoint x: 255, startPoint y: 177, endPoint x: 189, endPoint y: 178, distance: 66.3
click at [189, 178] on div "Order T-Shirts For Swag Giveaway" at bounding box center [333, 178] width 296 height 11
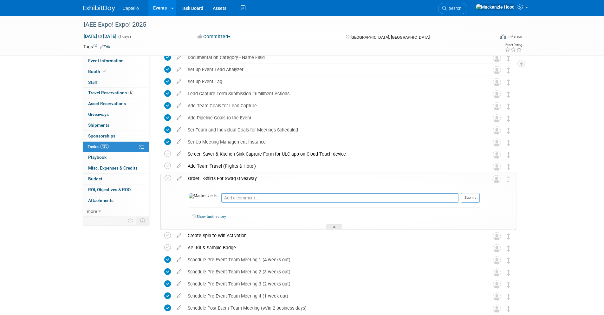
click at [199, 177] on div "Order T-Shirts For Swag Giveaway" at bounding box center [332, 178] width 295 height 11
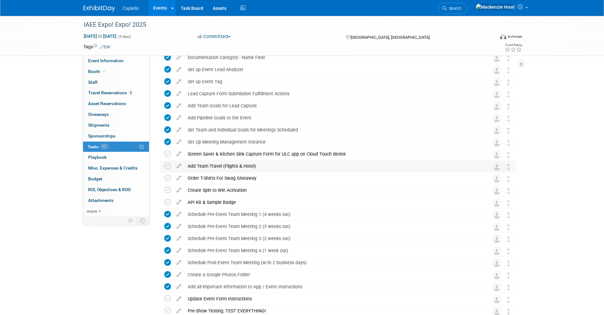
drag, startPoint x: 257, startPoint y: 166, endPoint x: 188, endPoint y: 164, distance: 68.8
click at [188, 164] on div "Add Team Travel (Flights & Hotel)" at bounding box center [333, 165] width 296 height 11
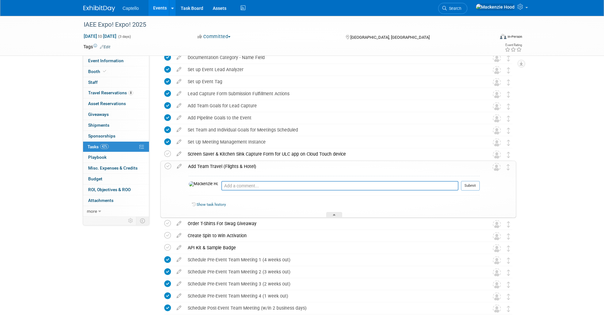
click at [193, 165] on div "Add Team Travel (Flights & Hotel)" at bounding box center [332, 166] width 295 height 11
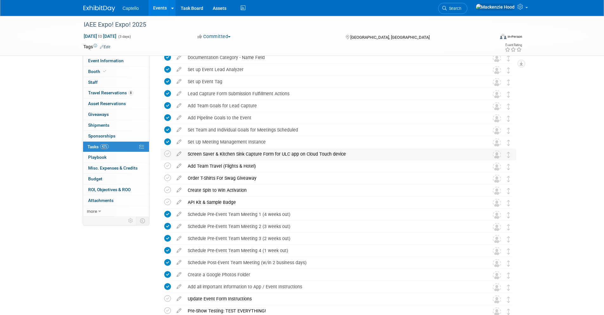
click at [233, 153] on div "Screen Saver & Kitchen Sink Capture Form for ULC app on Cloud Touch device" at bounding box center [333, 153] width 296 height 11
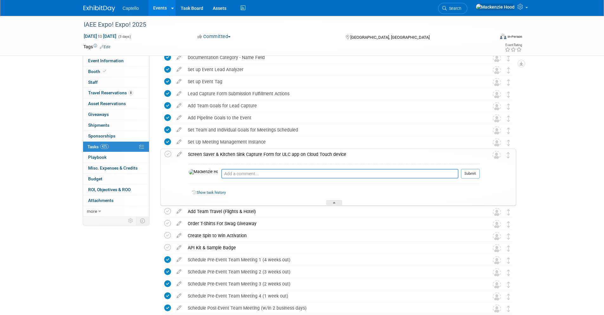
drag, startPoint x: 358, startPoint y: 154, endPoint x: 186, endPoint y: 154, distance: 171.6
click at [186, 154] on div "Screen Saver & Kitchen Sink Capture Form for ULC app on Cloud Touch device" at bounding box center [332, 154] width 295 height 11
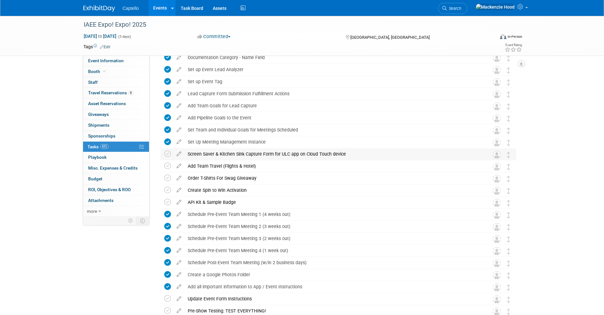
click at [225, 154] on div "Screen Saver & Kitchen Sink Capture Form for ULC app on Cloud Touch device" at bounding box center [333, 153] width 296 height 11
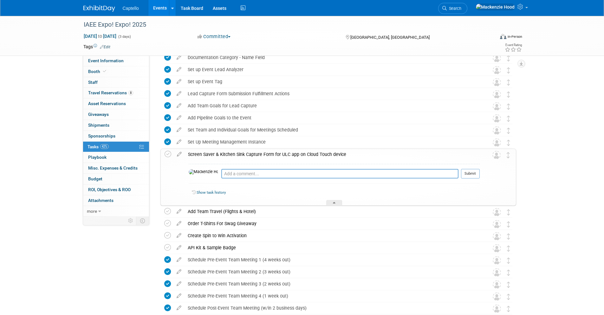
click at [236, 155] on div "Screen Saver & Kitchen Sink Capture Form for ULC app on Cloud Touch device" at bounding box center [332, 154] width 295 height 11
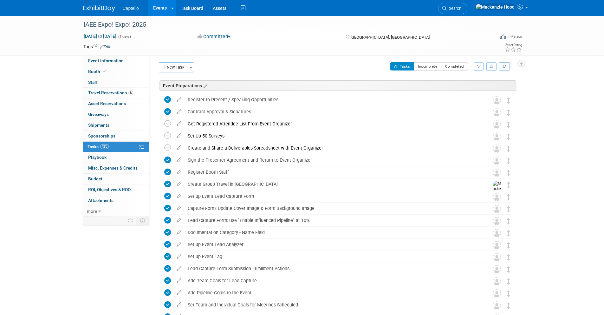
scroll to position [0, 0]
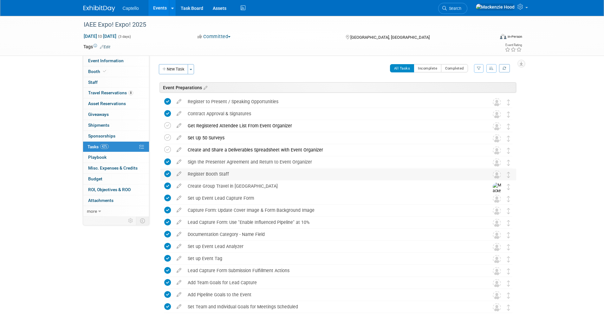
drag, startPoint x: 189, startPoint y: 173, endPoint x: 246, endPoint y: 172, distance: 57.1
click at [246, 172] on div "Register Booth Staff" at bounding box center [333, 173] width 296 height 11
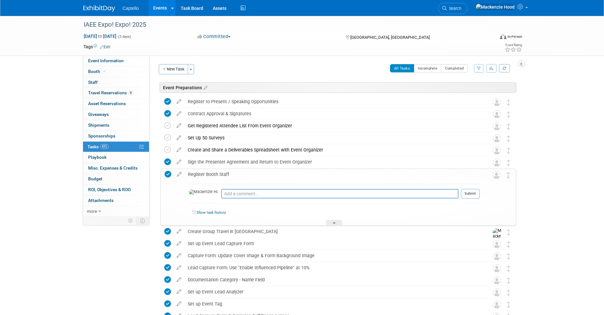
click at [233, 174] on div "Register Booth Staff" at bounding box center [332, 174] width 295 height 11
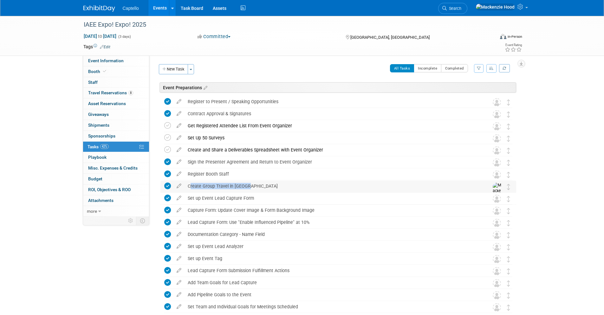
drag, startPoint x: 191, startPoint y: 183, endPoint x: 264, endPoint y: 187, distance: 73.3
click at [264, 187] on div "Create Group Travel in [GEOGRAPHIC_DATA]" at bounding box center [333, 185] width 296 height 11
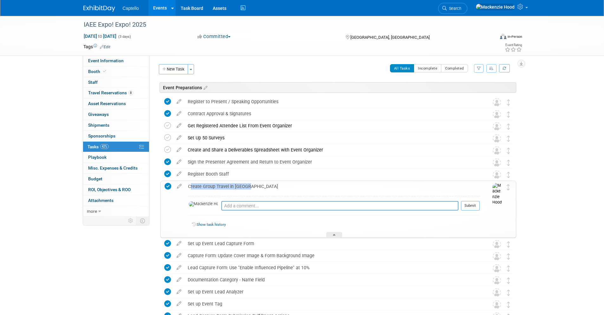
click at [265, 186] on div "Create Group Travel in [GEOGRAPHIC_DATA]" at bounding box center [332, 186] width 295 height 11
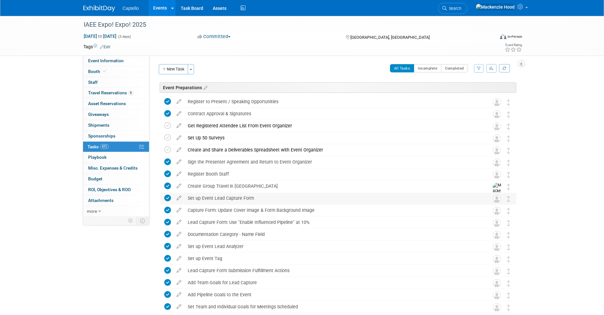
drag, startPoint x: 188, startPoint y: 196, endPoint x: 256, endPoint y: 196, distance: 67.6
click at [259, 196] on div "Set up Event Lead Capture Form" at bounding box center [333, 198] width 296 height 11
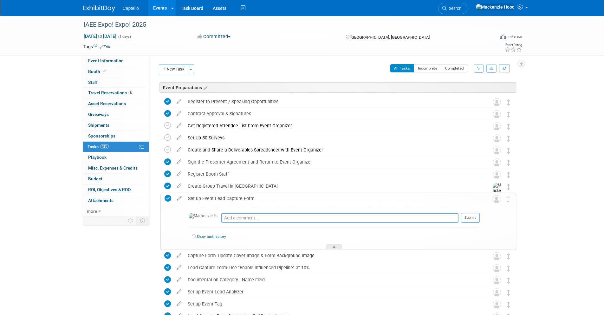
click at [230, 200] on div "Set up Event Lead Capture Form" at bounding box center [332, 198] width 295 height 11
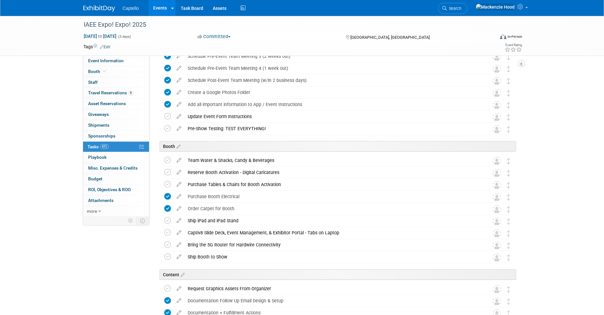
scroll to position [369, 0]
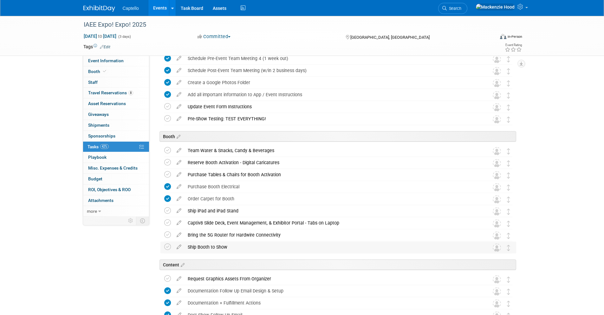
drag, startPoint x: 229, startPoint y: 246, endPoint x: 188, endPoint y: 245, distance: 40.9
click at [188, 245] on div "Ship Booth to Show" at bounding box center [333, 246] width 296 height 11
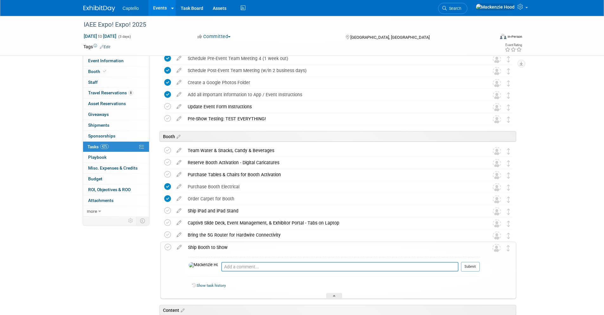
click at [228, 245] on div "Ship Booth to Show" at bounding box center [332, 247] width 295 height 11
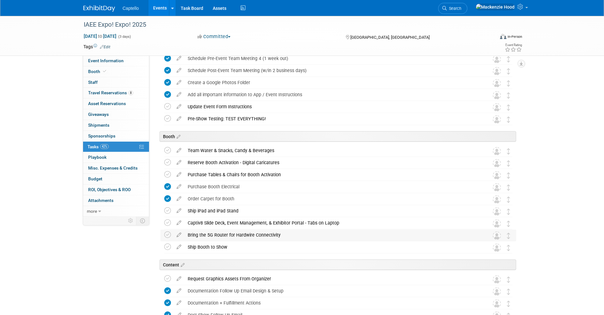
drag, startPoint x: 280, startPoint y: 234, endPoint x: 187, endPoint y: 238, distance: 93.0
click at [187, 238] on div "Bring the 5G Router for Hardwire Connectivity" at bounding box center [333, 234] width 296 height 11
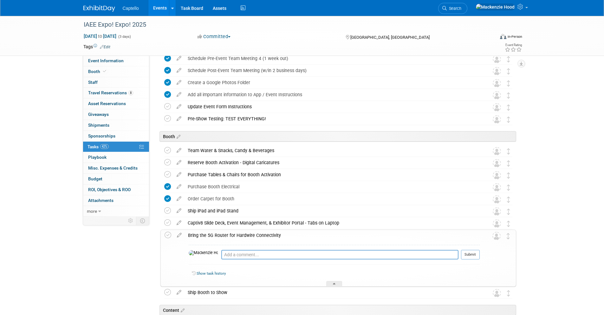
click at [200, 234] on div "Bring the 5G Router for Hardwire Connectivity" at bounding box center [332, 235] width 295 height 11
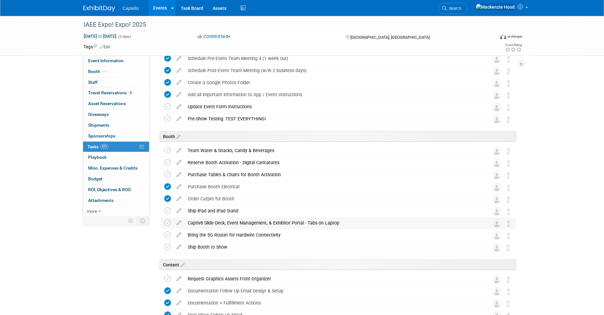
drag, startPoint x: 339, startPoint y: 222, endPoint x: 187, endPoint y: 224, distance: 152.9
click at [187, 224] on div "Captiv8 Slide Deck, Event Management, & Exhibitor Portal - Tabs on Laptop" at bounding box center [333, 222] width 296 height 11
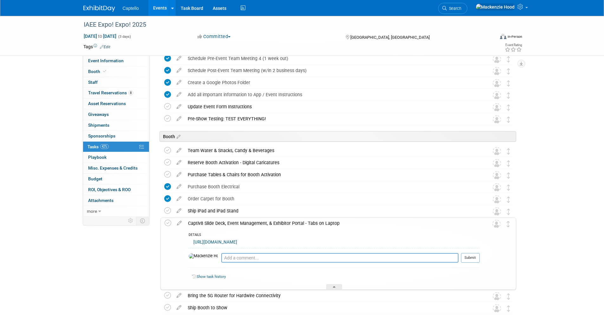
click at [194, 222] on div "Captiv8 Slide Deck, Event Management, & Exhibitor Portal - Tabs on Laptop" at bounding box center [332, 223] width 295 height 11
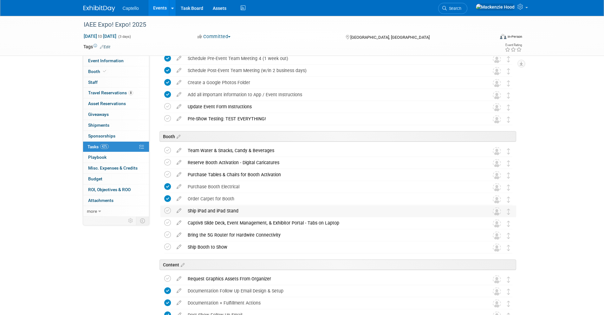
drag, startPoint x: 240, startPoint y: 210, endPoint x: 187, endPoint y: 209, distance: 53.0
click at [187, 209] on div "Ship iPad and iPad Stand" at bounding box center [333, 210] width 296 height 11
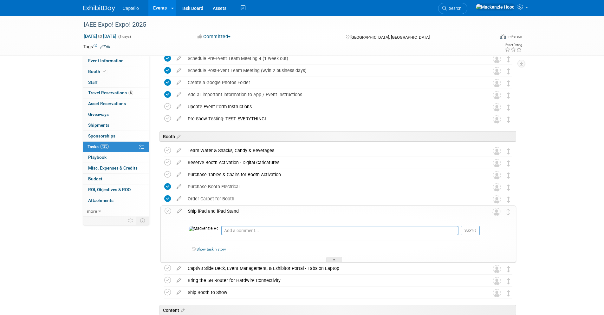
click at [195, 209] on div "Ship iPad and iPad Stand" at bounding box center [332, 211] width 295 height 11
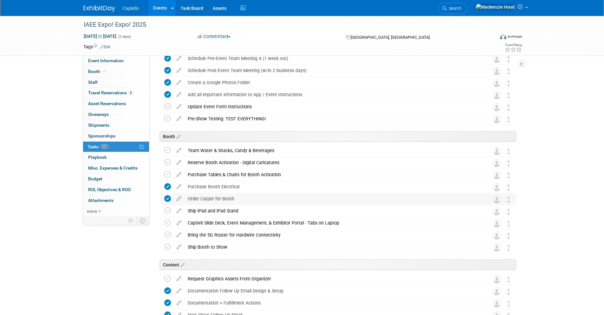
drag, startPoint x: 237, startPoint y: 198, endPoint x: 187, endPoint y: 197, distance: 50.4
click at [187, 197] on div "Order Carpet for Booth" at bounding box center [333, 198] width 296 height 11
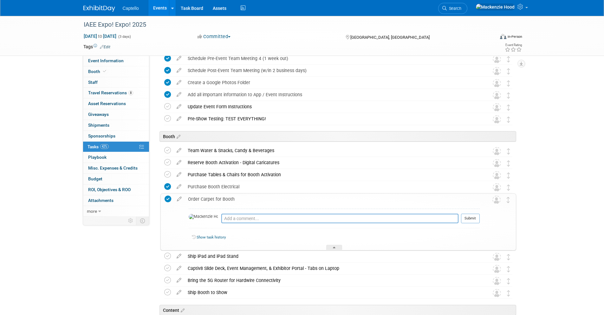
click at [190, 197] on div "Order Carpet for Booth" at bounding box center [332, 198] width 295 height 11
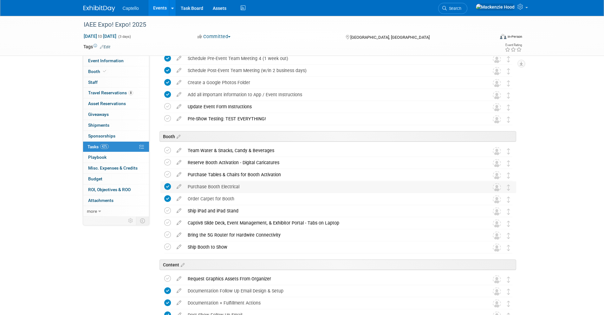
drag, startPoint x: 241, startPoint y: 186, endPoint x: 190, endPoint y: 187, distance: 51.4
click at [188, 187] on div "Purchase Booth Electrical" at bounding box center [333, 186] width 296 height 11
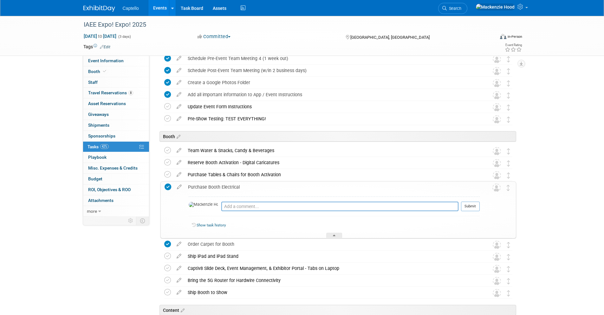
click at [190, 187] on div "Purchase Booth Electrical" at bounding box center [332, 186] width 295 height 11
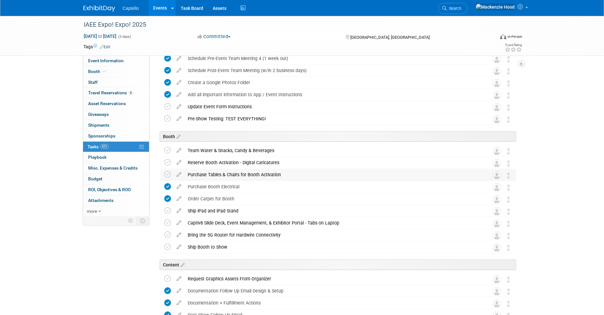
drag, startPoint x: 284, startPoint y: 172, endPoint x: 189, endPoint y: 170, distance: 95.2
click at [189, 170] on div "Purchase Tables & Chairs for Booth Activation" at bounding box center [333, 174] width 296 height 11
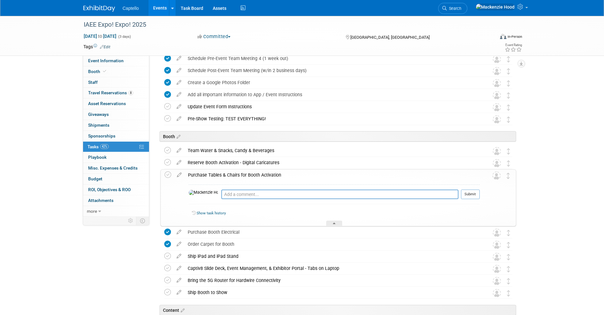
click at [201, 174] on div "Purchase Tables & Chairs for Booth Activation" at bounding box center [332, 174] width 295 height 11
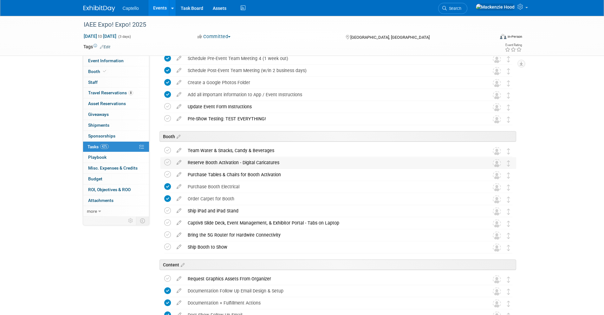
drag, startPoint x: 271, startPoint y: 161, endPoint x: 185, endPoint y: 160, distance: 85.3
click at [185, 160] on div "Reserve Booth Activation - Digital Caricatures" at bounding box center [333, 162] width 296 height 11
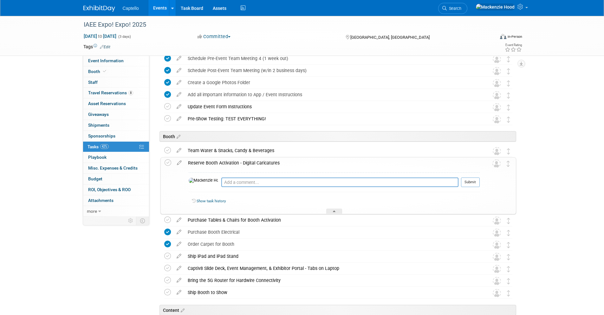
click at [203, 167] on div "Reserve Booth Activation - Digital Caricatures" at bounding box center [332, 162] width 295 height 11
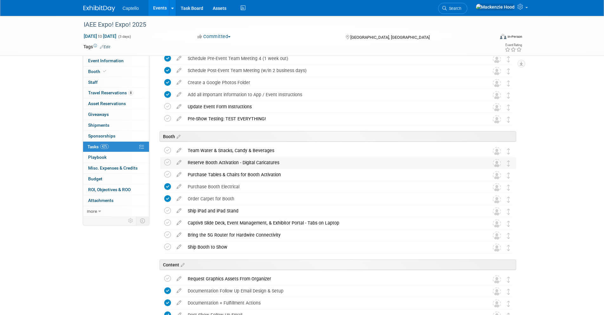
drag, startPoint x: 286, startPoint y: 160, endPoint x: 186, endPoint y: 161, distance: 100.2
click at [186, 161] on div "Reserve Booth Activation - Digital Caricatures" at bounding box center [333, 162] width 296 height 11
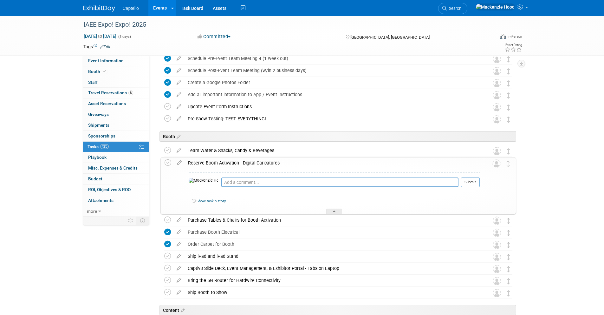
click at [218, 163] on div "Reserve Booth Activation - Digital Caricatures" at bounding box center [332, 162] width 295 height 11
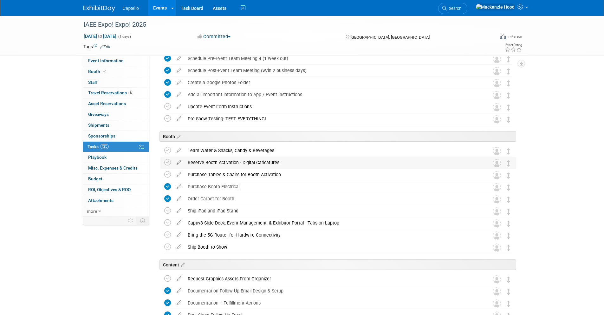
drag, startPoint x: 299, startPoint y: 165, endPoint x: 180, endPoint y: 165, distance: 118.3
click at [180, 165] on tr "Reserve Booth Activation - Digital Caricatures Pro tip: Press Ctrl-Enter to sub…" at bounding box center [338, 162] width 348 height 11
click at [206, 162] on div "Reserve Booth Activation - Digital Caricatures" at bounding box center [333, 162] width 296 height 11
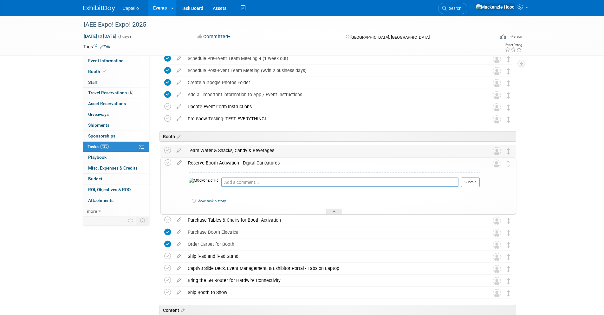
click at [265, 145] on div "Team Water & Snacks, Candy & Beverages" at bounding box center [333, 150] width 296 height 11
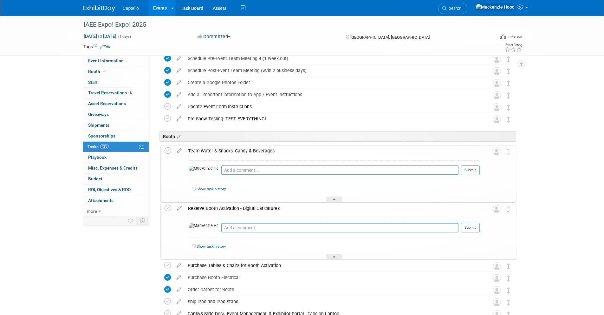
drag, startPoint x: 277, startPoint y: 151, endPoint x: 198, endPoint y: 160, distance: 79.8
click at [193, 148] on div "Team Water & Snacks, Candy & Beverages" at bounding box center [332, 150] width 295 height 11
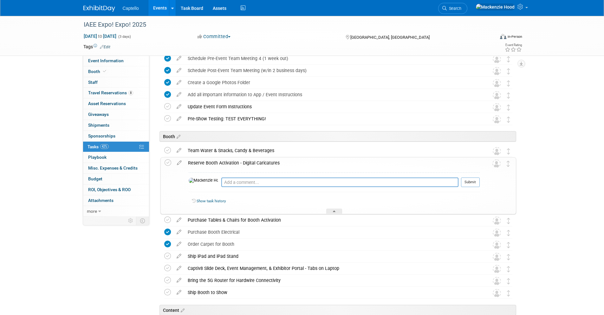
click at [208, 168] on div "Pro tip: Press Ctrl-Enter to submit comment. Submit Show task history" at bounding box center [332, 191] width 295 height 46
click at [247, 163] on div "Reserve Booth Activation - Digital Caricatures" at bounding box center [332, 162] width 295 height 11
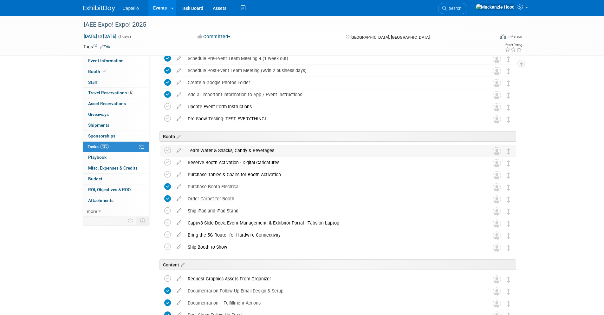
drag, startPoint x: 280, startPoint y: 150, endPoint x: 187, endPoint y: 150, distance: 93.6
click at [187, 150] on div "Team Water & Snacks, Candy & Beverages" at bounding box center [333, 150] width 296 height 11
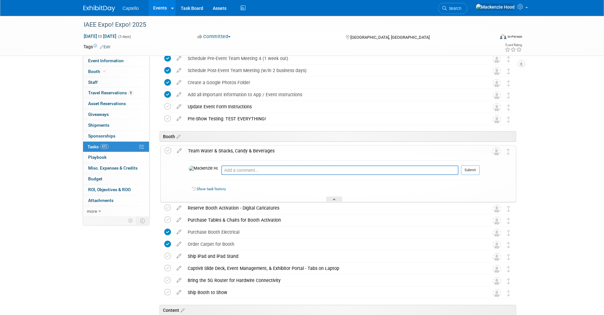
click at [200, 147] on div "Team Water & Snacks, Candy & Beverages" at bounding box center [332, 150] width 295 height 11
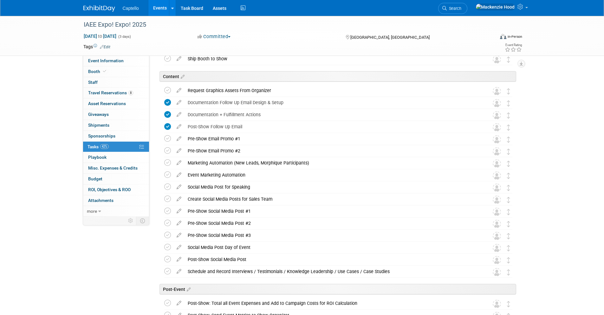
scroll to position [555, 0]
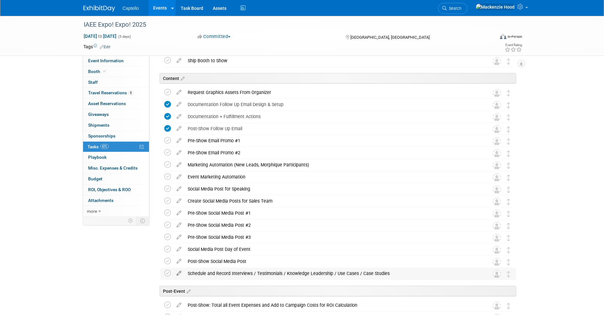
drag, startPoint x: 394, startPoint y: 273, endPoint x: 182, endPoint y: 270, distance: 211.9
click at [182, 270] on tr "Schedule and Record Interviews / Testimonials / Knowledge Leadership / Use Case…" at bounding box center [338, 273] width 348 height 11
click at [202, 273] on div "Schedule and Record Interviews / Testimonials / Knowledge Leadership / Use Case…" at bounding box center [333, 273] width 296 height 11
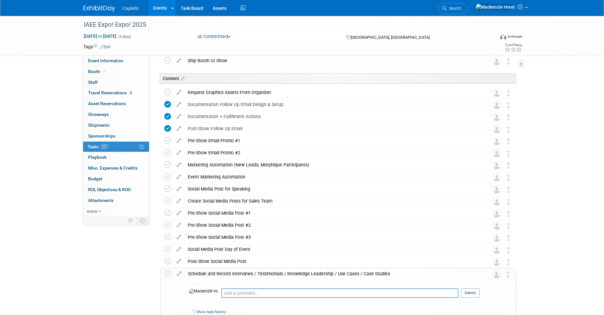
click at [204, 275] on div "Schedule and Record Interviews / Testimonials / Knowledge Leadership / Use Case…" at bounding box center [332, 273] width 295 height 11
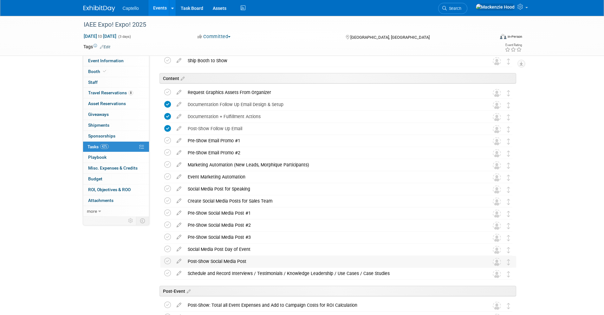
drag, startPoint x: 254, startPoint y: 260, endPoint x: 185, endPoint y: 260, distance: 69.1
click at [185, 260] on div "Post-Show Social Media Post" at bounding box center [333, 261] width 296 height 11
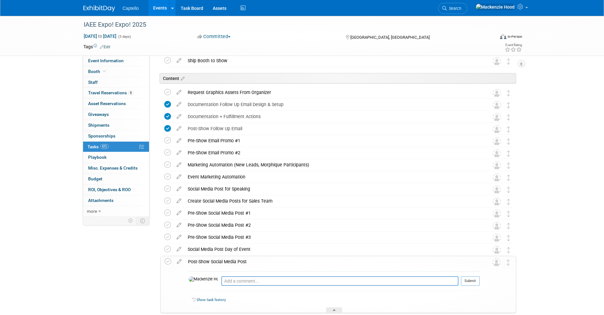
click at [195, 259] on div "Post-Show Social Media Post" at bounding box center [332, 261] width 295 height 11
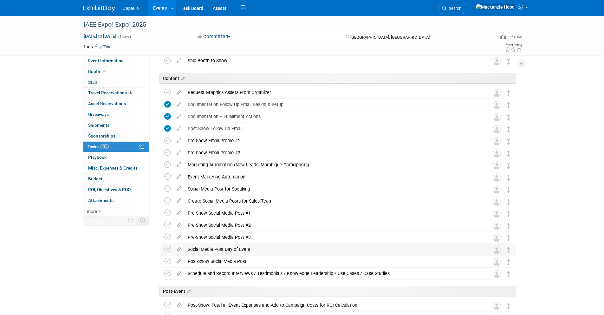
drag, startPoint x: 254, startPoint y: 249, endPoint x: 188, endPoint y: 248, distance: 66.0
click at [188, 248] on div "Social Media Post Day of Event" at bounding box center [333, 249] width 296 height 11
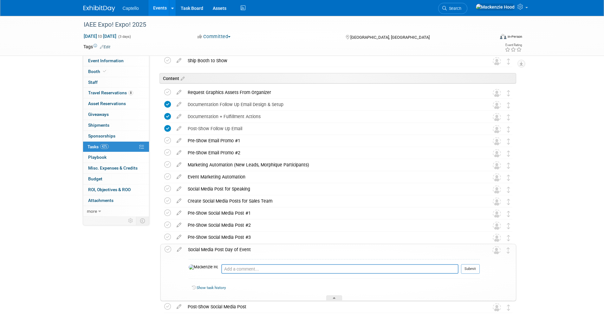
click at [194, 248] on div "Social Media Post Day of Event" at bounding box center [332, 249] width 295 height 11
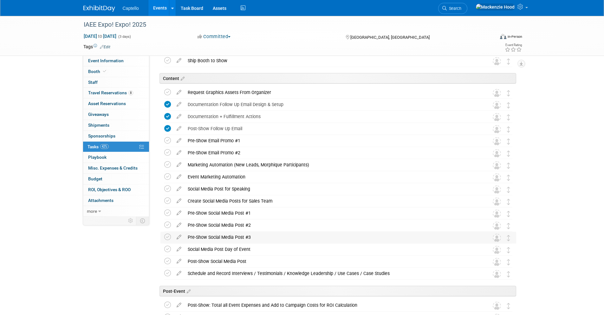
drag, startPoint x: 240, startPoint y: 236, endPoint x: 187, endPoint y: 236, distance: 53.3
click at [187, 236] on div "Pre-Show Social Media Post #3" at bounding box center [333, 237] width 296 height 11
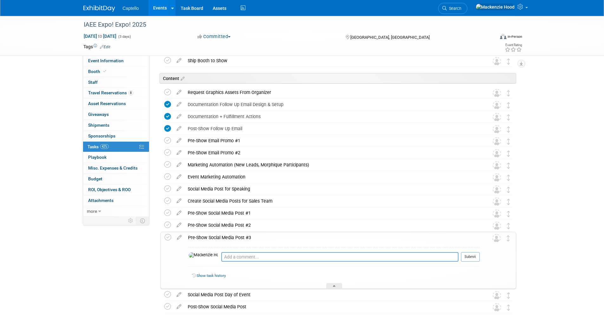
click at [197, 236] on div "Pre-Show Social Media Post #3" at bounding box center [332, 237] width 295 height 11
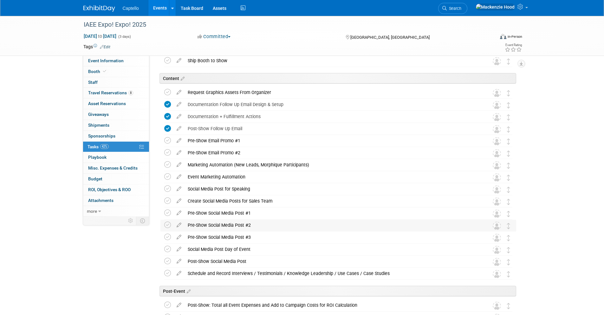
drag, startPoint x: 252, startPoint y: 225, endPoint x: 187, endPoint y: 225, distance: 65.7
click at [187, 225] on div "Pre-Show Social Media Post #2" at bounding box center [333, 224] width 296 height 11
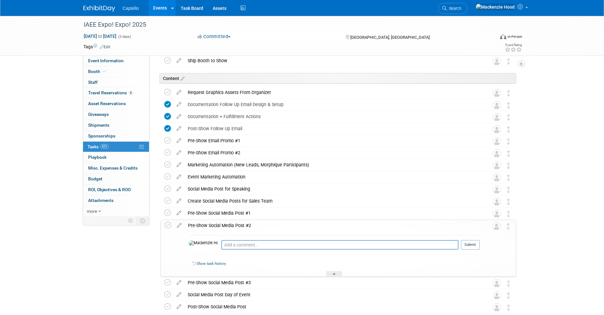
click at [198, 225] on div "Pre-Show Social Media Post #2" at bounding box center [332, 225] width 295 height 11
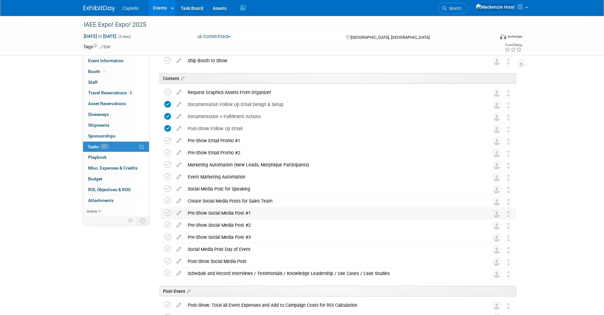
drag, startPoint x: 188, startPoint y: 213, endPoint x: 254, endPoint y: 211, distance: 66.0
click at [254, 211] on div "Pre-Show Social Media Post #1" at bounding box center [333, 212] width 296 height 11
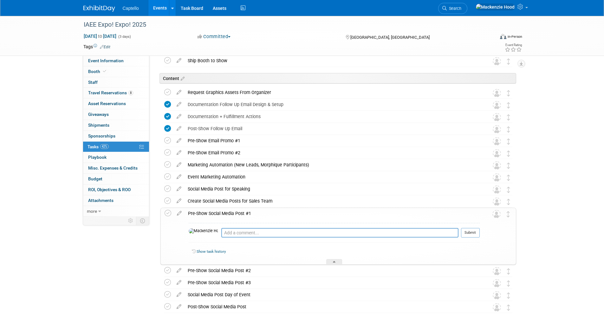
click at [254, 211] on div "Pre-Show Social Media Post #1" at bounding box center [332, 213] width 295 height 11
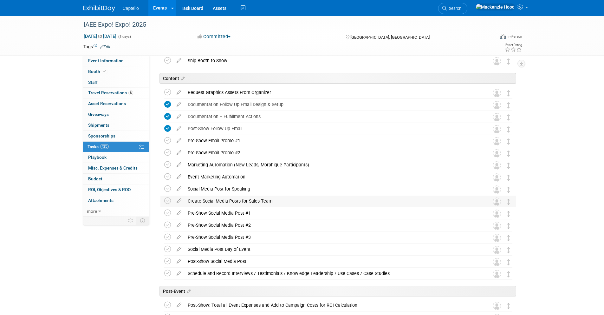
drag, startPoint x: 188, startPoint y: 200, endPoint x: 273, endPoint y: 200, distance: 85.6
click at [273, 200] on div "Create Social Media Posts for Sales Team" at bounding box center [333, 200] width 296 height 11
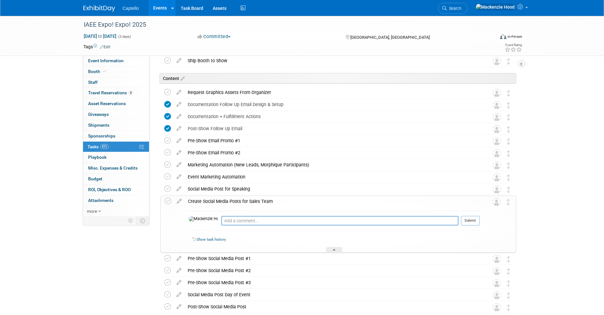
click at [273, 200] on div "Create Social Media Posts for Sales Team" at bounding box center [332, 201] width 295 height 11
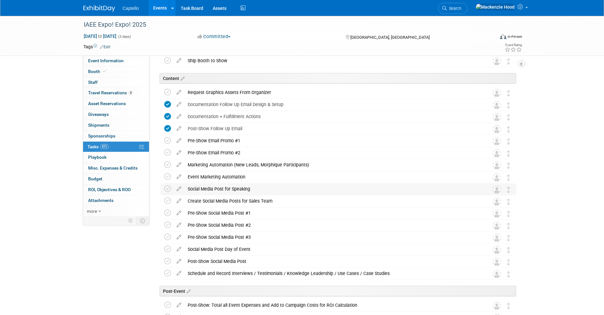
drag, startPoint x: 187, startPoint y: 187, endPoint x: 253, endPoint y: 188, distance: 66.0
click at [253, 188] on div "Social Media Post for Speaking" at bounding box center [333, 188] width 296 height 11
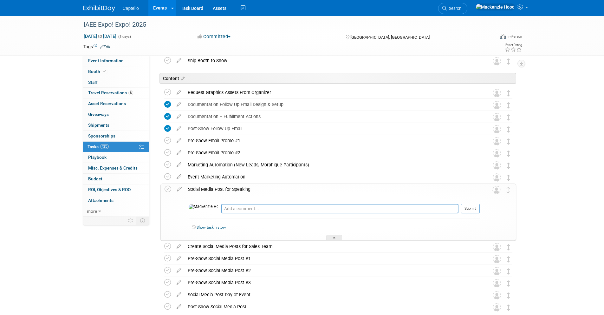
click at [256, 188] on div "Social Media Post for Speaking" at bounding box center [332, 189] width 295 height 11
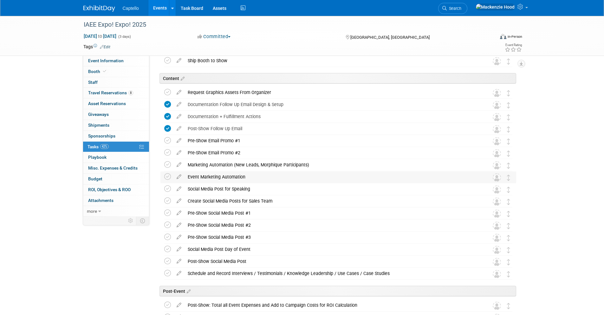
drag, startPoint x: 188, startPoint y: 176, endPoint x: 244, endPoint y: 176, distance: 56.5
click at [244, 176] on div "Event Marketing Automation" at bounding box center [333, 176] width 296 height 11
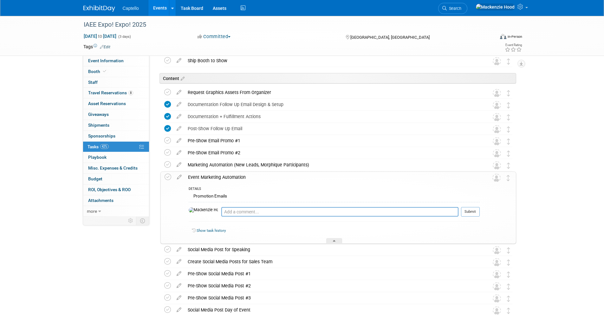
click at [246, 176] on div "Event Marketing Automation" at bounding box center [332, 177] width 295 height 11
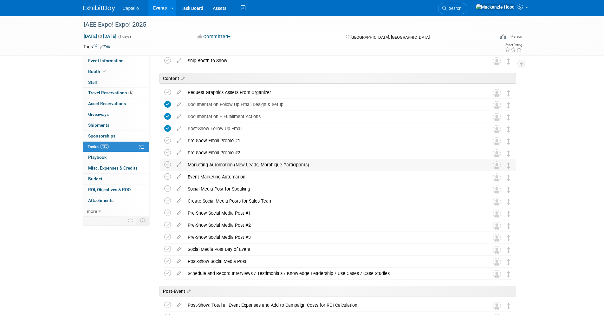
drag, startPoint x: 188, startPoint y: 163, endPoint x: 315, endPoint y: 164, distance: 127.2
click at [315, 164] on div "Marketing Automation (New Leads, Morphique Participants)" at bounding box center [333, 164] width 296 height 11
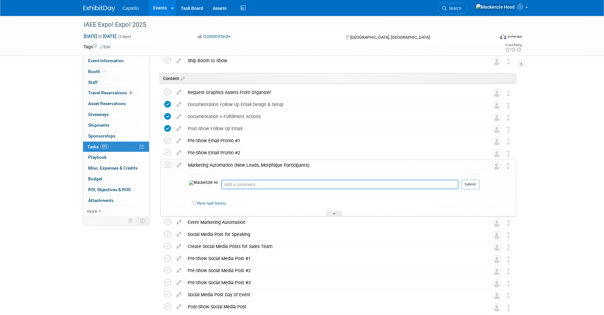
click at [315, 164] on div "Marketing Automation (New Leads, Morphique Participants)" at bounding box center [332, 165] width 295 height 11
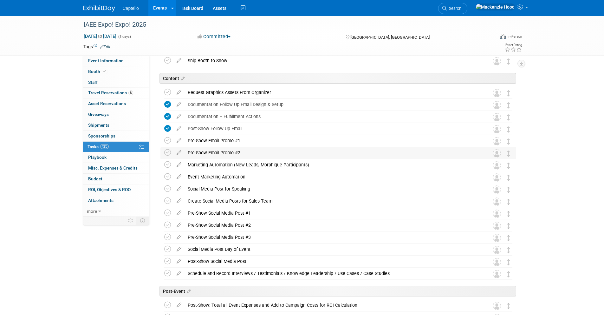
drag, startPoint x: 188, startPoint y: 151, endPoint x: 245, endPoint y: 152, distance: 56.8
click at [245, 152] on div "Pre-Show Email Promo #2" at bounding box center [333, 152] width 296 height 11
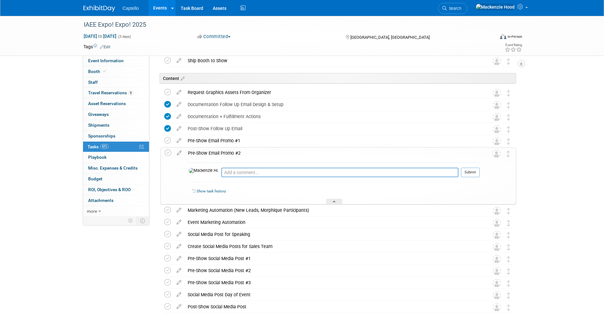
click at [245, 152] on div "Pre-Show Email Promo #2" at bounding box center [332, 152] width 295 height 11
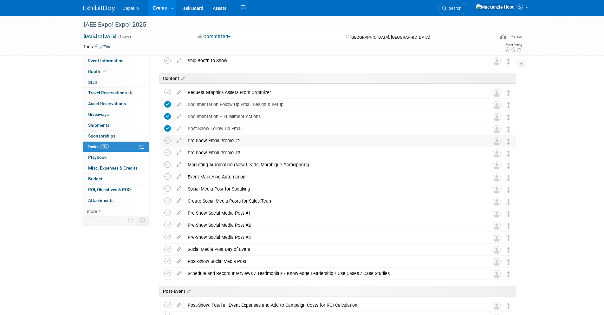
drag, startPoint x: 188, startPoint y: 139, endPoint x: 249, endPoint y: 139, distance: 60.9
click at [249, 139] on div "Pre-Show Email Promo #1" at bounding box center [333, 140] width 296 height 11
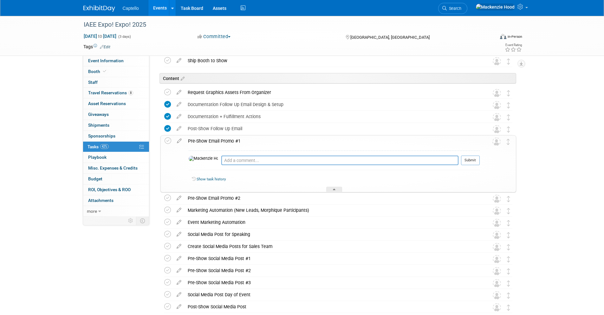
click at [250, 139] on div "Pre-Show Email Promo #1" at bounding box center [332, 140] width 295 height 11
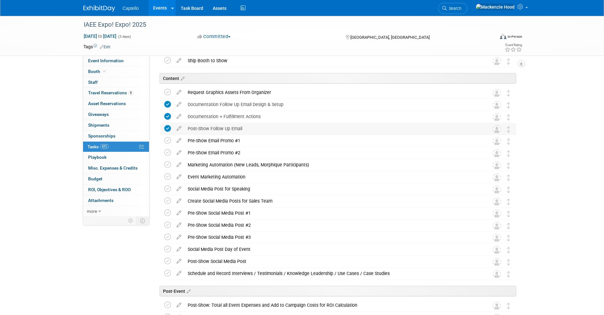
drag, startPoint x: 187, startPoint y: 126, endPoint x: 245, endPoint y: 129, distance: 57.5
click at [245, 129] on div "Post-Show Follow Up Email" at bounding box center [333, 128] width 296 height 11
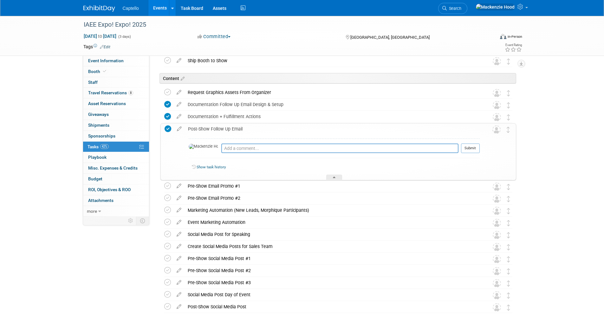
click at [247, 128] on div "Post-Show Follow Up Email" at bounding box center [332, 128] width 295 height 11
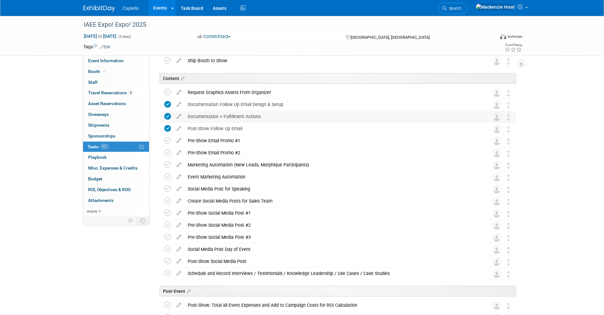
drag, startPoint x: 190, startPoint y: 117, endPoint x: 266, endPoint y: 117, distance: 76.4
click at [266, 117] on div "Documentation + Fulfillment Actions" at bounding box center [333, 116] width 296 height 11
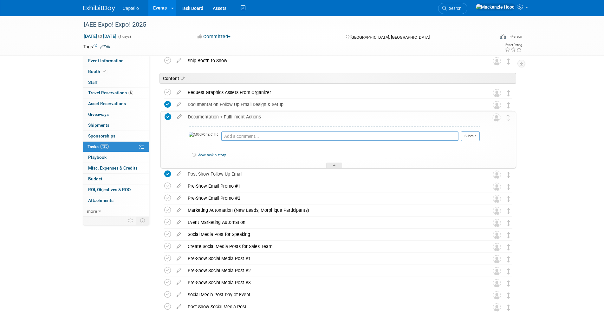
click at [267, 117] on div "Documentation + Fulfillment Actions" at bounding box center [332, 116] width 295 height 11
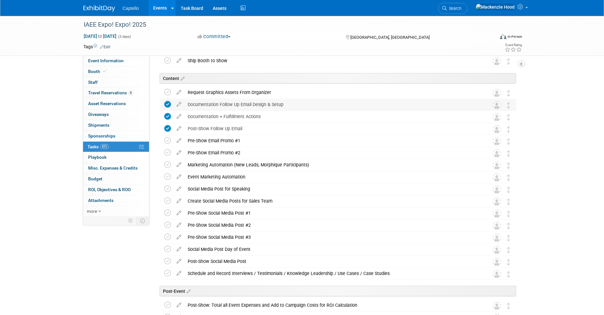
drag, startPoint x: 187, startPoint y: 103, endPoint x: 292, endPoint y: 103, distance: 105.3
click at [292, 103] on div "Documentation Follow Up Email Design & Setup" at bounding box center [333, 104] width 296 height 11
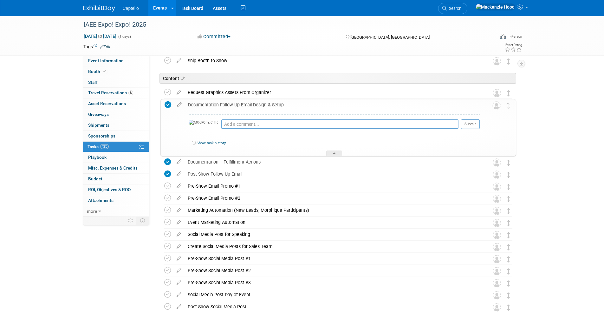
click at [293, 104] on div "Documentation Follow Up Email Design & Setup" at bounding box center [332, 104] width 295 height 11
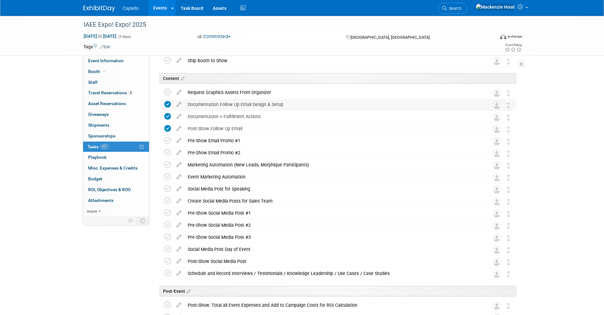
drag, startPoint x: 188, startPoint y: 104, endPoint x: 295, endPoint y: 104, distance: 106.6
click at [295, 104] on div "Documentation Follow Up Email Design & Setup" at bounding box center [333, 104] width 296 height 11
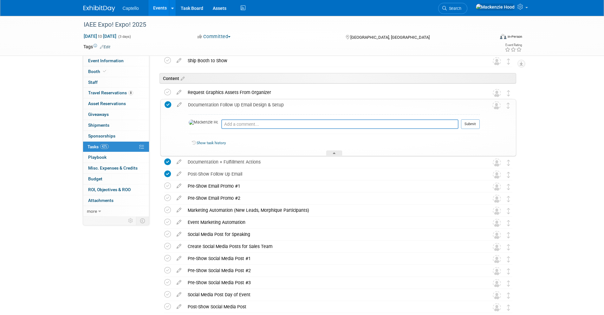
click at [295, 104] on div "Documentation Follow Up Email Design & Setup" at bounding box center [332, 104] width 295 height 11
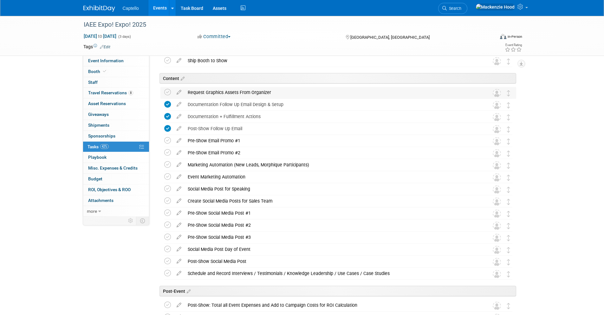
drag, startPoint x: 188, startPoint y: 93, endPoint x: 300, endPoint y: 90, distance: 112.3
click at [299, 89] on div "Request Graphics Assets From Organizer" at bounding box center [333, 92] width 296 height 11
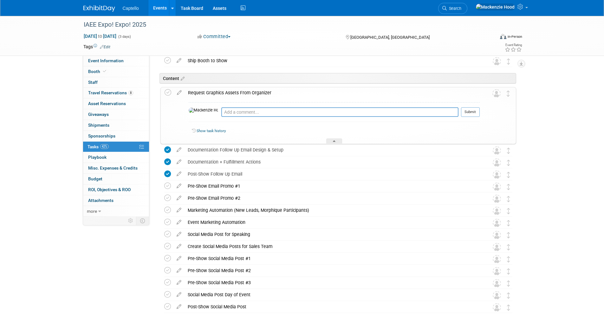
click at [267, 94] on div "Request Graphics Assets From Organizer" at bounding box center [332, 92] width 295 height 11
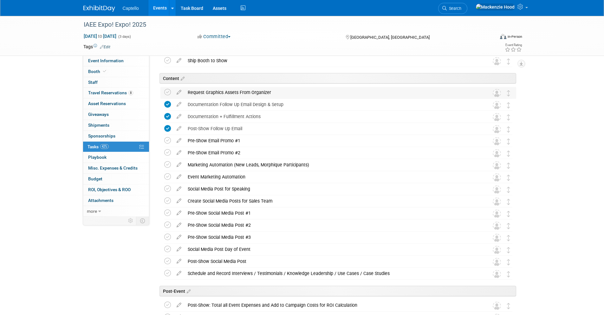
drag, startPoint x: 189, startPoint y: 91, endPoint x: 286, endPoint y: 92, distance: 97.1
click at [286, 92] on div "Request Graphics Assets From Organizer" at bounding box center [333, 92] width 296 height 11
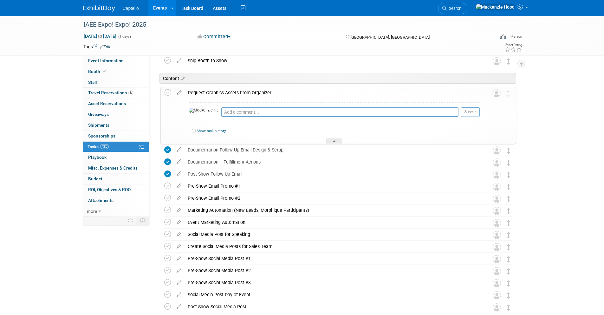
click at [285, 92] on div "Request Graphics Assets From Organizer" at bounding box center [332, 92] width 295 height 11
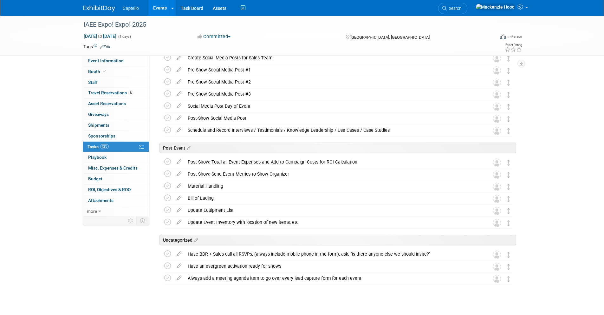
scroll to position [706, 0]
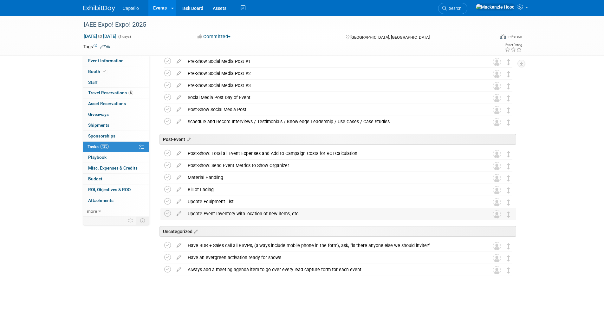
drag, startPoint x: 299, startPoint y: 213, endPoint x: 187, endPoint y: 214, distance: 111.3
click at [187, 214] on div "Update Event Inventory with location of new items, etc" at bounding box center [333, 213] width 296 height 11
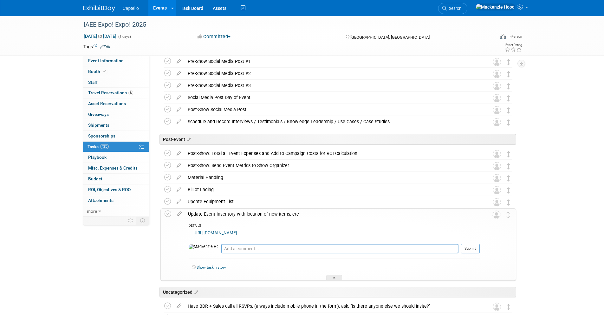
click at [199, 211] on div "Update Event Inventory with location of new items, etc" at bounding box center [332, 213] width 295 height 11
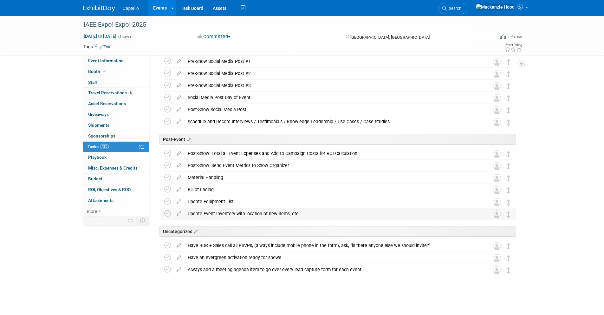
click at [301, 213] on div "Update Event Inventory with location of new items, etc" at bounding box center [333, 213] width 296 height 11
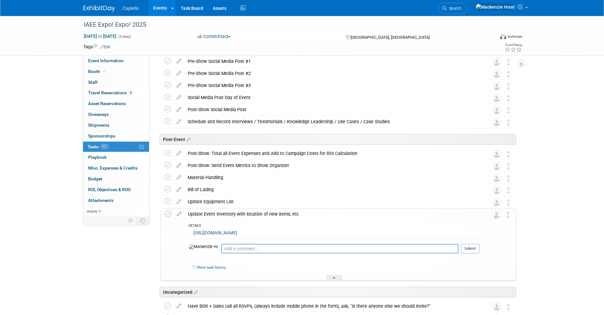
drag, startPoint x: 459, startPoint y: 231, endPoint x: 192, endPoint y: 233, distance: 267.7
click at [192, 233] on div "[URL][DOMAIN_NAME]" at bounding box center [334, 234] width 291 height 10
click at [185, 231] on div "DETAILS https://docs.google.com/spreadsheets/d/1Nk00qcPab_u_VasPdlPoFNG-Bm9NXWP…" at bounding box center [332, 249] width 295 height 61
click at [231, 217] on div "Update Event Inventory with location of new items, etc" at bounding box center [332, 213] width 295 height 11
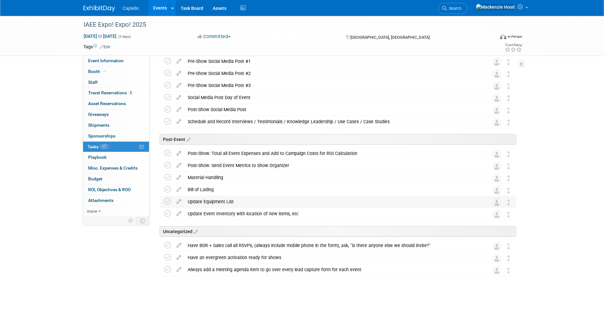
drag, startPoint x: 217, startPoint y: 199, endPoint x: 187, endPoint y: 199, distance: 29.8
click at [187, 199] on div "Update Equipment List" at bounding box center [333, 201] width 296 height 11
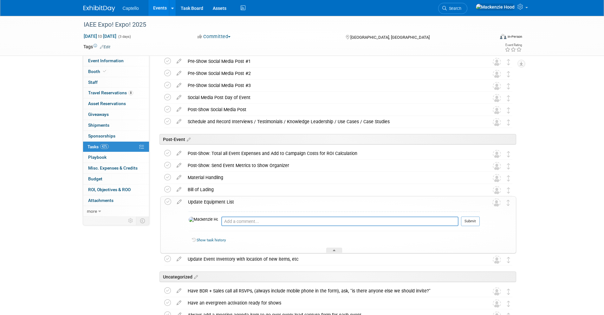
click at [203, 200] on div "Update Equipment List" at bounding box center [332, 201] width 295 height 11
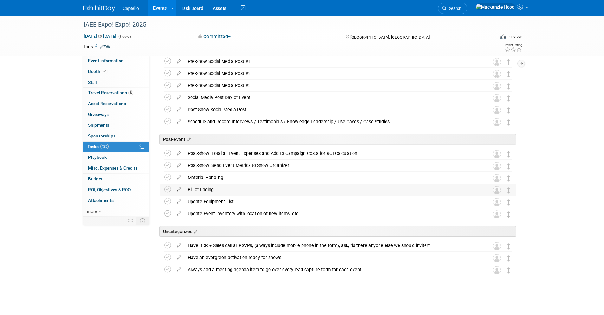
drag, startPoint x: 216, startPoint y: 188, endPoint x: 174, endPoint y: 187, distance: 42.2
click at [174, 187] on tr "Bill of Lading Pro tip: Press Ctrl-Enter to submit comment. Submit Show task hi…" at bounding box center [338, 189] width 348 height 11
click at [233, 189] on div "Bill of Lading" at bounding box center [333, 189] width 296 height 11
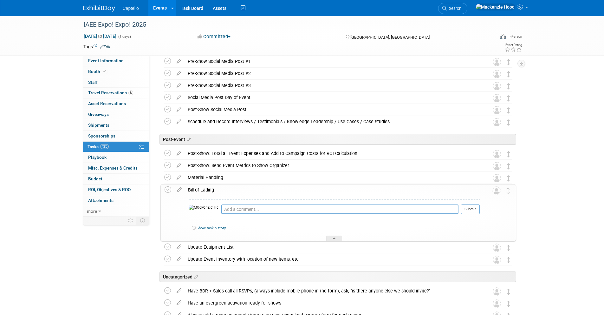
click at [217, 188] on div "Bill of Lading" at bounding box center [332, 189] width 295 height 11
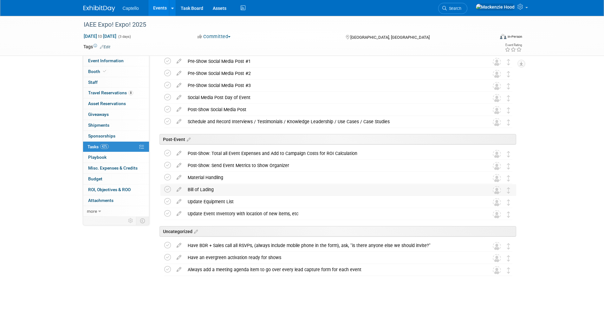
drag, startPoint x: 214, startPoint y: 187, endPoint x: 187, endPoint y: 186, distance: 26.7
click at [187, 186] on div "Bill of Lading" at bounding box center [333, 189] width 296 height 11
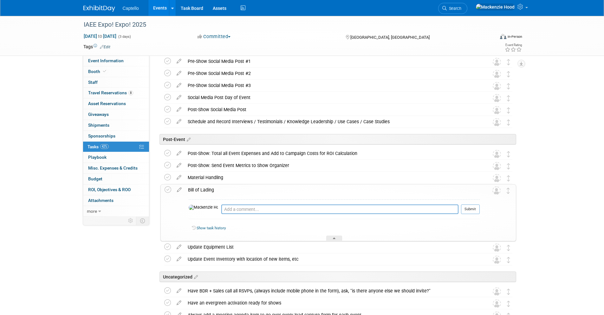
click at [193, 188] on div "Bill of Lading" at bounding box center [332, 189] width 295 height 11
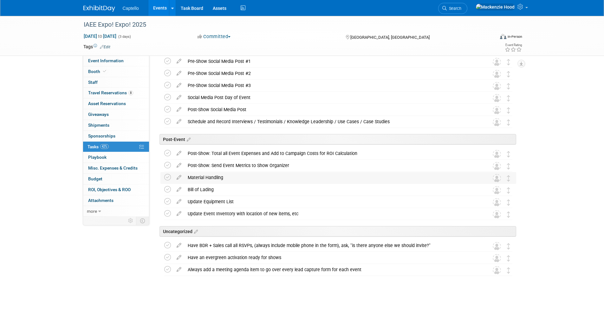
drag, startPoint x: 223, startPoint y: 177, endPoint x: 185, endPoint y: 174, distance: 38.1
click at [185, 174] on div "Material Handling" at bounding box center [333, 177] width 296 height 11
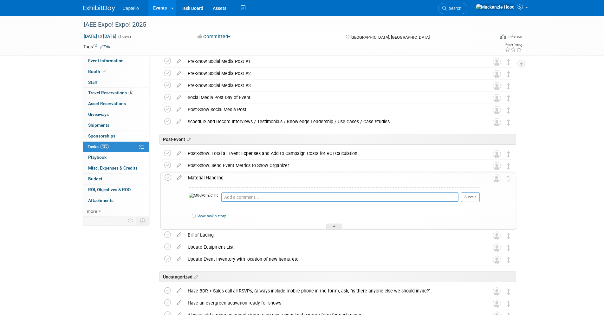
click at [192, 176] on div "Material Handling" at bounding box center [332, 177] width 295 height 11
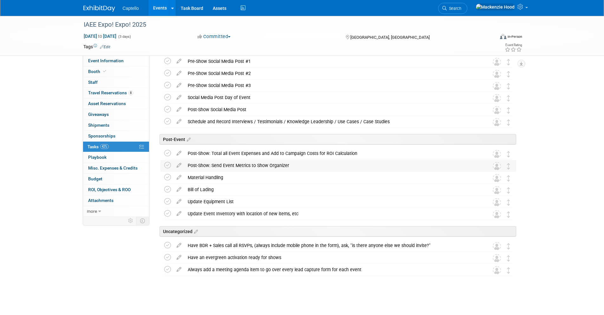
drag, startPoint x: 289, startPoint y: 165, endPoint x: 187, endPoint y: 164, distance: 102.5
click at [187, 164] on div "Post-Show: Send Event Metrics to Show Organizer" at bounding box center [333, 165] width 296 height 11
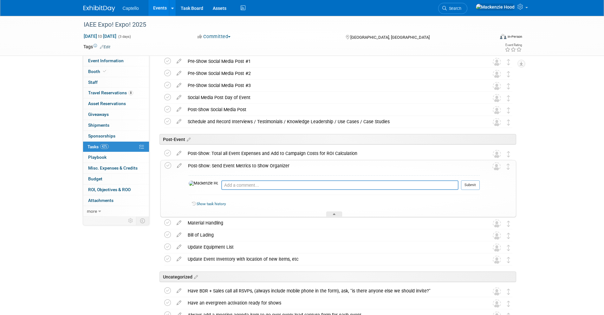
click at [195, 164] on div "Post-Show: Send Event Metrics to Show Organizer" at bounding box center [332, 165] width 295 height 11
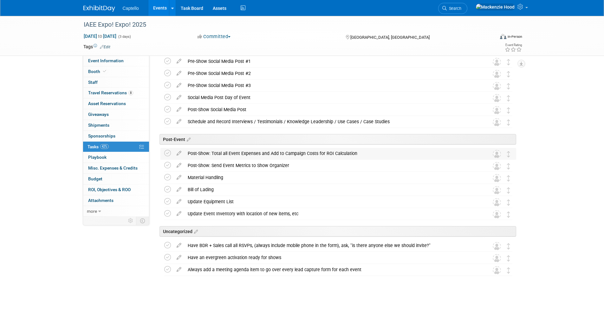
drag, startPoint x: 354, startPoint y: 152, endPoint x: 187, endPoint y: 152, distance: 167.2
click at [187, 152] on div "Post-Show: Total all Event Expenses and Add to Campaign Costs for ROI Calculati…" at bounding box center [333, 153] width 296 height 11
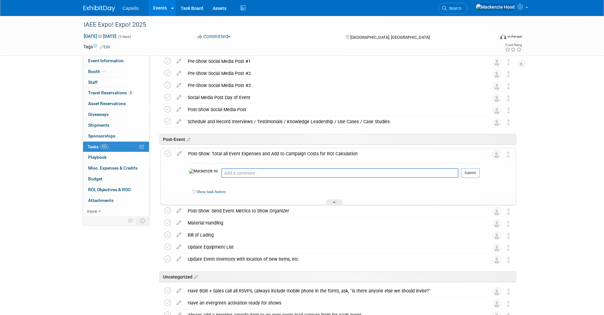
click at [204, 151] on div "Post-Show: Total all Event Expenses and Add to Campaign Costs for ROI Calculati…" at bounding box center [332, 153] width 295 height 11
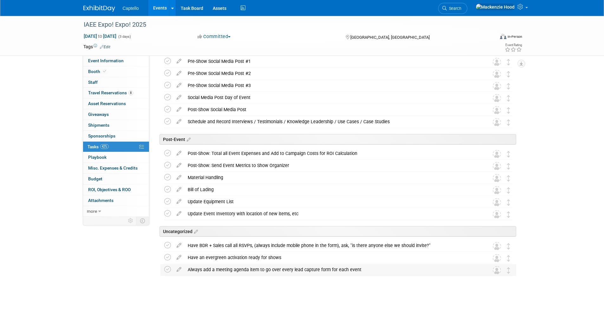
drag, startPoint x: 360, startPoint y: 269, endPoint x: 186, endPoint y: 271, distance: 174.2
click at [186, 271] on div "Always add a meeting agenda item to go over every lead capture form for each ev…" at bounding box center [333, 269] width 296 height 11
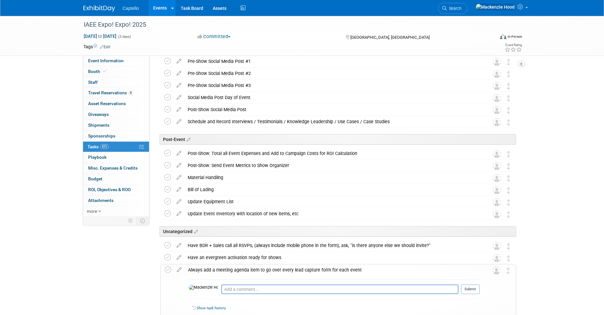
click at [345, 268] on div "Always add a meeting agenda item to go over every lead capture form for each ev…" at bounding box center [332, 269] width 295 height 11
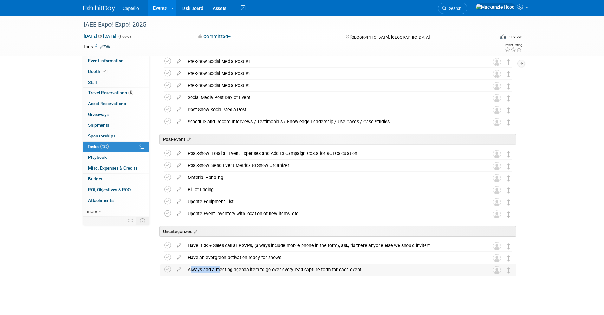
drag, startPoint x: 363, startPoint y: 267, endPoint x: 323, endPoint y: 270, distance: 40.7
click at [218, 269] on div "Always add a meeting agenda item to go over every lead capture form for each ev…" at bounding box center [333, 269] width 296 height 11
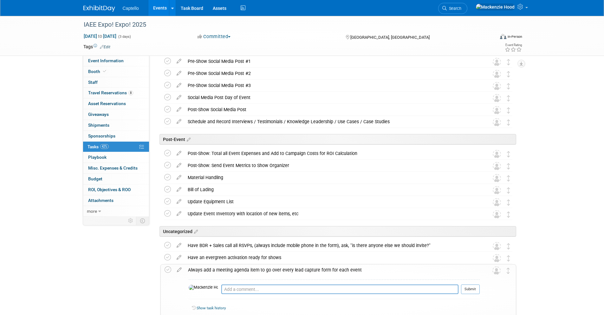
click at [414, 272] on div "Always add a meeting agenda item to go over every lead capture form for each ev…" at bounding box center [332, 269] width 295 height 11
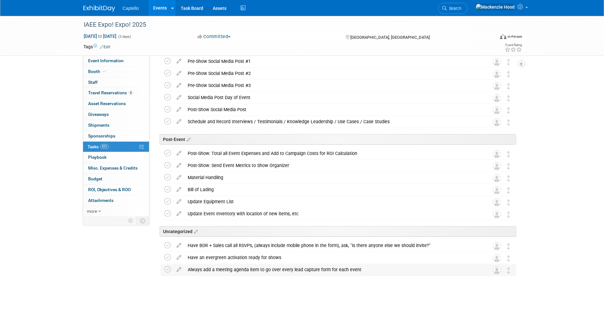
drag, startPoint x: 355, startPoint y: 267, endPoint x: 188, endPoint y: 266, distance: 167.5
click at [188, 266] on div "Always add a meeting agenda item to go over every lead capture form for each ev…" at bounding box center [333, 269] width 296 height 11
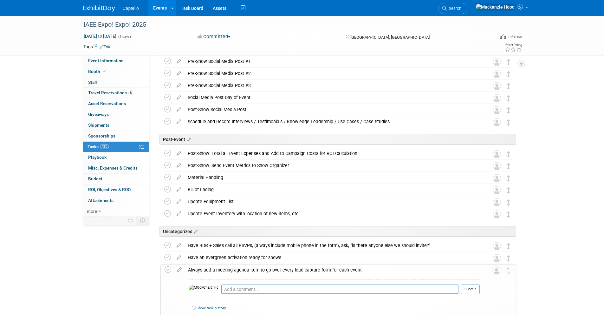
click at [195, 268] on div "Always add a meeting agenda item to go over every lead capture form for each ev…" at bounding box center [332, 269] width 295 height 11
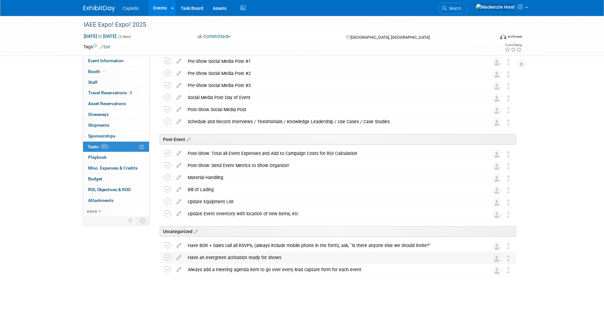
drag, startPoint x: 263, startPoint y: 255, endPoint x: 185, endPoint y: 254, distance: 77.4
click at [185, 254] on div "Have an evergreen activation ready for shows" at bounding box center [333, 257] width 296 height 11
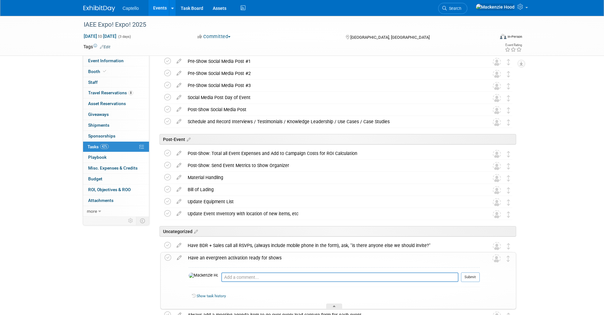
click at [194, 254] on div "Have an evergreen activation ready for shows" at bounding box center [332, 257] width 295 height 11
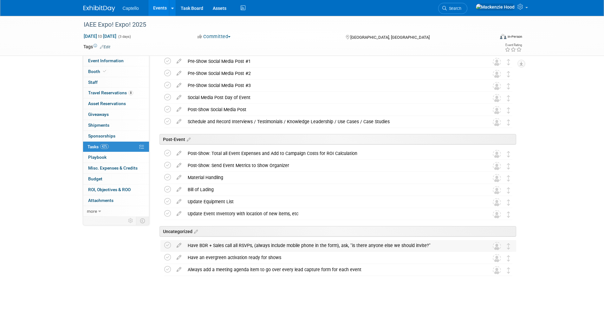
drag, startPoint x: 433, startPoint y: 243, endPoint x: 257, endPoint y: 239, distance: 175.8
click at [237, 240] on div "Have BDR + Sales call all RSVPs, (always include mobile phone in the form), ask…" at bounding box center [333, 245] width 296 height 11
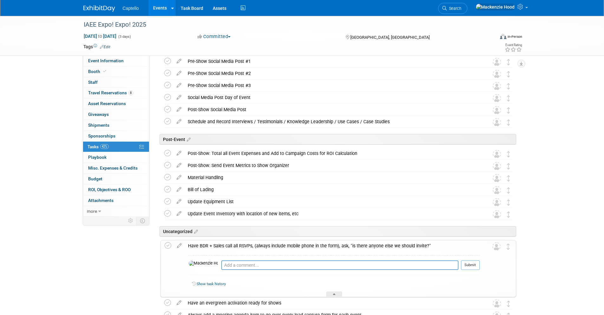
click at [411, 245] on div "Have BDR + Sales call all RSVPs, (always include mobile phone in the form), ask…" at bounding box center [332, 245] width 295 height 11
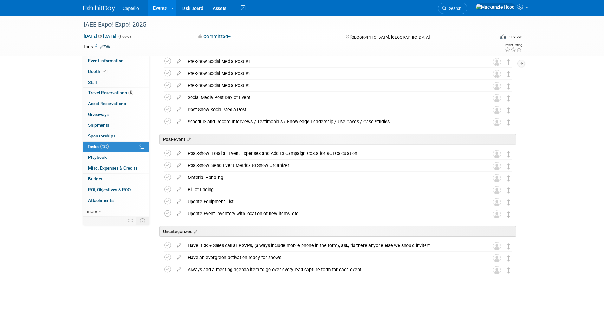
drag, startPoint x: 440, startPoint y: 244, endPoint x: 190, endPoint y: 237, distance: 250.0
click at [214, 241] on div "Have BDR + Sales call all RSVPs, (always include mobile phone in the form), ask…" at bounding box center [333, 245] width 296 height 11
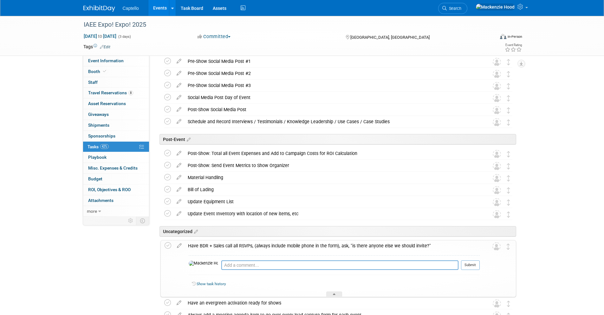
click at [214, 240] on div "Have BDR + Sales call all RSVPs, (always include mobile phone in the form), ask…" at bounding box center [332, 245] width 295 height 11
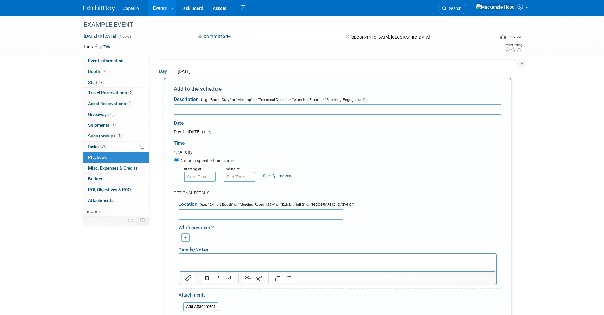
paste input "Expo! Expo! Opening Reception and IAEE/TSNN Awards Celebration"
type input "Expo! Expo! Opening Reception and IAEE/TSNN Awards Celebration"
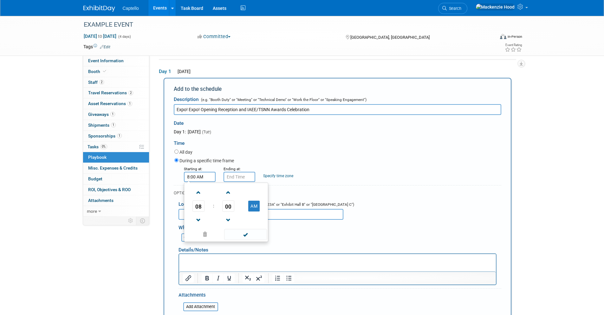
click at [204, 179] on input "8:00 AM" at bounding box center [200, 177] width 32 height 10
click at [199, 204] on span "08" at bounding box center [199, 205] width 12 height 11
click at [259, 212] on td "07" at bounding box center [256, 209] width 20 height 17
click at [261, 207] on td "AM" at bounding box center [254, 205] width 25 height 11
click at [257, 205] on button "AM" at bounding box center [253, 205] width 11 height 11
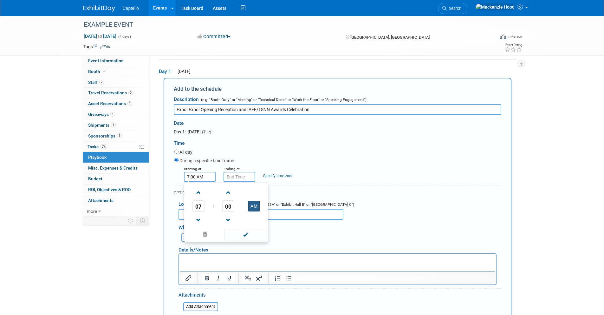
type input "7:00 PM"
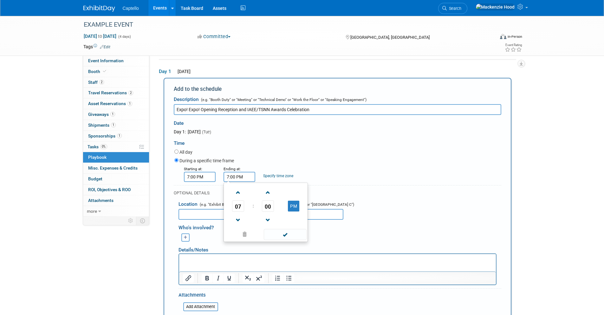
click at [234, 176] on input "7:00 PM" at bounding box center [240, 177] width 32 height 10
click at [234, 190] on span at bounding box center [238, 192] width 11 height 11
type input "10:00 PM"
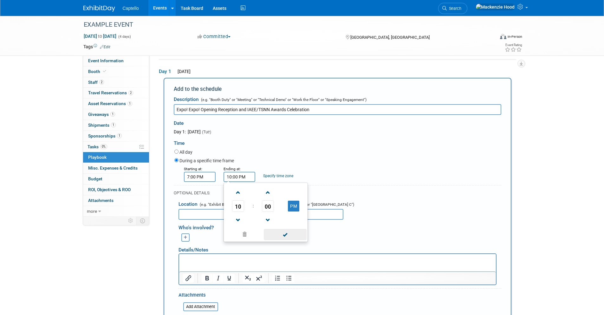
click at [292, 237] on span at bounding box center [285, 234] width 43 height 11
click at [227, 215] on input "text" at bounding box center [261, 214] width 165 height 11
paste input "[GEOGRAPHIC_DATA]"
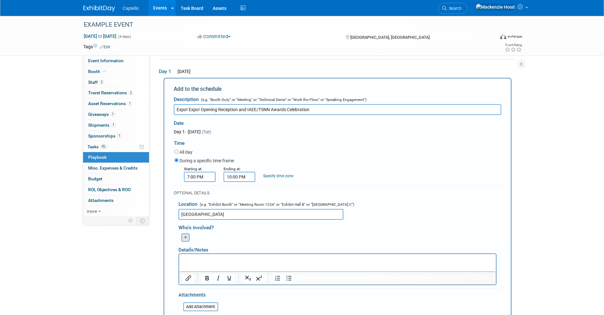
type input "[GEOGRAPHIC_DATA]"
click at [184, 237] on icon "button" at bounding box center [186, 237] width 4 height 4
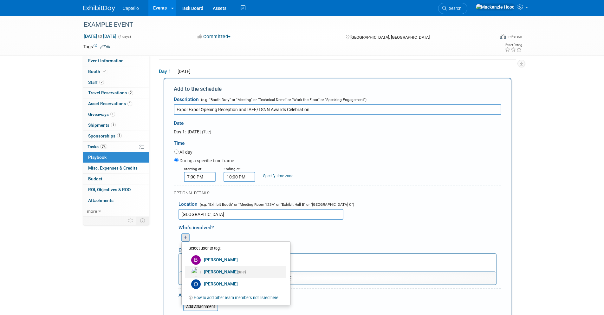
drag, startPoint x: 214, startPoint y: 267, endPoint x: 30, endPoint y: 0, distance: 324.1
click at [214, 267] on link "[PERSON_NAME] (me)" at bounding box center [235, 272] width 101 height 12
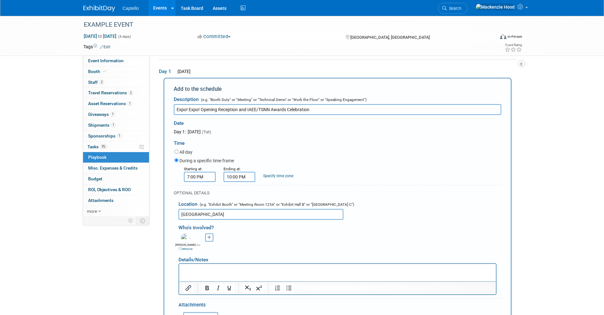
click at [206, 236] on button "button" at bounding box center [209, 237] width 8 height 8
click at [232, 258] on link "[PERSON_NAME]" at bounding box center [259, 260] width 101 height 12
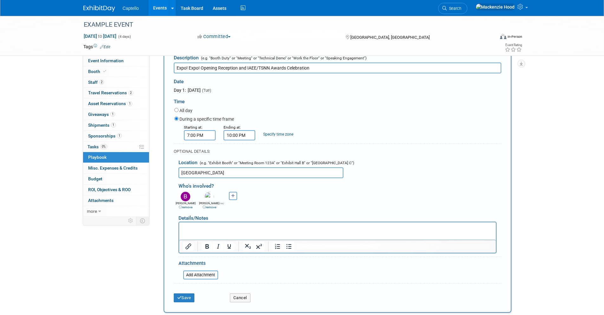
scroll to position [74, 0]
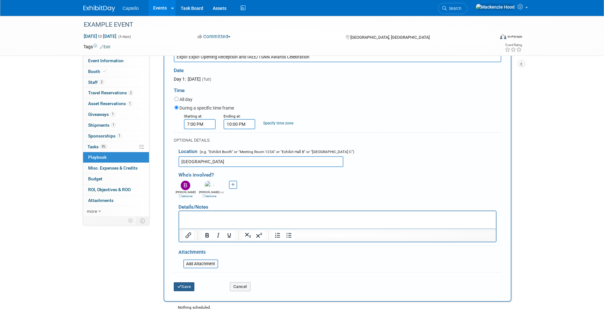
click at [187, 285] on button "Save" at bounding box center [184, 286] width 21 height 9
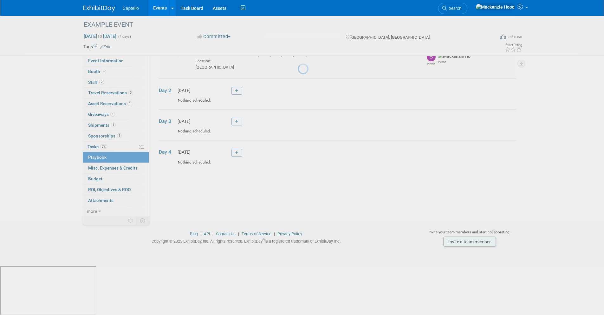
scroll to position [4, 0]
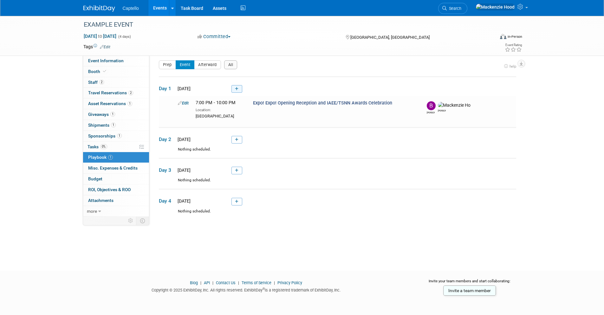
click at [236, 88] on icon at bounding box center [236, 89] width 3 height 4
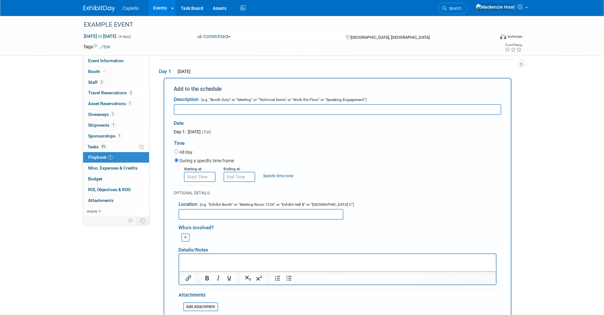
scroll to position [0, 0]
paste input "Exhibitor Move-In"
type input "Exhibitor Move-In"
type input "8:00 AM"
click at [205, 175] on input "8:00 AM" at bounding box center [200, 177] width 32 height 10
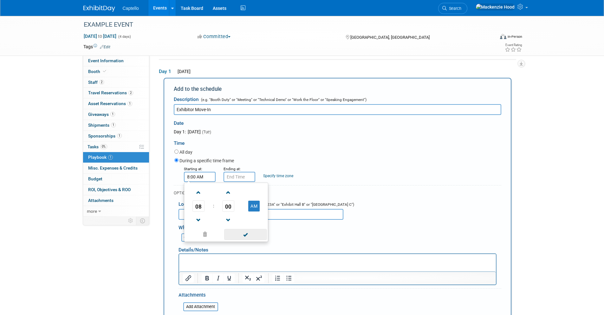
click at [234, 236] on span at bounding box center [245, 234] width 43 height 11
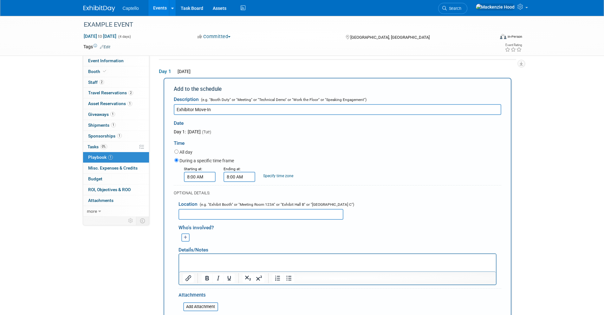
click at [235, 178] on input "8:00 AM" at bounding box center [240, 177] width 32 height 10
click at [238, 192] on span at bounding box center [238, 192] width 11 height 11
click at [239, 207] on span "10" at bounding box center [238, 205] width 12 height 11
click at [256, 209] on td "05" at bounding box center [256, 209] width 20 height 17
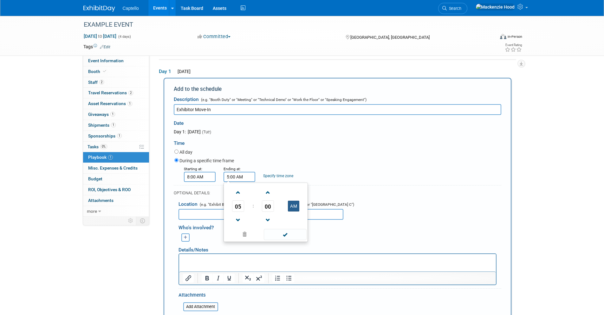
click at [296, 206] on button "AM" at bounding box center [293, 205] width 11 height 11
type input "5:00 PM"
click at [289, 234] on span at bounding box center [285, 234] width 43 height 11
click at [230, 214] on input "text" at bounding box center [261, 214] width 165 height 11
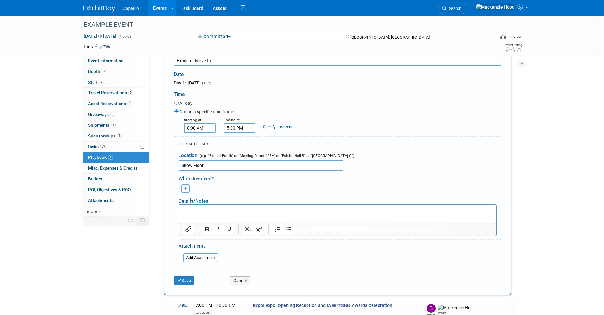
scroll to position [72, 0]
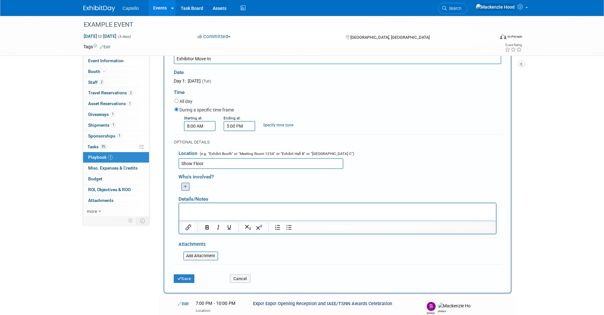
type input "Show Floor"
click at [188, 189] on button "button" at bounding box center [185, 186] width 8 height 8
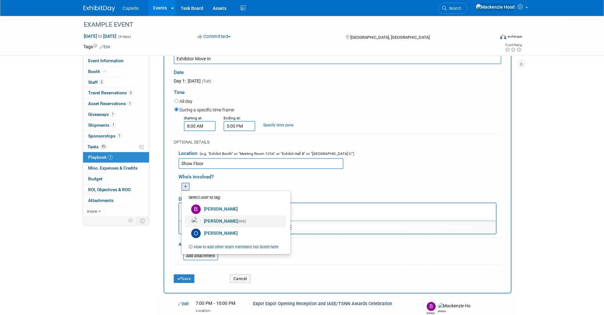
click at [210, 220] on link "[PERSON_NAME] (me)" at bounding box center [235, 221] width 101 height 12
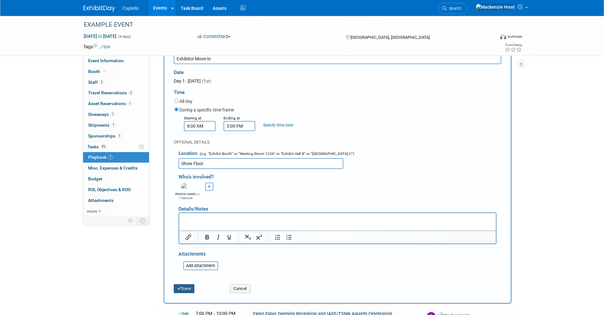
click at [185, 286] on button "Save" at bounding box center [184, 288] width 21 height 9
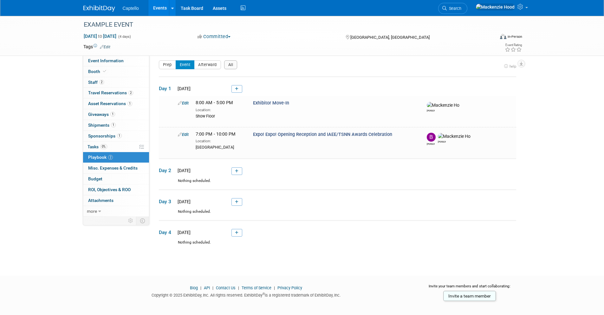
scroll to position [9, 0]
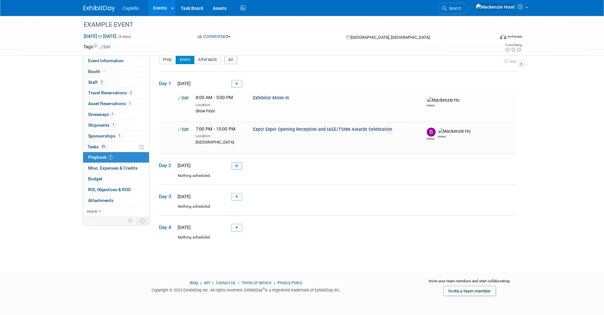
click at [233, 165] on link at bounding box center [237, 166] width 11 height 8
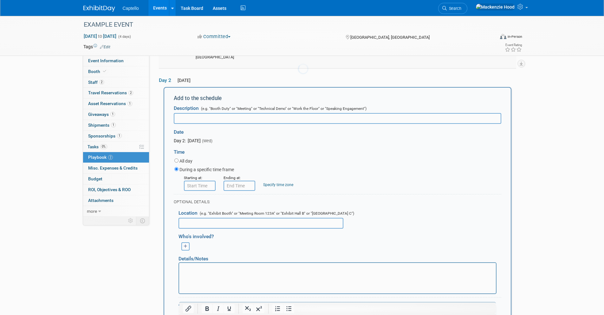
scroll to position [103, 0]
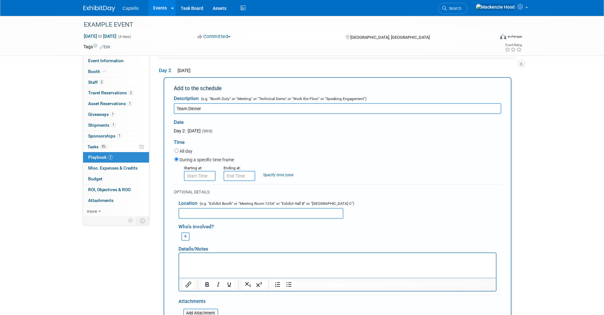
type input "Team Dinner"
click at [232, 214] on input "text" at bounding box center [261, 213] width 165 height 11
type input "Resturant"
click at [387, 223] on div "Who's involved?" at bounding box center [340, 225] width 323 height 10
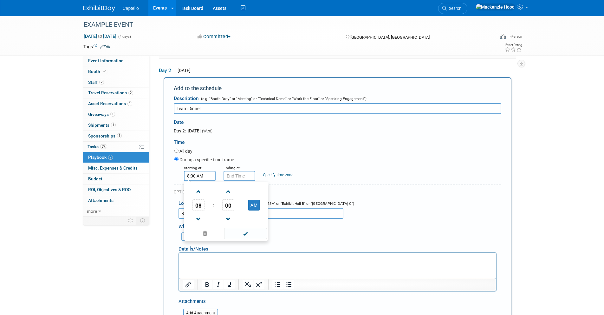
click at [200, 174] on input "8:00 AM" at bounding box center [200, 176] width 32 height 10
click at [248, 205] on button "AM" at bounding box center [253, 205] width 11 height 11
type input "8:00 PM"
click at [252, 232] on span at bounding box center [245, 233] width 43 height 11
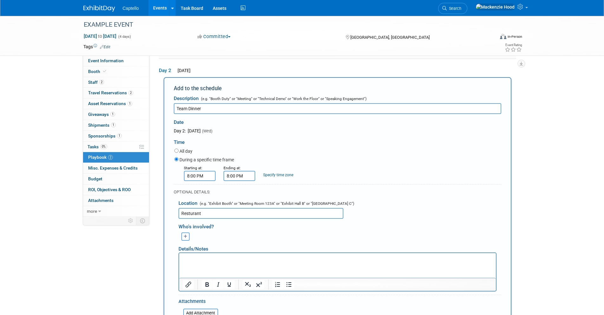
click at [233, 174] on input "8:00 PM" at bounding box center [240, 176] width 32 height 10
click at [237, 190] on span at bounding box center [238, 191] width 11 height 11
click at [239, 220] on span at bounding box center [238, 218] width 11 height 11
type input "9:00 PM"
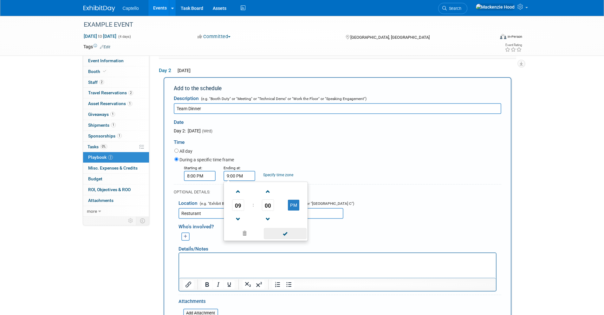
click at [306, 235] on span at bounding box center [285, 233] width 43 height 11
click at [198, 174] on input "8:00 PM" at bounding box center [200, 176] width 32 height 10
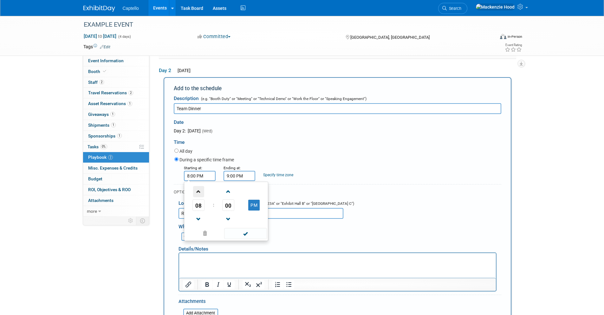
click at [195, 191] on span at bounding box center [198, 191] width 11 height 11
click at [200, 217] on span at bounding box center [198, 218] width 11 height 11
type input "7:00 PM"
click at [241, 237] on span at bounding box center [245, 233] width 43 height 11
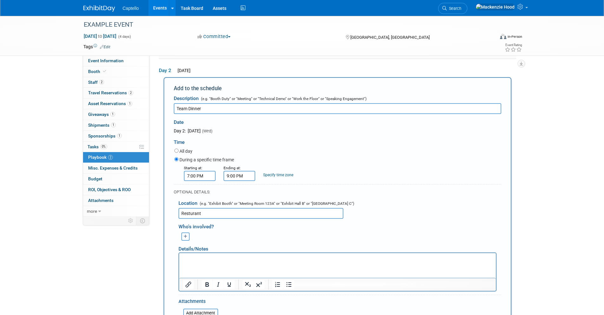
click at [186, 235] on icon "button" at bounding box center [186, 236] width 4 height 4
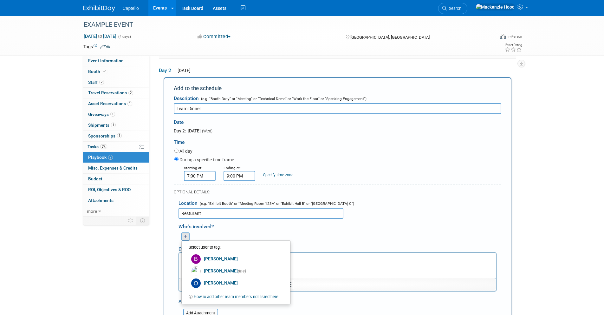
click at [434, 188] on div "OPTIONAL DETAILS:" at bounding box center [338, 190] width 328 height 12
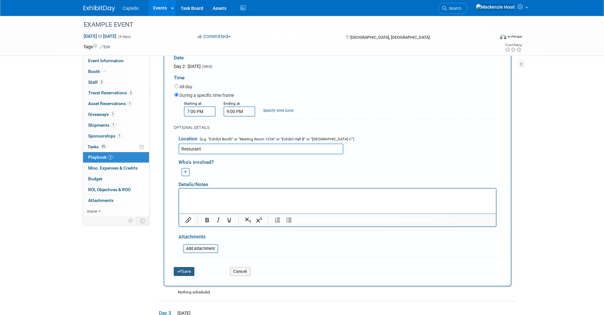
click at [189, 270] on button "Save" at bounding box center [184, 271] width 21 height 9
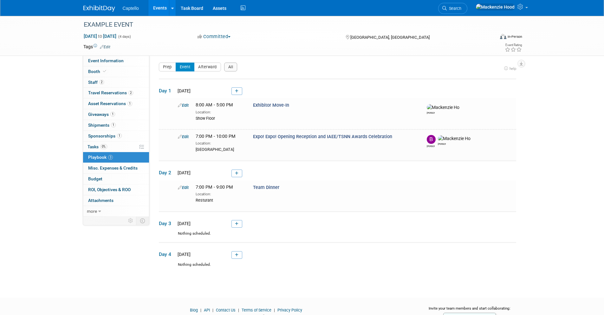
scroll to position [0, 0]
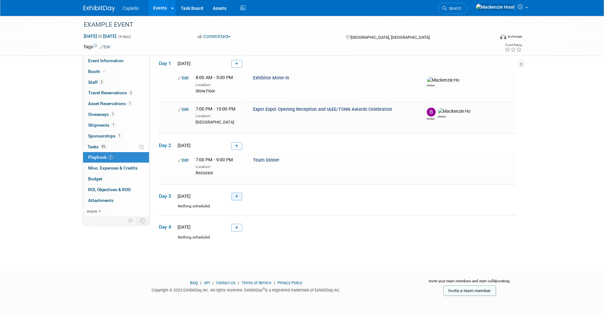
click at [237, 197] on icon at bounding box center [236, 196] width 3 height 4
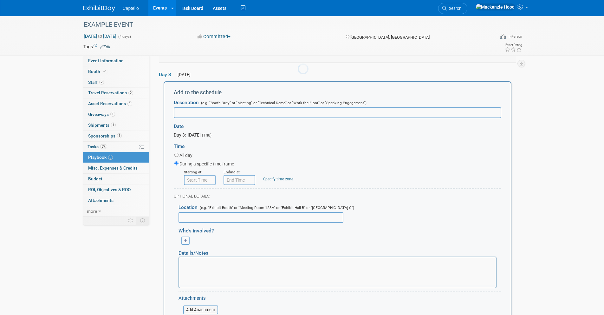
scroll to position [154, 0]
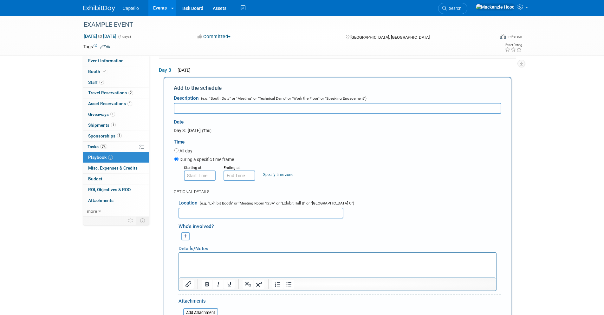
paste input "General Session and 2025 CEM Presentation"
type input "General Session and 2025 CEM Presentation"
type input "8:00 AM"
click at [197, 174] on input "8:00 AM" at bounding box center [200, 175] width 32 height 10
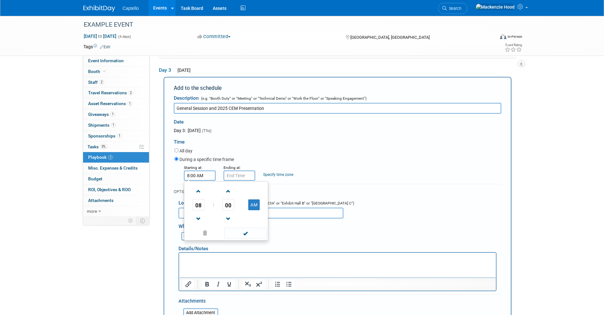
click at [258, 232] on span at bounding box center [245, 232] width 43 height 11
click at [240, 175] on input "8:00 AM" at bounding box center [240, 175] width 32 height 10
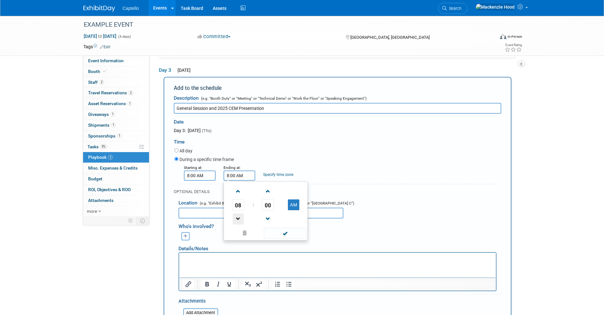
click at [241, 214] on span at bounding box center [238, 218] width 11 height 11
click at [238, 188] on span at bounding box center [238, 191] width 11 height 11
type input "9:00 AM"
click at [281, 234] on span at bounding box center [285, 232] width 43 height 11
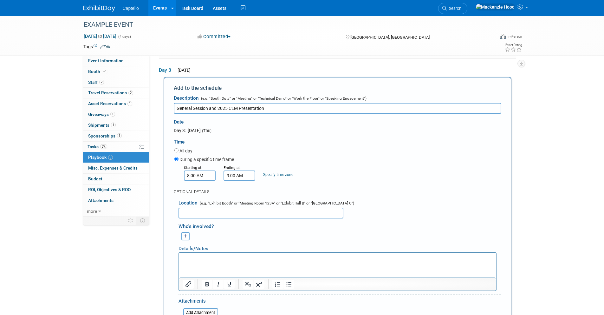
click at [180, 238] on div "Select user to tag: [PERSON_NAME] [PERSON_NAME] (me)" at bounding box center [186, 236] width 24 height 8
click at [185, 236] on icon "button" at bounding box center [186, 236] width 4 height 4
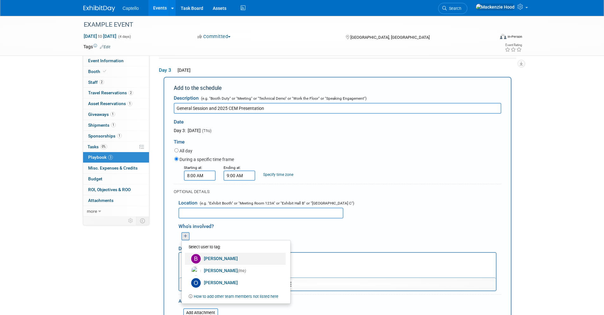
click at [214, 254] on link "[PERSON_NAME]" at bounding box center [235, 258] width 101 height 12
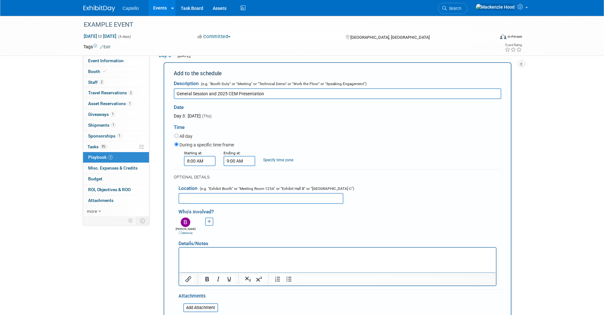
scroll to position [203, 0]
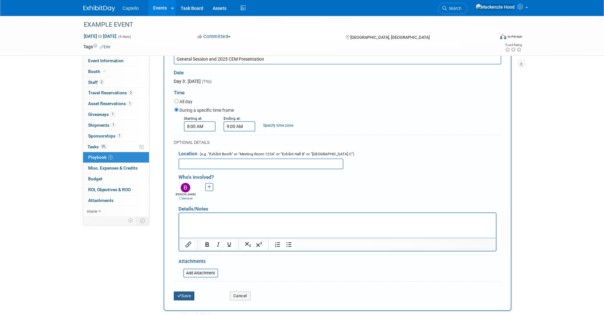
click at [191, 297] on button "Save" at bounding box center [184, 295] width 21 height 9
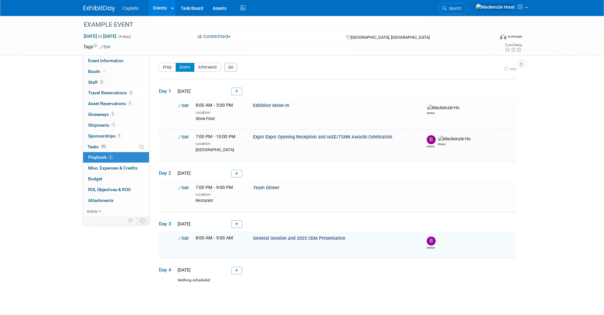
scroll to position [0, 0]
click at [240, 273] on link at bounding box center [237, 272] width 11 height 8
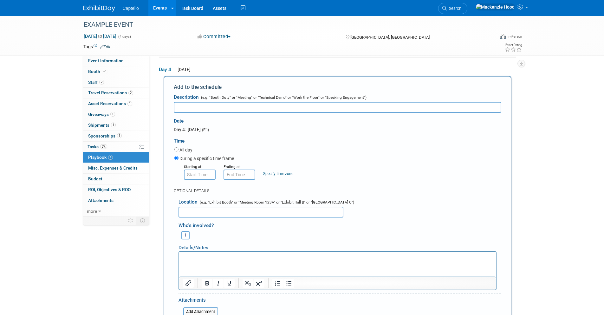
paste input "Exhibitor Move-Out"
type input "Exhibitor Move-Out"
click at [200, 213] on input "text" at bounding box center [261, 211] width 165 height 11
type input "Show Floor"
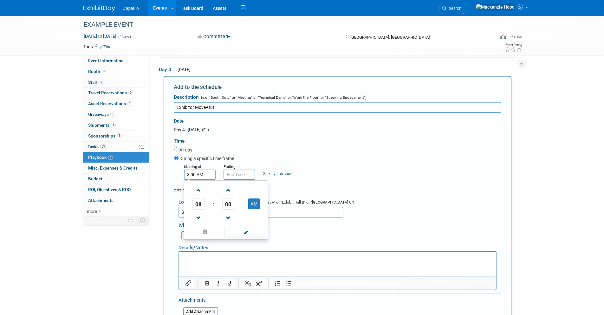
click at [202, 174] on input "8:00 AM" at bounding box center [200, 174] width 32 height 10
click at [199, 191] on span at bounding box center [198, 190] width 11 height 11
click at [198, 191] on span at bounding box center [198, 190] width 11 height 11
click at [202, 204] on span "10" at bounding box center [199, 203] width 12 height 11
click at [251, 191] on td "03" at bounding box center [256, 190] width 20 height 17
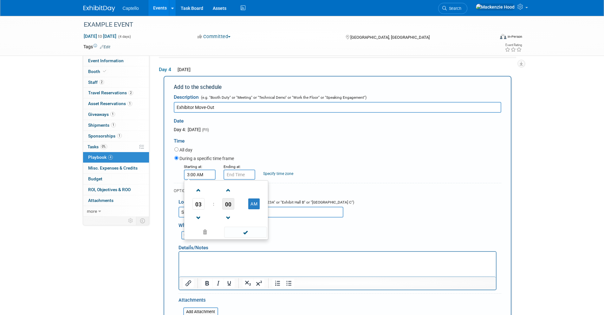
click at [229, 201] on span "00" at bounding box center [228, 203] width 12 height 11
click at [238, 208] on td "30" at bounding box center [236, 207] width 20 height 17
click at [254, 204] on button "AM" at bounding box center [253, 203] width 11 height 11
type input "3:30 PM"
click at [250, 231] on span at bounding box center [245, 231] width 43 height 11
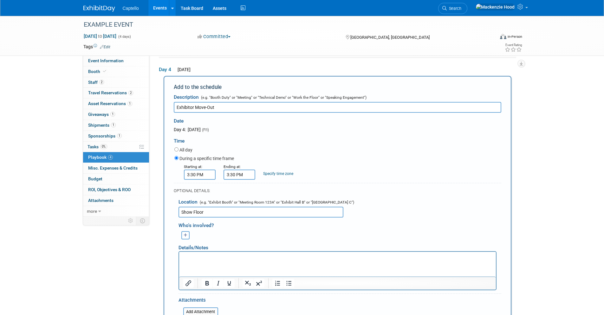
click at [237, 175] on input "3:30 PM" at bounding box center [240, 174] width 32 height 10
click at [239, 208] on span "03" at bounding box center [238, 203] width 12 height 11
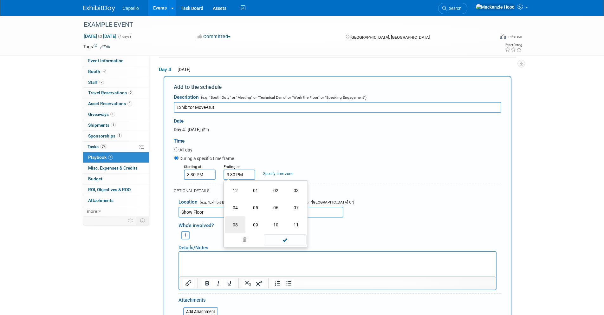
click at [230, 219] on td "08" at bounding box center [235, 224] width 20 height 17
click at [267, 205] on span "30" at bounding box center [268, 203] width 12 height 11
click at [235, 192] on td "00" at bounding box center [235, 190] width 20 height 17
type input "8:00 PM"
click at [288, 232] on span at bounding box center [285, 231] width 43 height 11
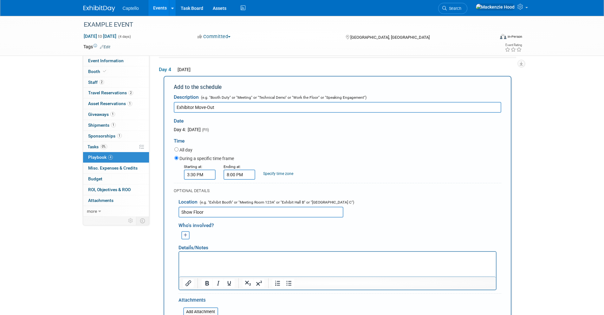
click at [181, 233] on button "button" at bounding box center [185, 235] width 8 height 8
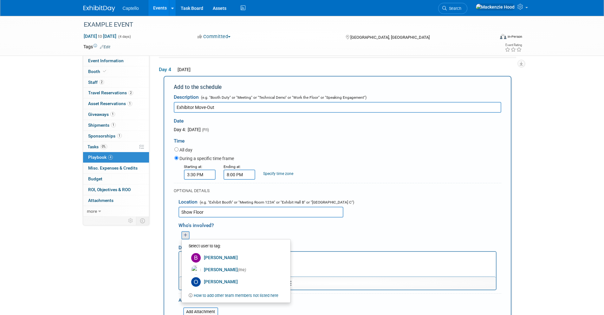
click at [237, 289] on ul "Select user to tag: [PERSON_NAME] [PERSON_NAME] (me) Users & Permissions" at bounding box center [235, 271] width 109 height 64
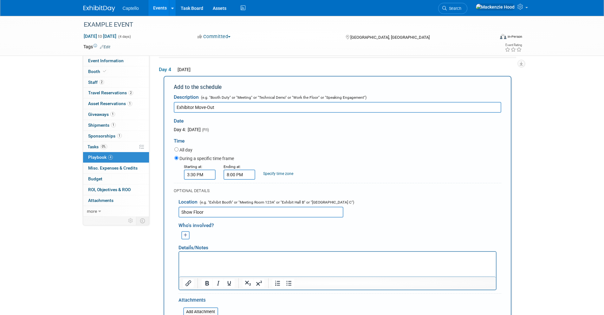
click at [187, 233] on button "button" at bounding box center [185, 235] width 8 height 8
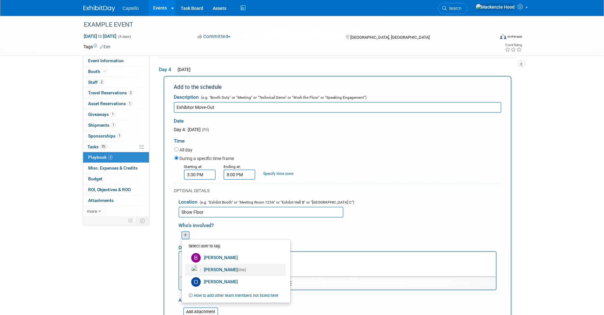
click at [252, 272] on link "[PERSON_NAME] (me)" at bounding box center [235, 270] width 101 height 12
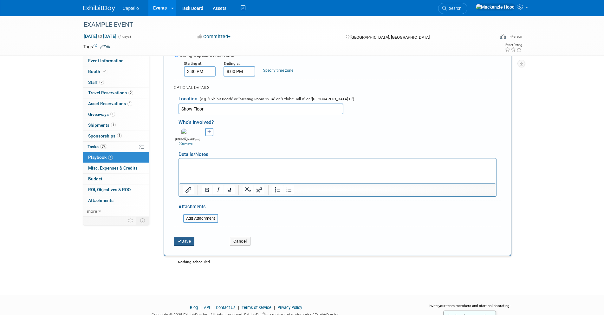
click at [188, 240] on button "Save" at bounding box center [184, 241] width 21 height 9
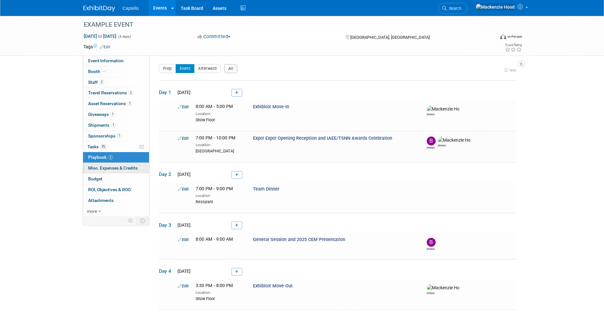
click at [131, 168] on span "Misc. Expenses & Credits 0" at bounding box center [112, 167] width 49 height 5
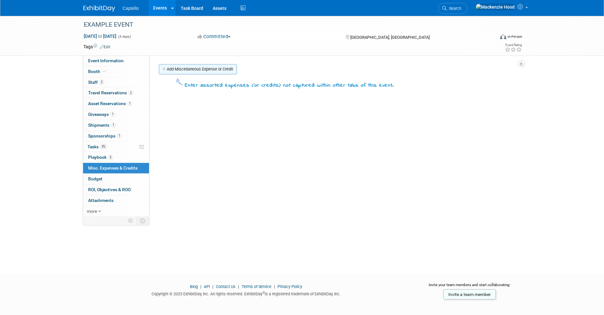
click at [200, 74] on div "Add Miscellaneous Expense or Credit" at bounding box center [339, 70] width 364 height 12
click at [194, 73] on link "Add Miscellaneous Expense or Credit" at bounding box center [198, 69] width 78 height 10
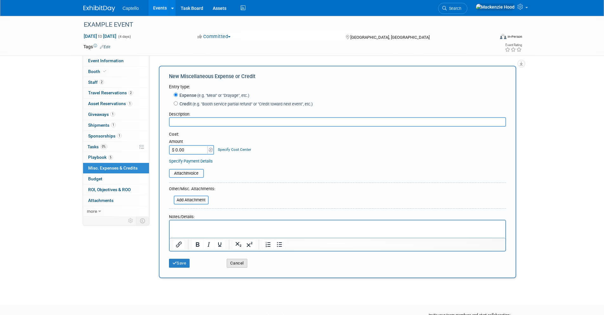
click at [242, 259] on button "Cancel" at bounding box center [237, 263] width 21 height 9
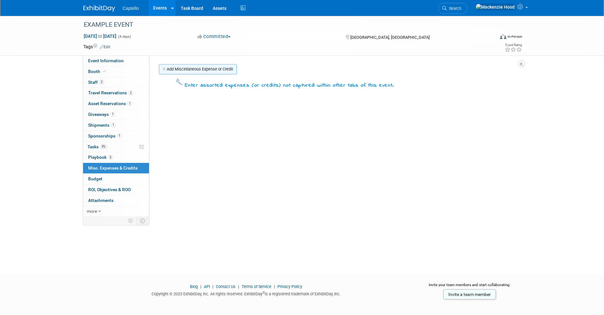
click at [170, 71] on link "Add Miscellaneous Expense or Credit" at bounding box center [198, 69] width 78 height 10
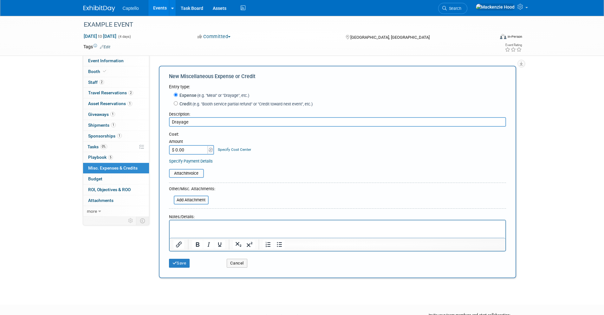
type input "Drayage"
click at [191, 147] on input "$ 0.00" at bounding box center [189, 150] width 40 height 10
type input "$ 1,000.00"
click at [190, 261] on button "Save" at bounding box center [179, 263] width 21 height 9
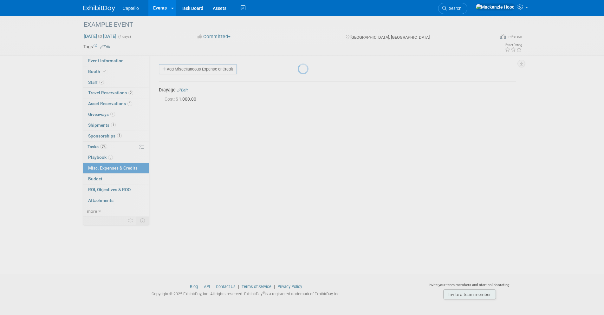
scroll to position [4, 0]
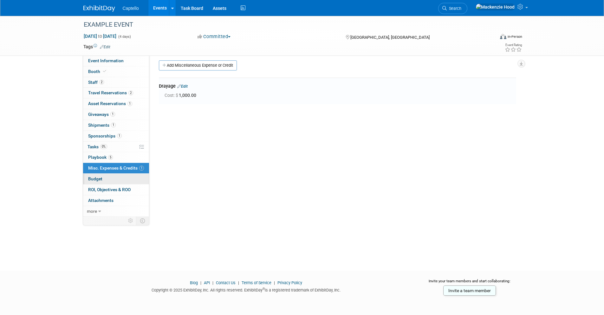
click at [109, 179] on link "Budget" at bounding box center [116, 179] width 66 height 10
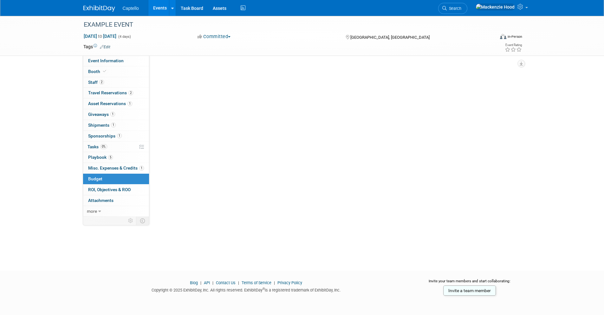
scroll to position [0, 0]
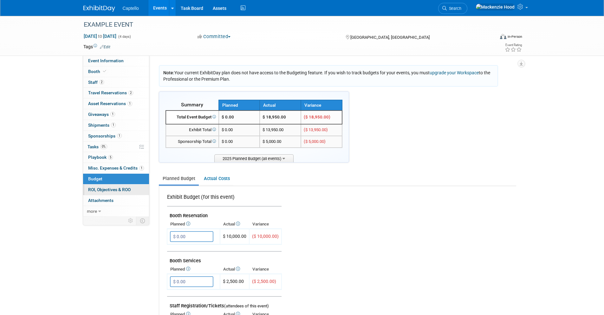
click at [117, 193] on link "0 ROI, Objectives & ROO 0" at bounding box center [116, 189] width 66 height 10
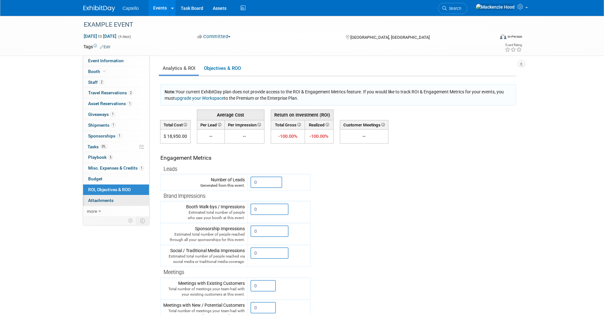
click at [116, 199] on link "0 Attachments 0" at bounding box center [116, 200] width 66 height 10
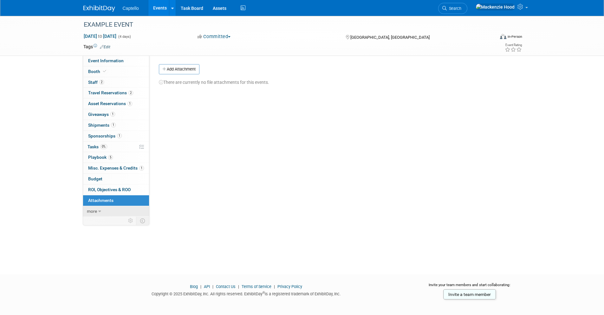
click at [110, 214] on link "more" at bounding box center [116, 211] width 66 height 10
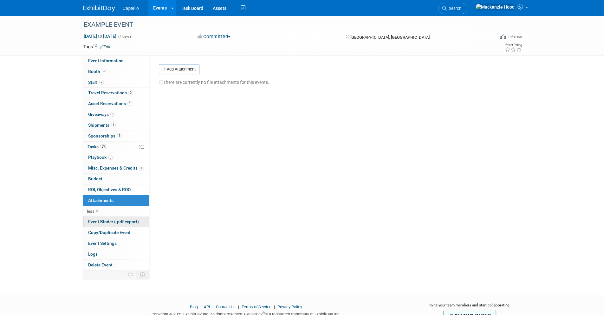
click at [113, 222] on span "Event Binder (.pdf export)" at bounding box center [113, 221] width 51 height 5
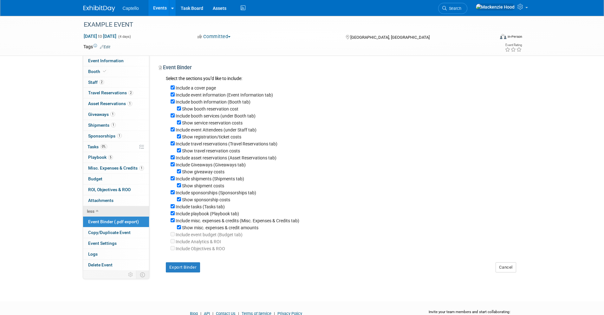
click at [114, 210] on link "less" at bounding box center [116, 211] width 66 height 10
click at [114, 210] on link "more" at bounding box center [116, 211] width 66 height 10
click at [111, 234] on span "Copy/Duplicate Event" at bounding box center [109, 232] width 43 height 5
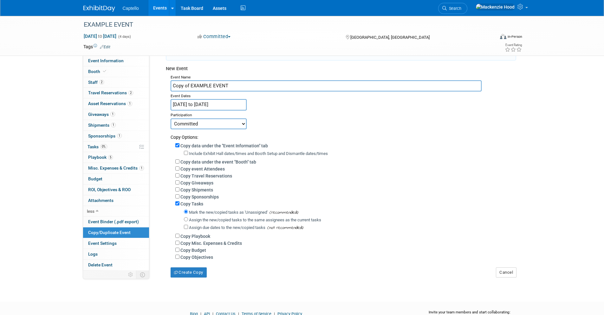
scroll to position [37, 0]
click at [196, 270] on button "Create Copy" at bounding box center [189, 273] width 36 height 10
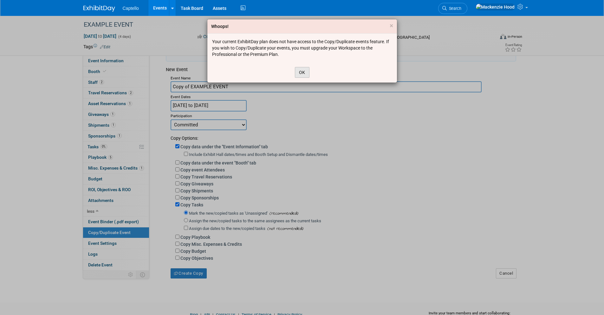
click at [305, 71] on button "OK" at bounding box center [302, 72] width 15 height 11
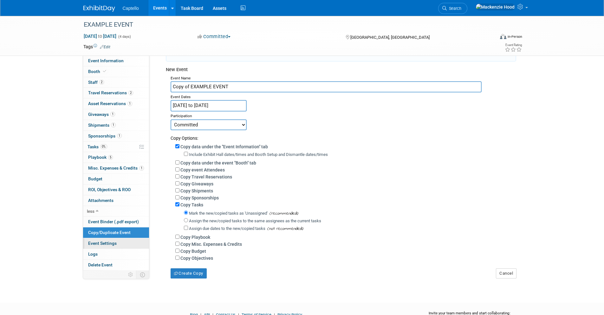
click at [114, 245] on span "Event Settings" at bounding box center [102, 242] width 29 height 5
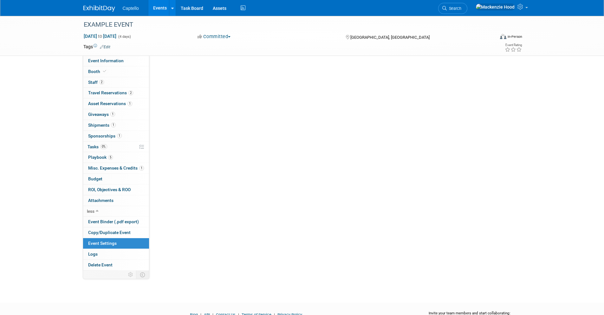
scroll to position [0, 0]
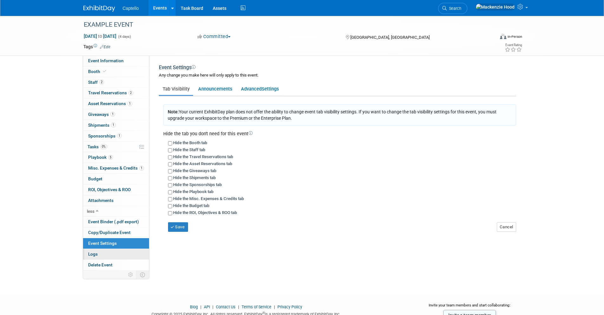
click at [111, 255] on link "Logs" at bounding box center [116, 254] width 66 height 10
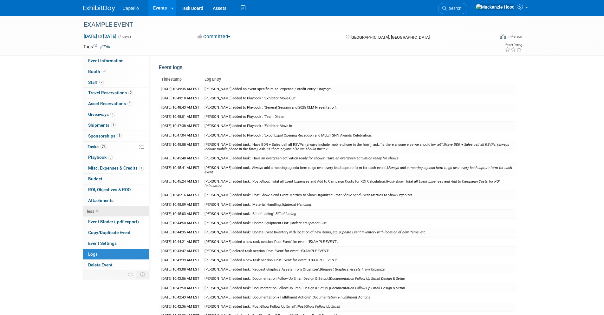
click at [99, 209] on link "less" at bounding box center [116, 211] width 66 height 10
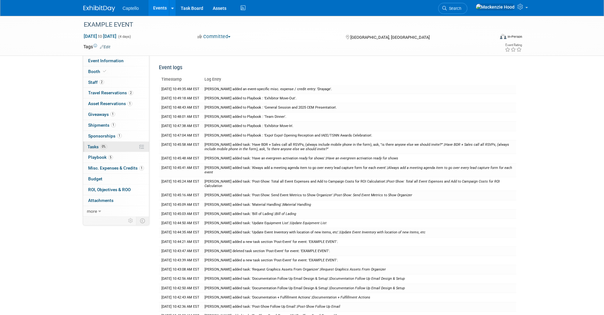
click at [114, 147] on link "0% Tasks 0%" at bounding box center [116, 146] width 66 height 10
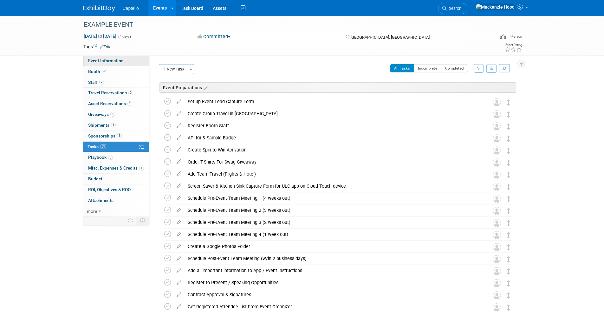
click at [115, 62] on span "Event Information" at bounding box center [106, 60] width 36 height 5
